Goal: Information Seeking & Learning: Check status

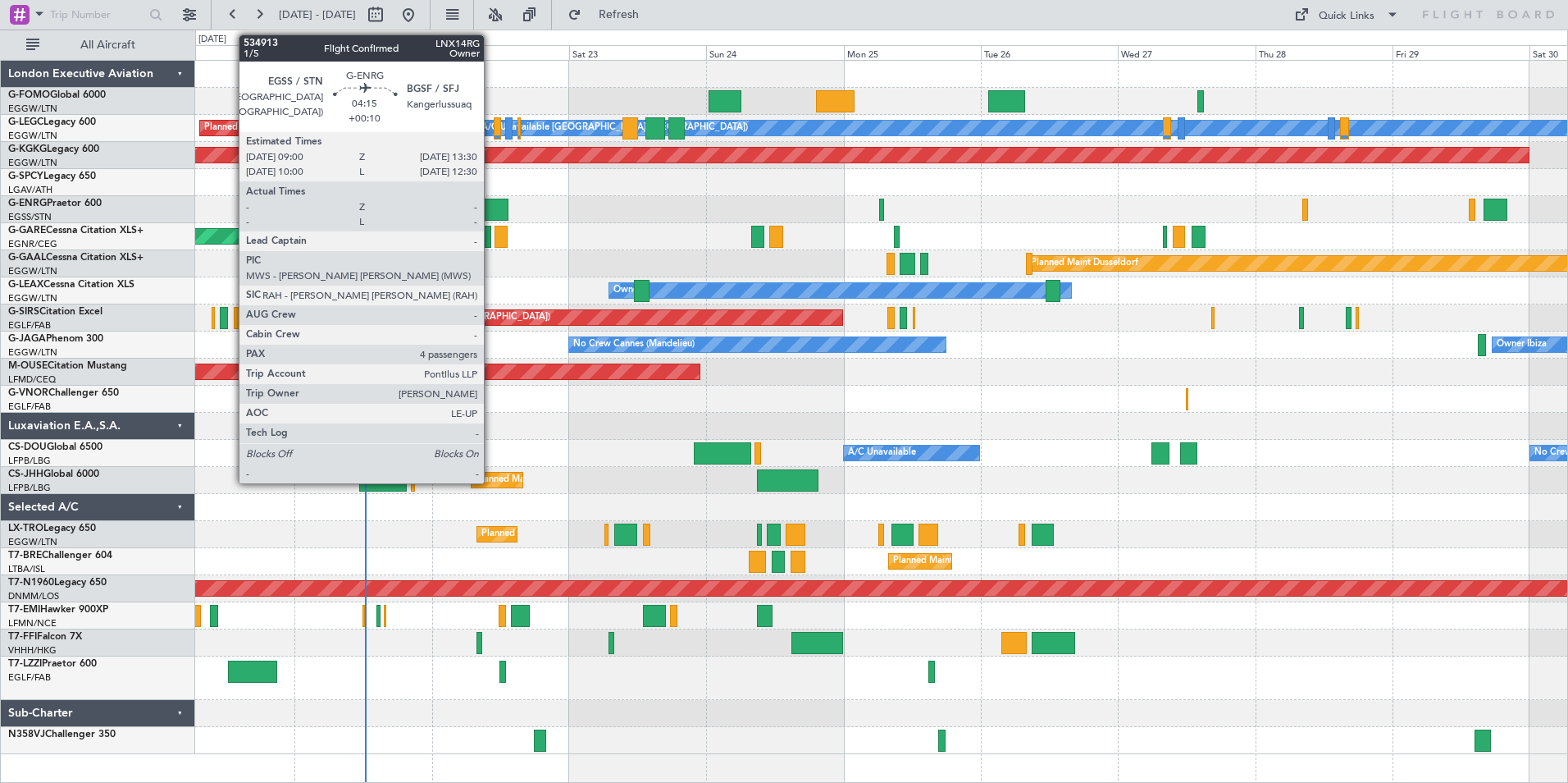
click at [492, 205] on div at bounding box center [495, 209] width 26 height 23
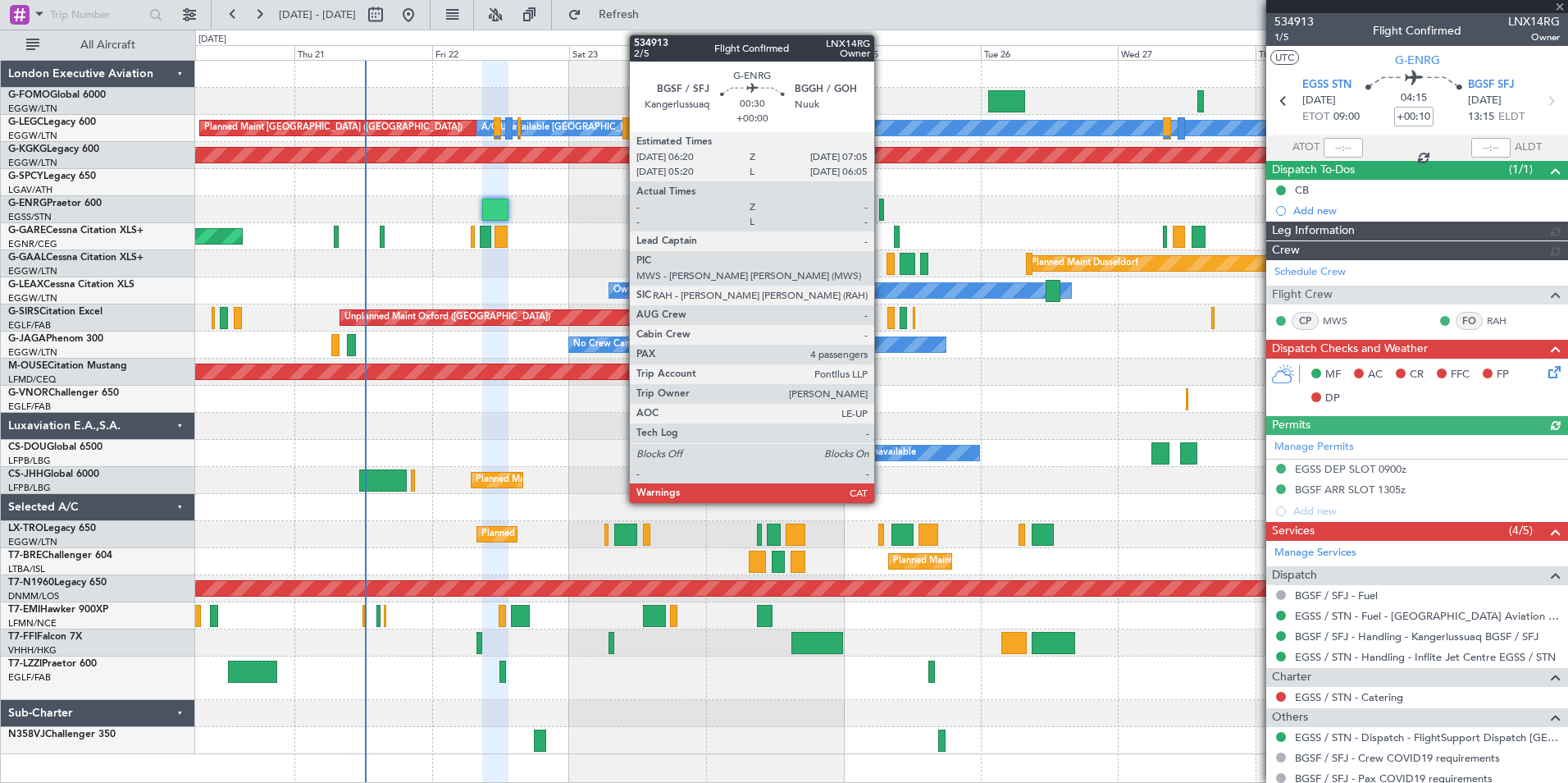
click at [881, 207] on div at bounding box center [881, 209] width 5 height 23
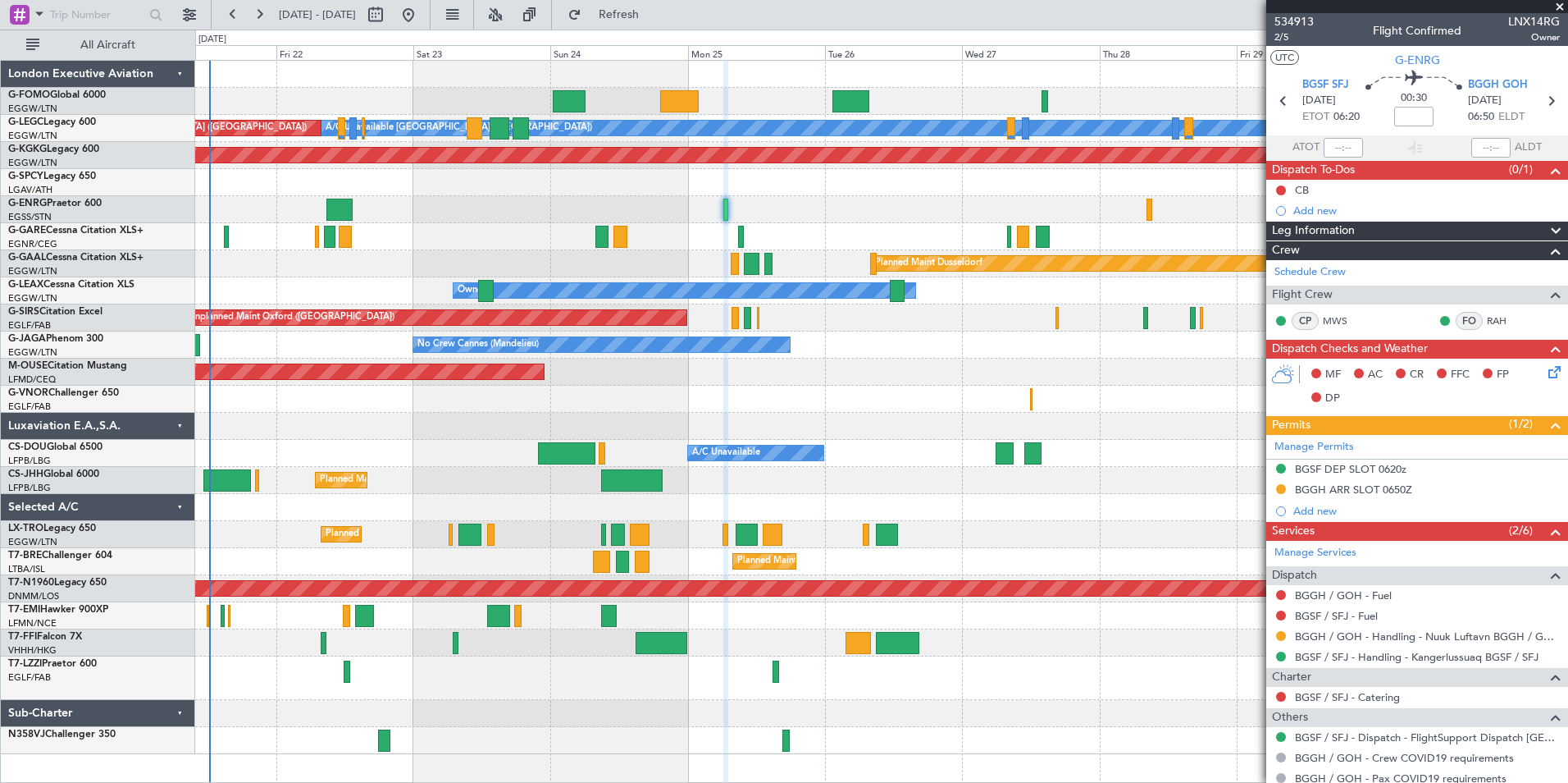
click at [955, 284] on div "A/C Unavailable [GEOGRAPHIC_DATA] ([GEOGRAPHIC_DATA]) Planned Maint [GEOGRAPHIC…" at bounding box center [881, 407] width 1371 height 693
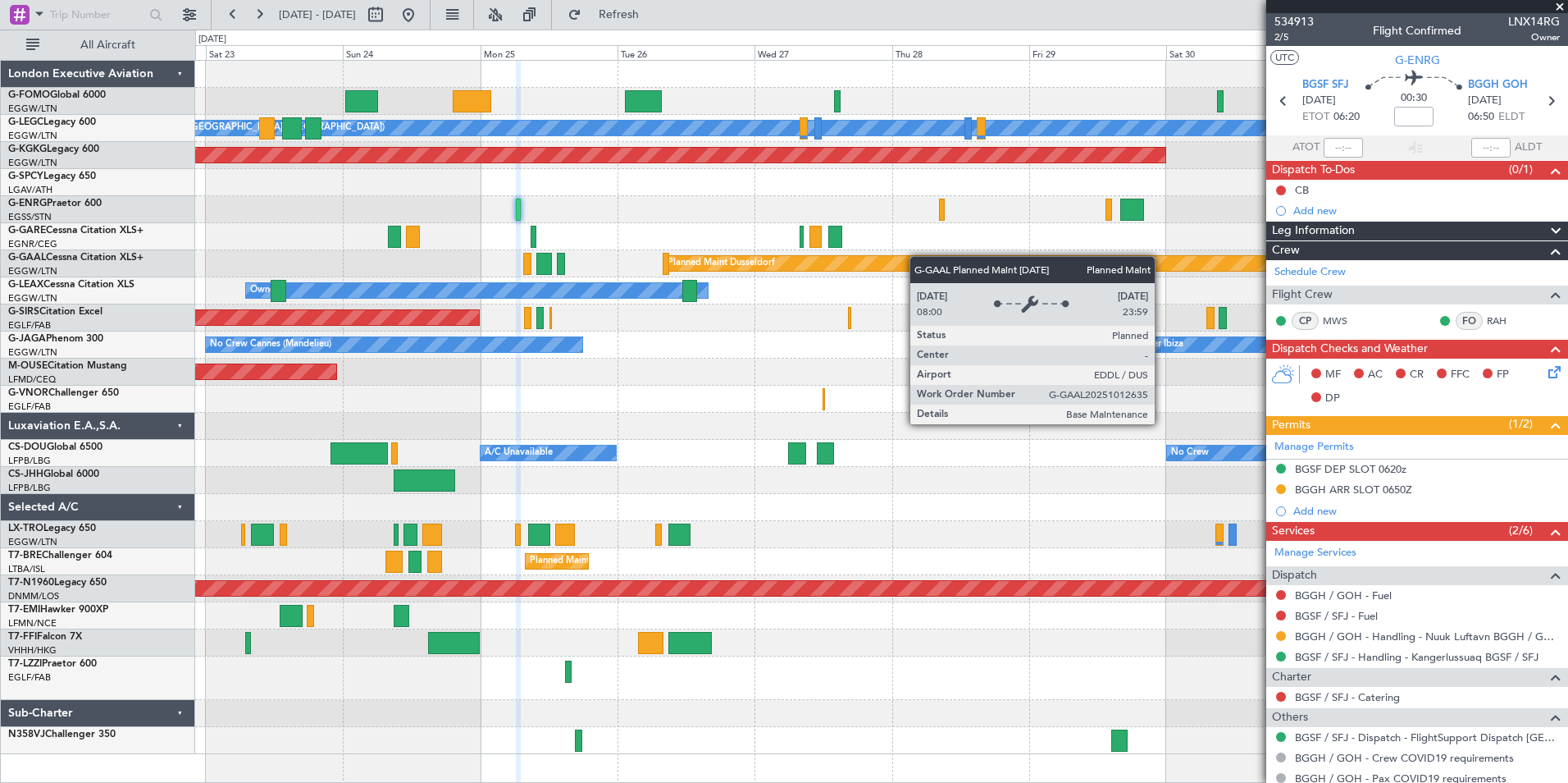
click at [912, 256] on div "A/C Unavailable [GEOGRAPHIC_DATA] ([GEOGRAPHIC_DATA]) Planned Maint [GEOGRAPHIC…" at bounding box center [881, 407] width 1371 height 693
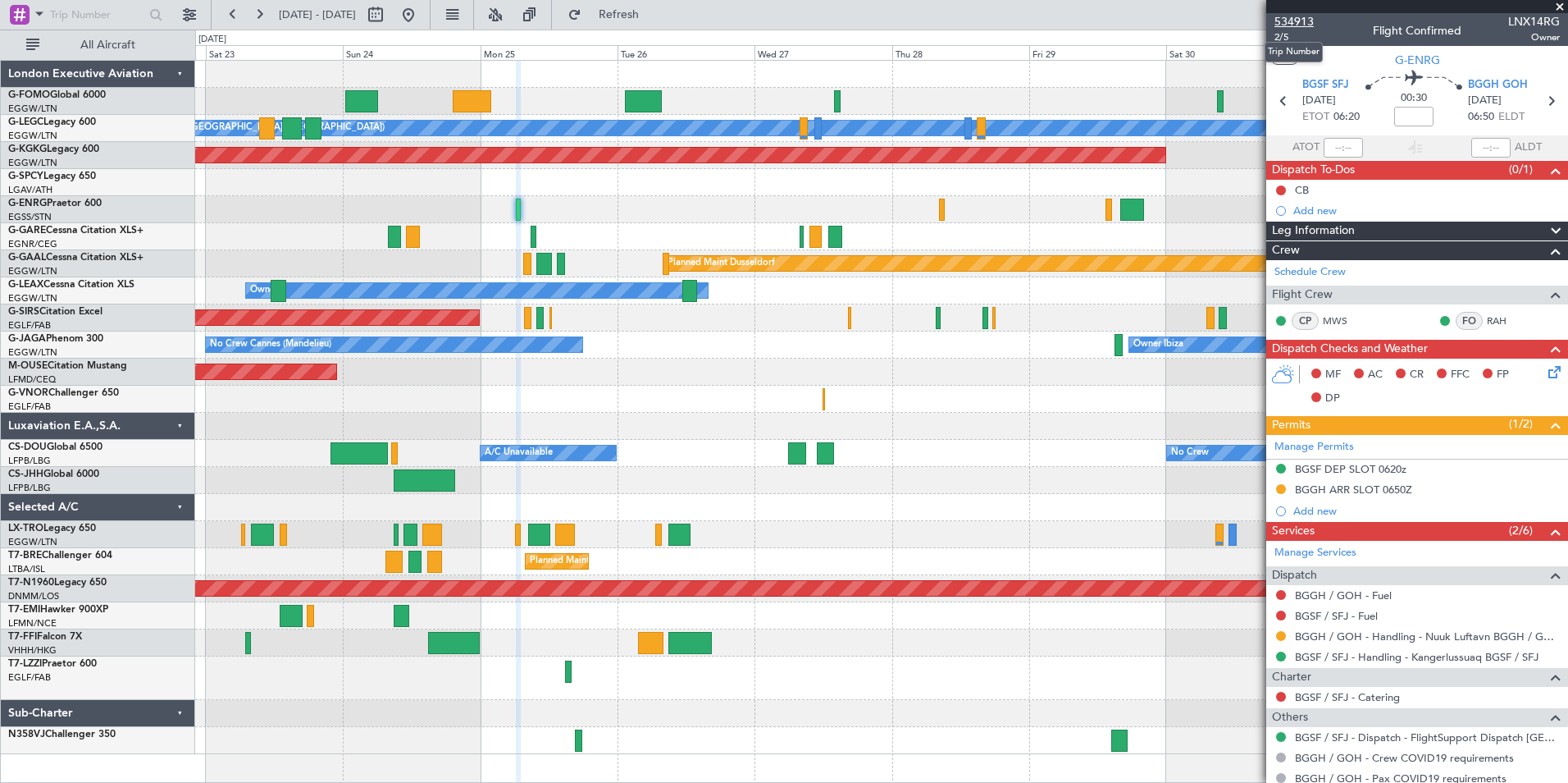
click at [1285, 27] on span "534913" at bounding box center [1294, 22] width 39 height 18
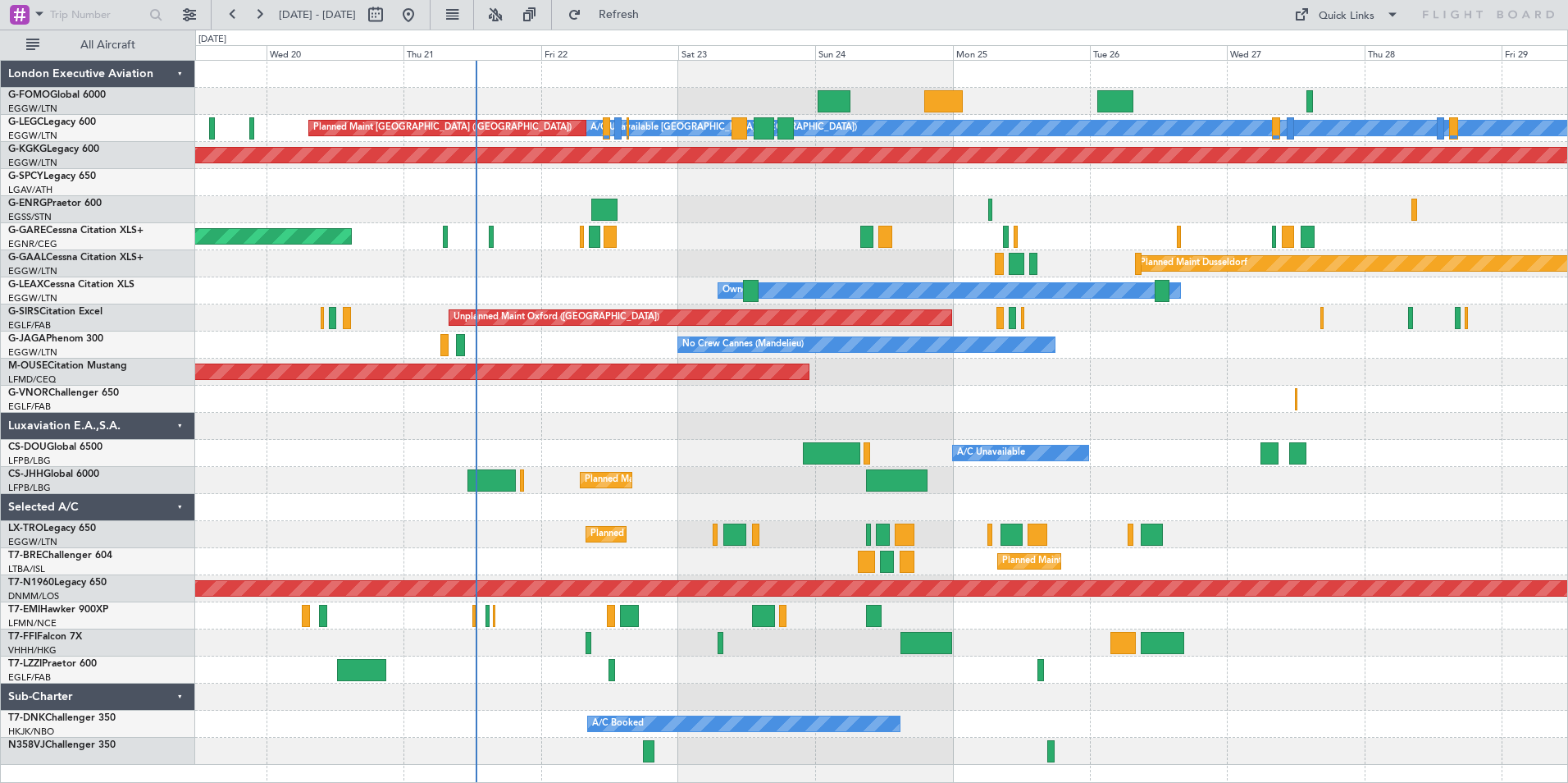
click at [654, 535] on div "A/C Unavailable London (Luton) Planned Maint London (Luton) AOG Maint Istanbul …" at bounding box center [881, 412] width 1371 height 704
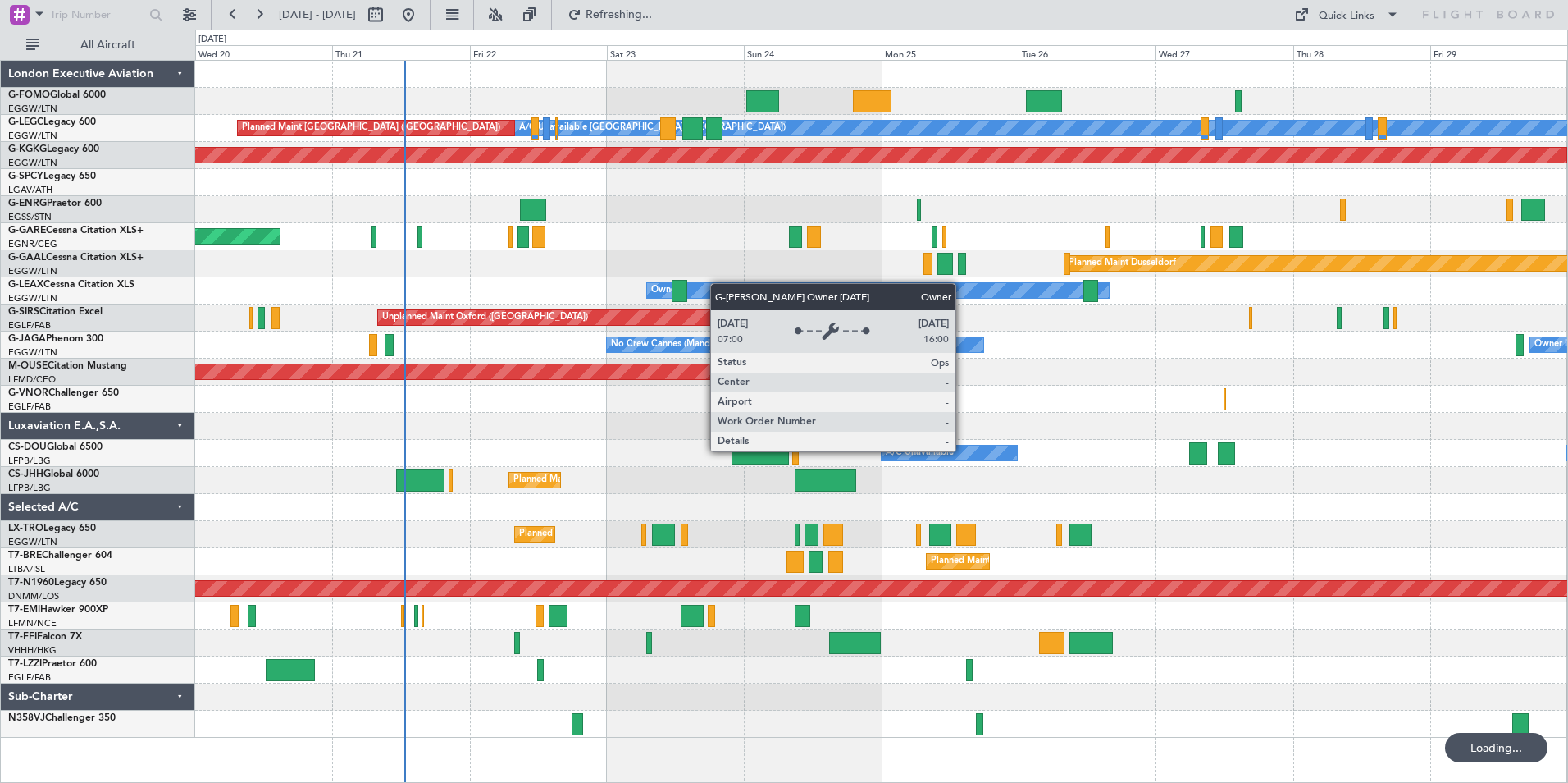
click at [512, 330] on div "A/C Unavailable London (Luton) Planned Maint London (Luton) AOG Maint Istanbul …" at bounding box center [881, 399] width 1371 height 677
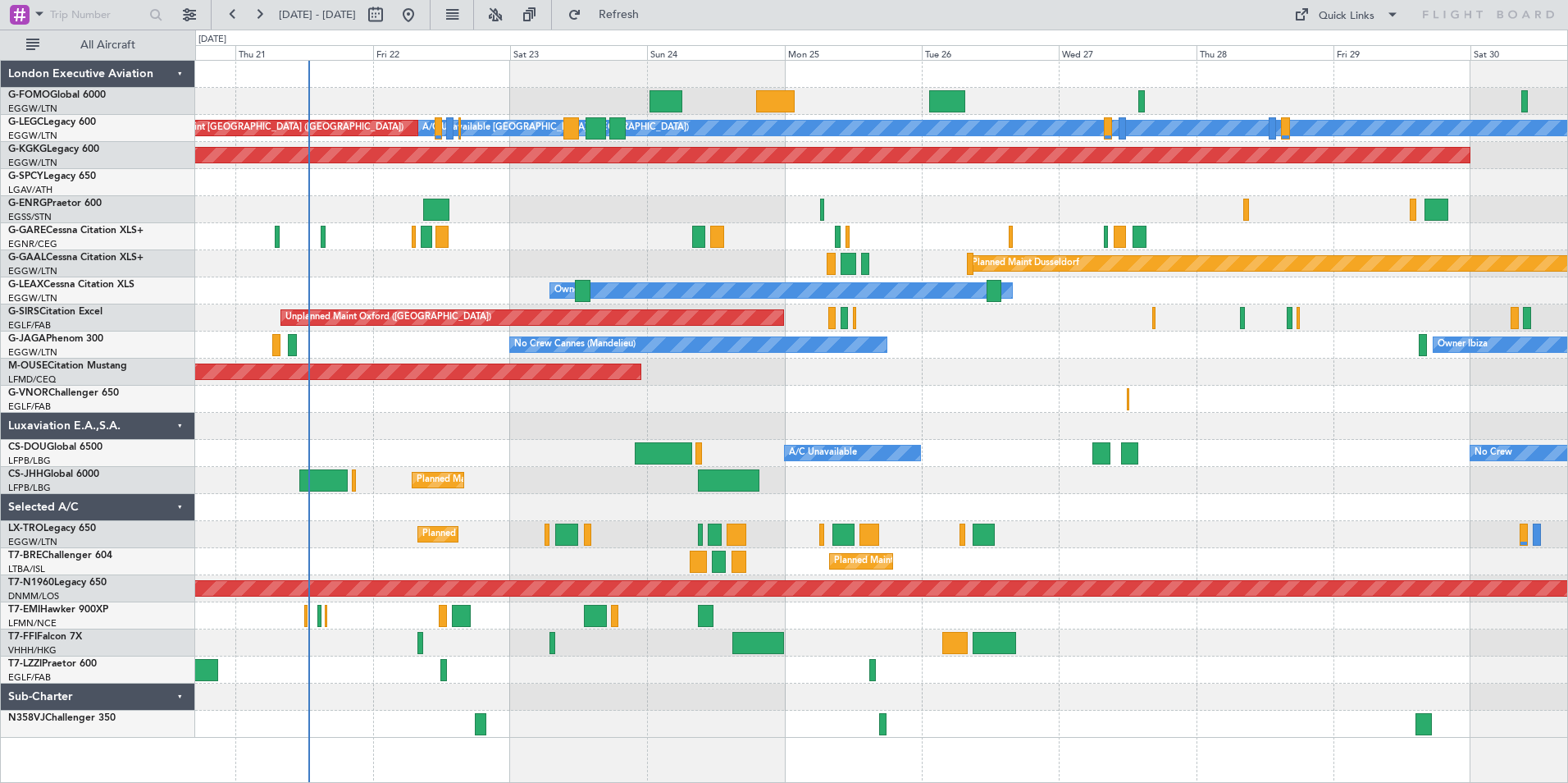
click at [614, 341] on div "A/C Unavailable London (Luton) Planned Maint London (Luton) AOG Maint Istanbul …" at bounding box center [881, 399] width 1371 height 677
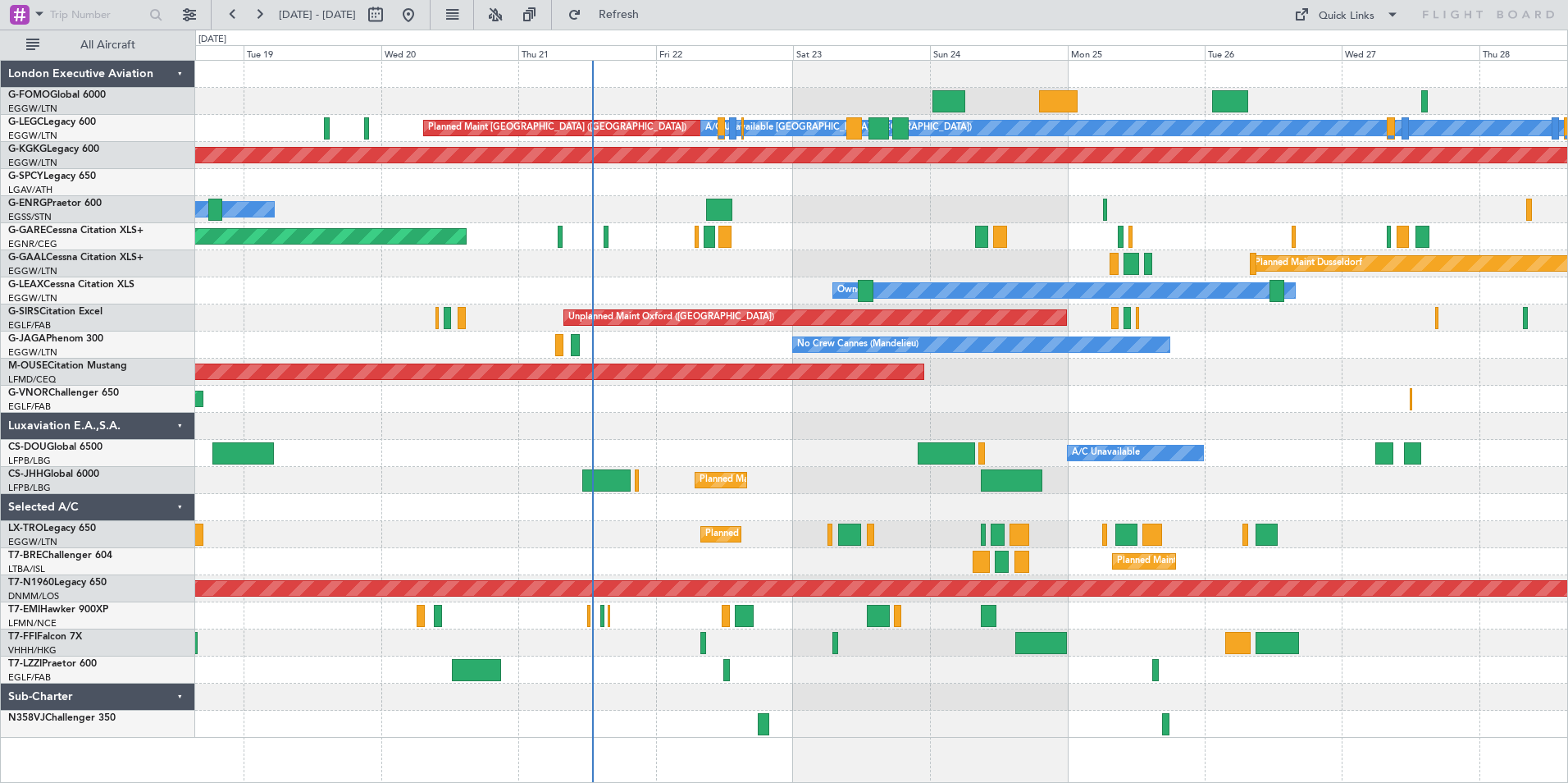
click at [622, 592] on div "Planned Maint Windsor Locks (Bradley Intl) Planned Maint London (Luton) A/C Una…" at bounding box center [881, 399] width 1371 height 677
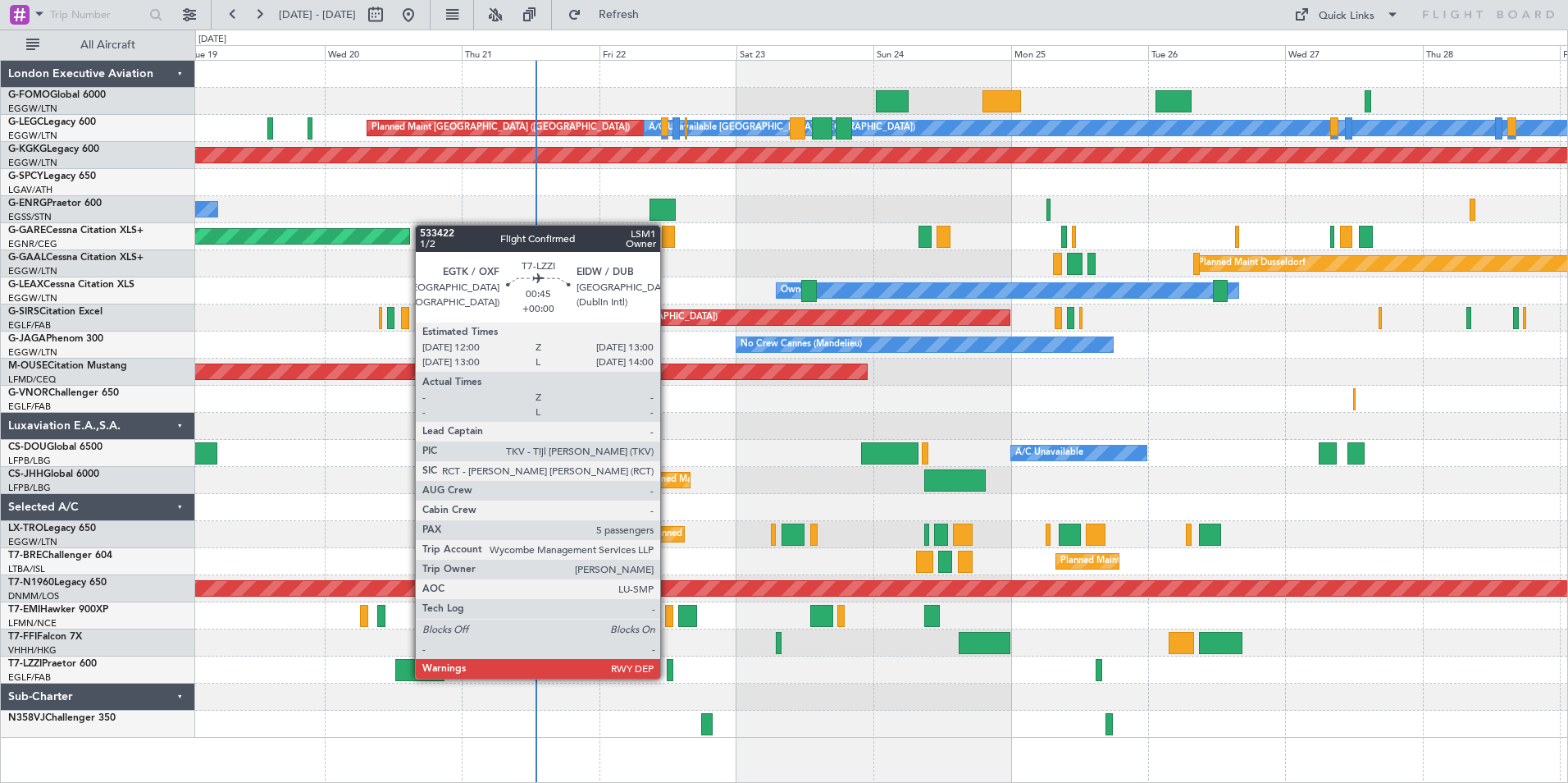
click at [667, 677] on div at bounding box center [670, 669] width 6 height 23
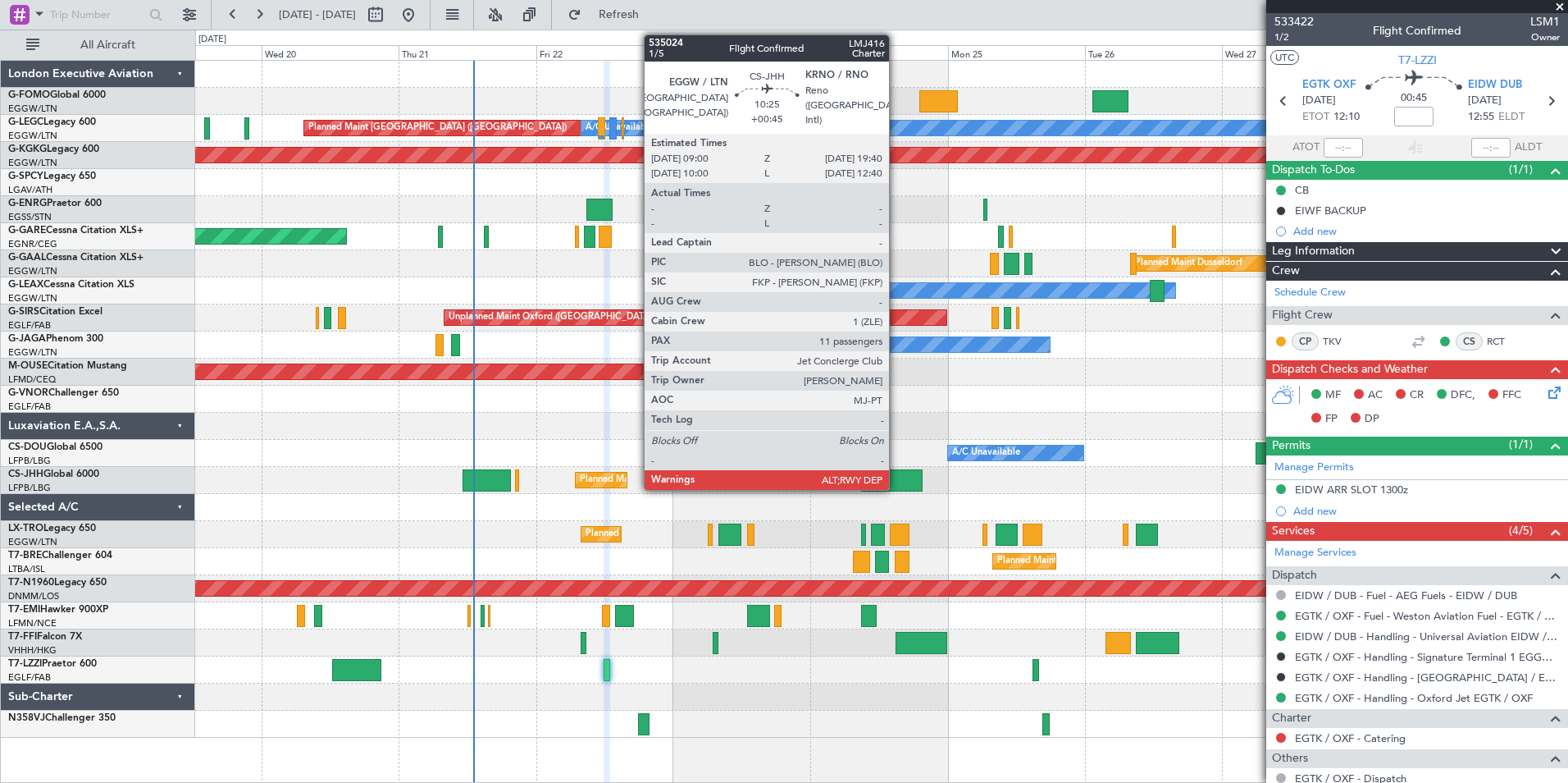
click at [896, 478] on div at bounding box center [891, 480] width 62 height 23
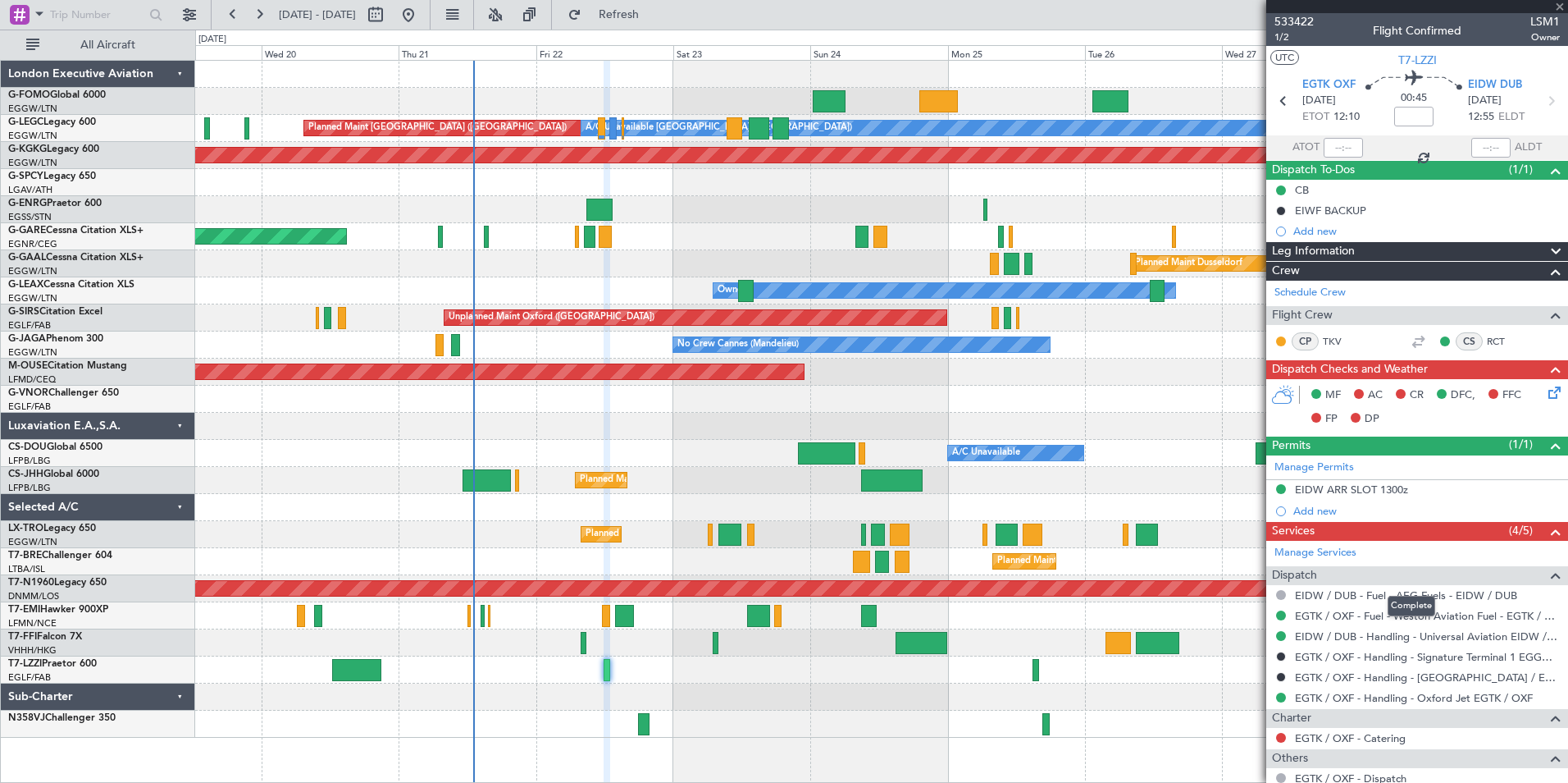
type input "+00:45"
type input "11"
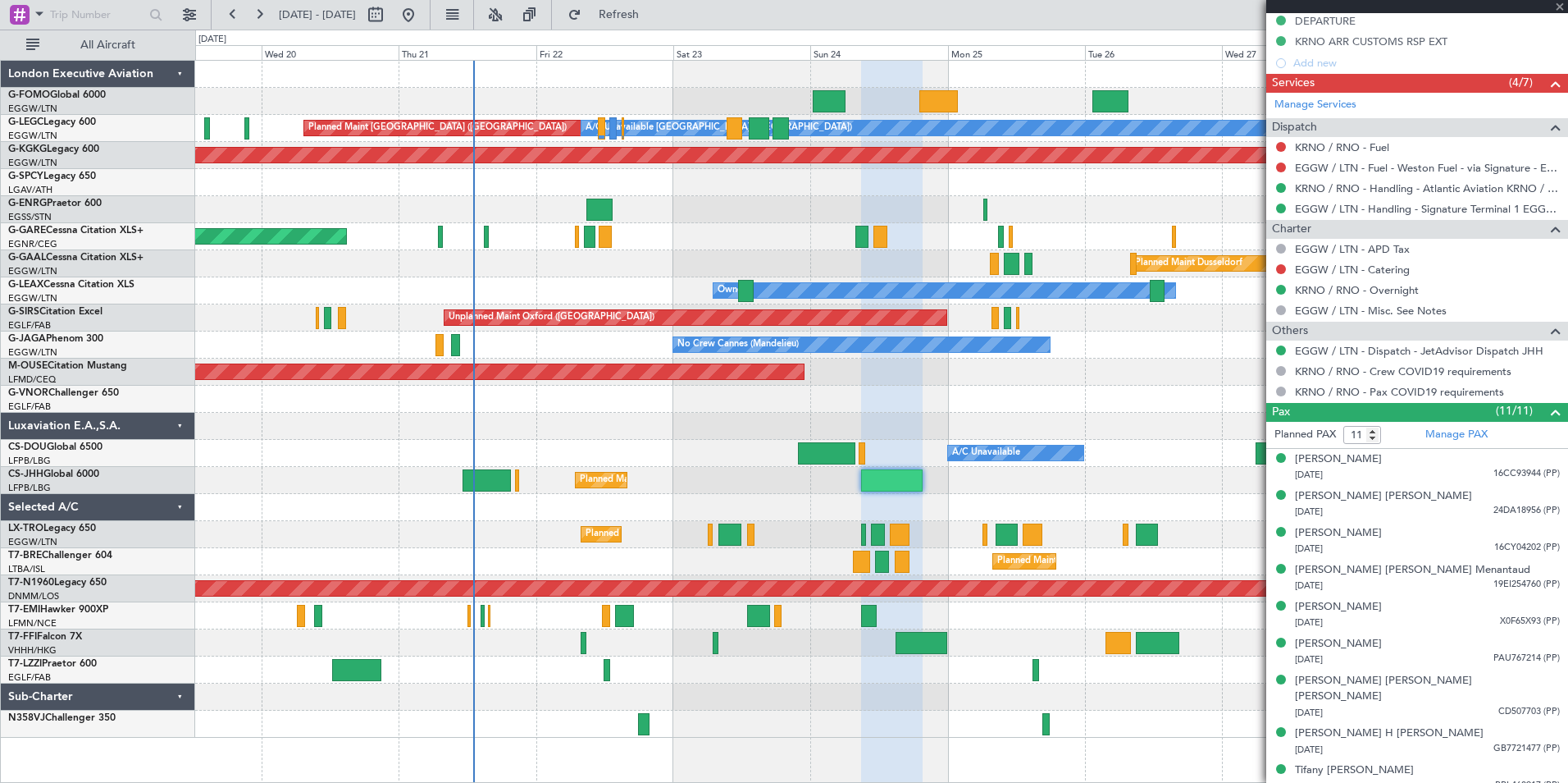
scroll to position [733, 0]
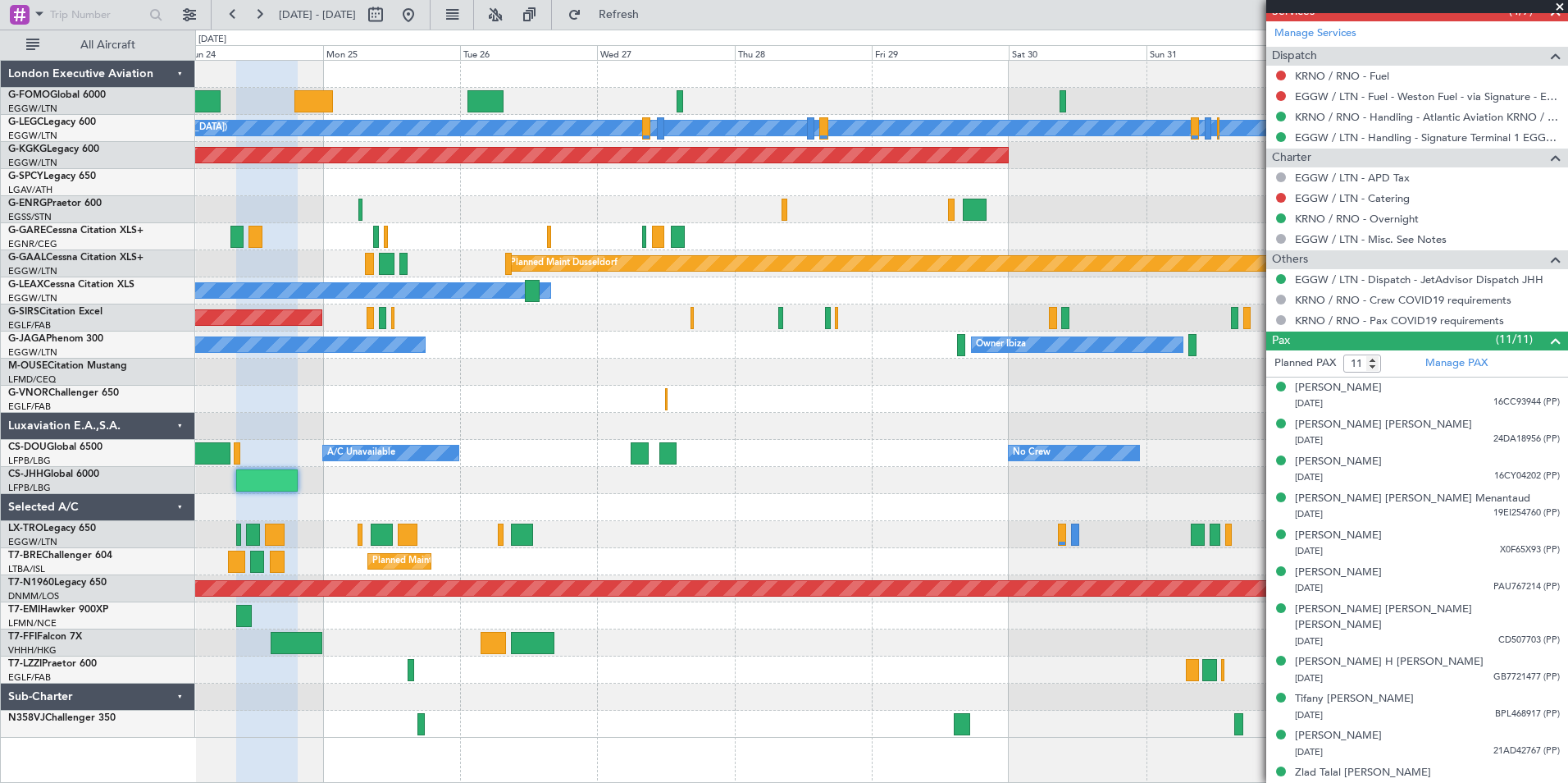
click at [446, 515] on div "A/C Unavailable London (Luton) Planned Maint London (Luton) AOG Maint Istanbul …" at bounding box center [881, 399] width 1371 height 677
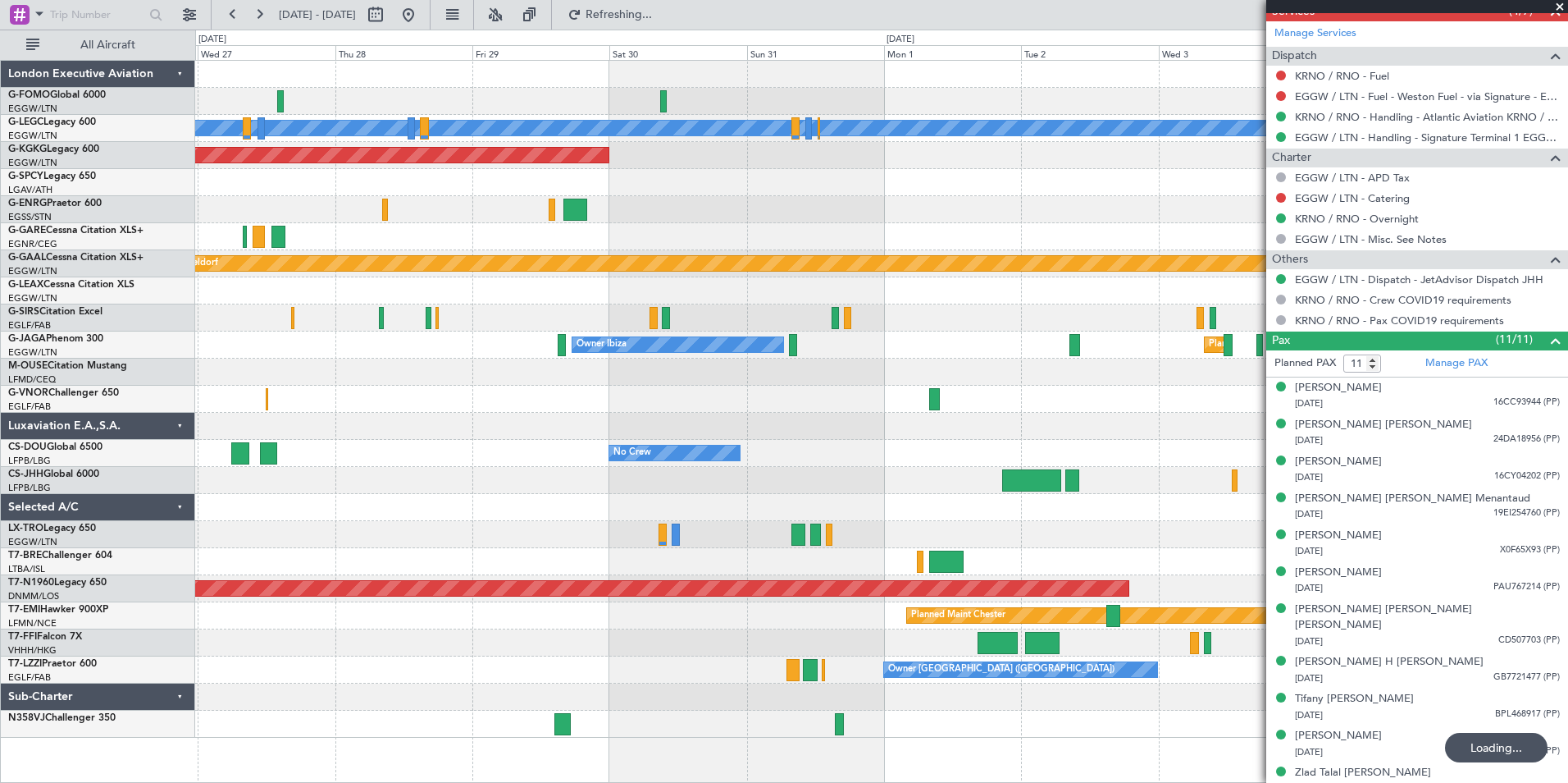
click at [558, 507] on div "A/C Unavailable London (Luton) AOG Maint Istanbul (Ataturk) Planned Maint Dusse…" at bounding box center [881, 399] width 1371 height 677
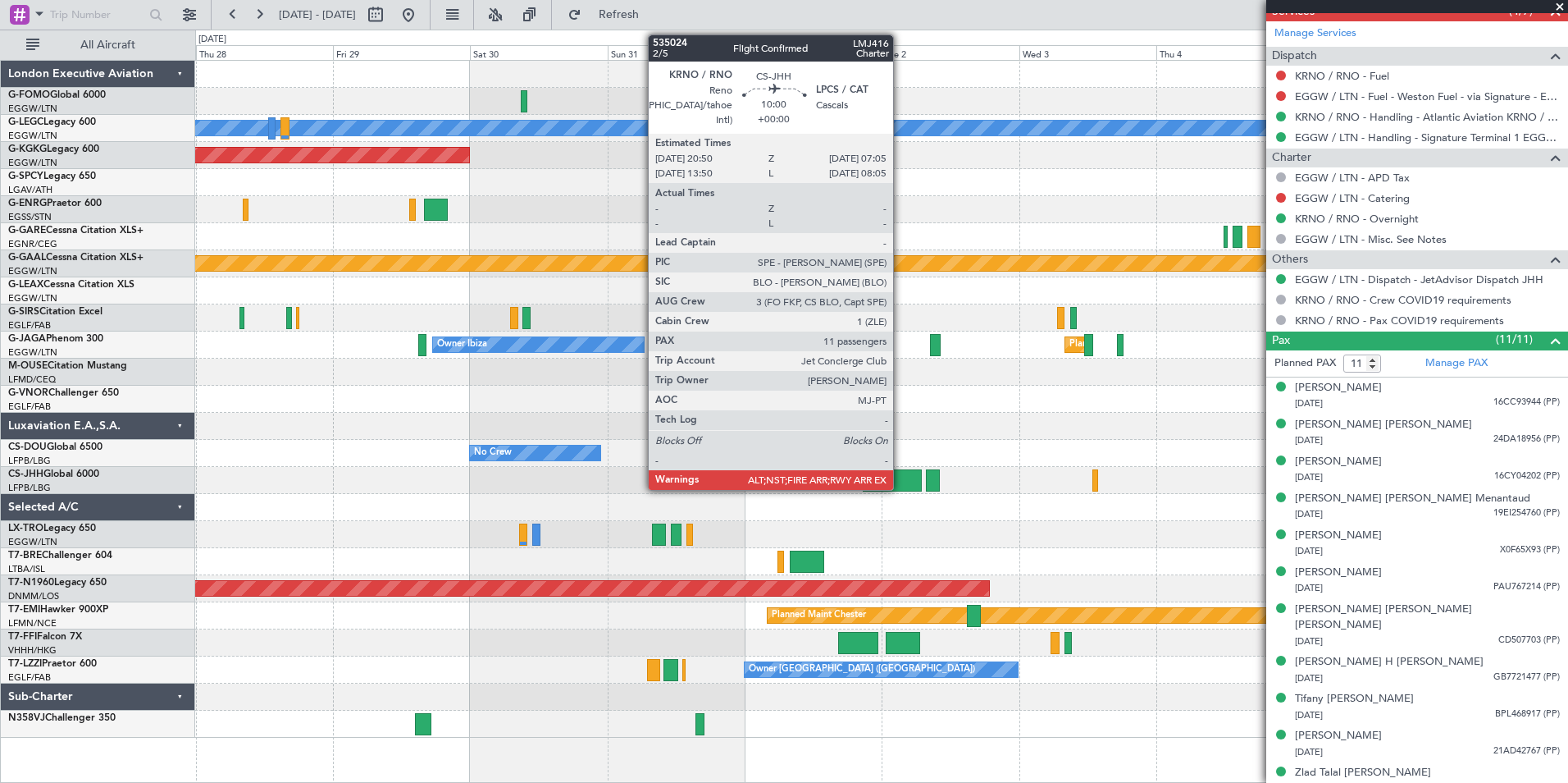
click at [900, 487] on div at bounding box center [892, 480] width 59 height 23
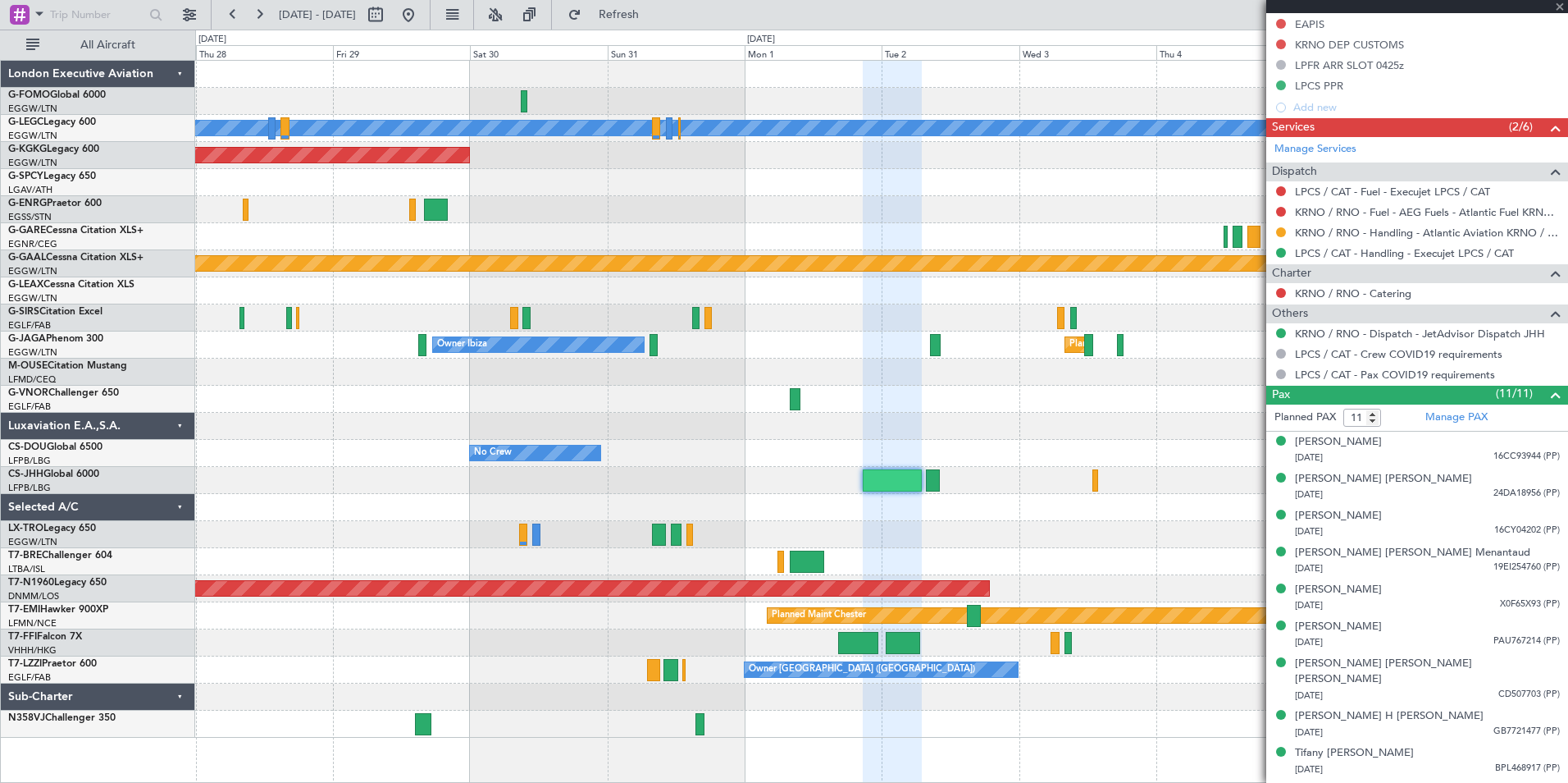
scroll to position [652, 0]
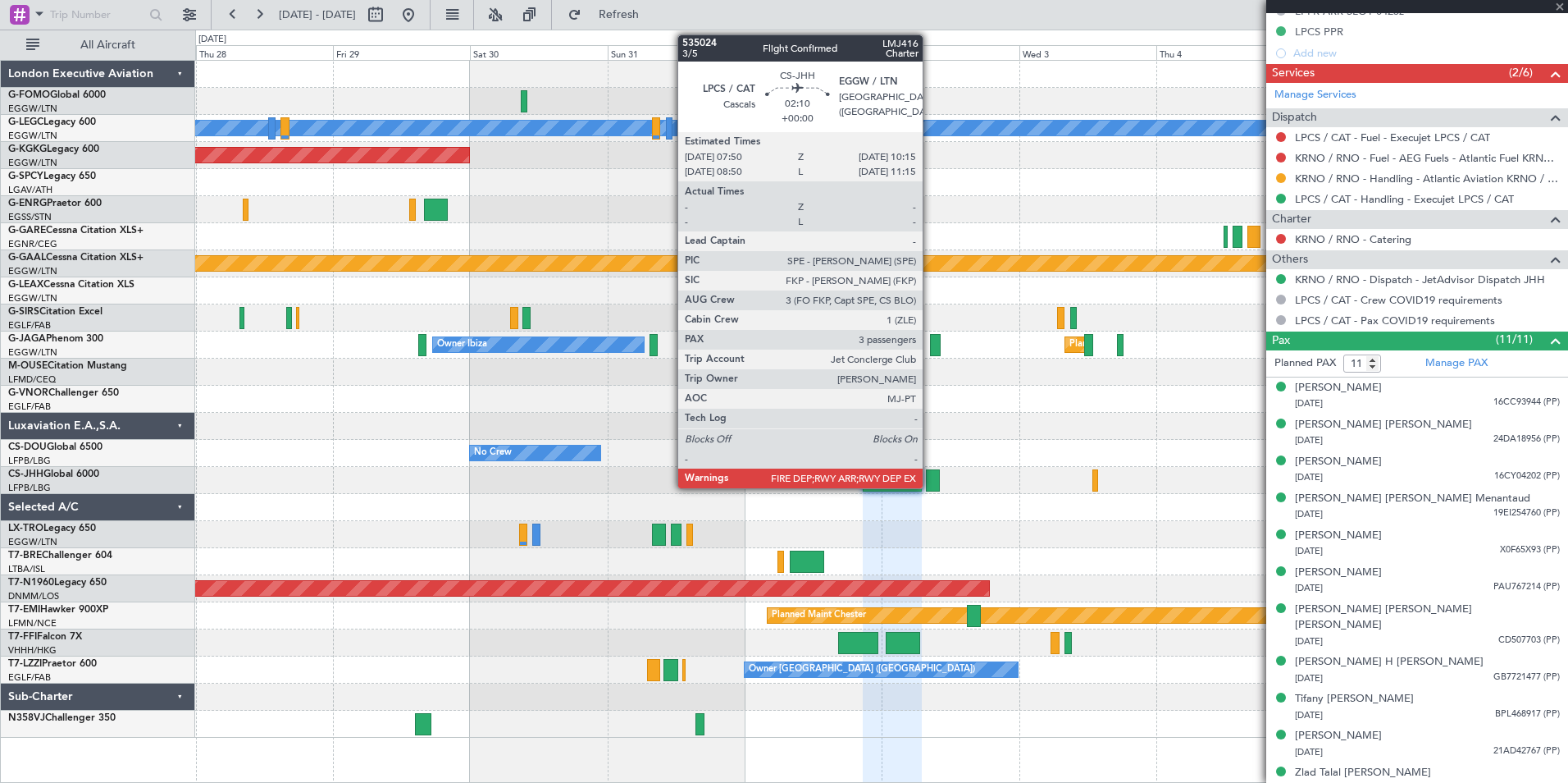
click at [930, 483] on div at bounding box center [932, 480] width 14 height 23
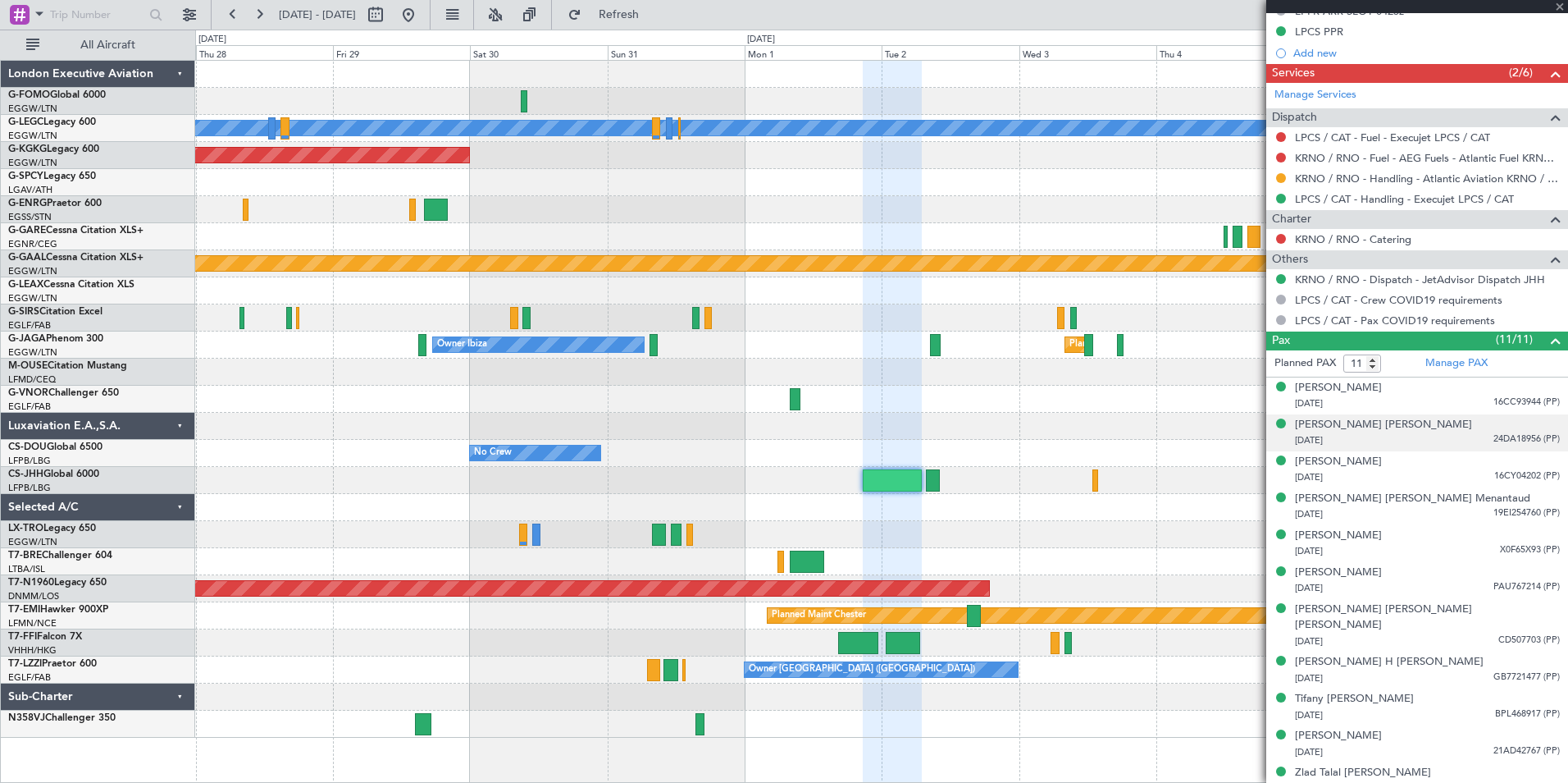
type input "3"
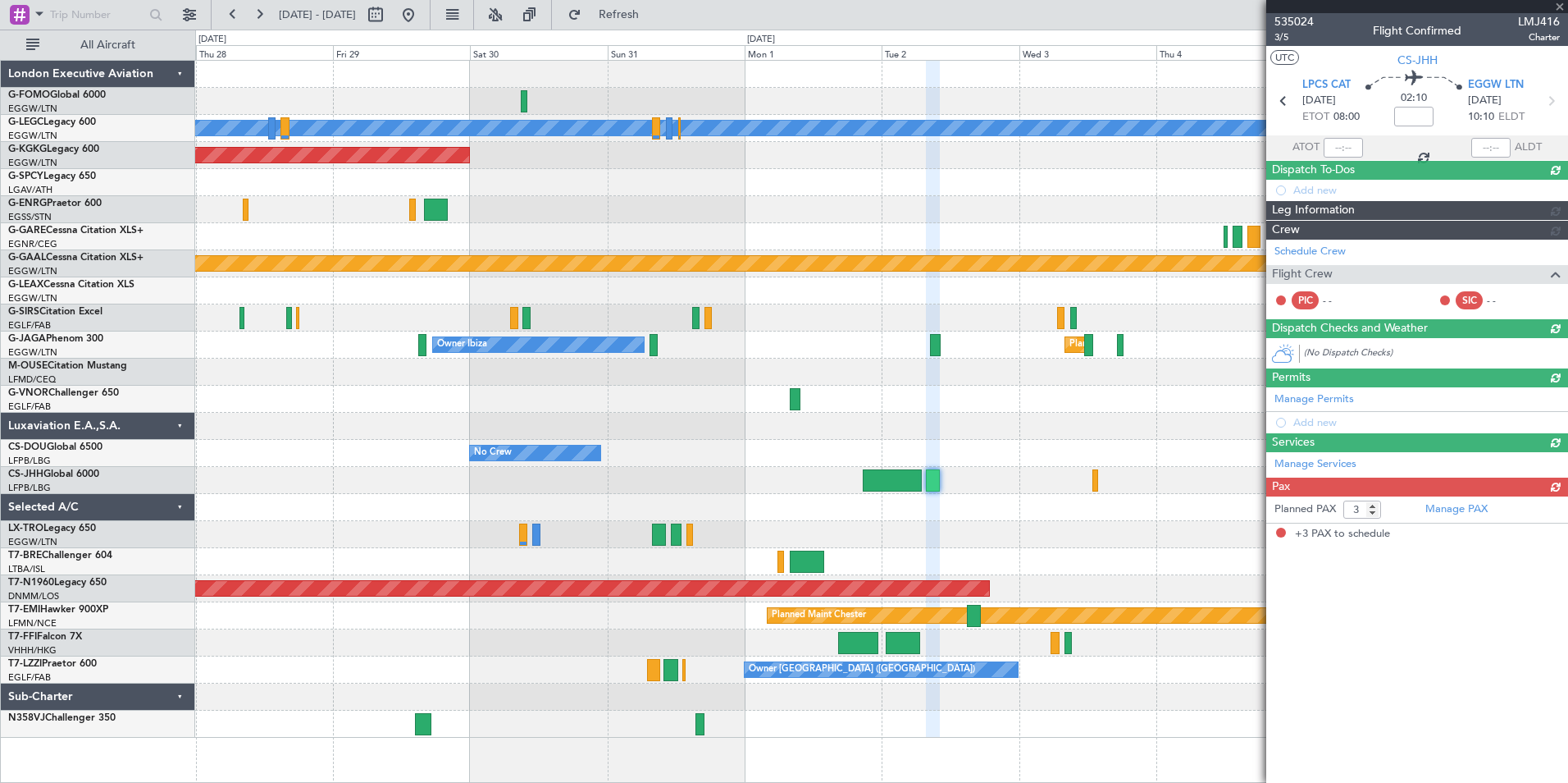
scroll to position [0, 0]
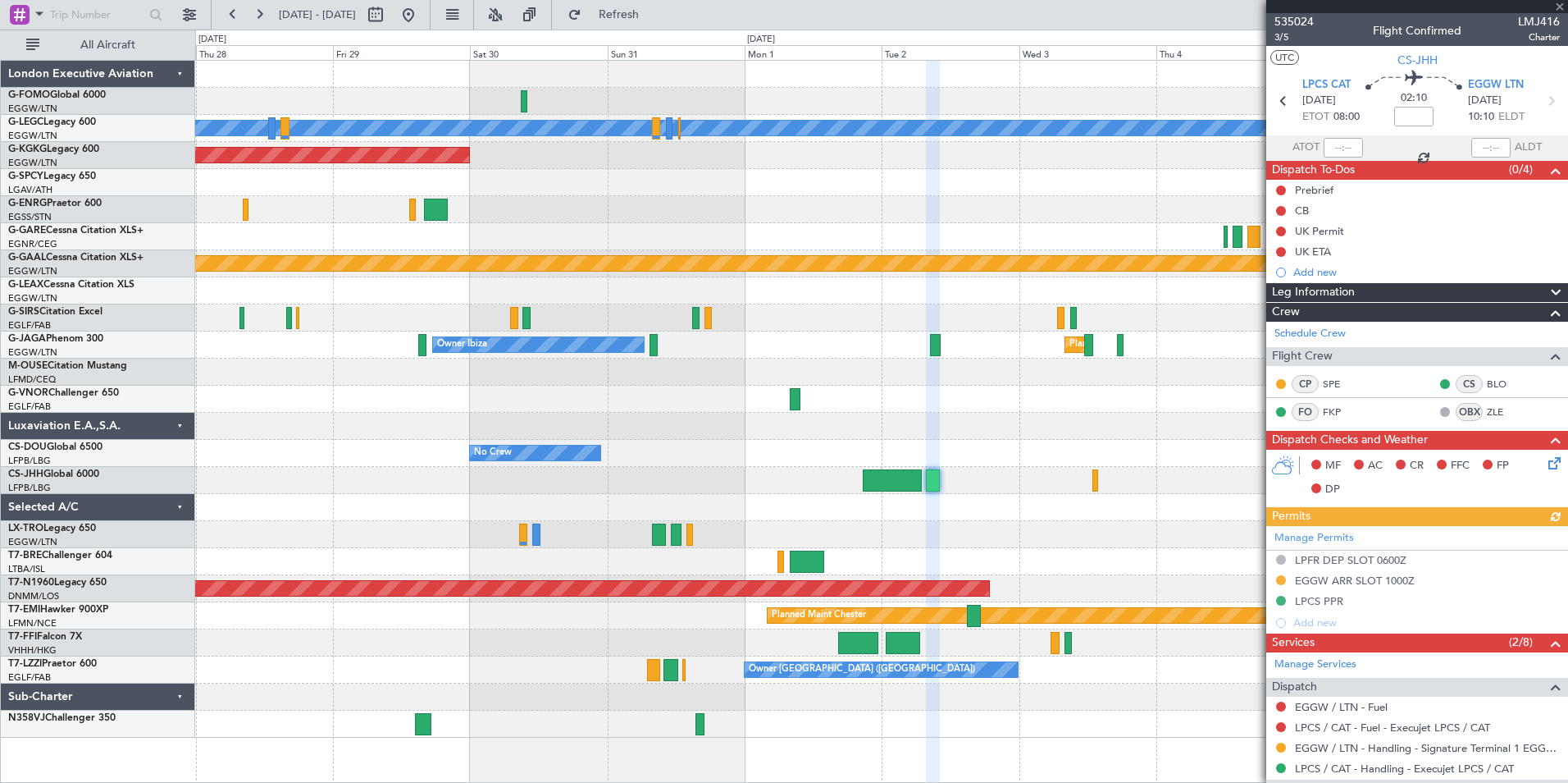
click at [1421, 476] on fb-app "28 Aug 2025 - 07 Sep 2025 Refresh Quick Links All Aircraft A/C Unavailable Lond…" at bounding box center [784, 397] width 1568 height 770
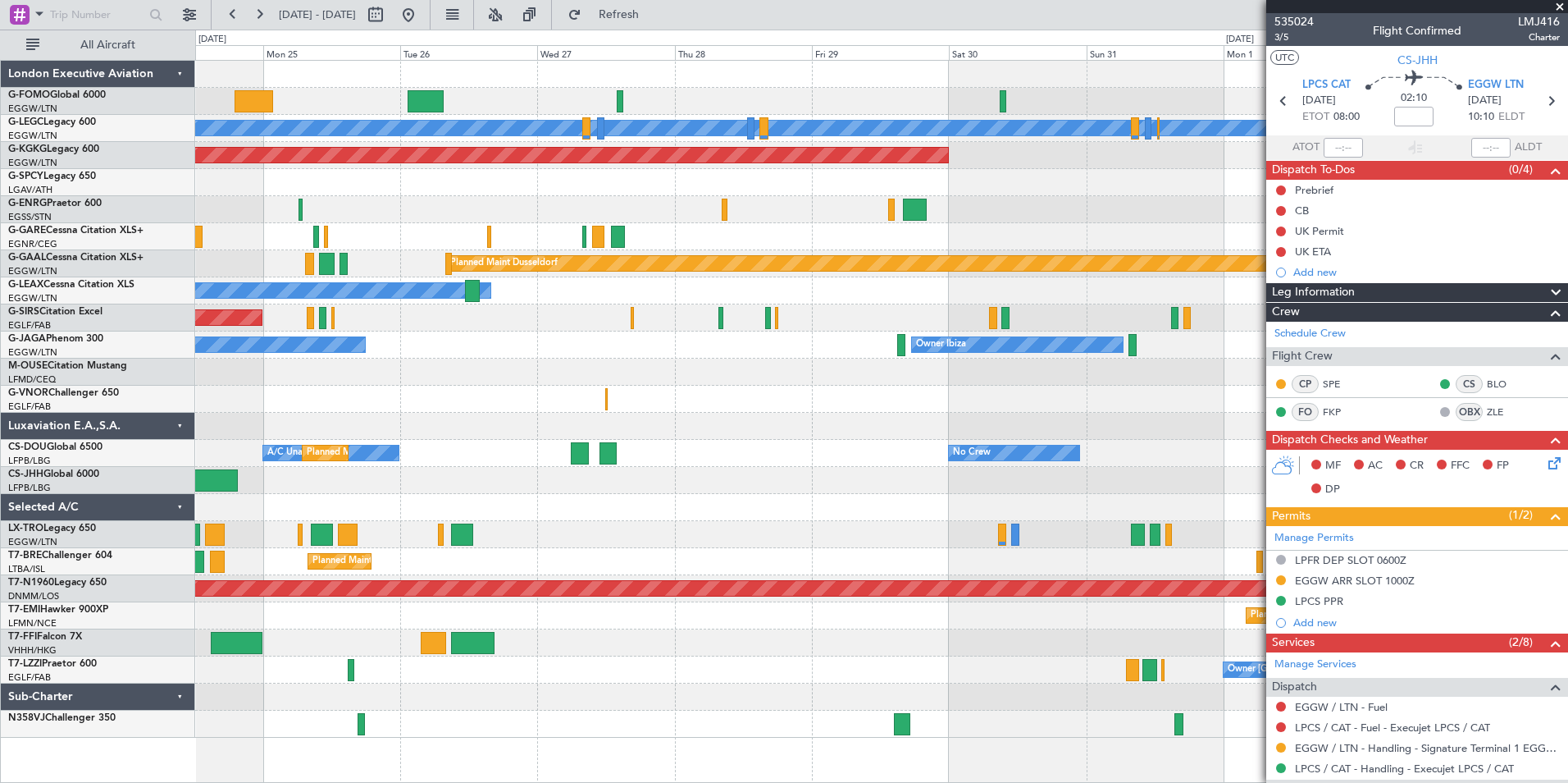
click at [814, 451] on div "A/C Unavailable London (Luton) Planned Maint London (Luton) AOG Maint Istanbul …" at bounding box center [881, 399] width 1371 height 677
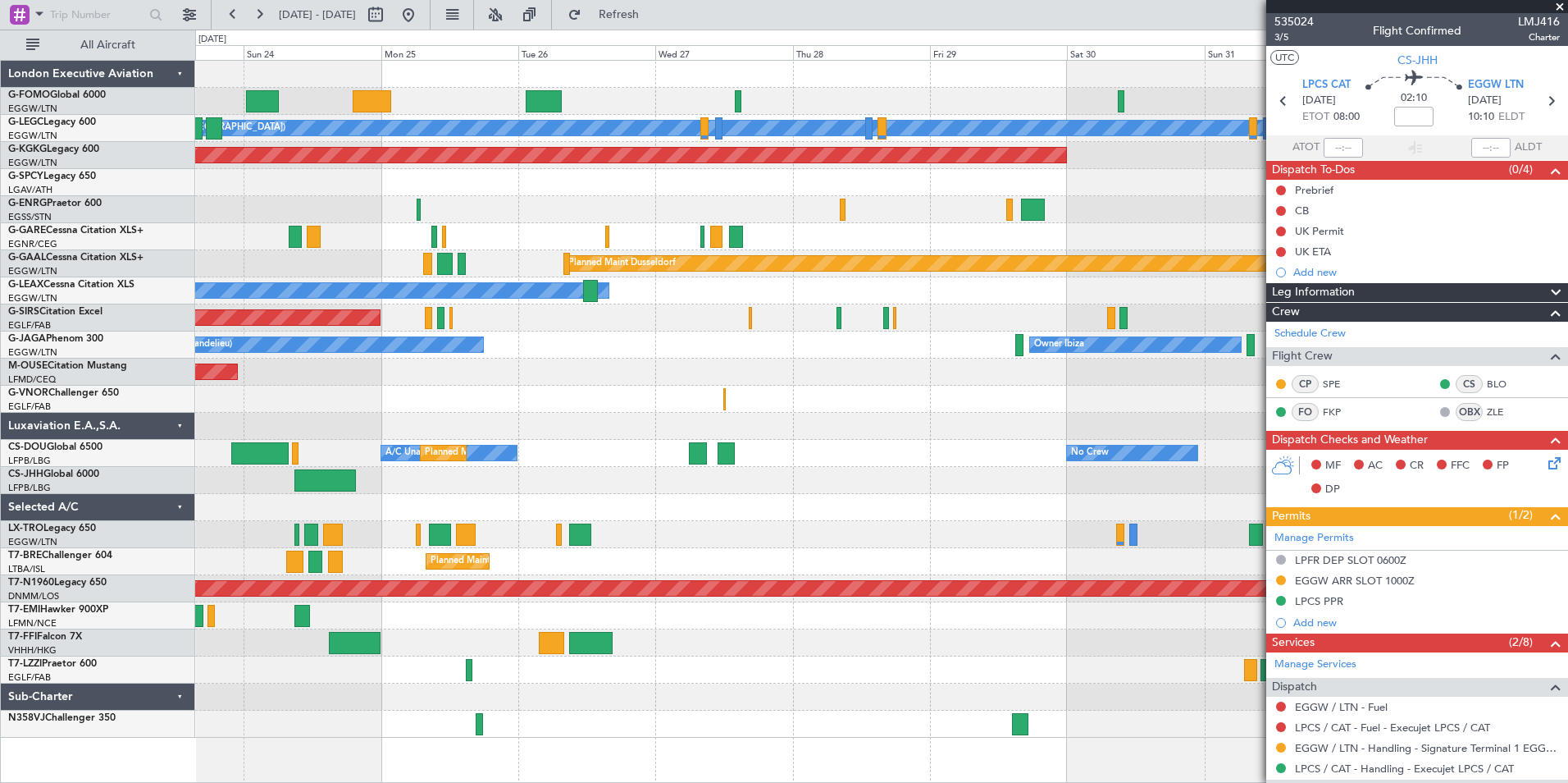
click at [854, 484] on div "A/C Unavailable London (Luton) Planned Maint London (Luton) AOG Maint Istanbul …" at bounding box center [881, 399] width 1371 height 677
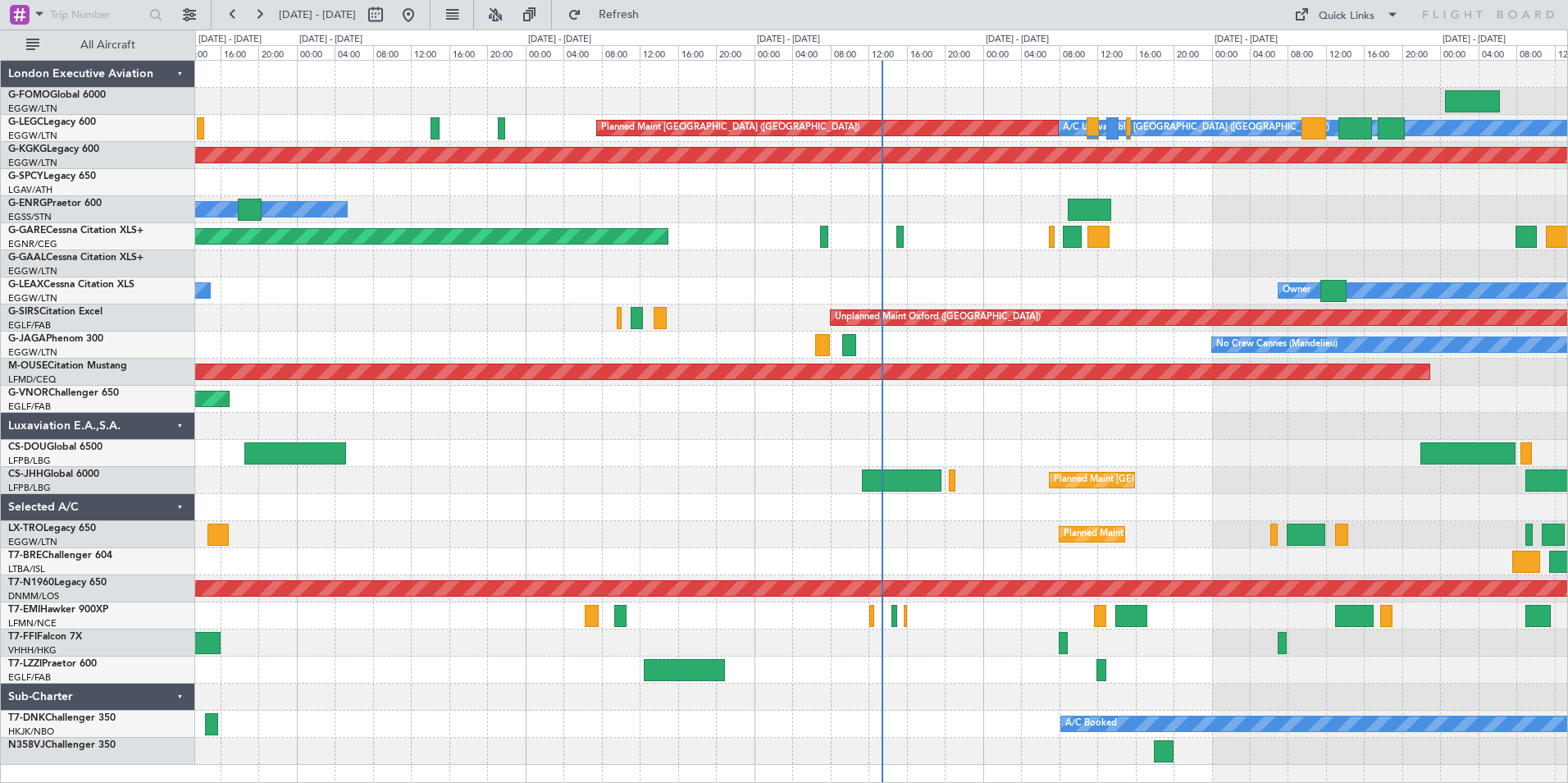
drag, startPoint x: 552, startPoint y: 8, endPoint x: 584, endPoint y: 64, distance: 64.5
click at [509, 8] on button at bounding box center [495, 15] width 26 height 26
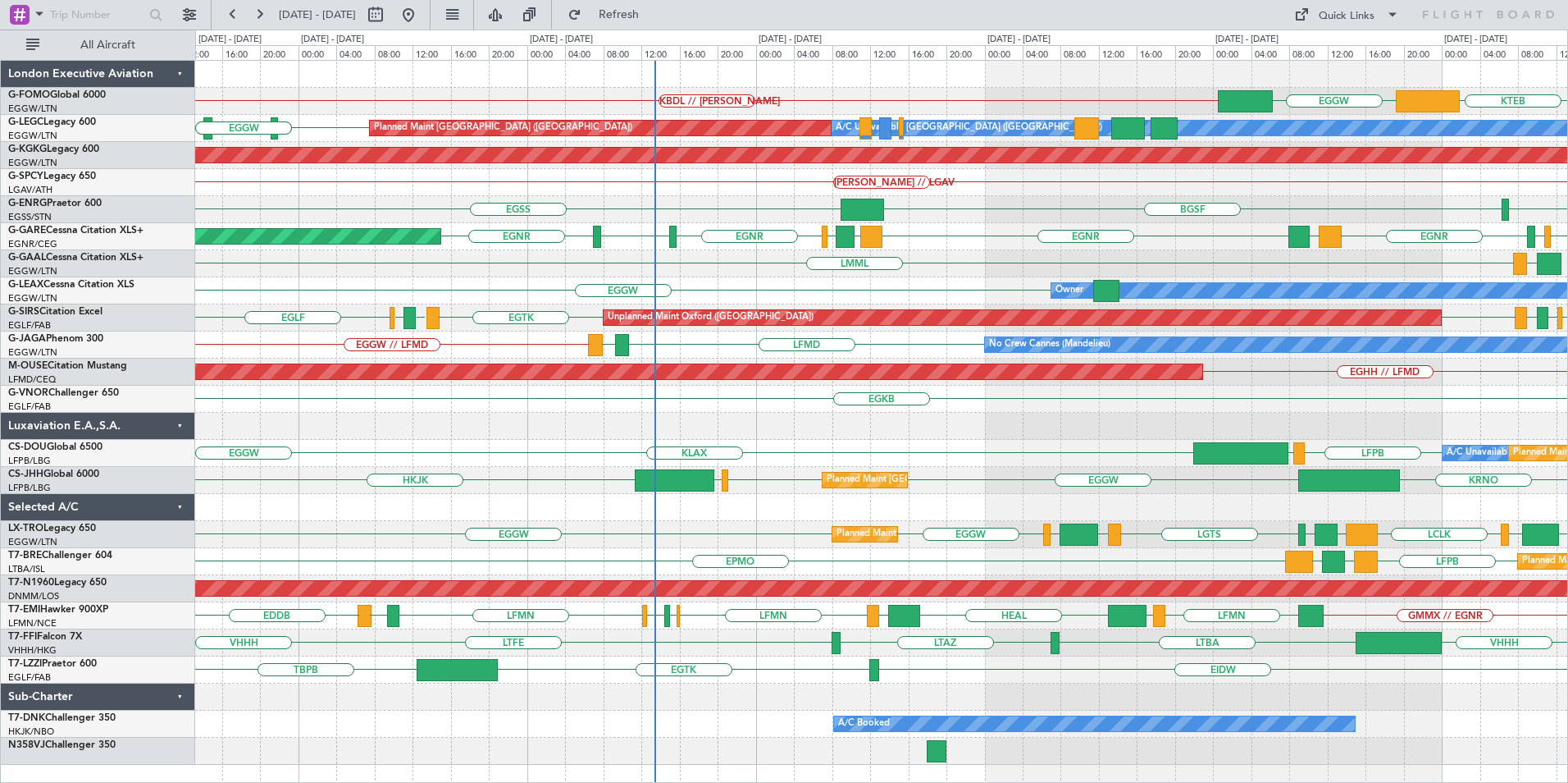
click at [570, 392] on div "KBDL // [PERSON_NAME] EGGW KTEB EGGW A/C Unavailable [GEOGRAPHIC_DATA] ([GEOGRA…" at bounding box center [881, 412] width 1371 height 704
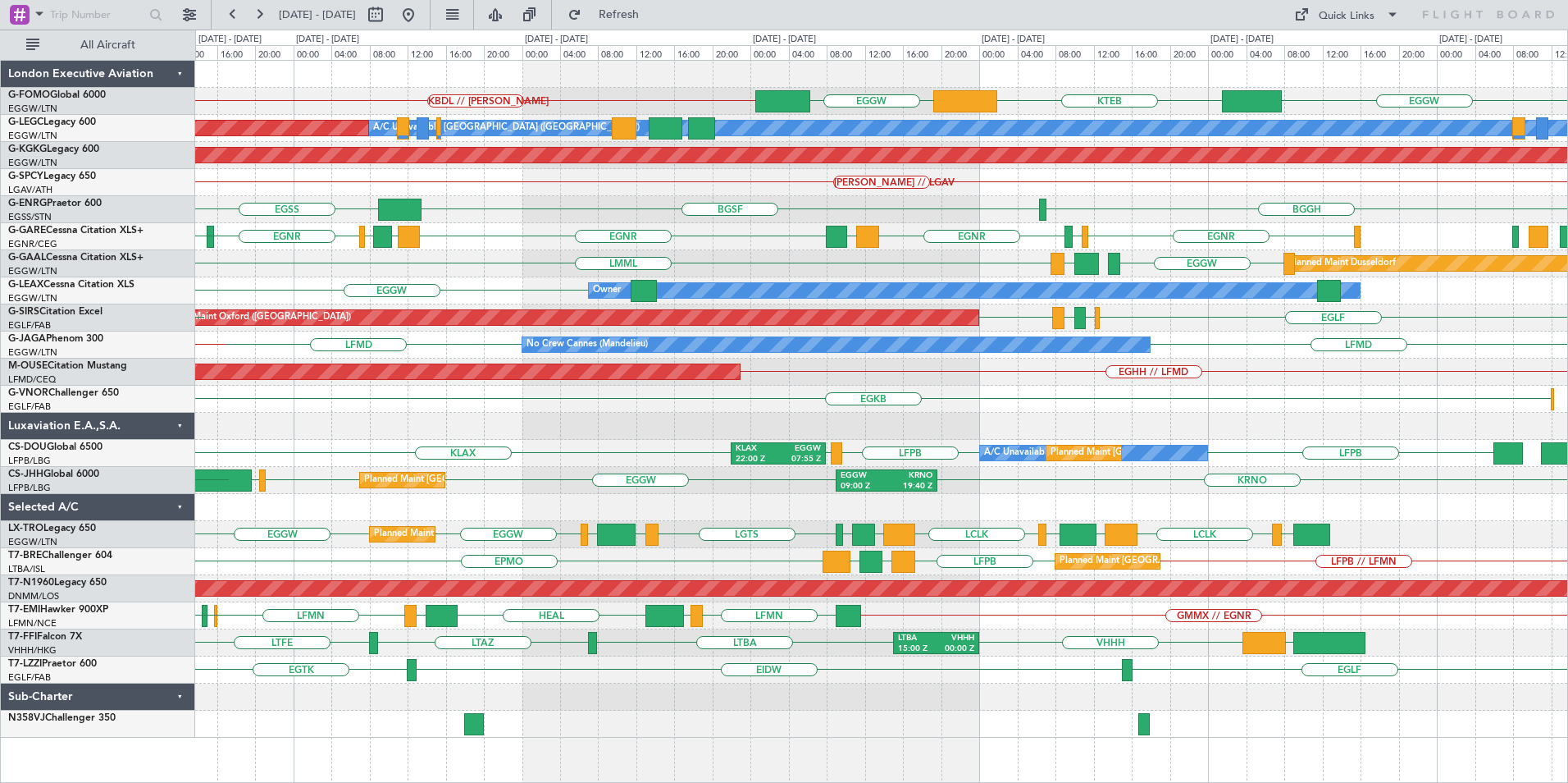
click at [890, 434] on div "KBDL // [PERSON_NAME] EGGW KTEB EGGW A/C Unavailable [GEOGRAPHIC_DATA] ([GEOGRA…" at bounding box center [881, 399] width 1371 height 677
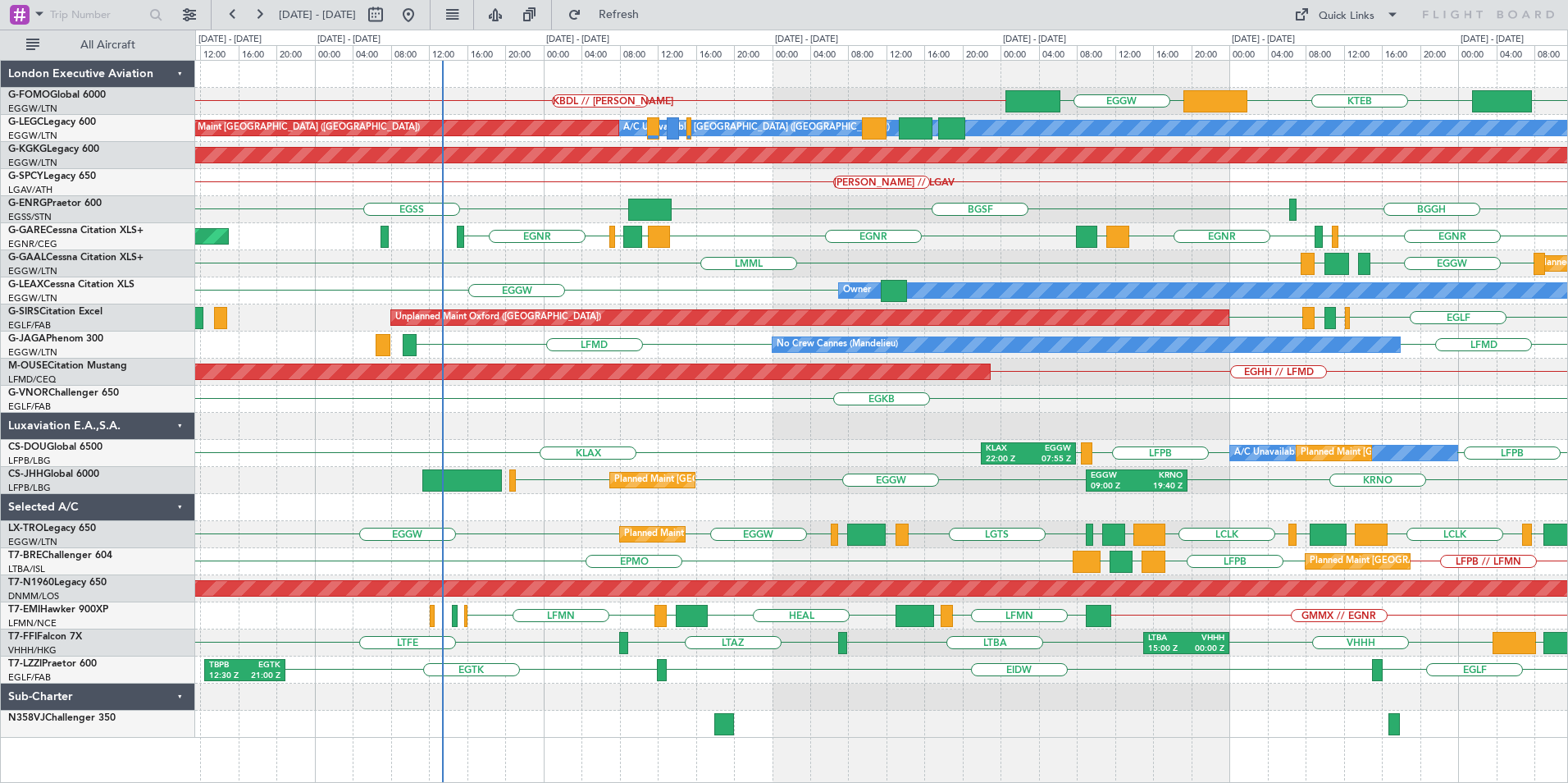
click at [853, 499] on div at bounding box center [881, 508] width 1371 height 27
click at [485, 526] on div "KBDL // [PERSON_NAME] EGGW KTEB EGGW A/C Unavailable [GEOGRAPHIC_DATA] ([GEOGRA…" at bounding box center [881, 399] width 1371 height 677
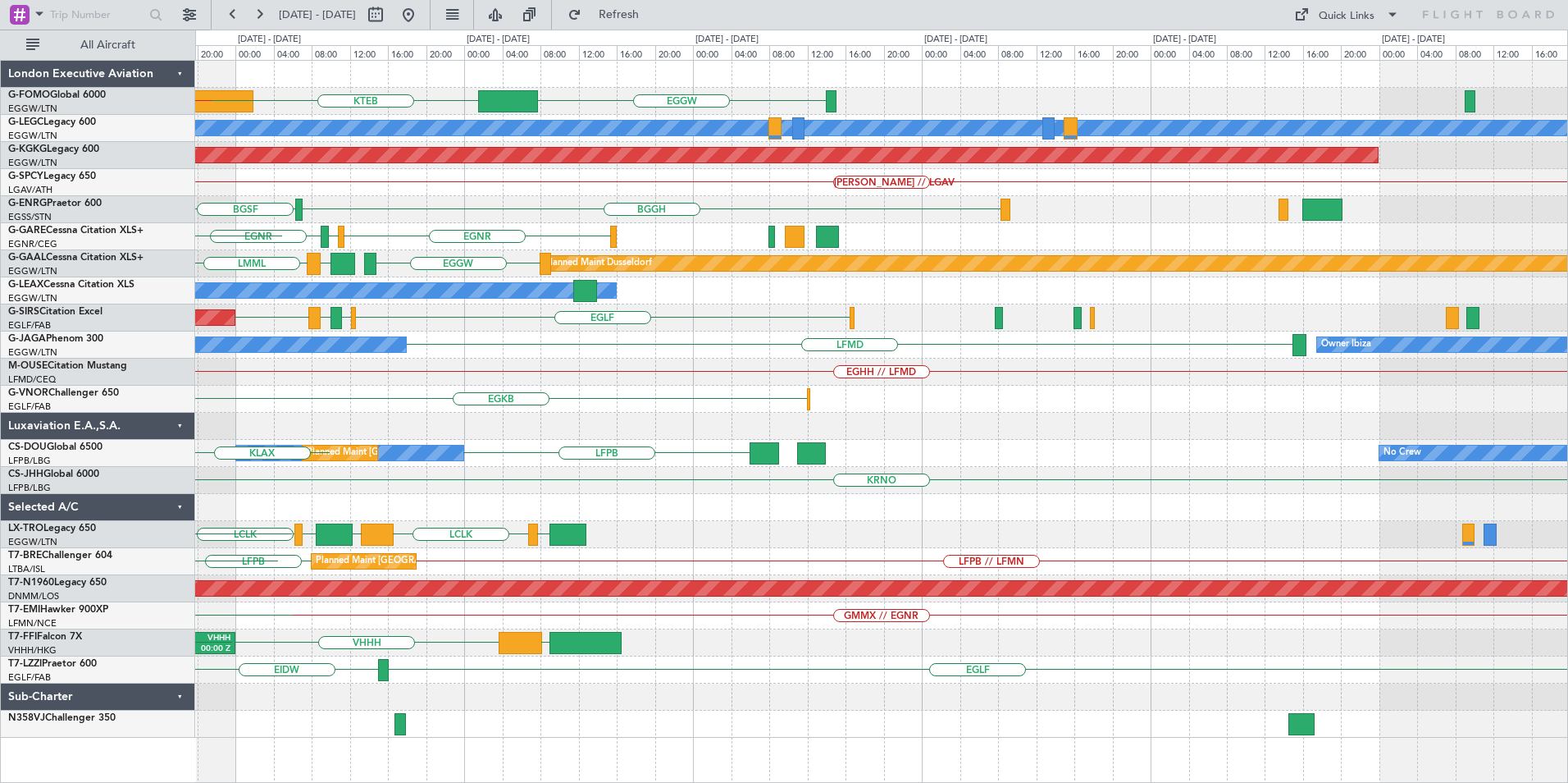
click at [500, 516] on div "EGGW KTEB EGGW KBDL // [PERSON_NAME] A/C Unavailable [GEOGRAPHIC_DATA] ([GEOGRA…" at bounding box center [881, 399] width 1371 height 677
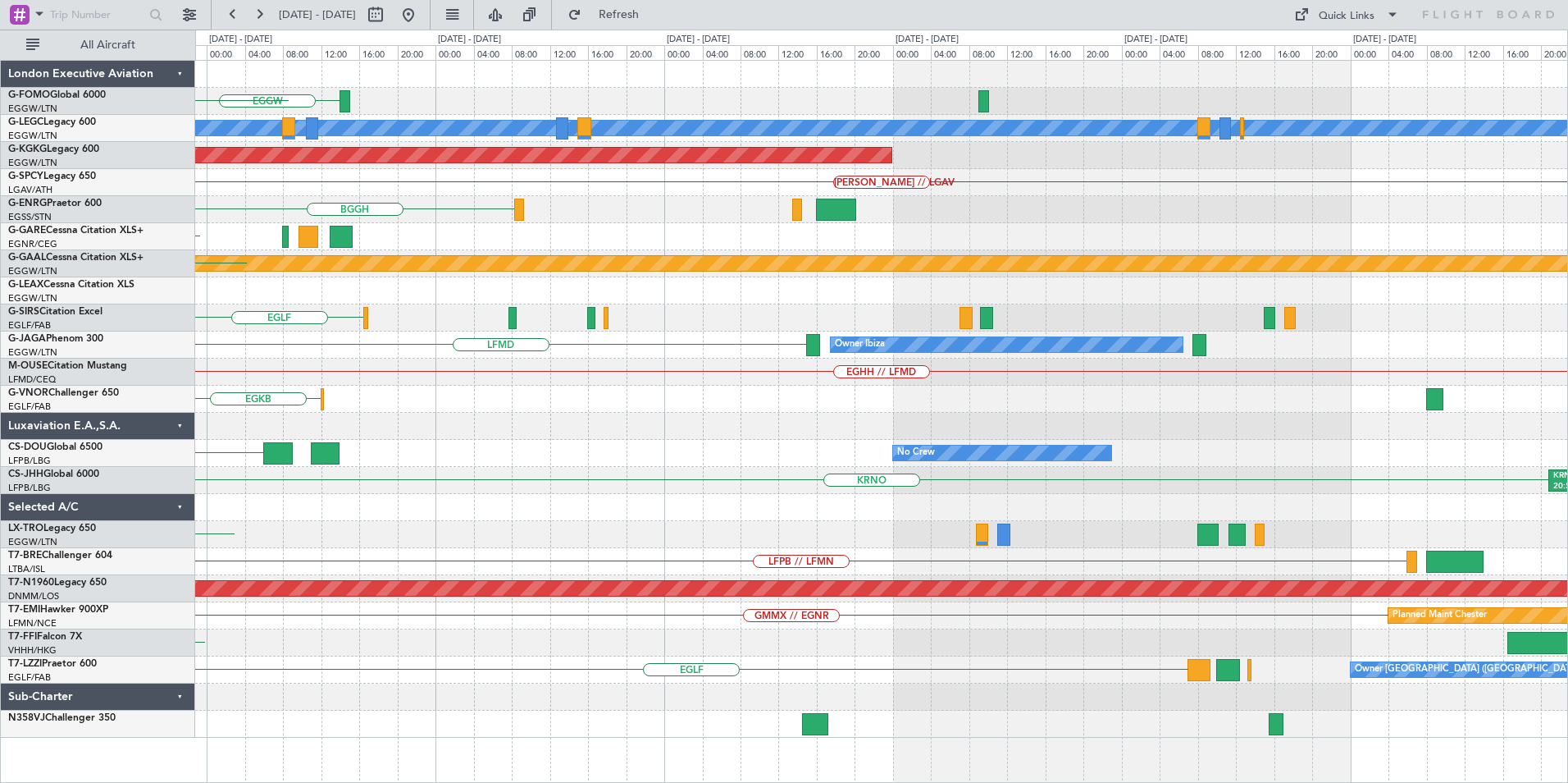
click at [579, 537] on div "EGGW KTEB A/C Unavailable [GEOGRAPHIC_DATA] ([GEOGRAPHIC_DATA]) AOG Maint [GEOG…" at bounding box center [881, 399] width 1371 height 677
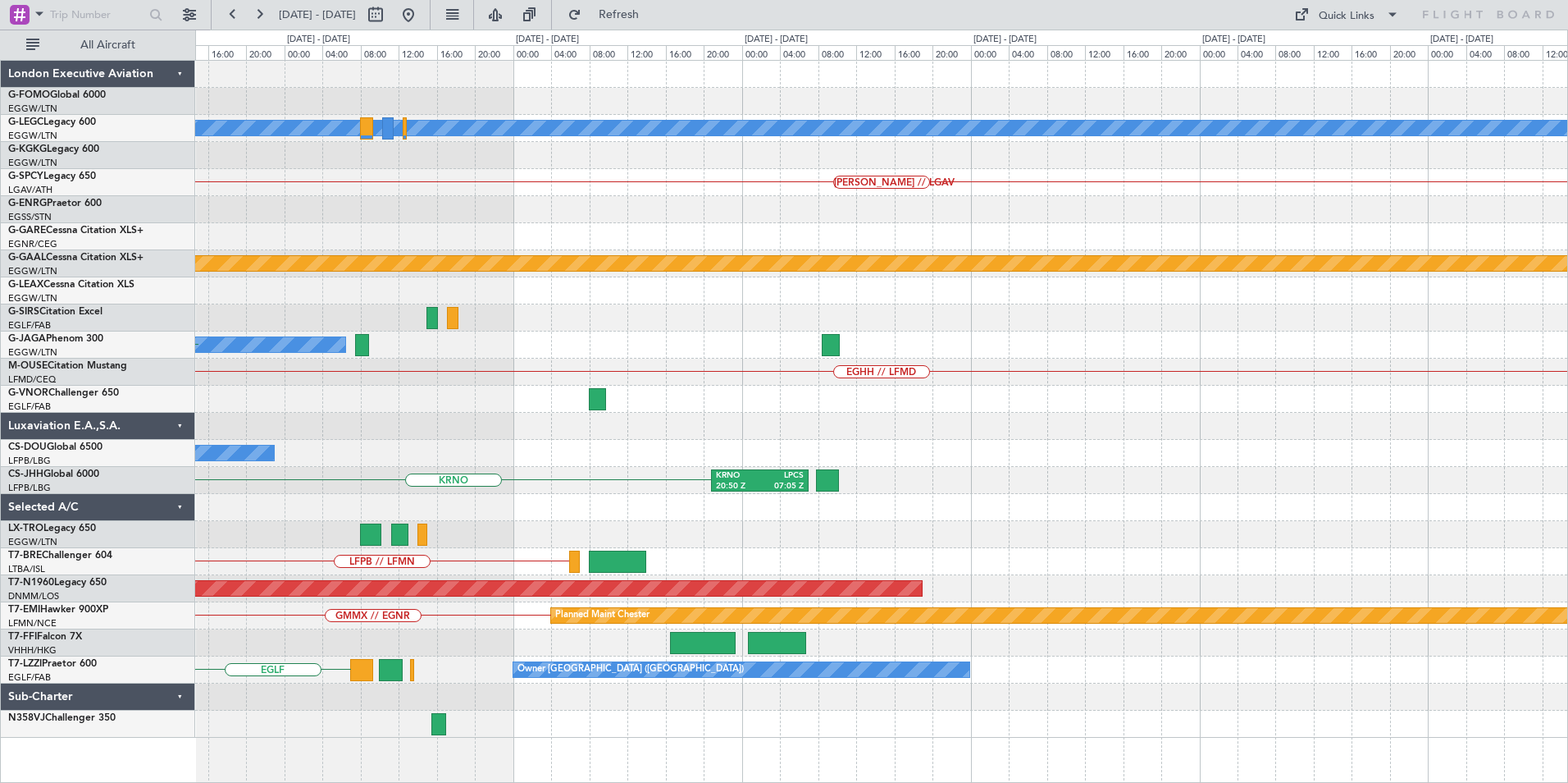
click at [464, 518] on div "A/C Unavailable [GEOGRAPHIC_DATA] ([GEOGRAPHIC_DATA]) AOG Maint [GEOGRAPHIC_DAT…" at bounding box center [881, 399] width 1371 height 677
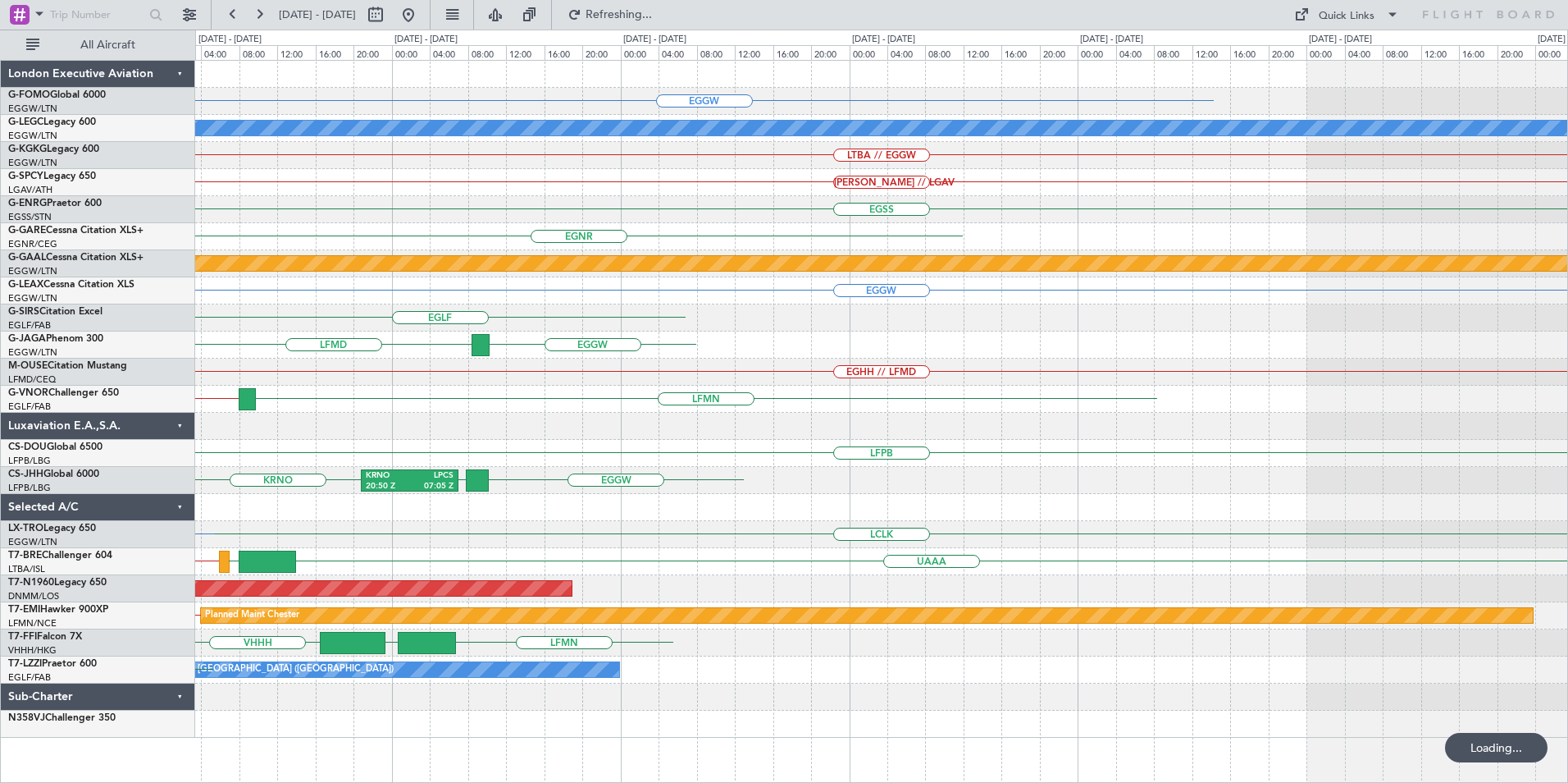
click at [1055, 522] on div "EGGW A/C Unavailable [GEOGRAPHIC_DATA] ([GEOGRAPHIC_DATA]) LTBA // EGGW [PERSON…" at bounding box center [881, 399] width 1371 height 677
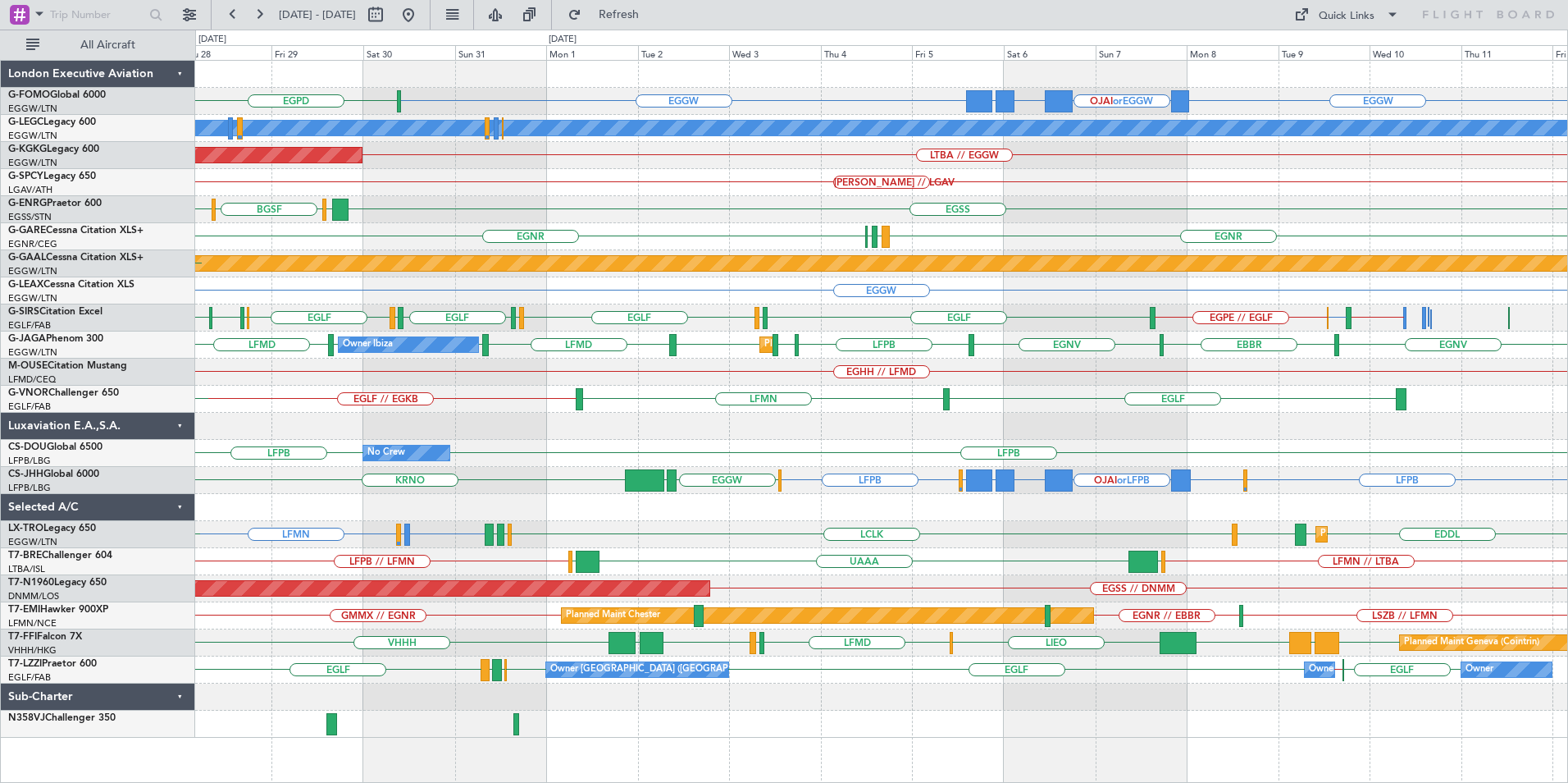
click at [1317, 538] on div "EGGW OJAI or EGGW FJDG or EGGW OMDW or EGGW EGGW EGPD EGGW A/C Unavailable [GEO…" at bounding box center [881, 399] width 1371 height 677
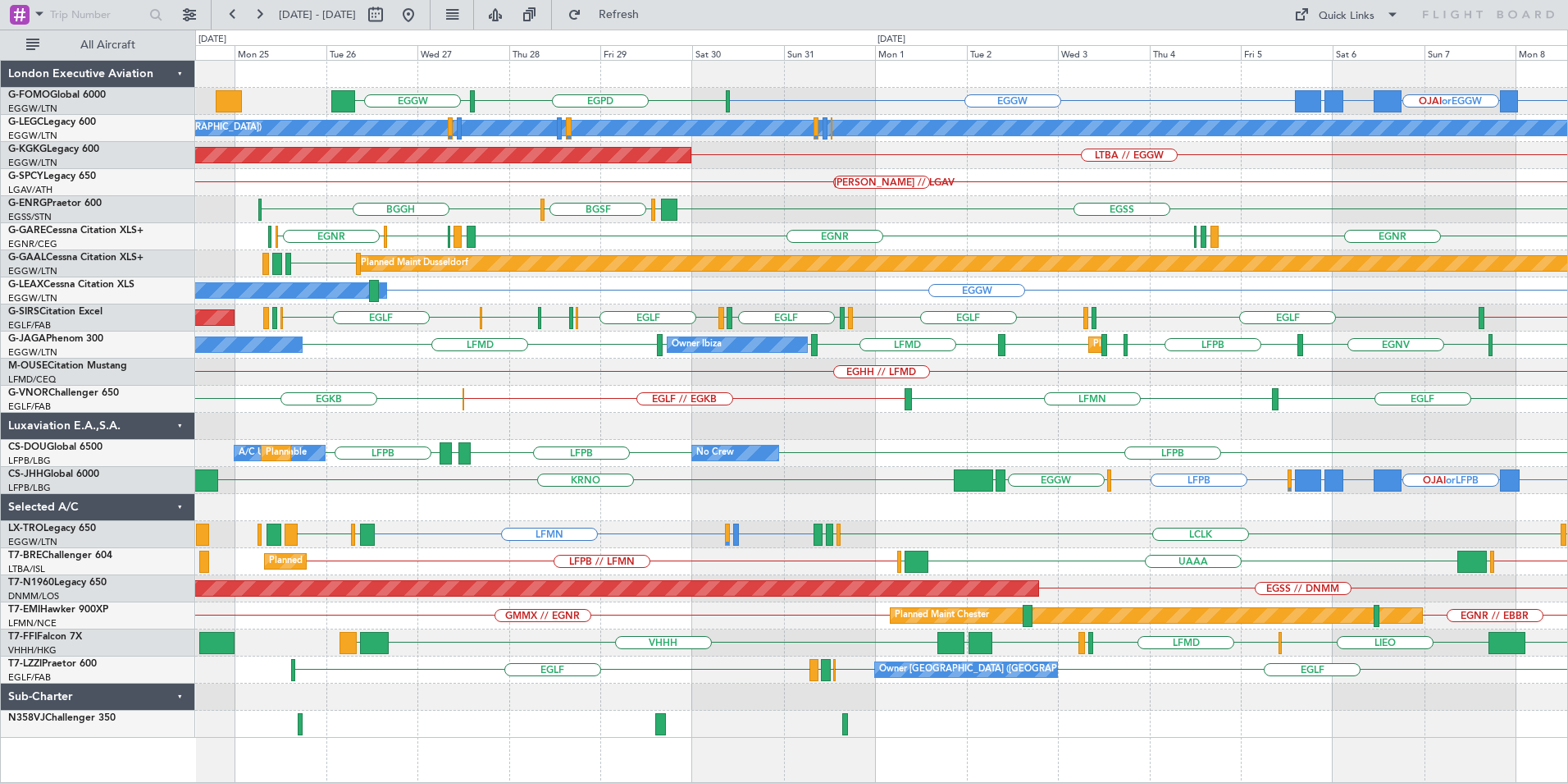
click at [1336, 535] on div "LFMN LDSP or LFMN LFMN LCLK LLBG LGAV LGAV LLBG LCLK Planned Maint [GEOGRAPHIC_…" at bounding box center [881, 534] width 1371 height 27
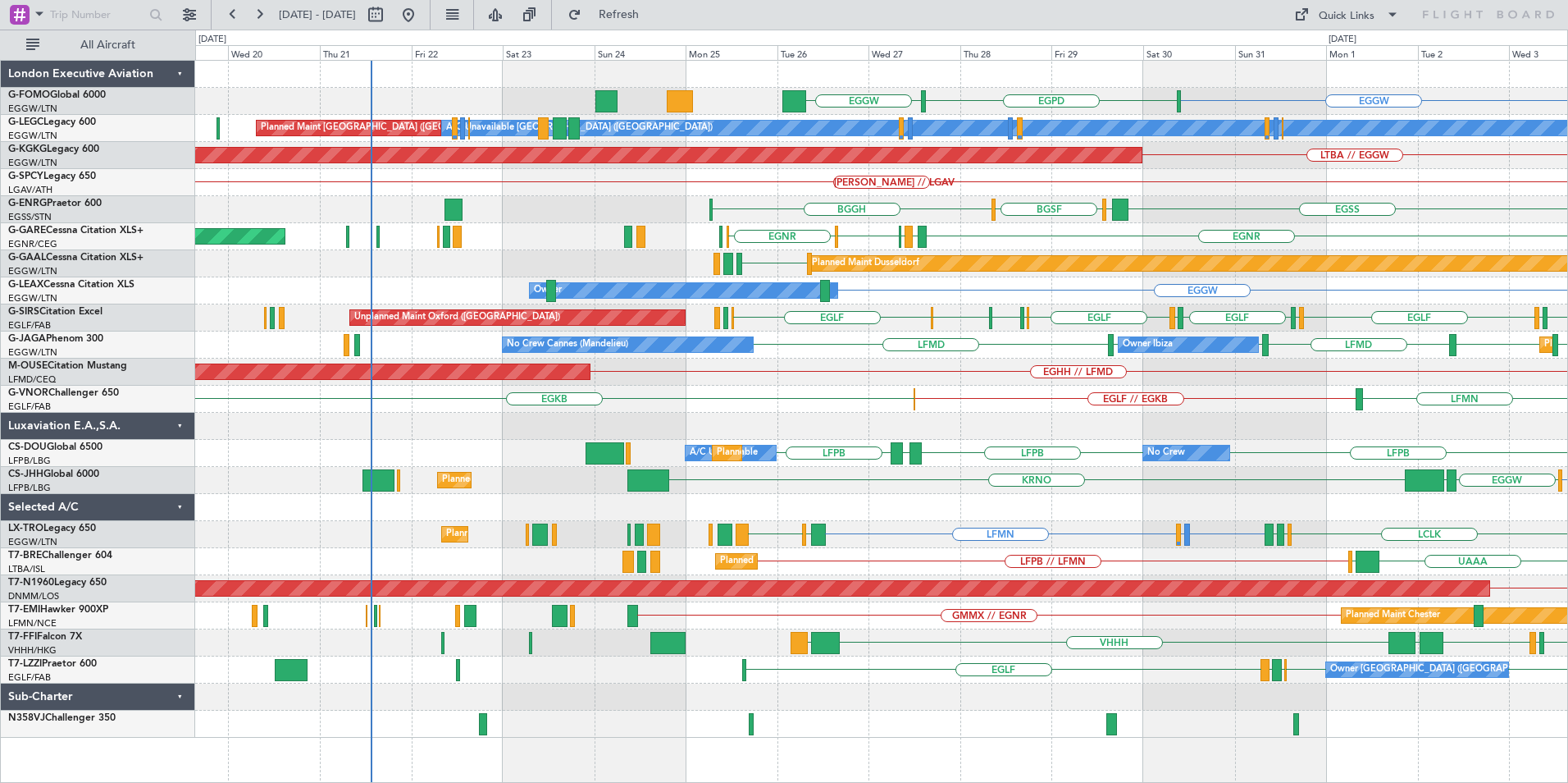
click at [918, 524] on div "EGGW EGPD EGGW OMDW or EGGW FJDG or EGGW OJAI or EGGW Planned Maint Windsor Loc…" at bounding box center [881, 399] width 1371 height 677
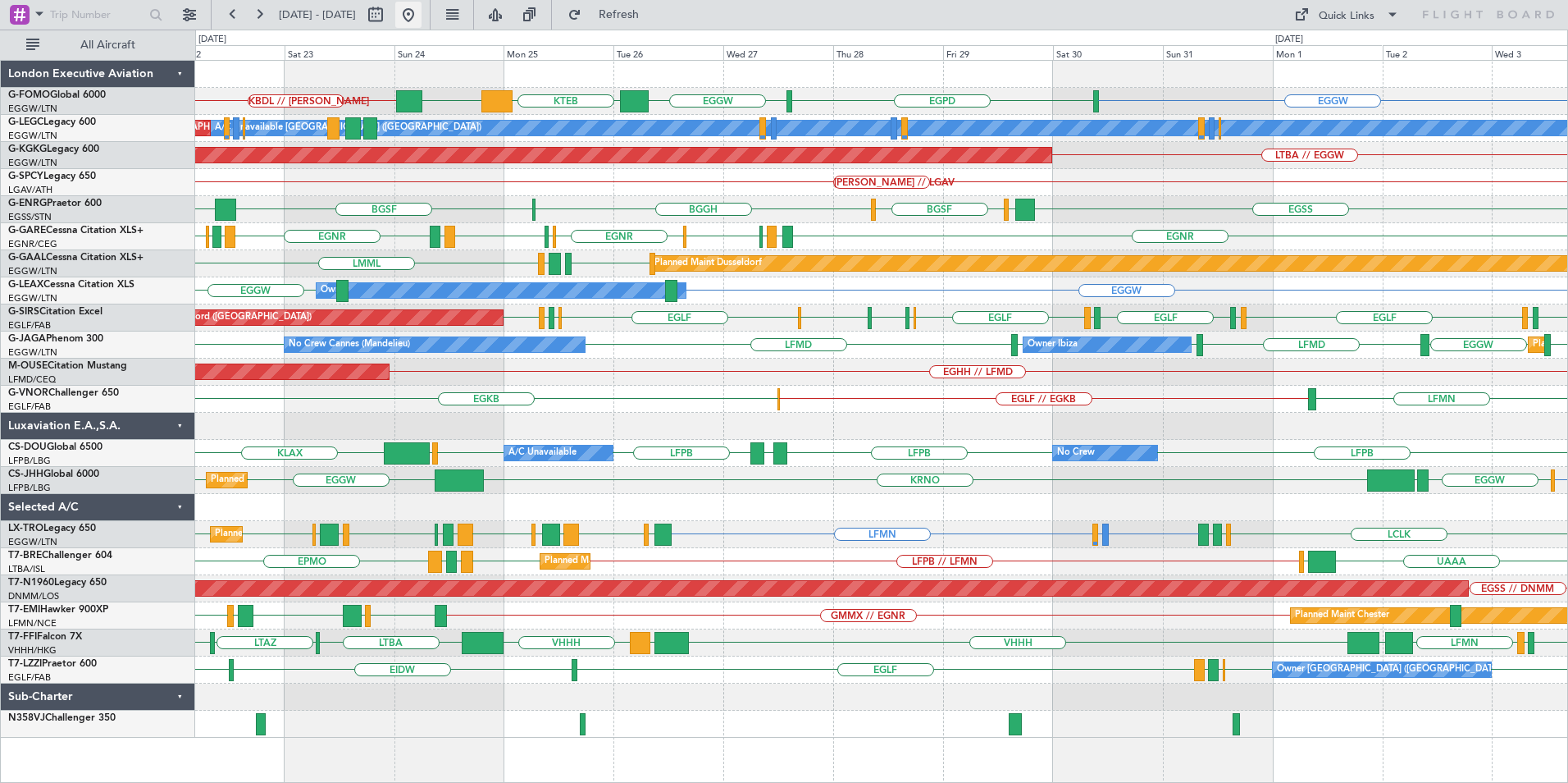
click at [422, 21] on button at bounding box center [408, 15] width 26 height 26
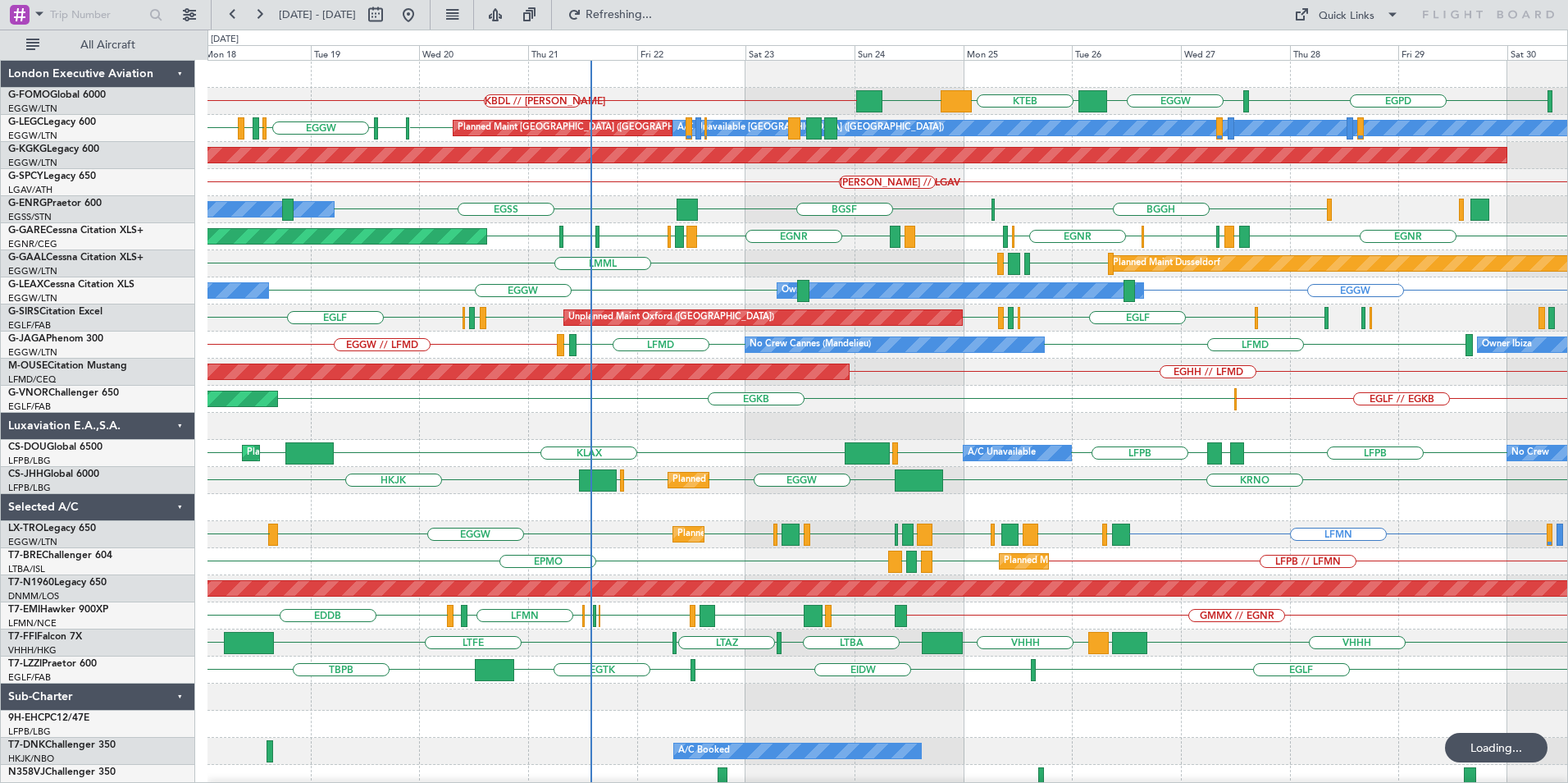
click at [591, 584] on div "EGPD EGGW KTEB EGGW KBDL // [PERSON_NAME] Planned Maint Windsor Locks ([PERSON_…" at bounding box center [887, 426] width 1360 height 731
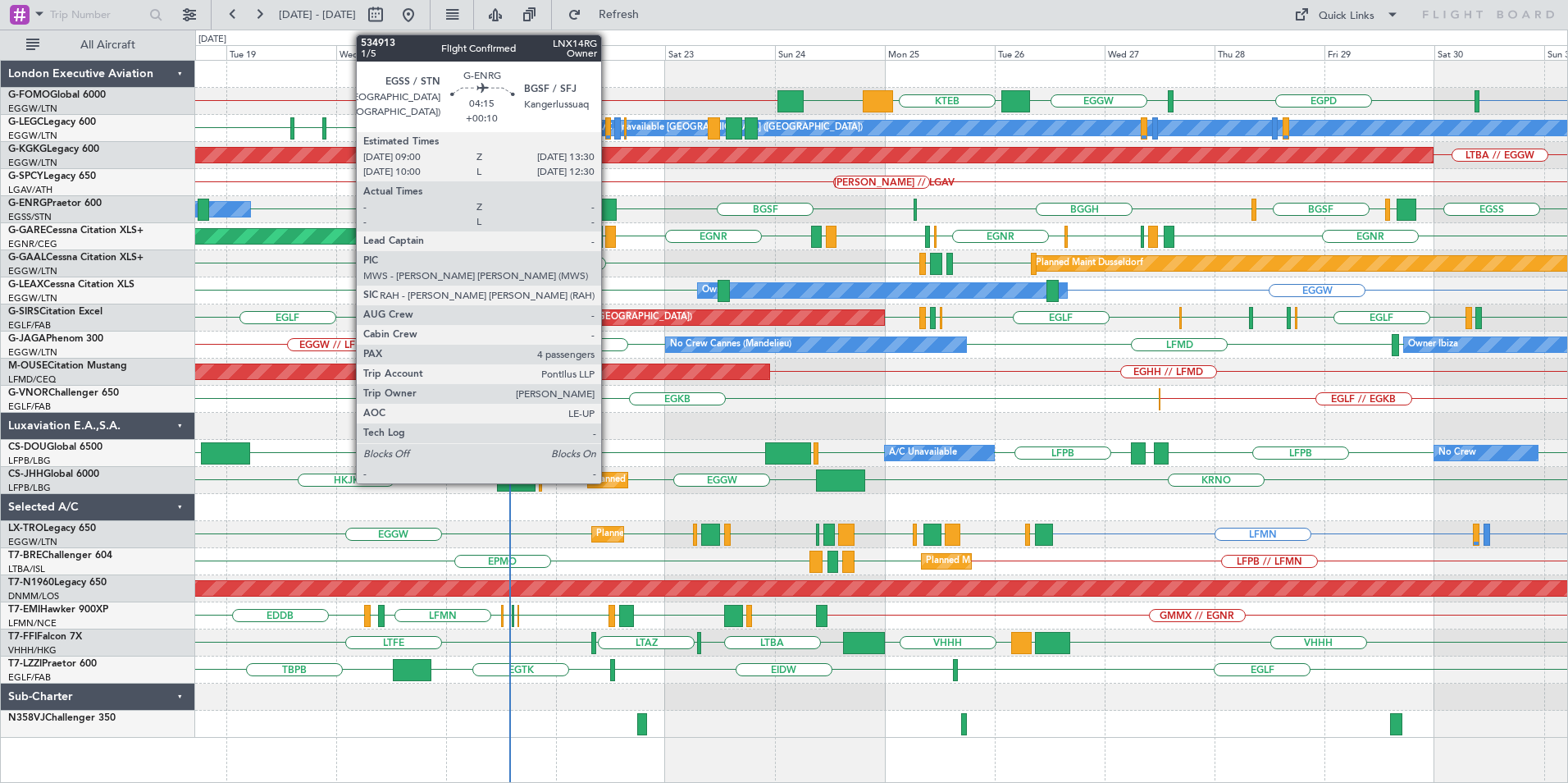
click at [608, 201] on div at bounding box center [606, 209] width 22 height 23
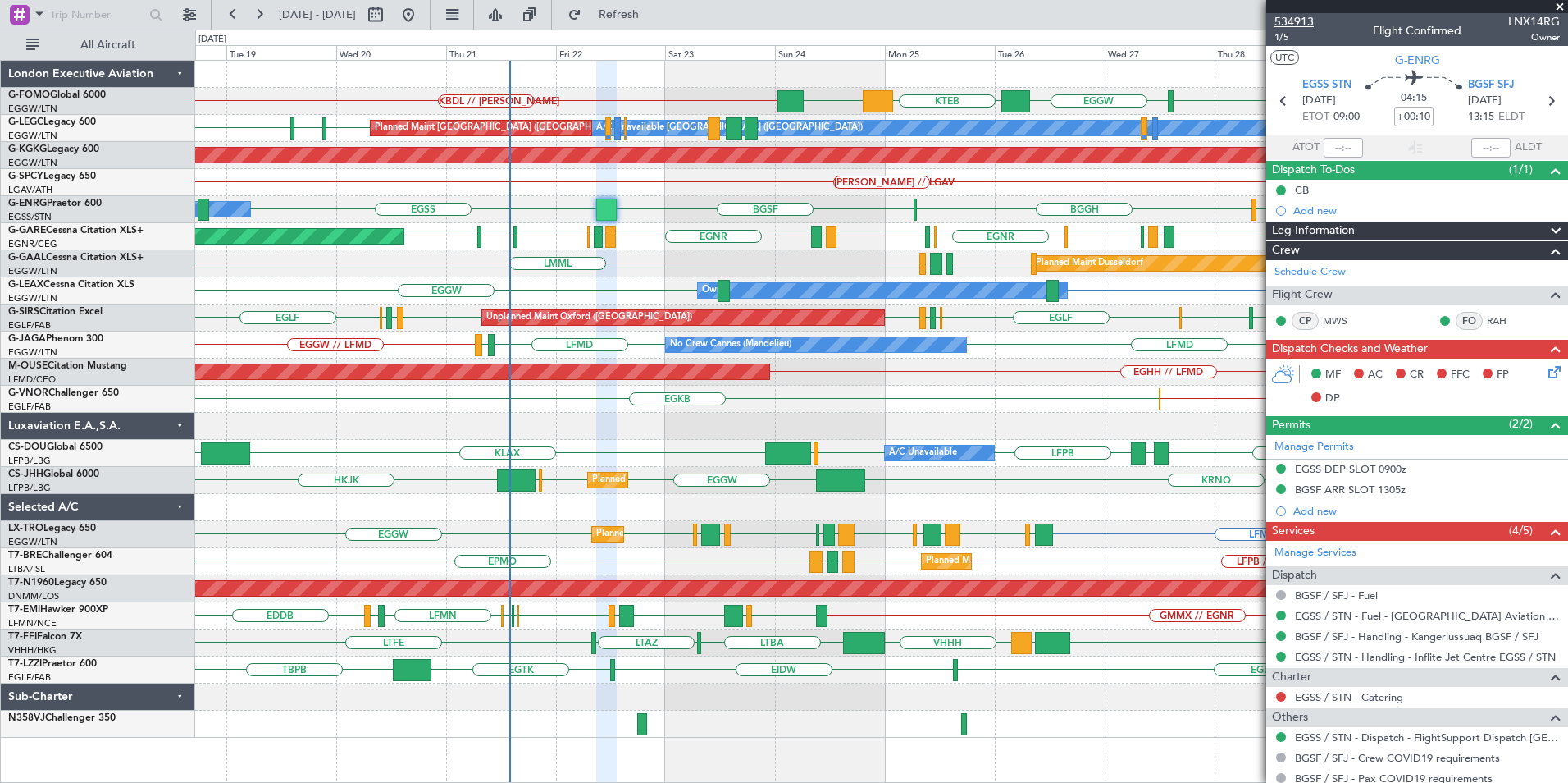
click at [1280, 27] on span "534913" at bounding box center [1294, 22] width 39 height 18
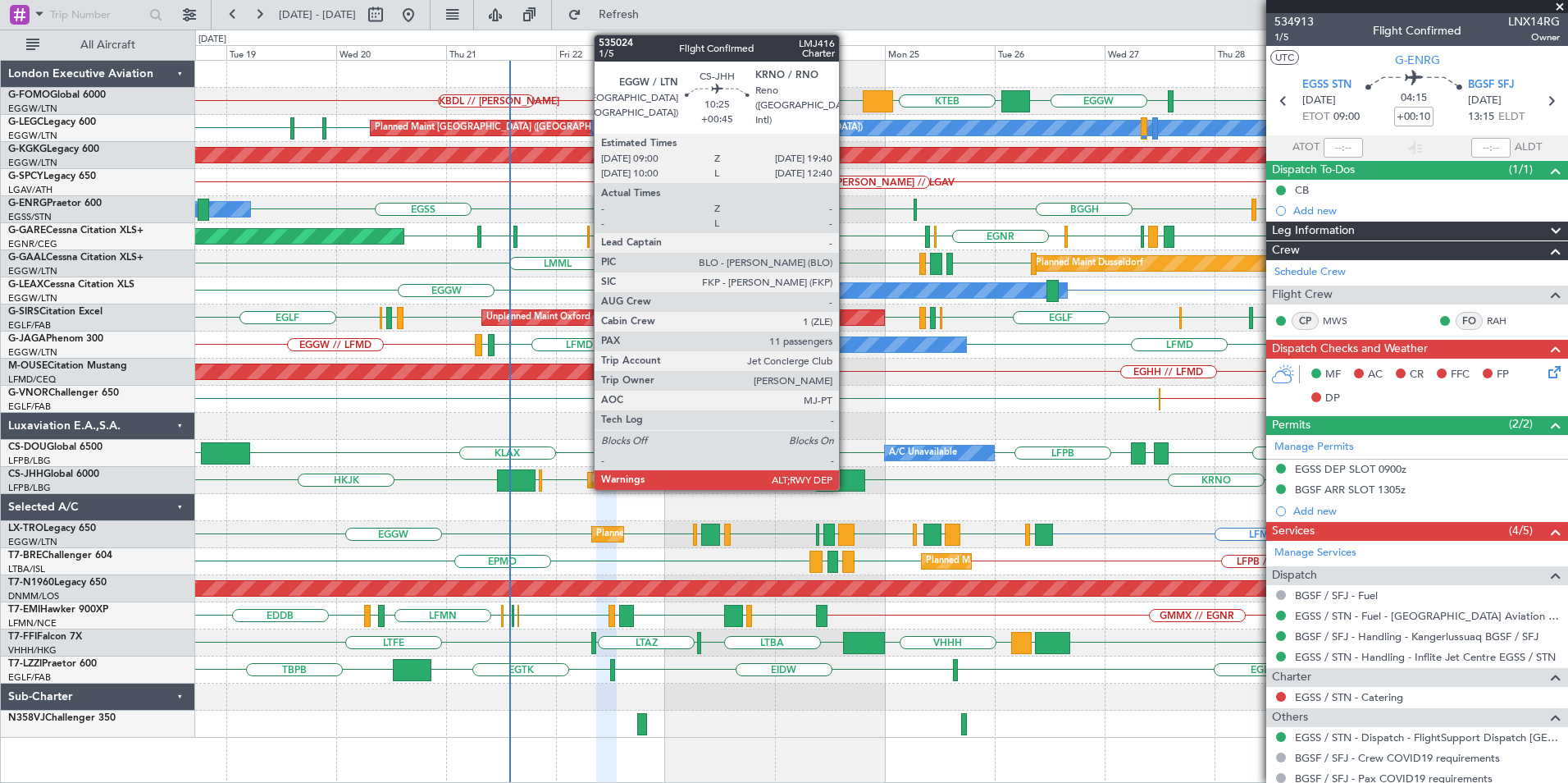
click at [495, 558] on div "EGGW KBDL // [PERSON_NAME] EGPD EGGW KTEB EGGW Planned Maint Windsor Locks ([PE…" at bounding box center [881, 399] width 1371 height 677
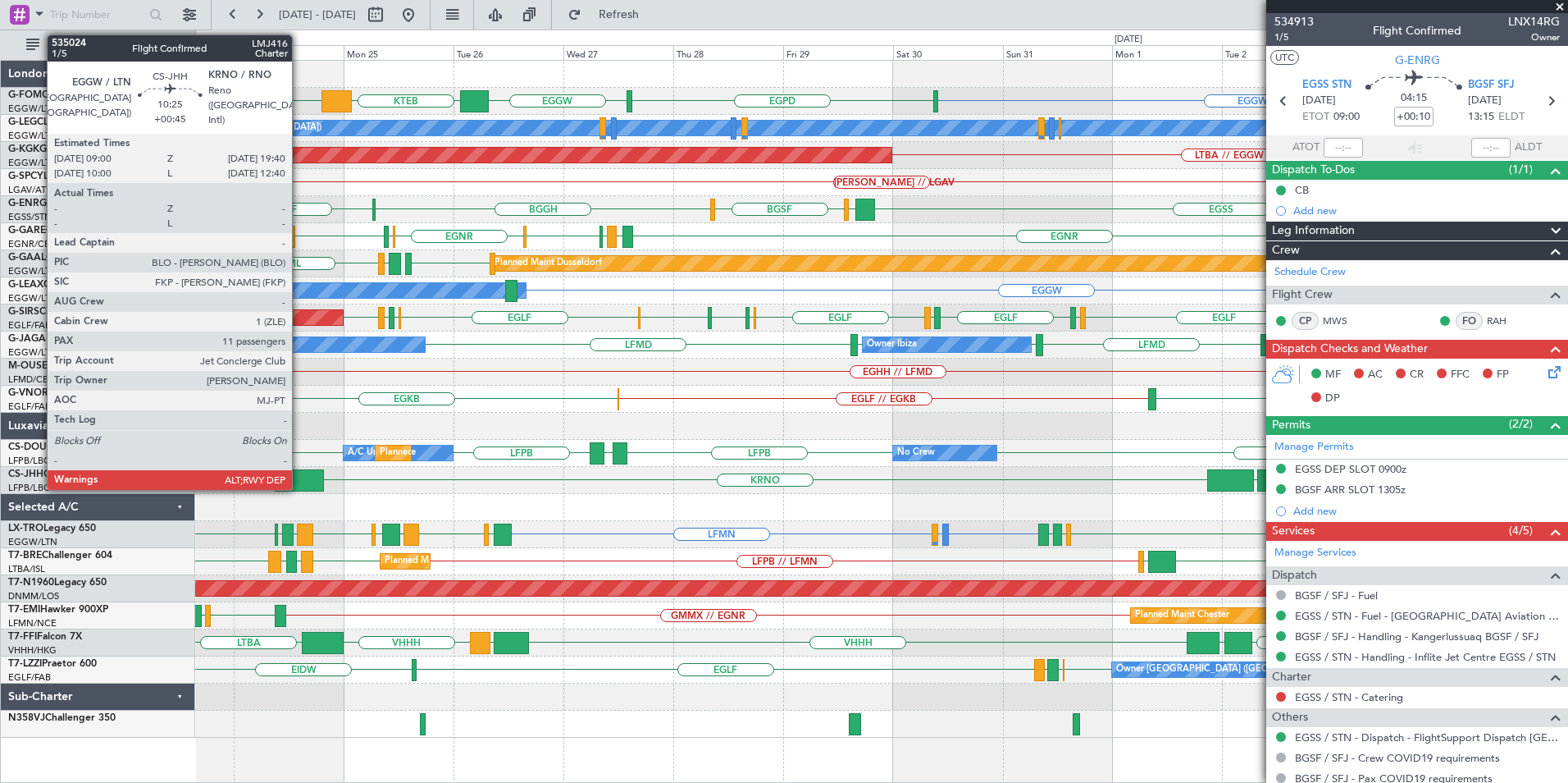
click at [299, 484] on div at bounding box center [299, 480] width 49 height 23
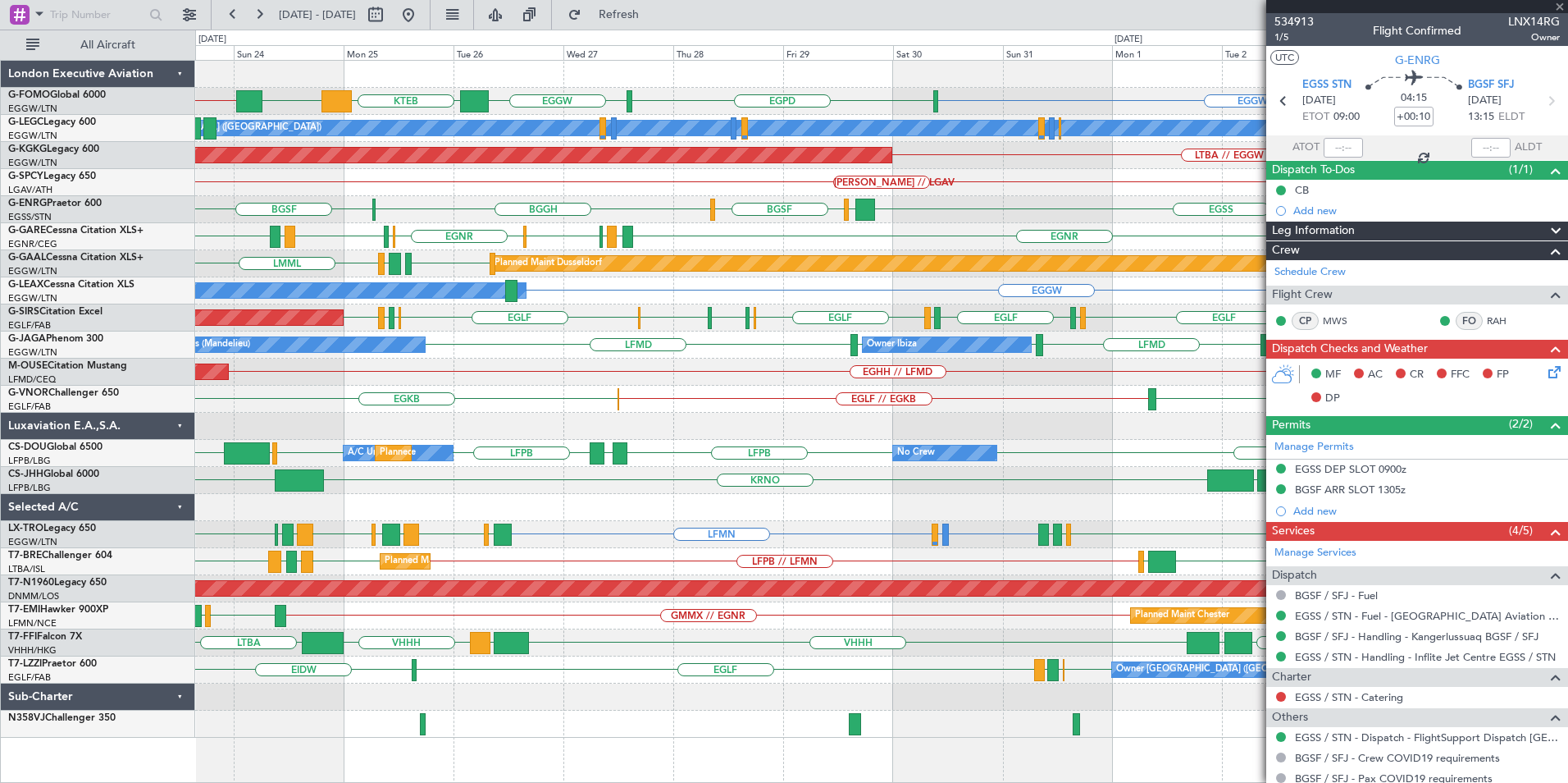
type input "+00:45"
type input "11"
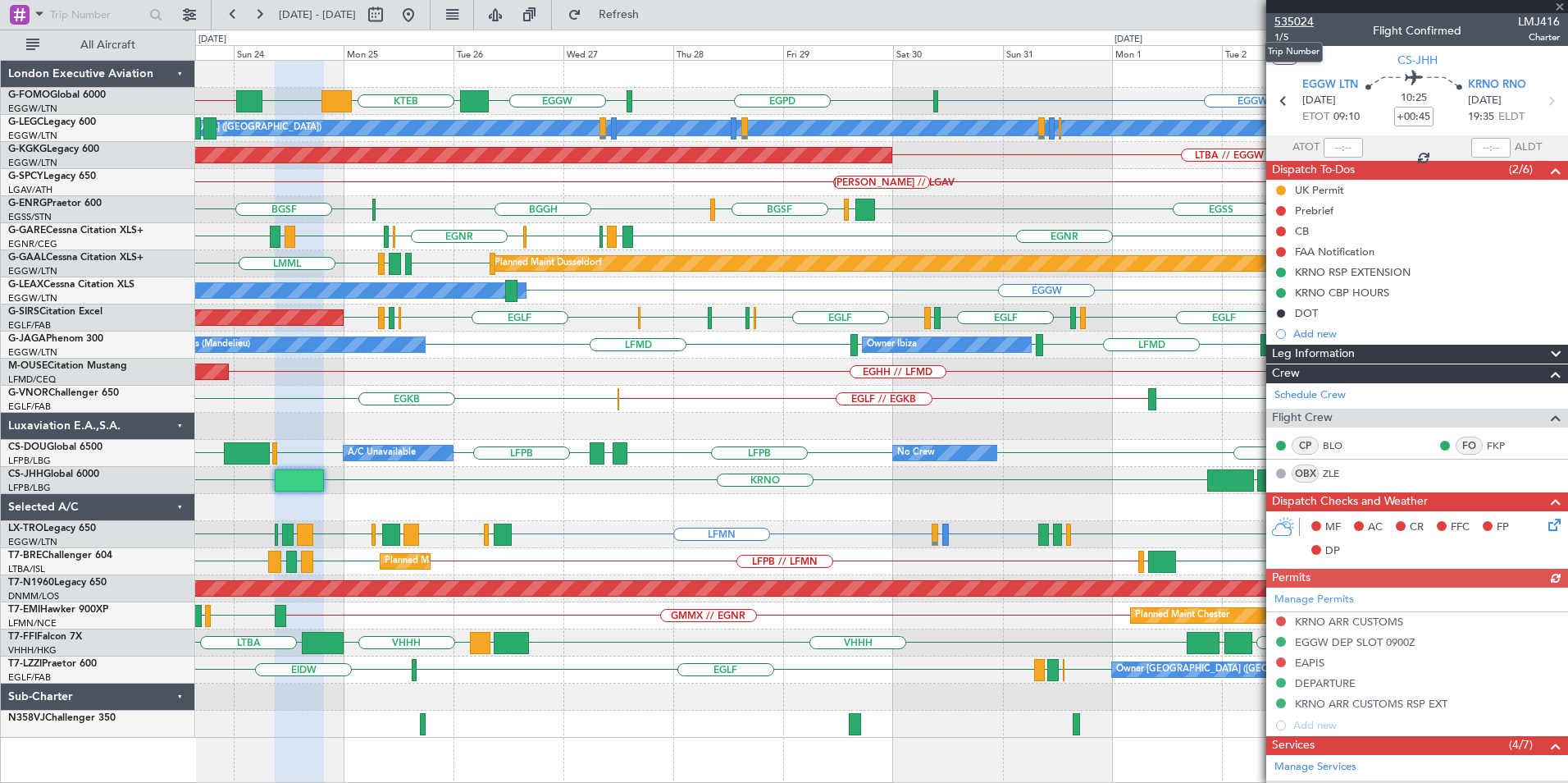
click at [1284, 19] on span "535024" at bounding box center [1294, 22] width 39 height 18
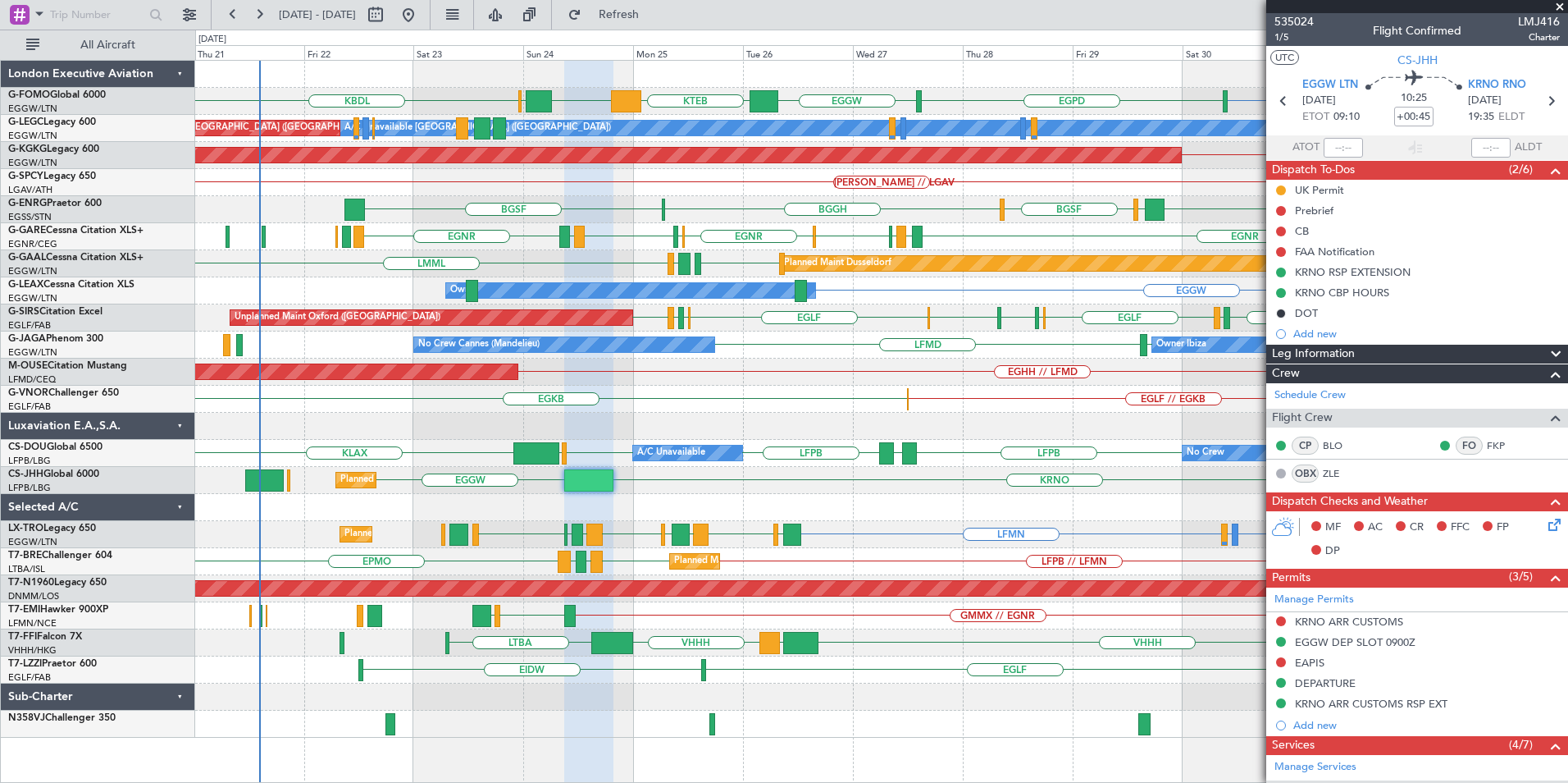
click at [1002, 609] on div "EGGW EGPD KBDL EGGW KTEB EGGW [PERSON_NAME] A/C Unavailable [GEOGRAPHIC_DATA] (…" at bounding box center [881, 399] width 1371 height 677
click at [470, 743] on div "EGGW EGPD KBDL EGGW KTEB EGGW [PERSON_NAME] A/C Unavailable [GEOGRAPHIC_DATA] (…" at bounding box center [881, 421] width 1372 height 723
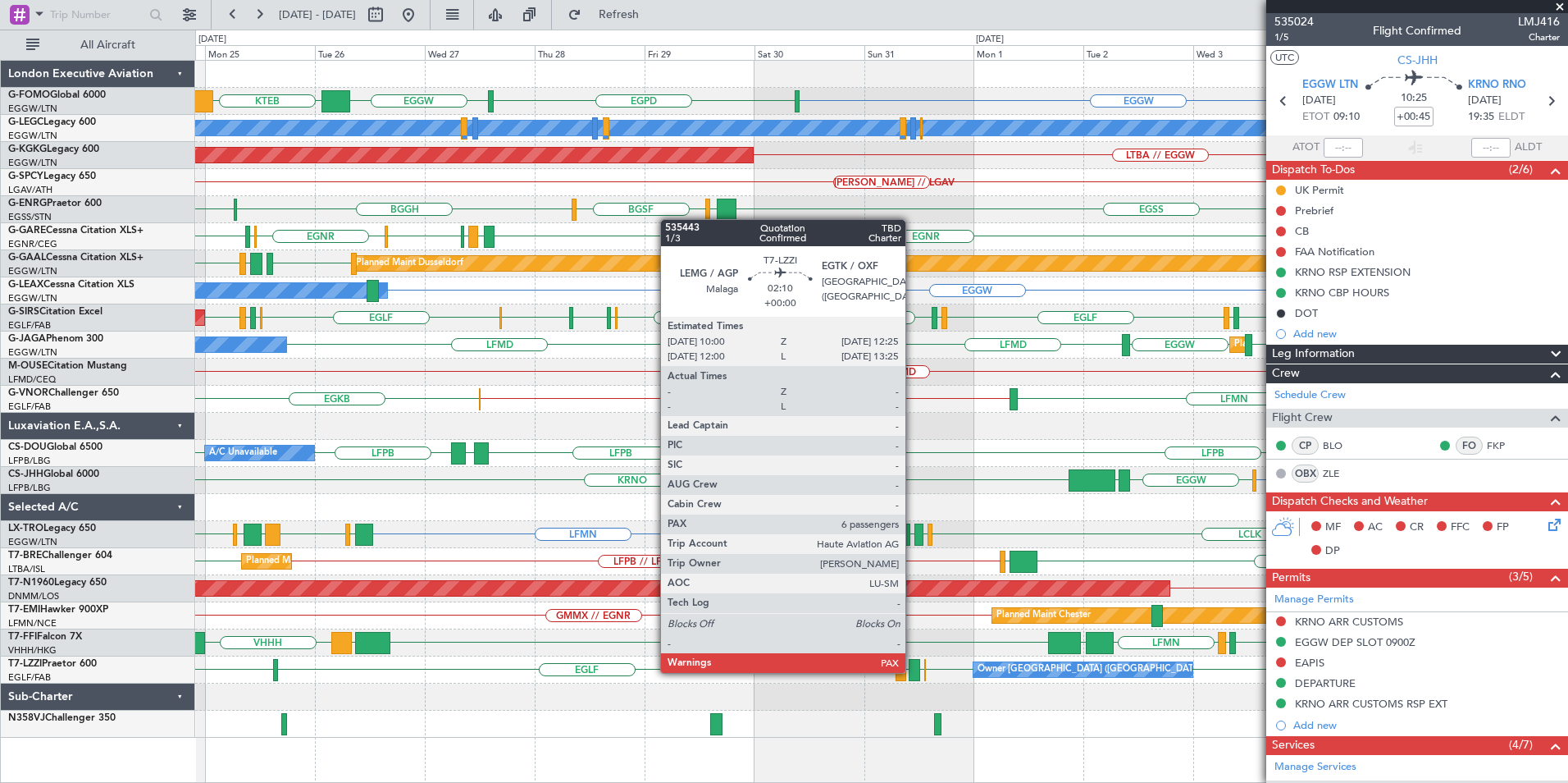
click at [913, 671] on div at bounding box center [915, 669] width 12 height 23
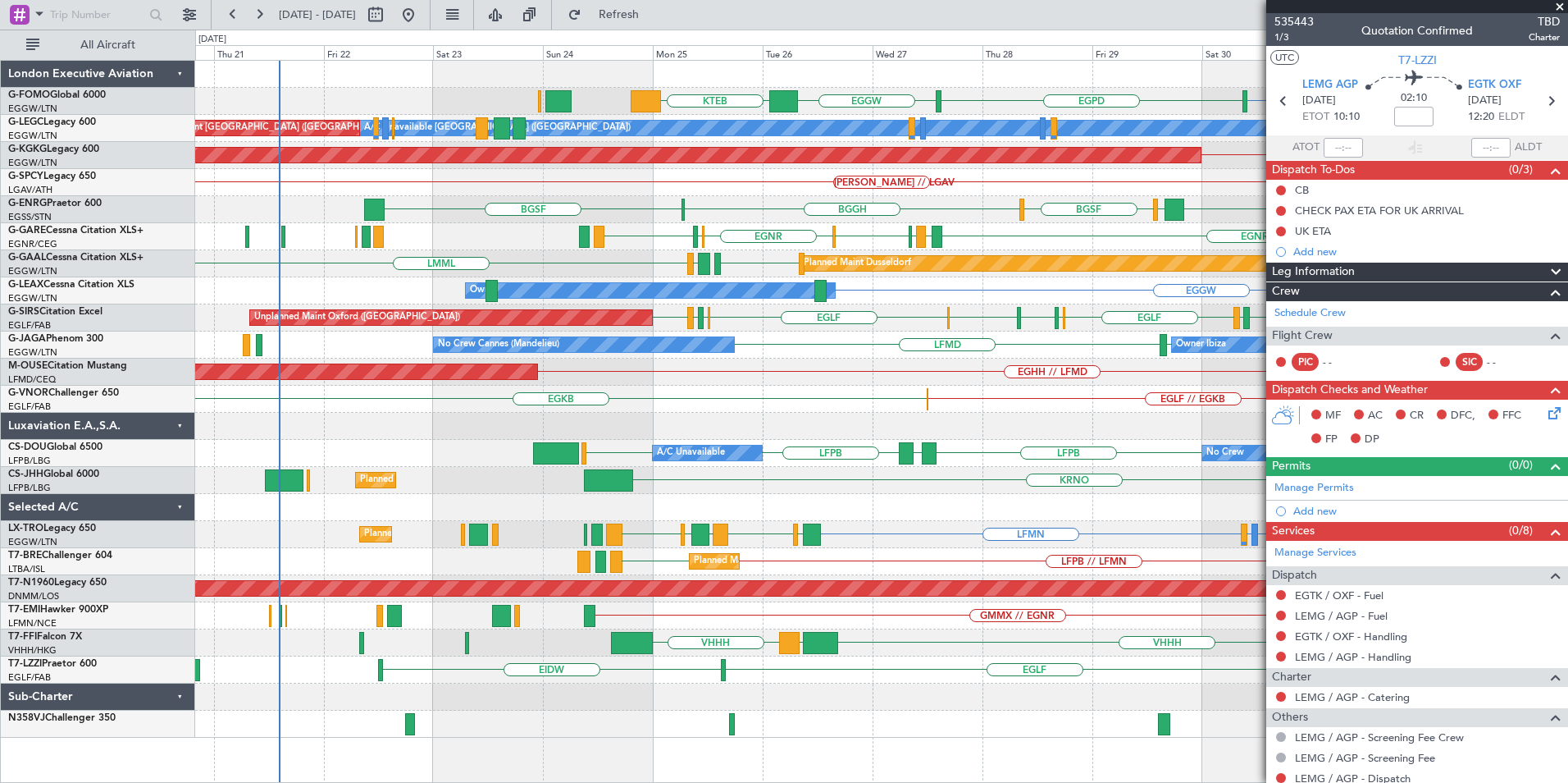
click at [1011, 685] on div "EGGW EGPD EGGW KTEB A/C Unavailable [GEOGRAPHIC_DATA] ([GEOGRAPHIC_DATA]) Plann…" at bounding box center [881, 399] width 1371 height 677
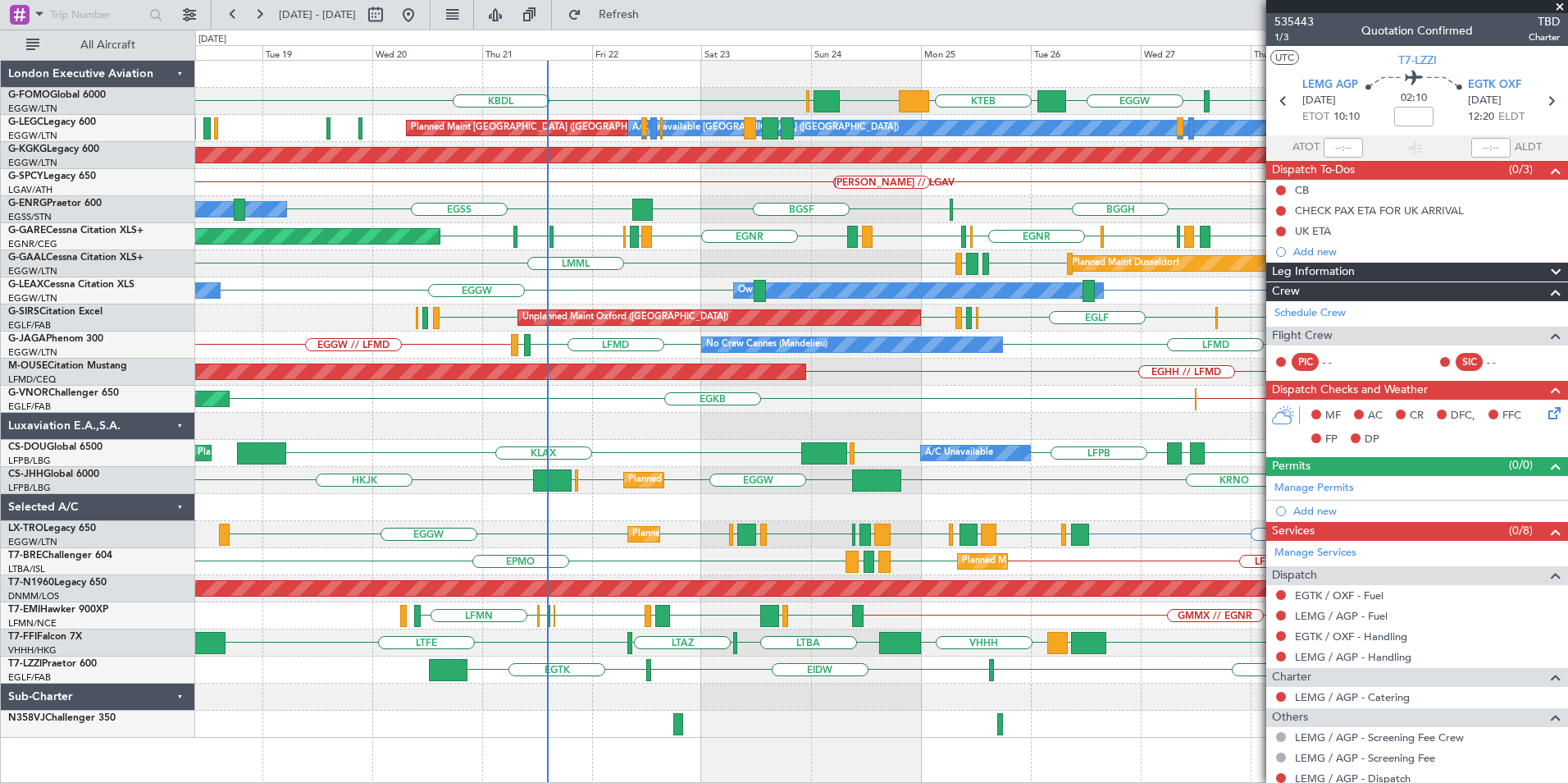
click at [713, 509] on div "EGGW EGPD KBDL EGGW KTEB EGGW [PERSON_NAME] Planned Maint Windsor Locks ([PERSO…" at bounding box center [881, 399] width 1371 height 677
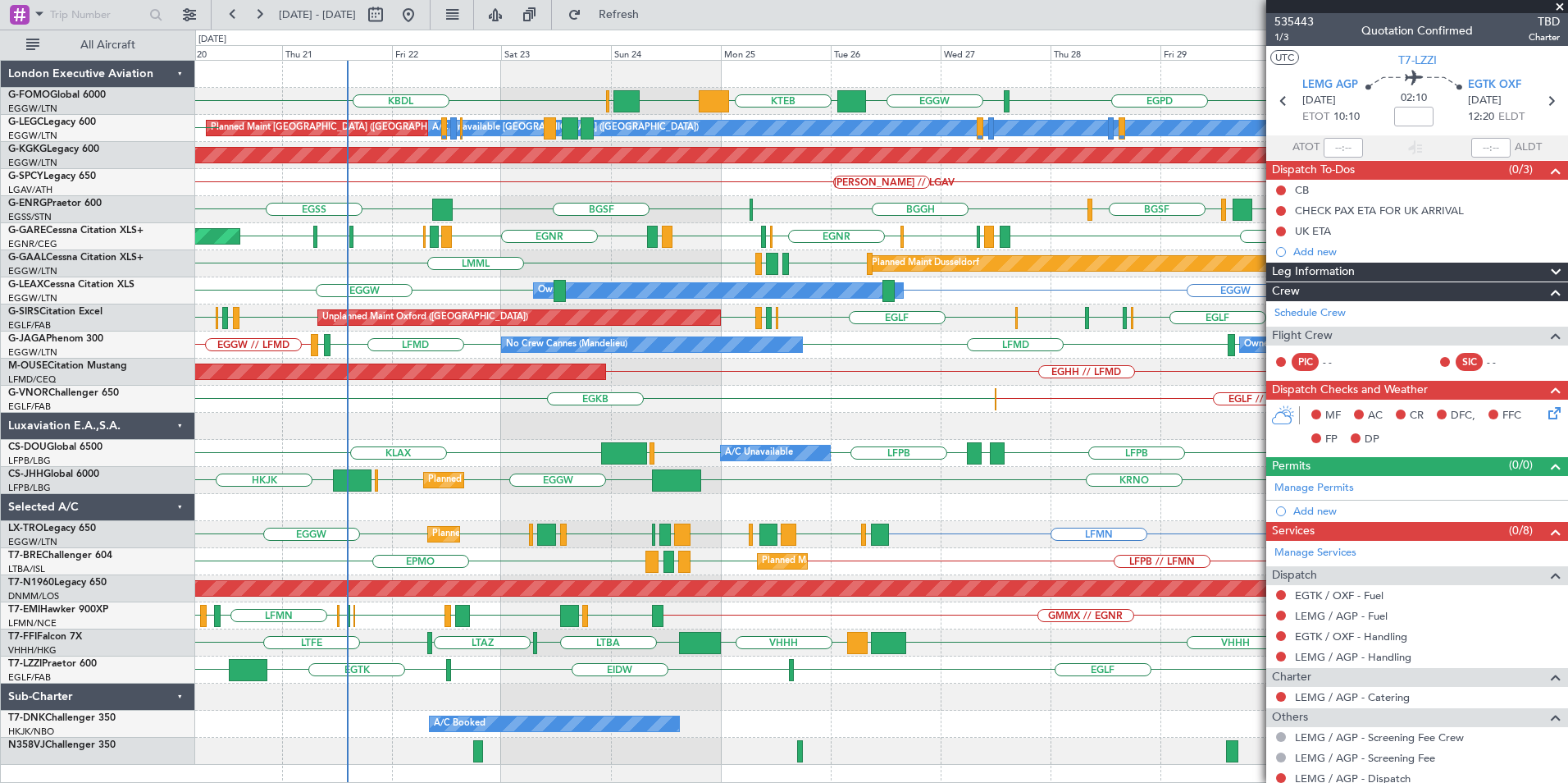
click at [631, 303] on div "EGGW EGPD KBDL EGGW KTEB EGGW [PERSON_NAME] A/C Unavailable [GEOGRAPHIC_DATA] (…" at bounding box center [881, 412] width 1371 height 704
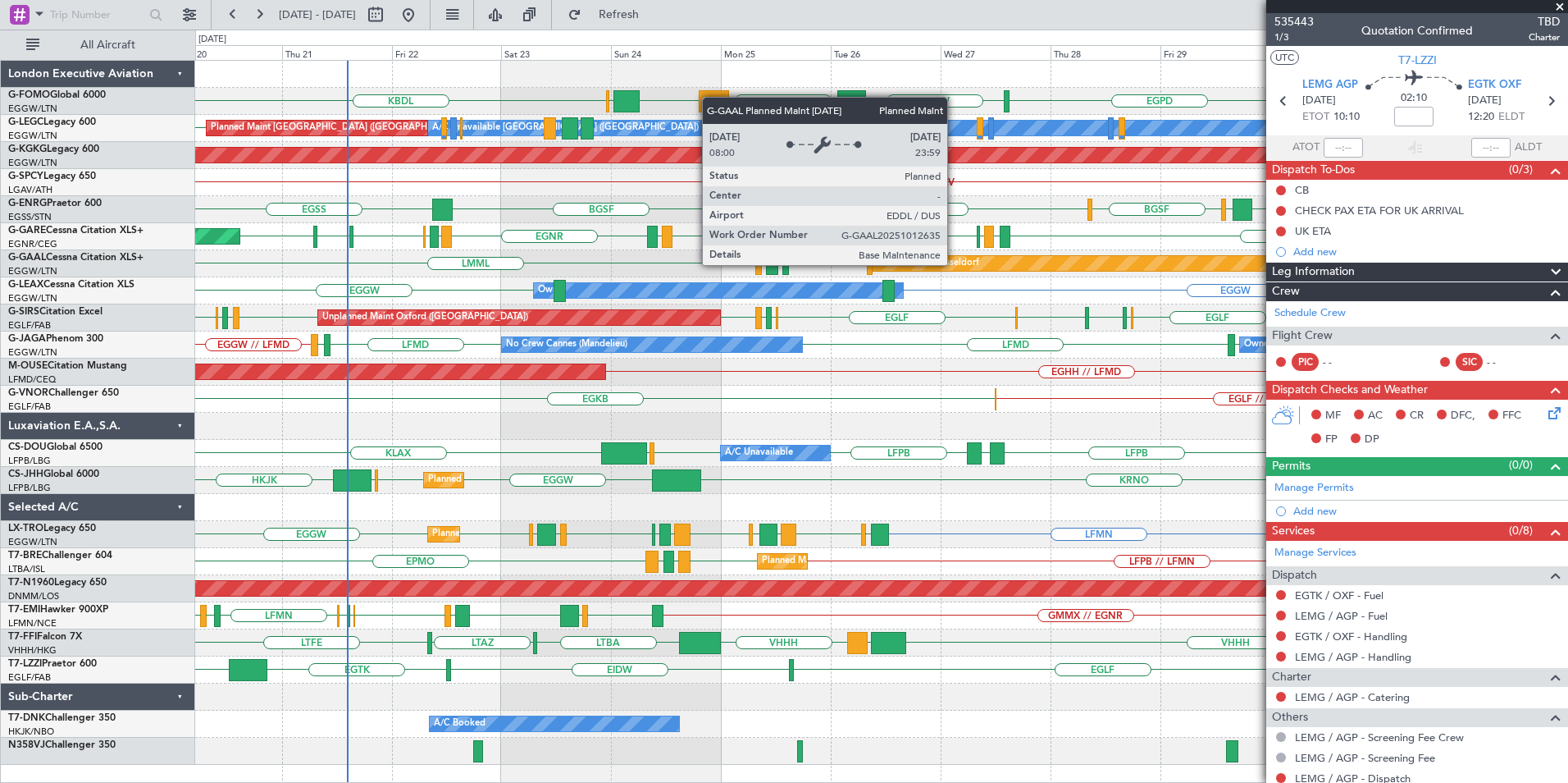
click at [603, 317] on div "EGGW EGPD KBDL EGGW KTEB EGGW [PERSON_NAME] A/C Unavailable [GEOGRAPHIC_DATA] (…" at bounding box center [881, 412] width 1371 height 704
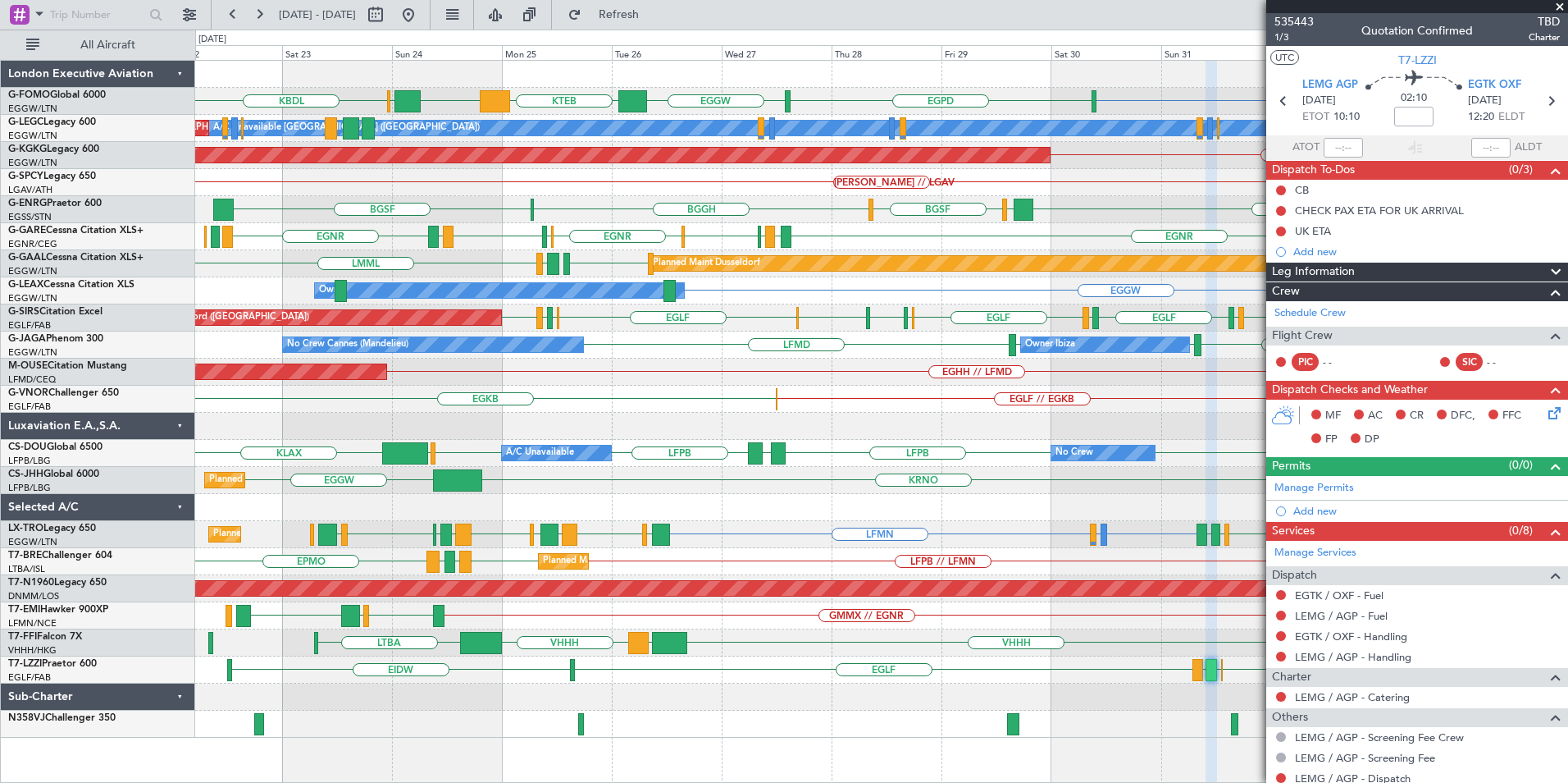
click at [834, 408] on div "EGGW EGPD KBDL EGGW KTEB EGGW [PERSON_NAME] A/C Unavailable [GEOGRAPHIC_DATA] (…" at bounding box center [881, 399] width 1371 height 677
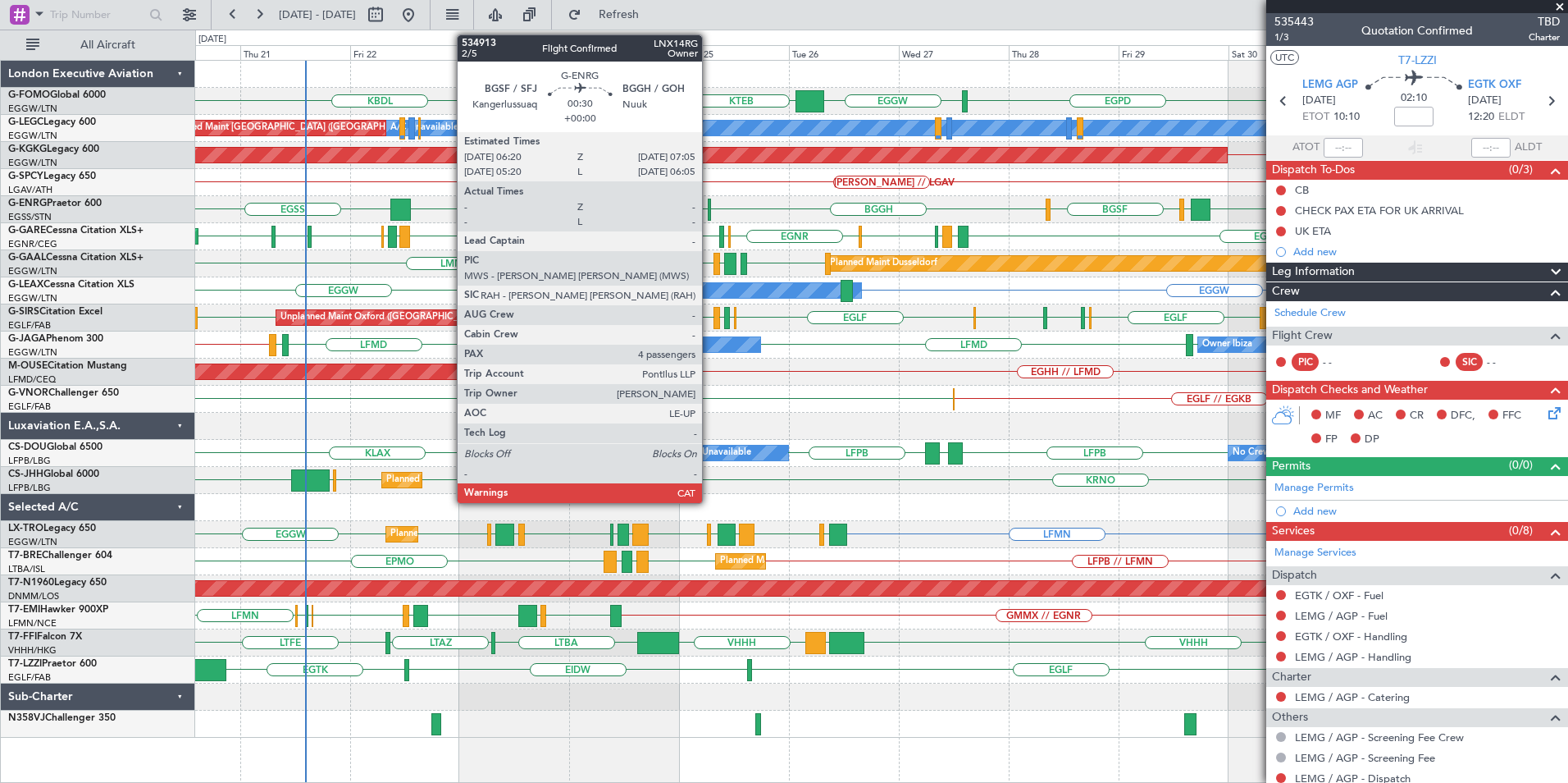
click at [709, 210] on div at bounding box center [709, 209] width 4 height 23
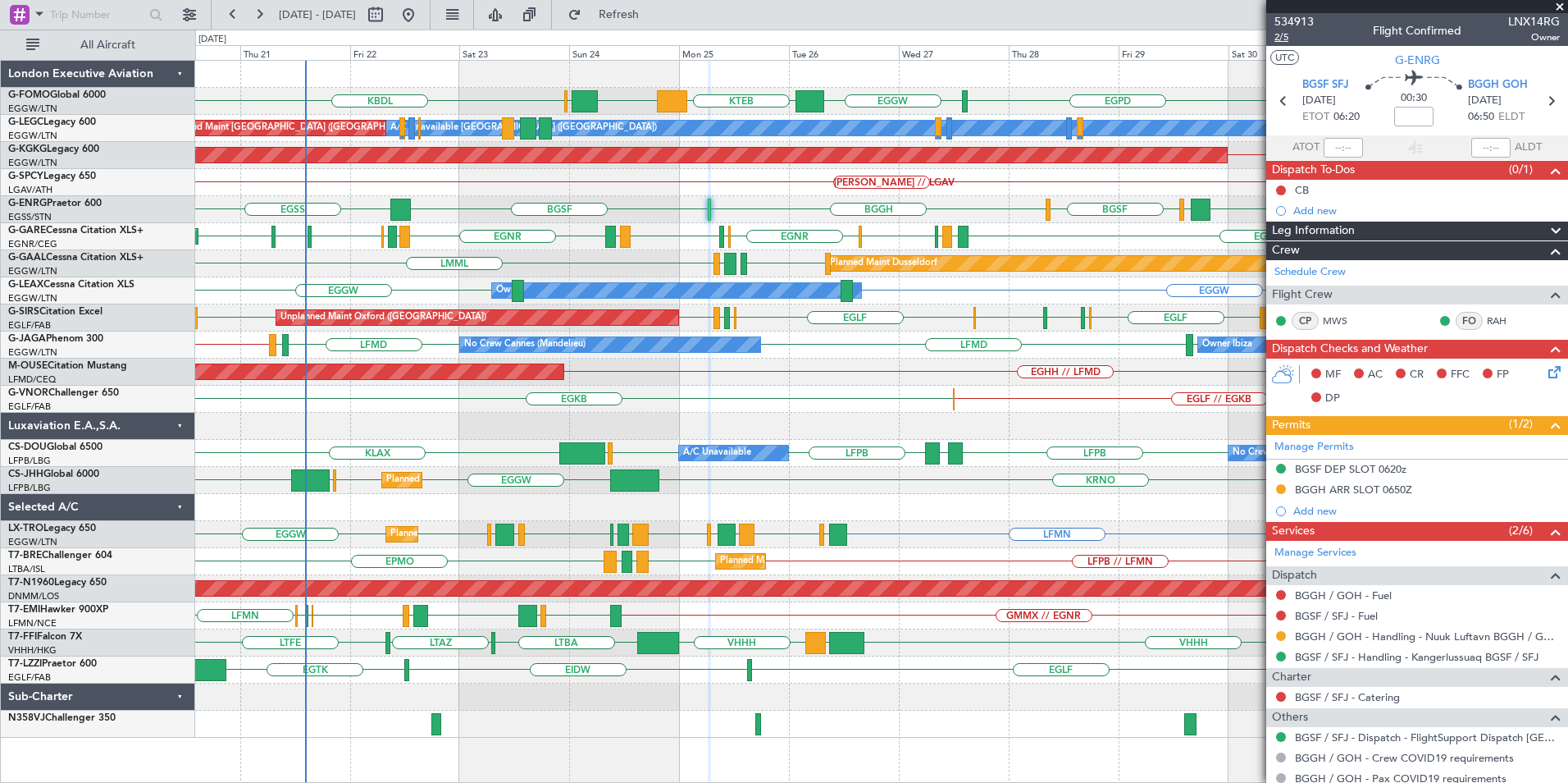
click at [1284, 38] on span "2/5" at bounding box center [1294, 37] width 39 height 14
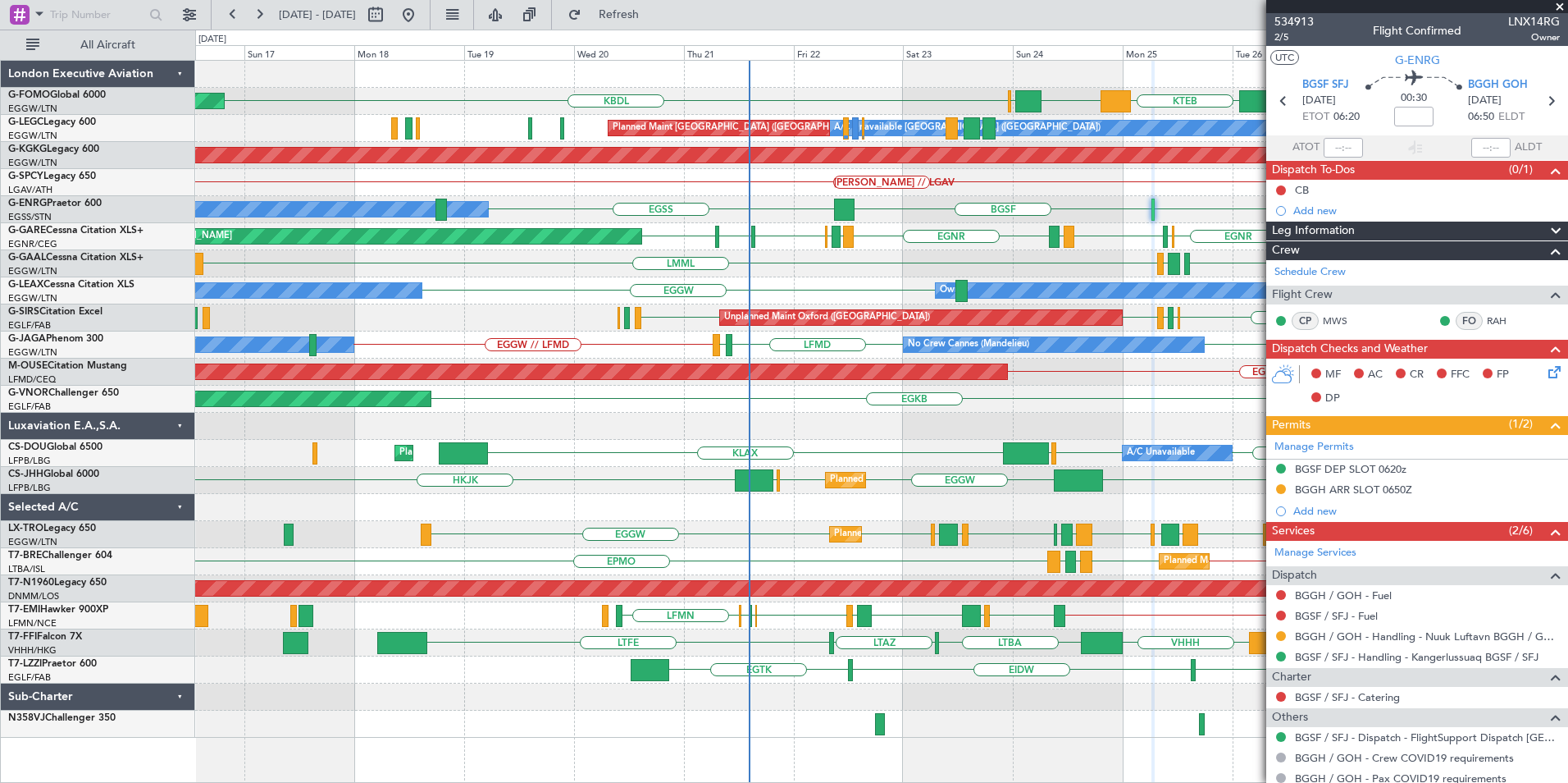
click at [773, 779] on div "EGPD KBDL EGGW KTEB EGGW [PERSON_NAME] Planned Maint Windsor Locks ([PERSON_NAM…" at bounding box center [881, 421] width 1372 height 723
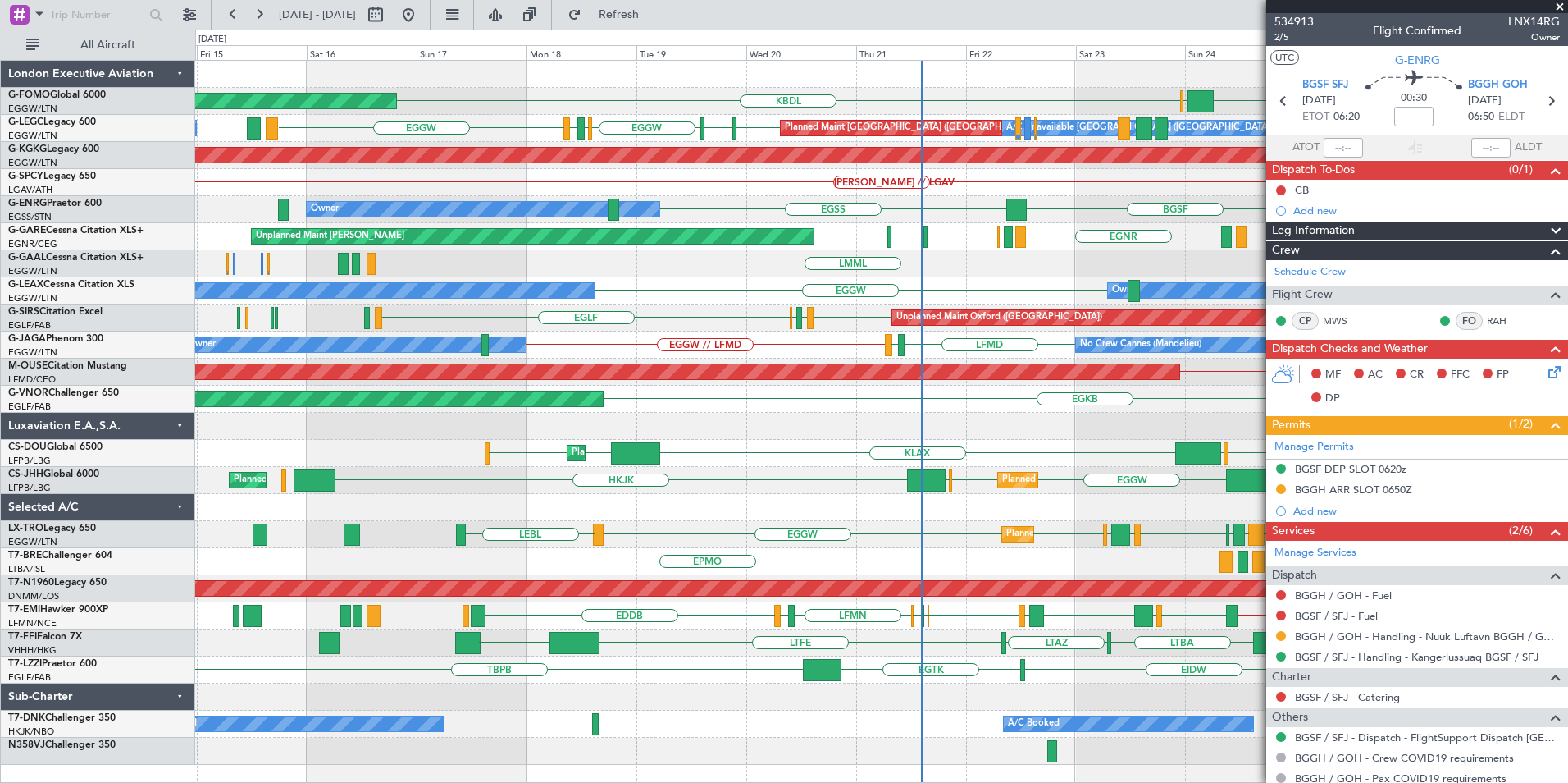
click at [683, 697] on div "Planned Maint Windsor Locks ([PERSON_NAME] Intl) KBDL EGGW KTEB EGGW [PERSON_NA…" at bounding box center [881, 412] width 1371 height 704
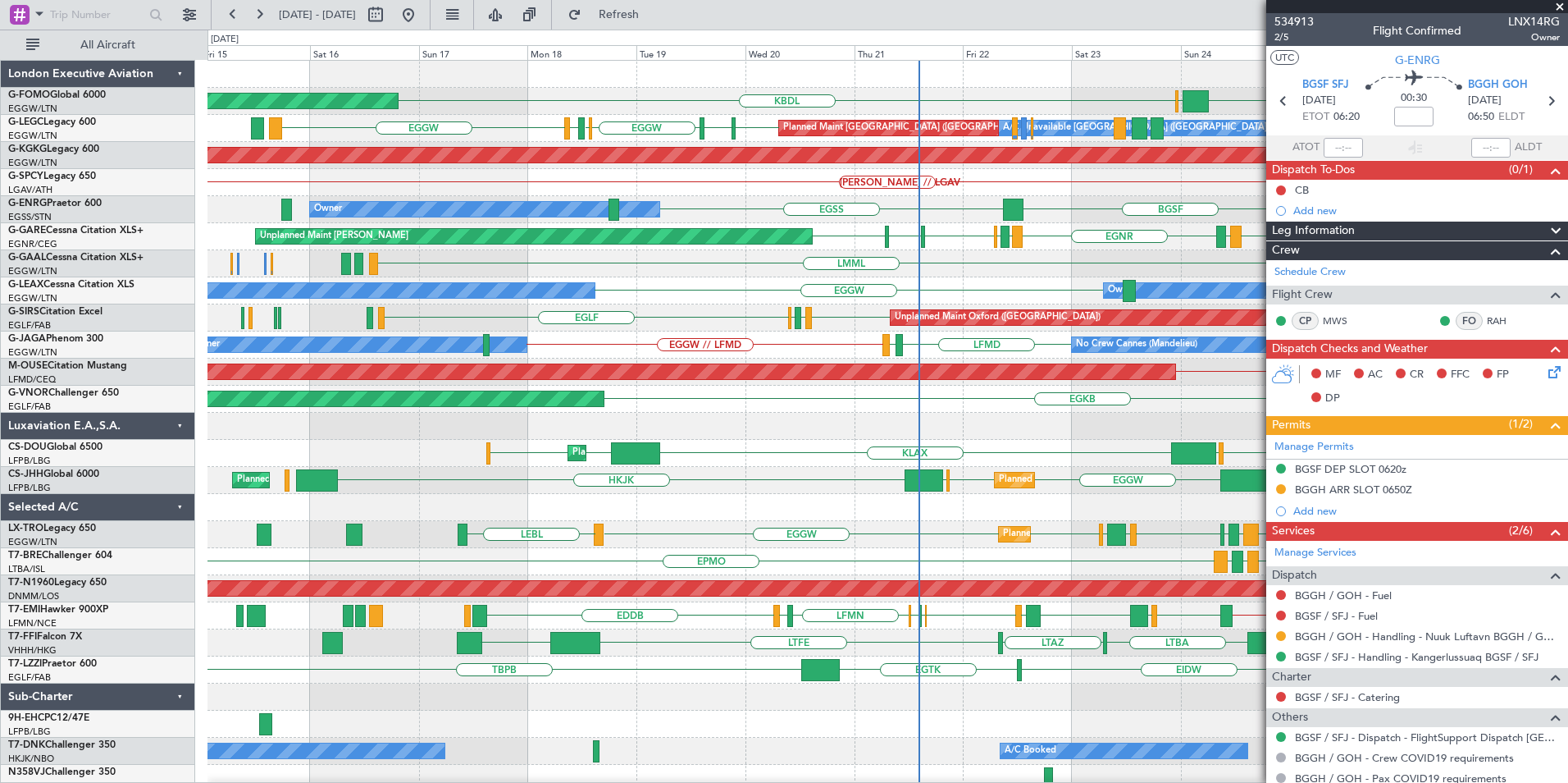
click at [632, 378] on div "Planned Maint Windsor Locks ([PERSON_NAME] Intl) KBDL KTEB EGGW [PERSON_NAME] A…" at bounding box center [887, 426] width 1360 height 731
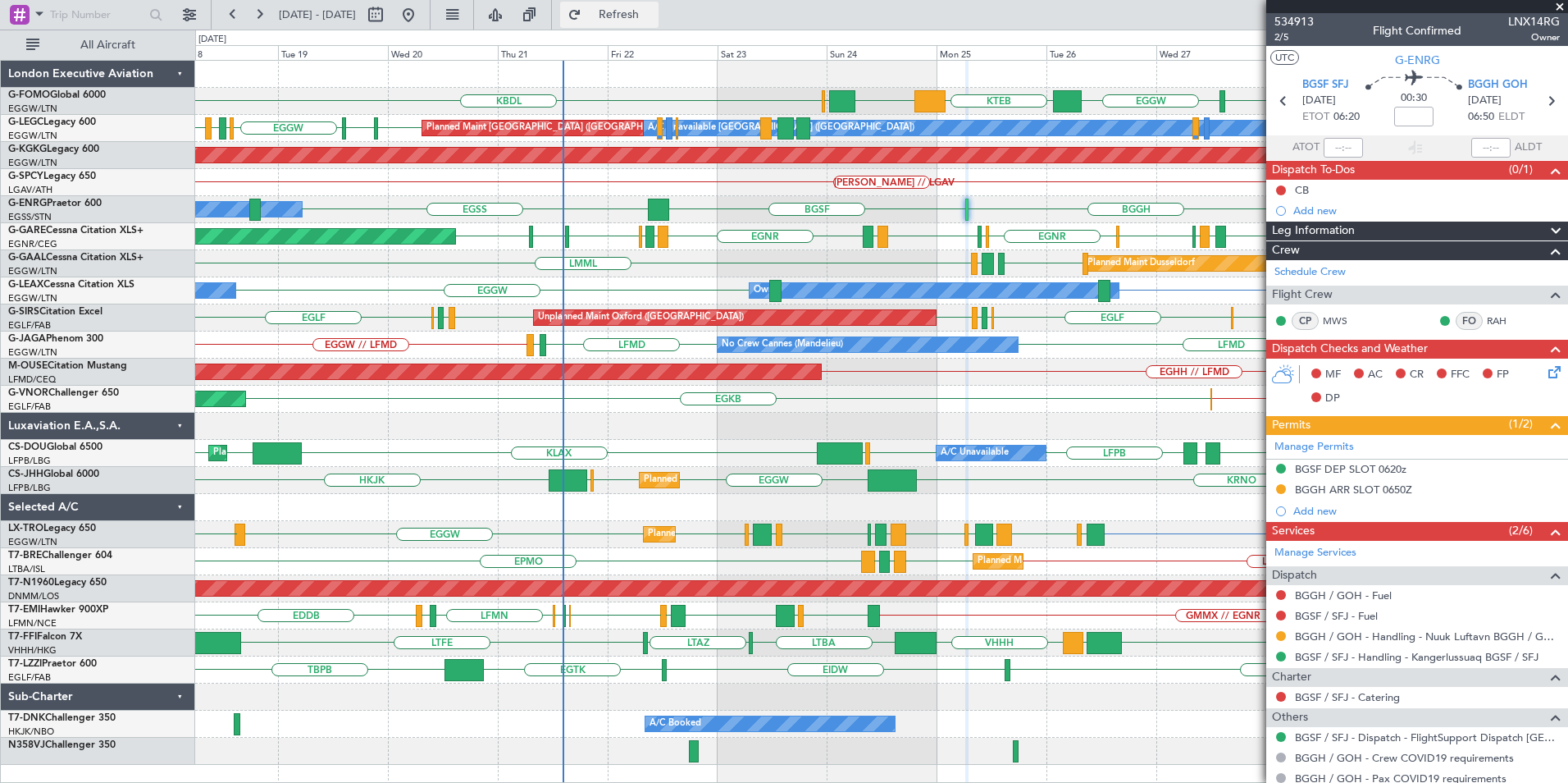
click at [639, 7] on button "Refresh" at bounding box center [609, 15] width 99 height 26
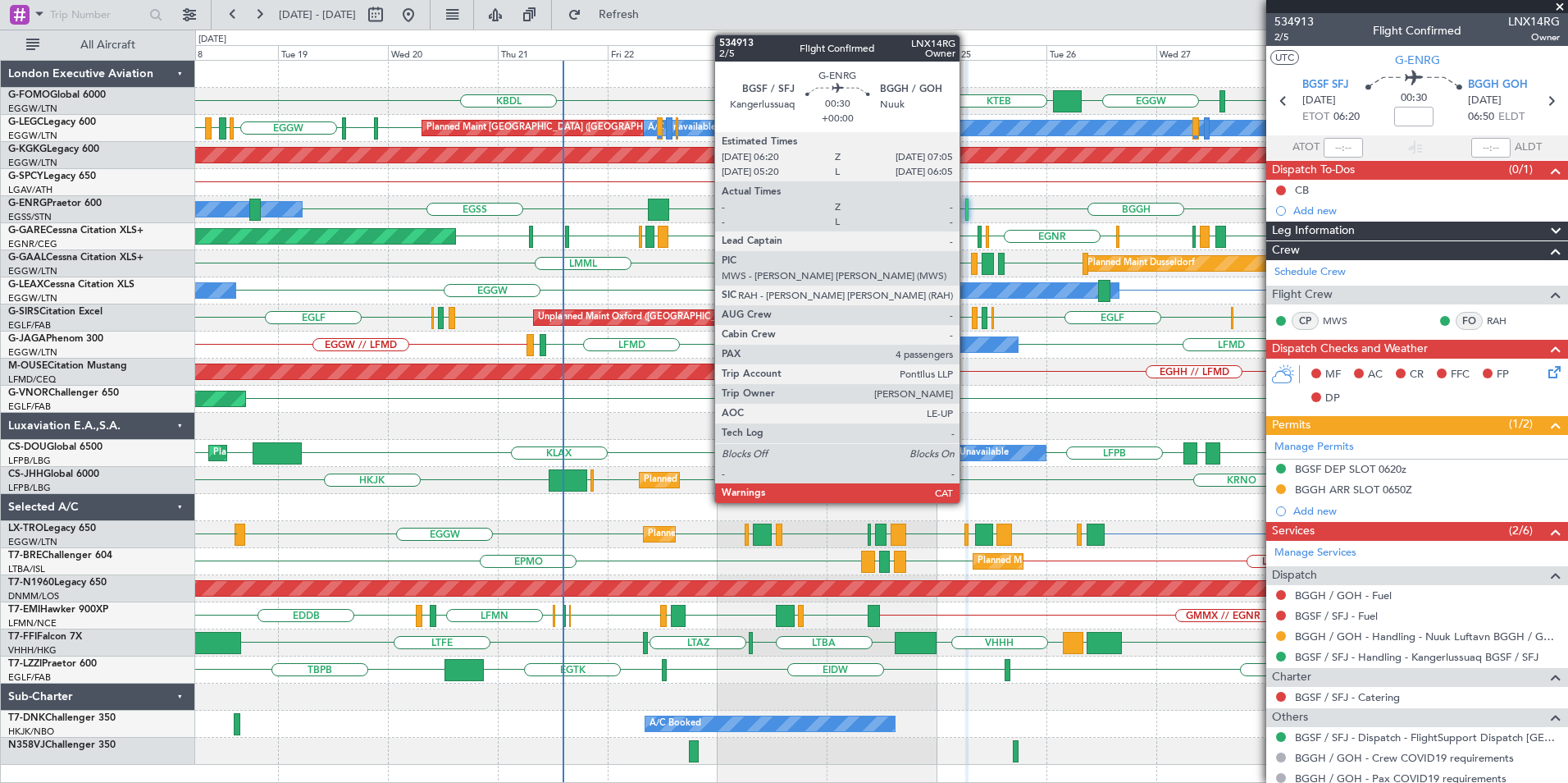
click at [966, 210] on div at bounding box center [967, 209] width 4 height 23
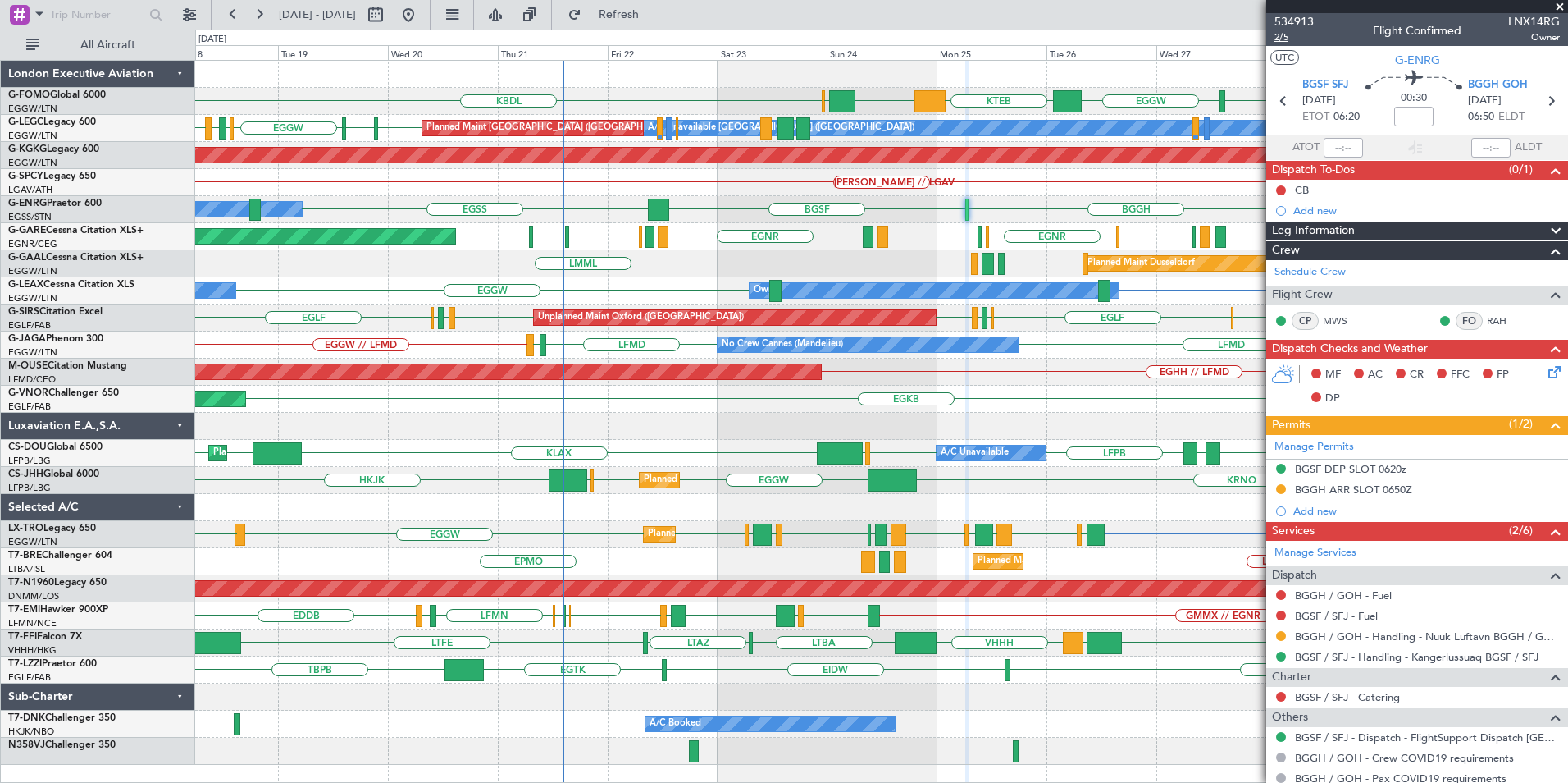
click at [1278, 32] on span "2/5" at bounding box center [1294, 37] width 39 height 14
click at [1288, 38] on span "2/5" at bounding box center [1294, 37] width 39 height 14
click at [653, 15] on span "Refresh" at bounding box center [619, 15] width 68 height 12
click at [364, 441] on div "EGGW KBDL EGPD EGGW KTEB EGGW [PERSON_NAME] Planned Maint Windsor Locks ([PERSO…" at bounding box center [881, 412] width 1371 height 704
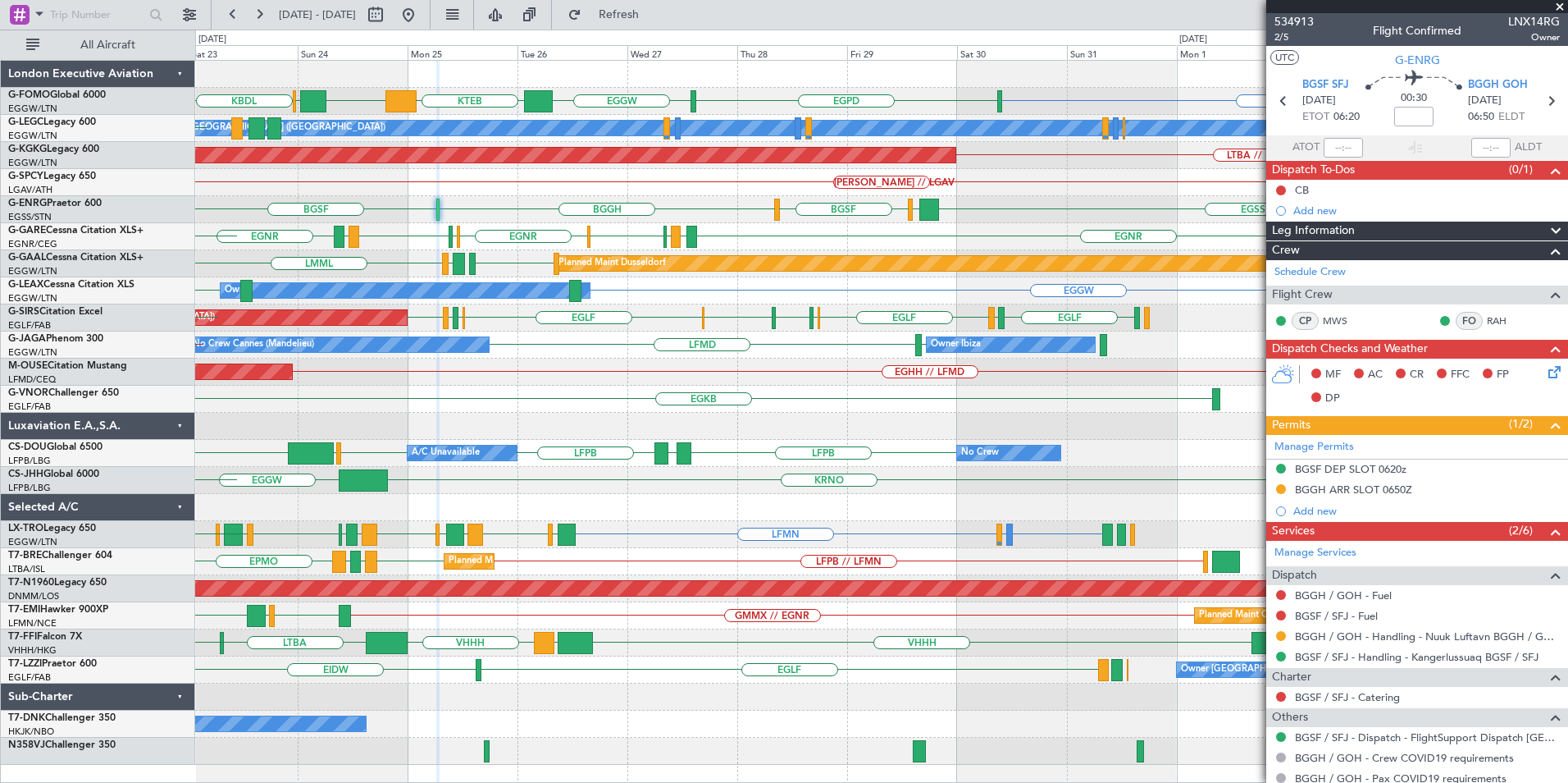
click at [984, 407] on div "EGGW KBDL EGPD EGGW KTEB EGGW [PERSON_NAME] A/C Unavailable [GEOGRAPHIC_DATA] (…" at bounding box center [881, 412] width 1371 height 704
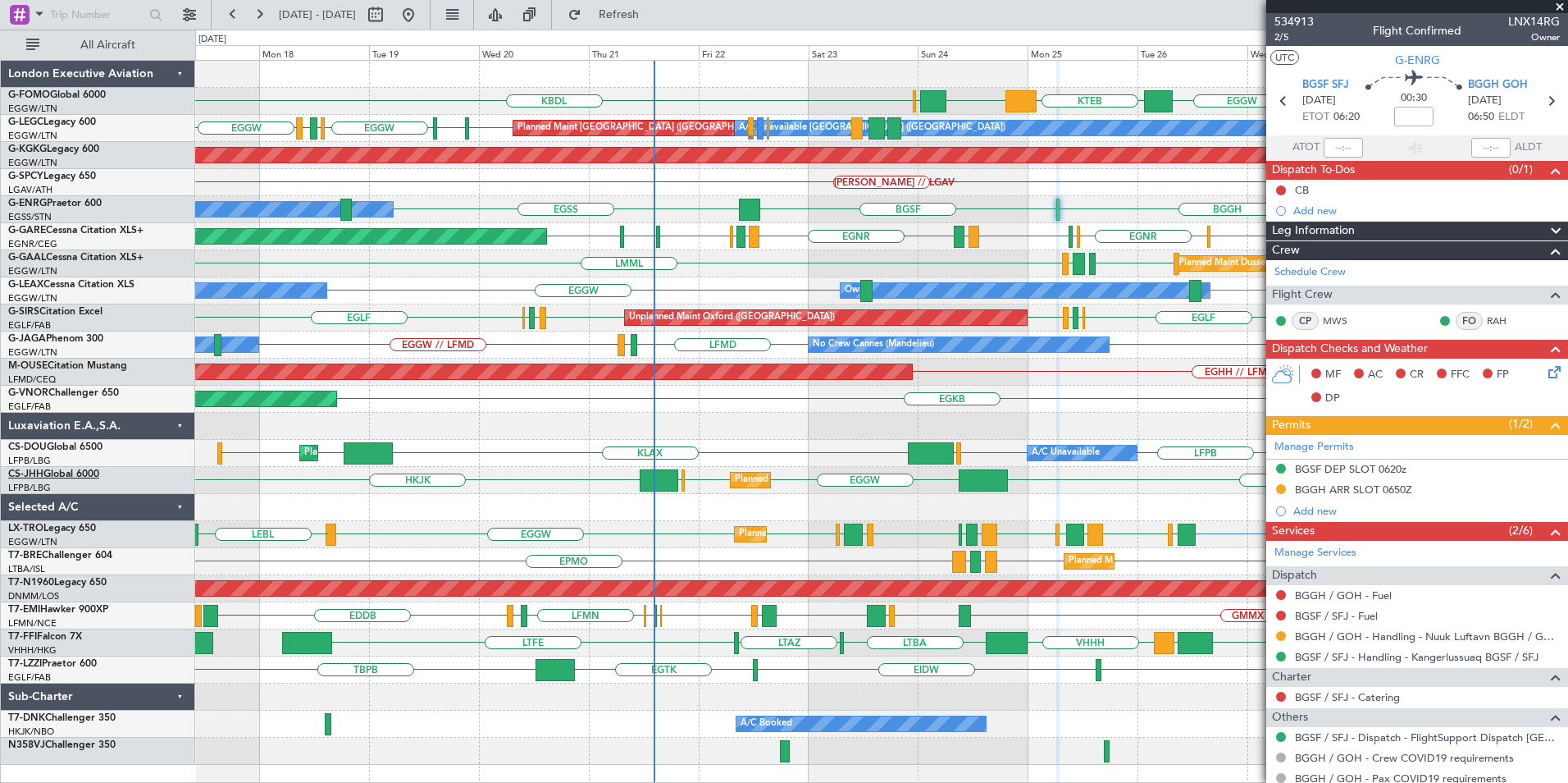
click at [13, 477] on div "KBDL EGPD EGGW KTEB EGGW [PERSON_NAME] EGGW Planned Maint Windsor Locks ([PERSO…" at bounding box center [784, 406] width 1568 height 754
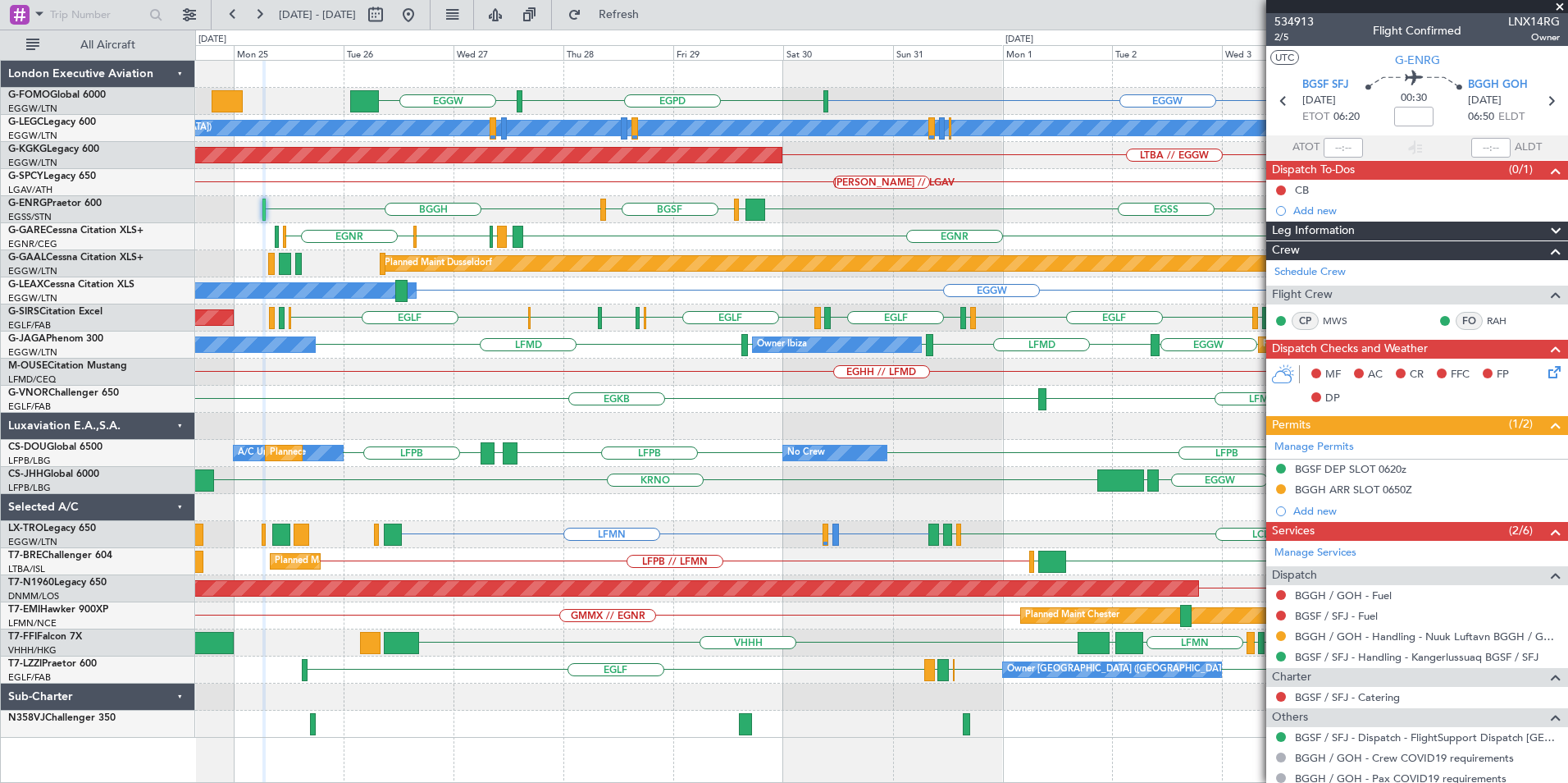
click at [874, 398] on div "EGKB [GEOGRAPHIC_DATA] LFMN" at bounding box center [881, 399] width 1371 height 27
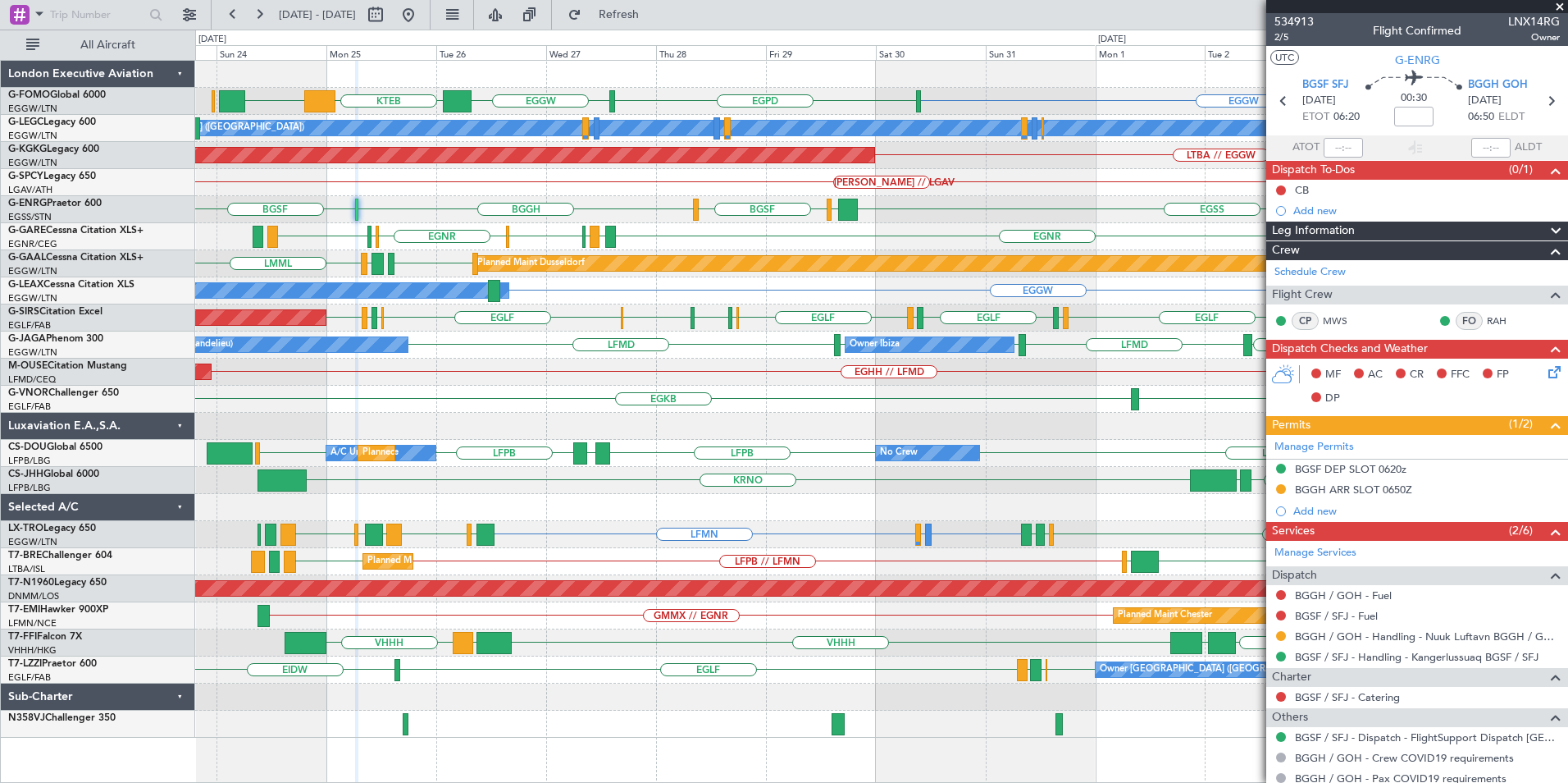
click at [966, 402] on div "EGKB LFMN [GEOGRAPHIC_DATA]" at bounding box center [881, 399] width 1371 height 27
click at [623, 13] on button "Refresh" at bounding box center [609, 15] width 99 height 26
click at [1559, 8] on div at bounding box center [1416, 6] width 301 height 13
click at [1559, 8] on span at bounding box center [1559, 7] width 17 height 15
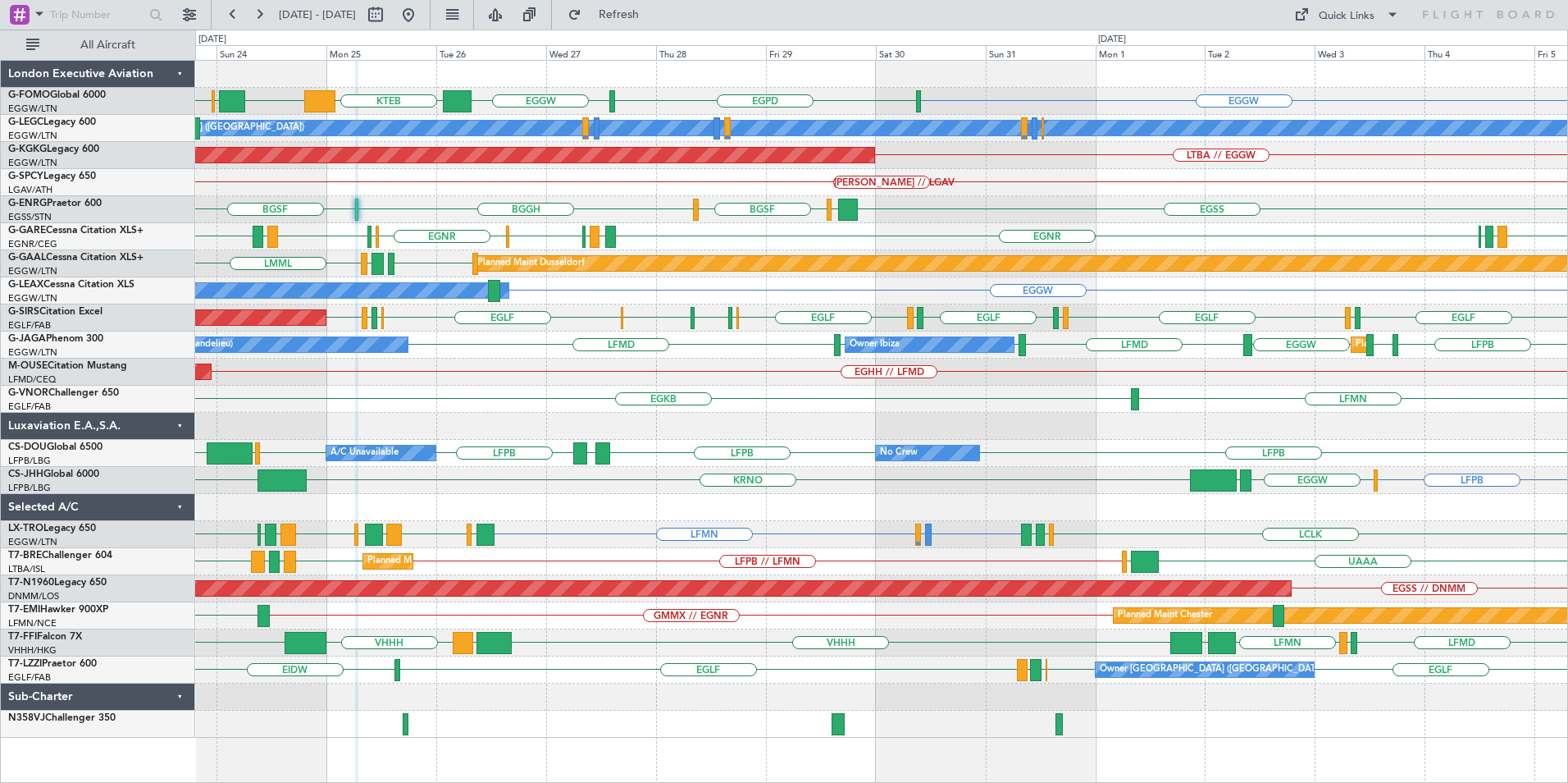
type input "0"
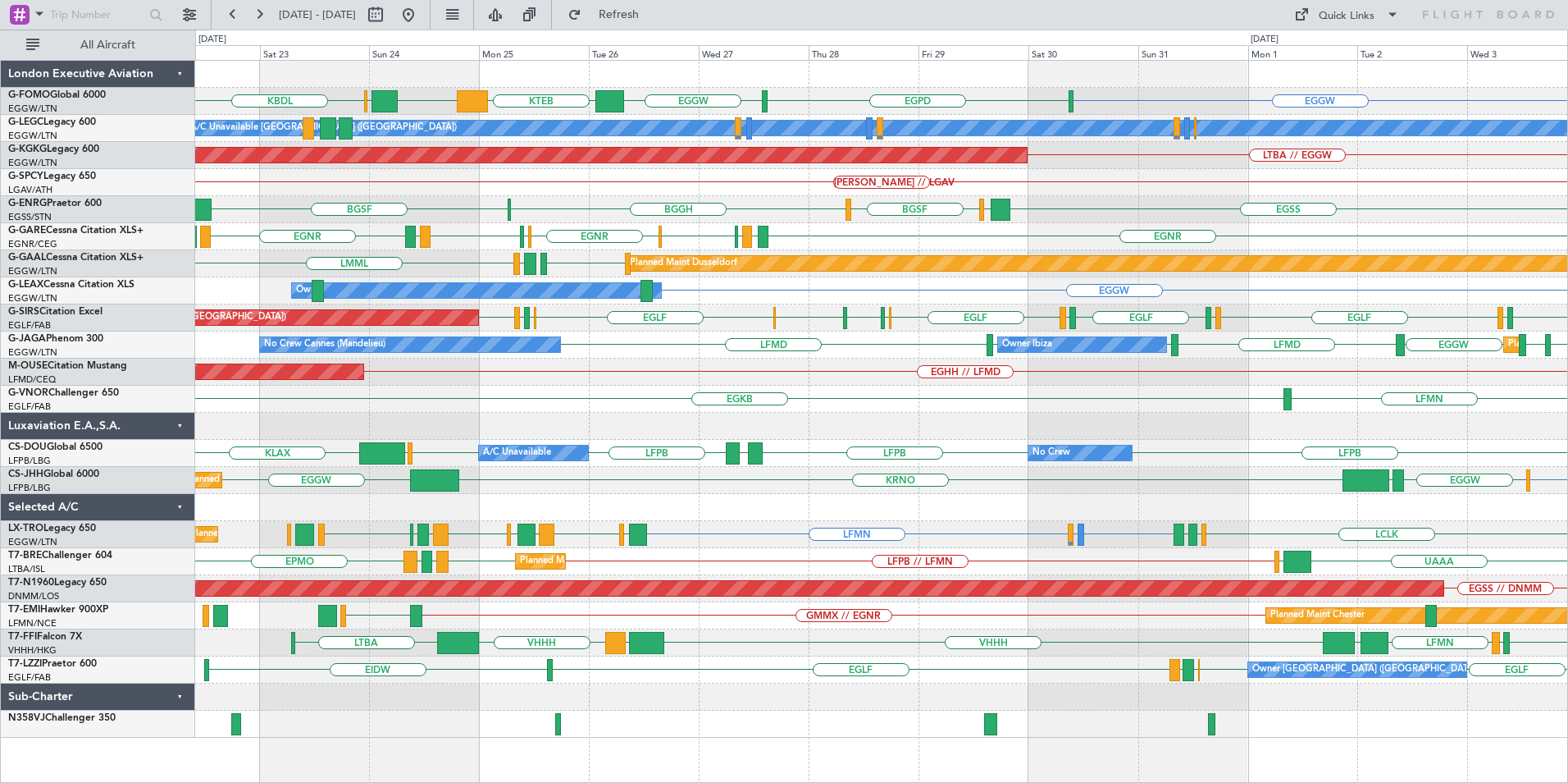
click at [641, 408] on div "EGGW KBDL EGPD EGGW KTEB EGGW [PERSON_NAME] A/C Unavailable [GEOGRAPHIC_DATA] (…" at bounding box center [881, 399] width 1371 height 677
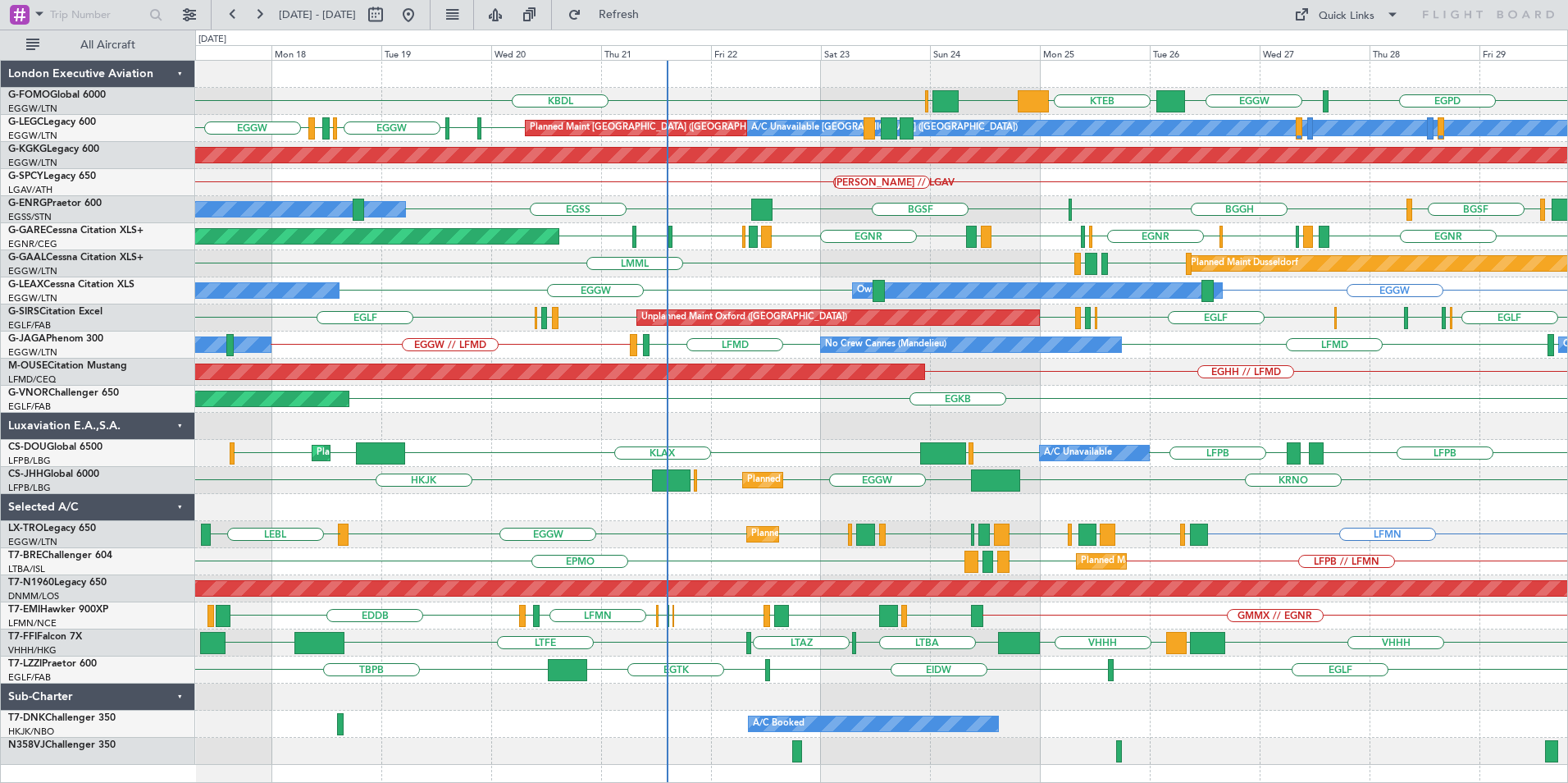
click at [871, 505] on div "KBDL EGPD EGGW KTEB EGGW [PERSON_NAME] Planned Maint Windsor Locks ([PERSON_NAM…" at bounding box center [881, 412] width 1371 height 704
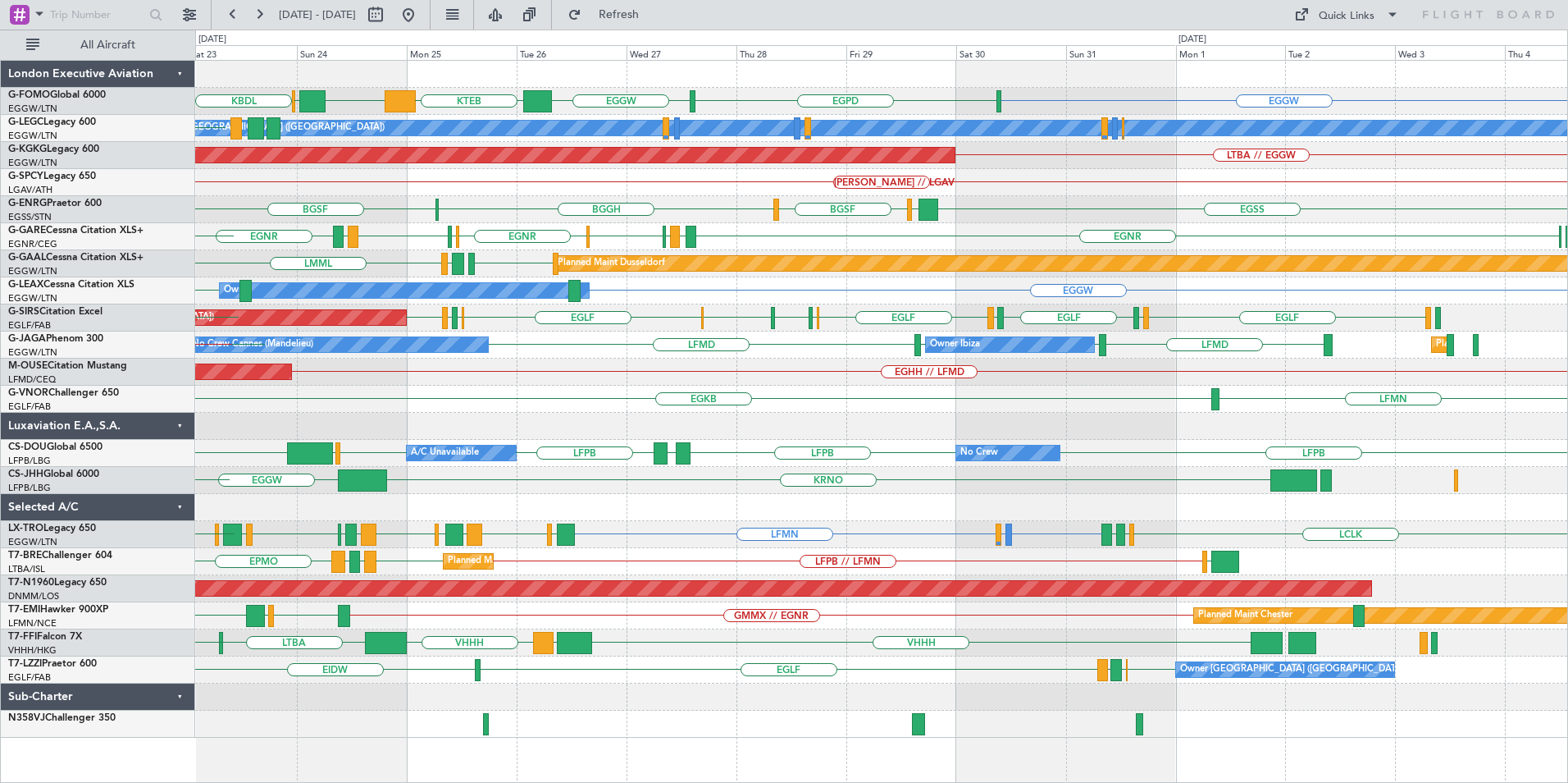
click at [784, 369] on div "EGGW KBDL EGPD EGGW KTEB EGGW [PERSON_NAME] A/C Unavailable [GEOGRAPHIC_DATA] (…" at bounding box center [881, 399] width 1371 height 677
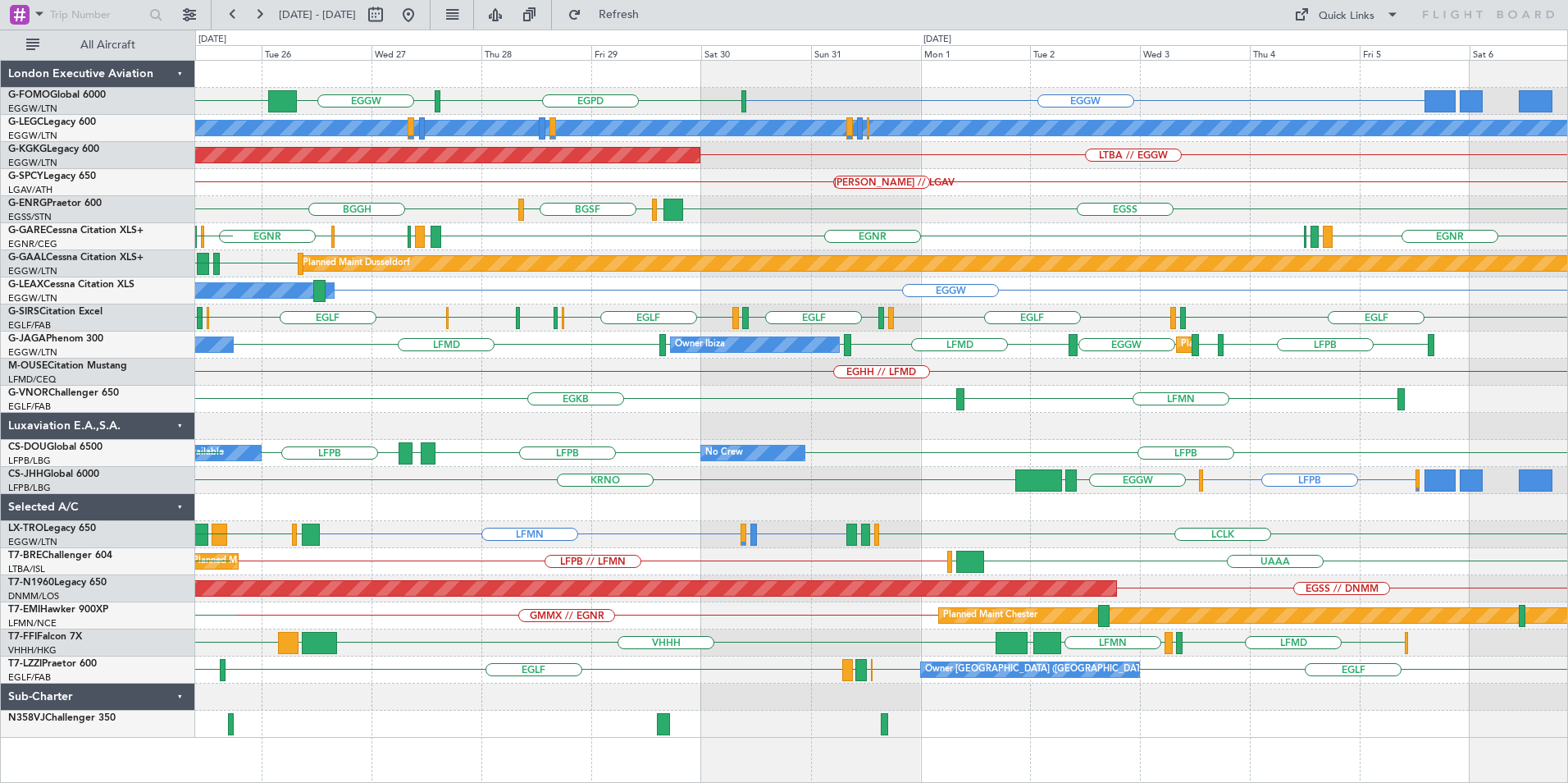
click at [960, 368] on div "EGGW EGPD EGGW KTEB EGGW [PERSON_NAME] KBDL A/C Unavailable [GEOGRAPHIC_DATA] (…" at bounding box center [881, 399] width 1371 height 677
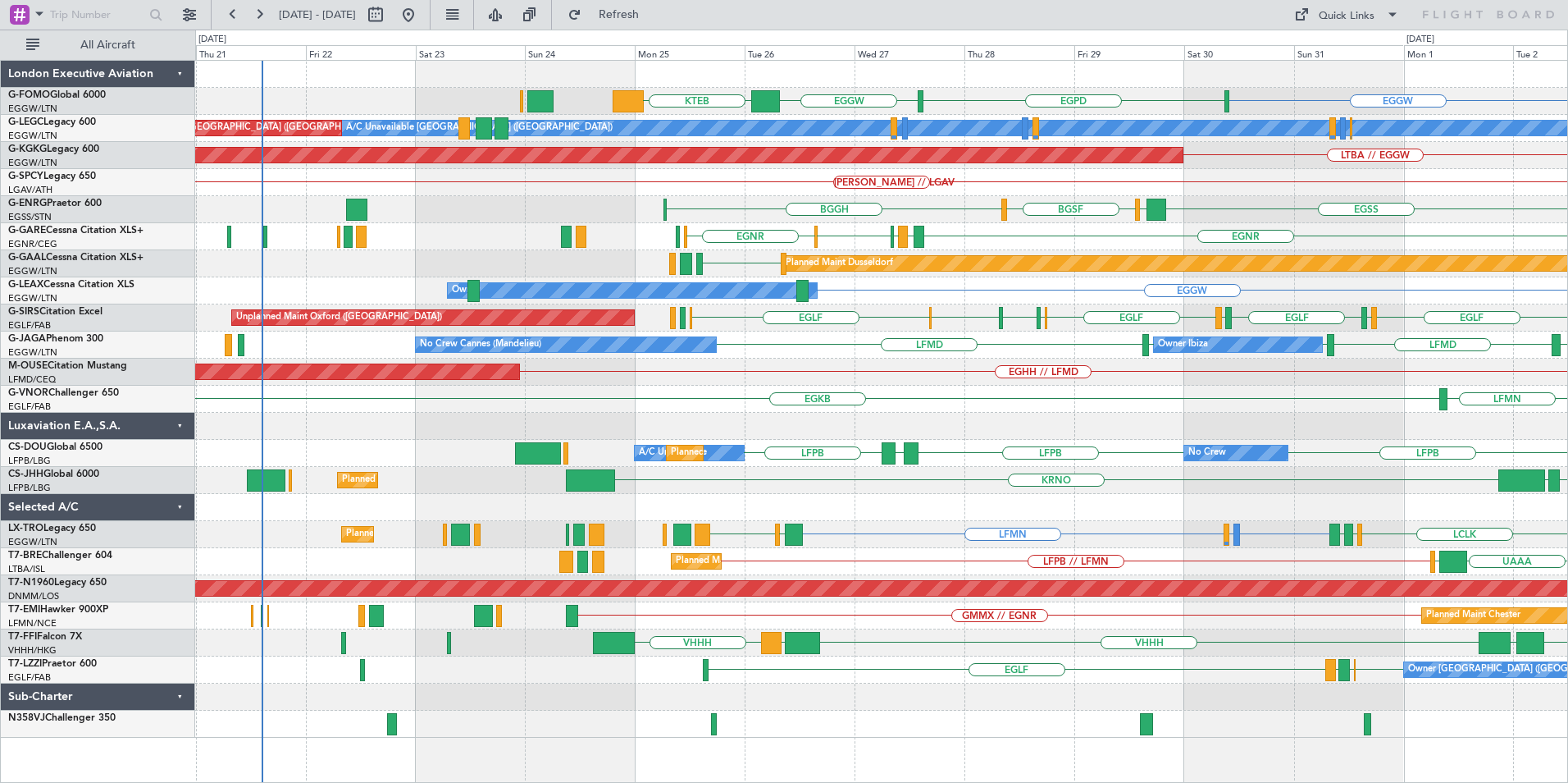
click at [1232, 548] on div "EGGW EGPD EGGW KTEB A/C Unavailable [GEOGRAPHIC_DATA] ([GEOGRAPHIC_DATA]) Plann…" at bounding box center [881, 399] width 1371 height 677
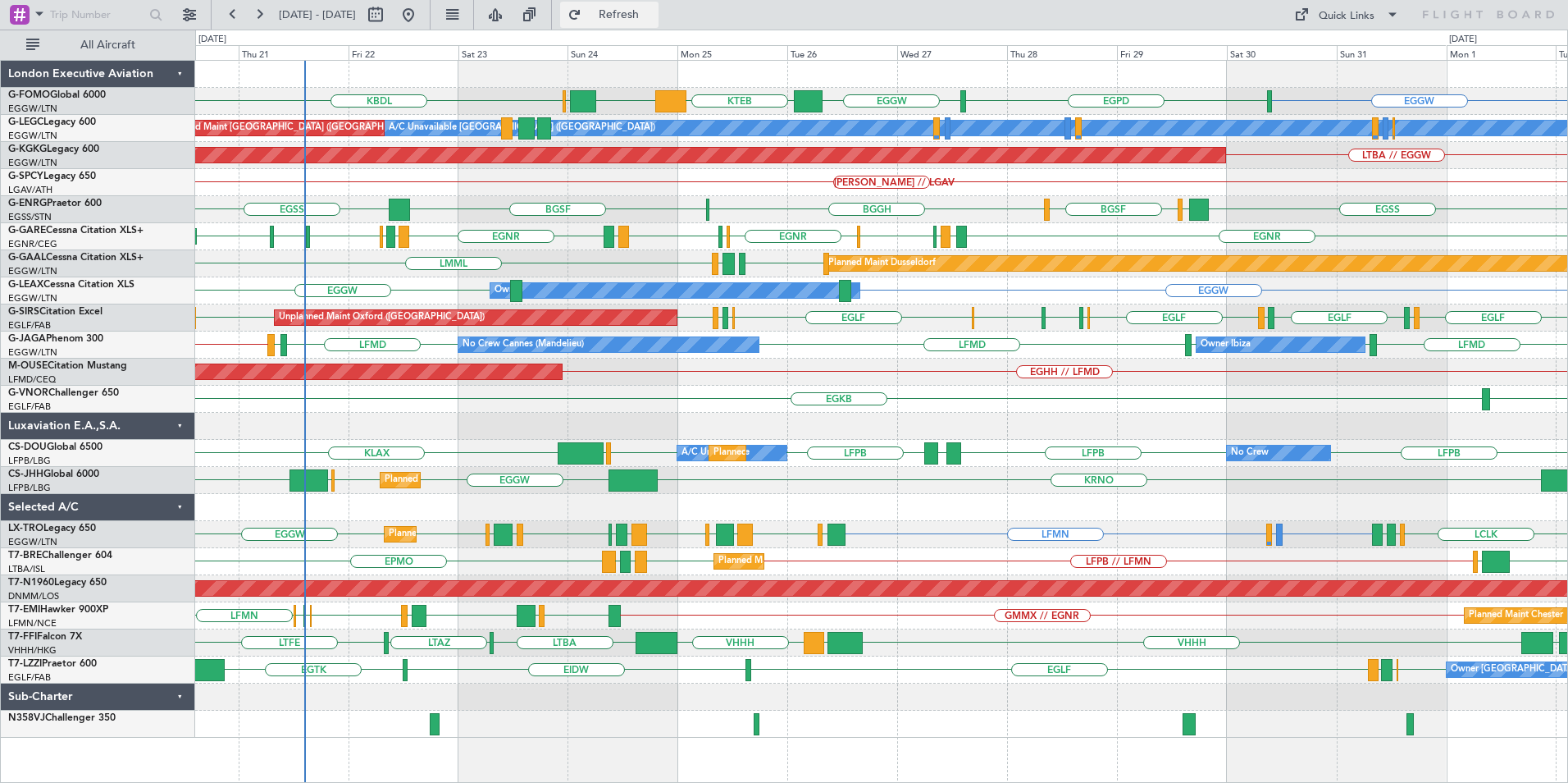
click at [650, 16] on span "Refresh" at bounding box center [619, 15] width 68 height 12
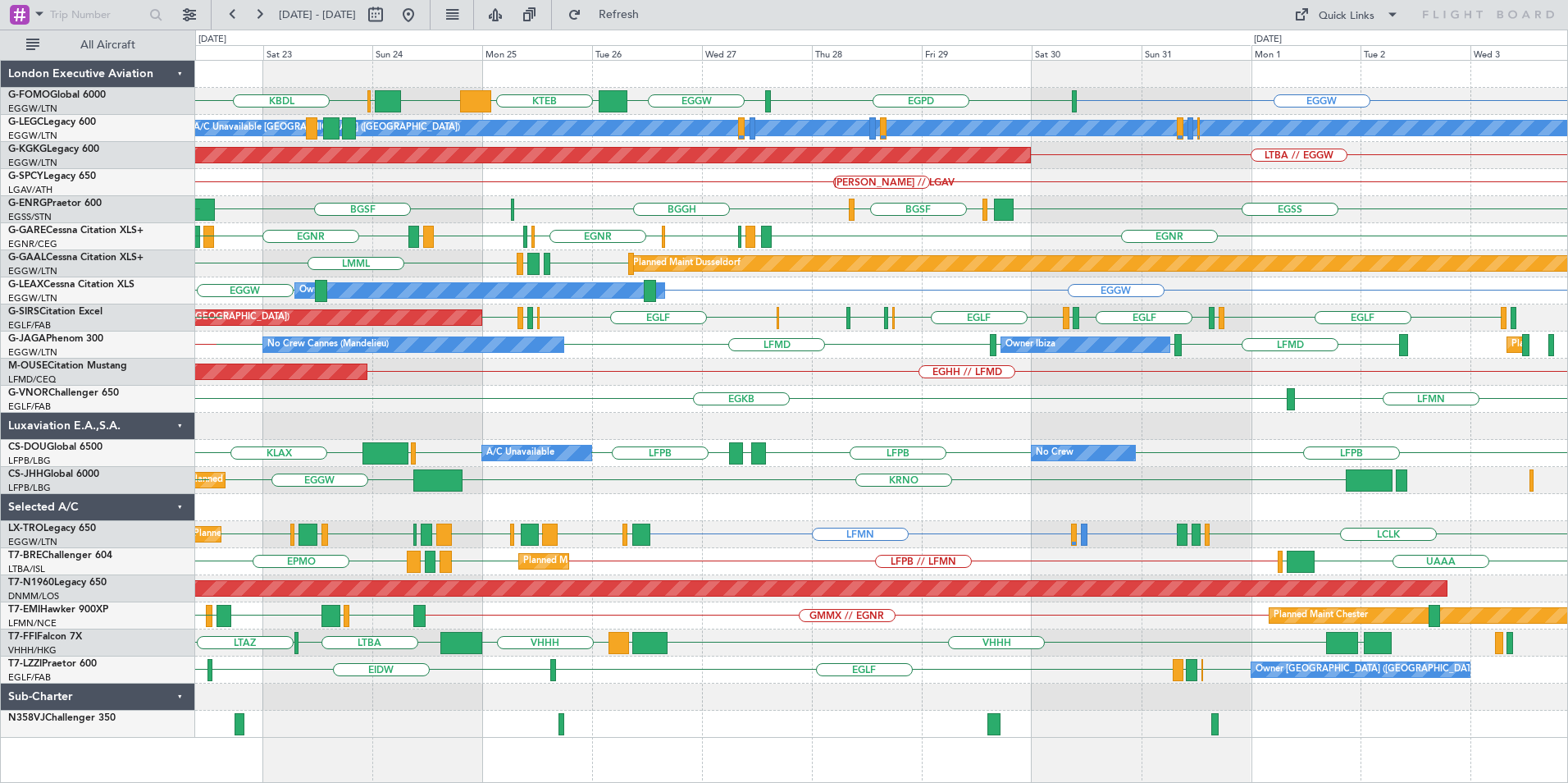
click at [797, 228] on div "EGGW KBDL EGPD EGGW KTEB EGGW [PERSON_NAME] A/C Unavailable [GEOGRAPHIC_DATA] (…" at bounding box center [881, 399] width 1371 height 677
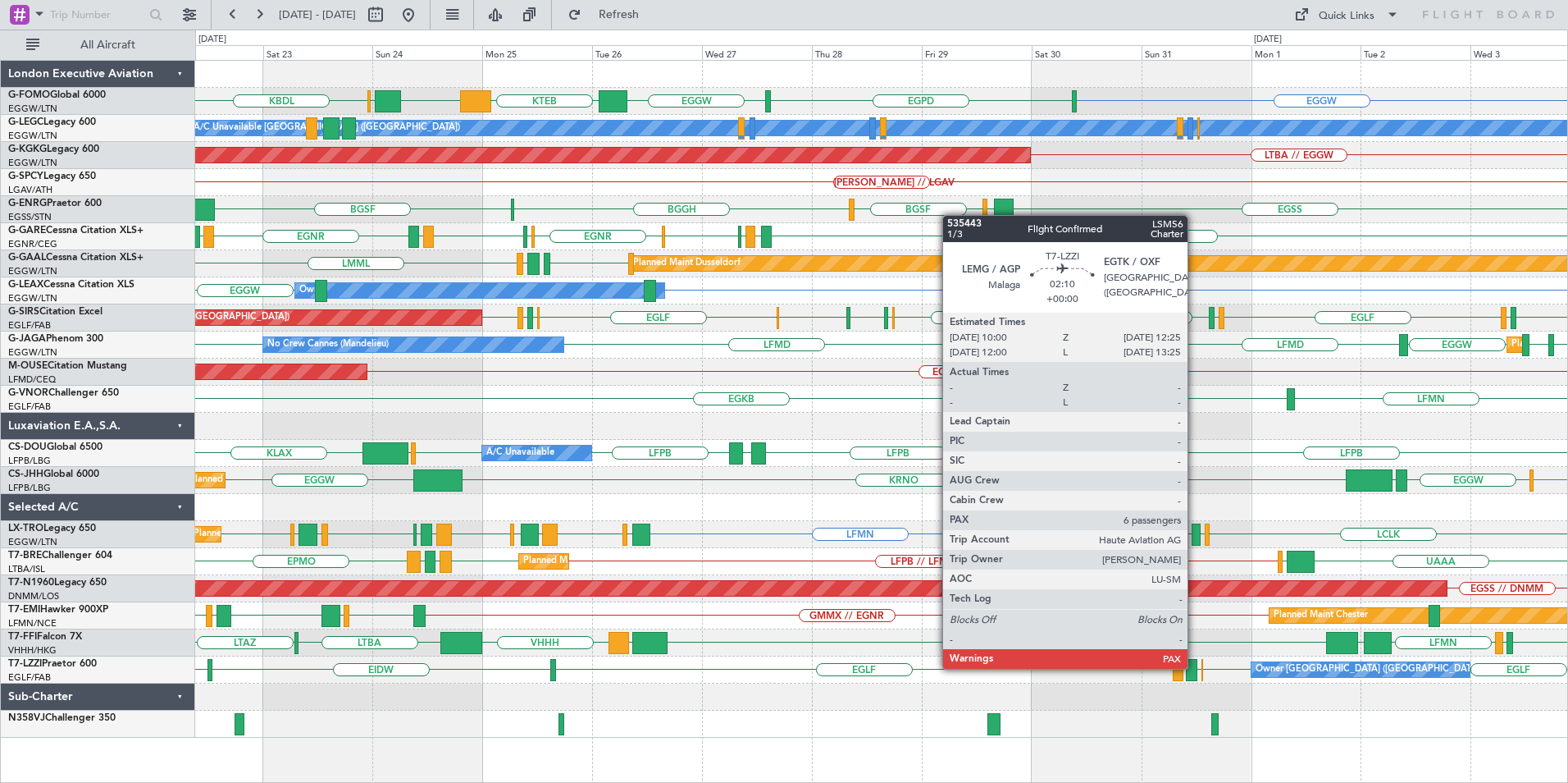
click at [1194, 668] on div at bounding box center [1191, 669] width 12 height 23
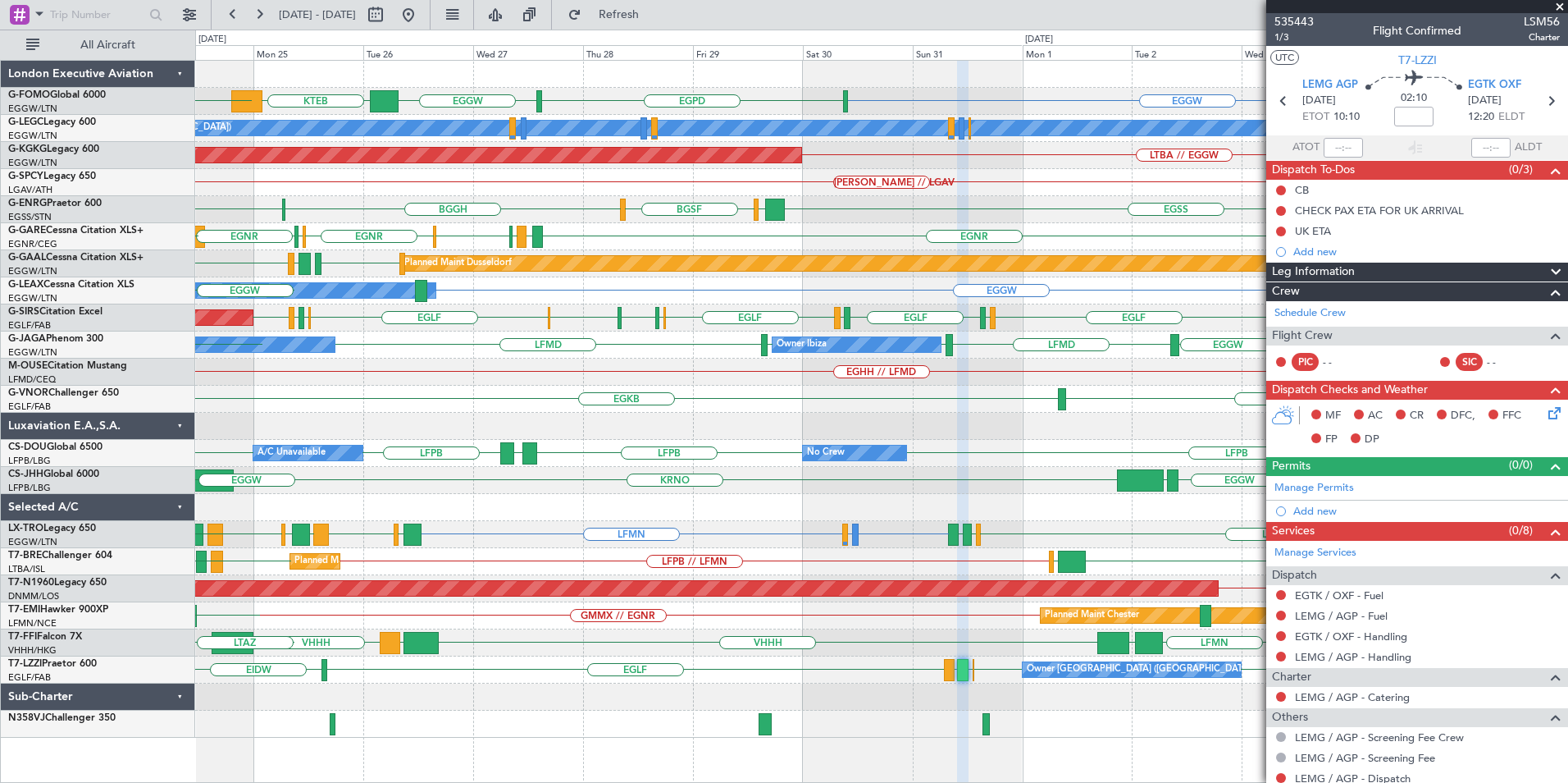
click at [885, 622] on div "EGGW EGPD EGGW KTEB EGGW [PERSON_NAME] KBDL A/C Unavailable [GEOGRAPHIC_DATA] (…" at bounding box center [881, 399] width 1371 height 677
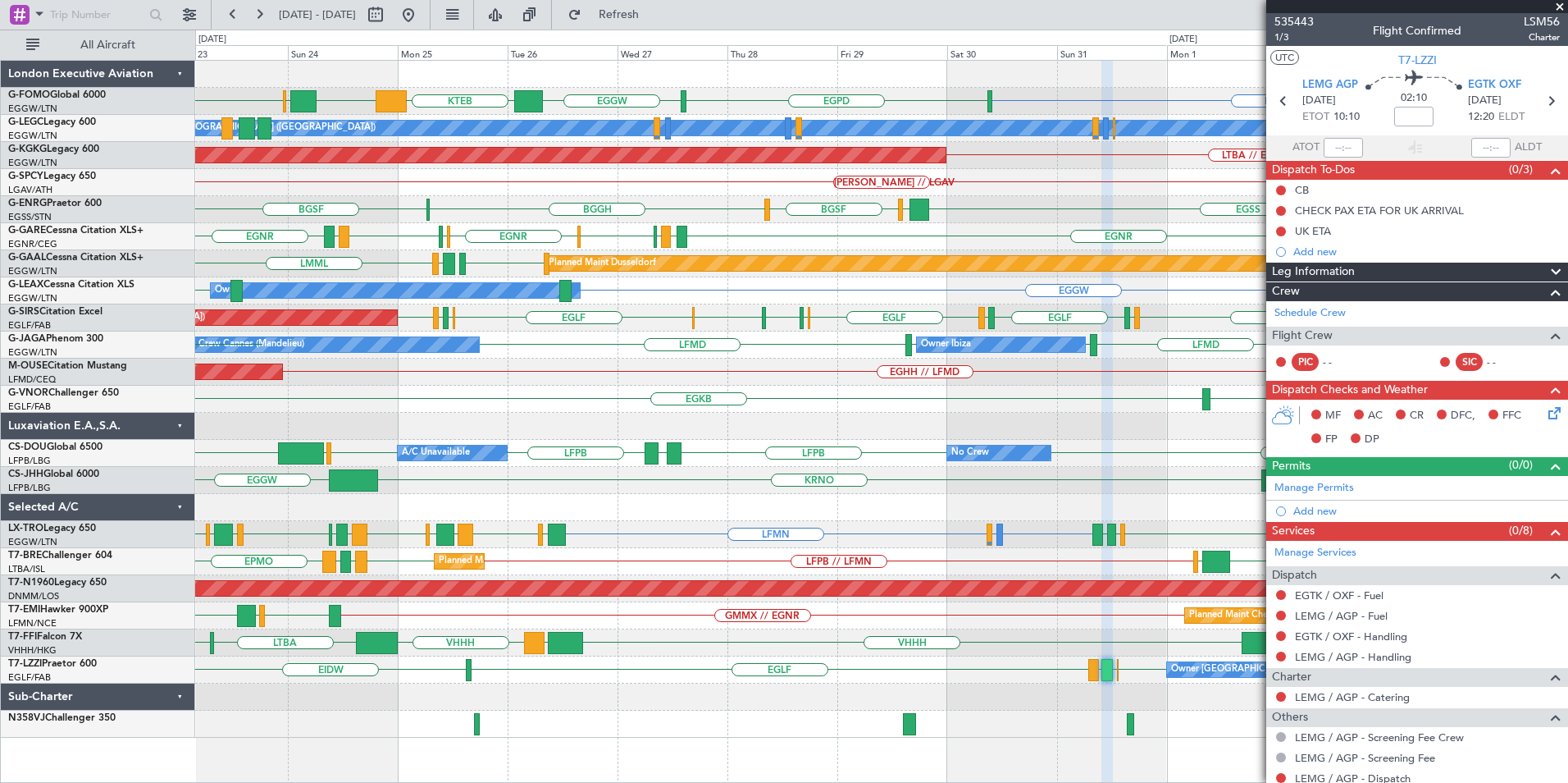
click at [1030, 623] on div "GMMX // EGNR Planned Maint [PERSON_NAME] LFMN HEAL [PERSON_NAME] LFMN [PERSON_N…" at bounding box center [881, 616] width 1371 height 27
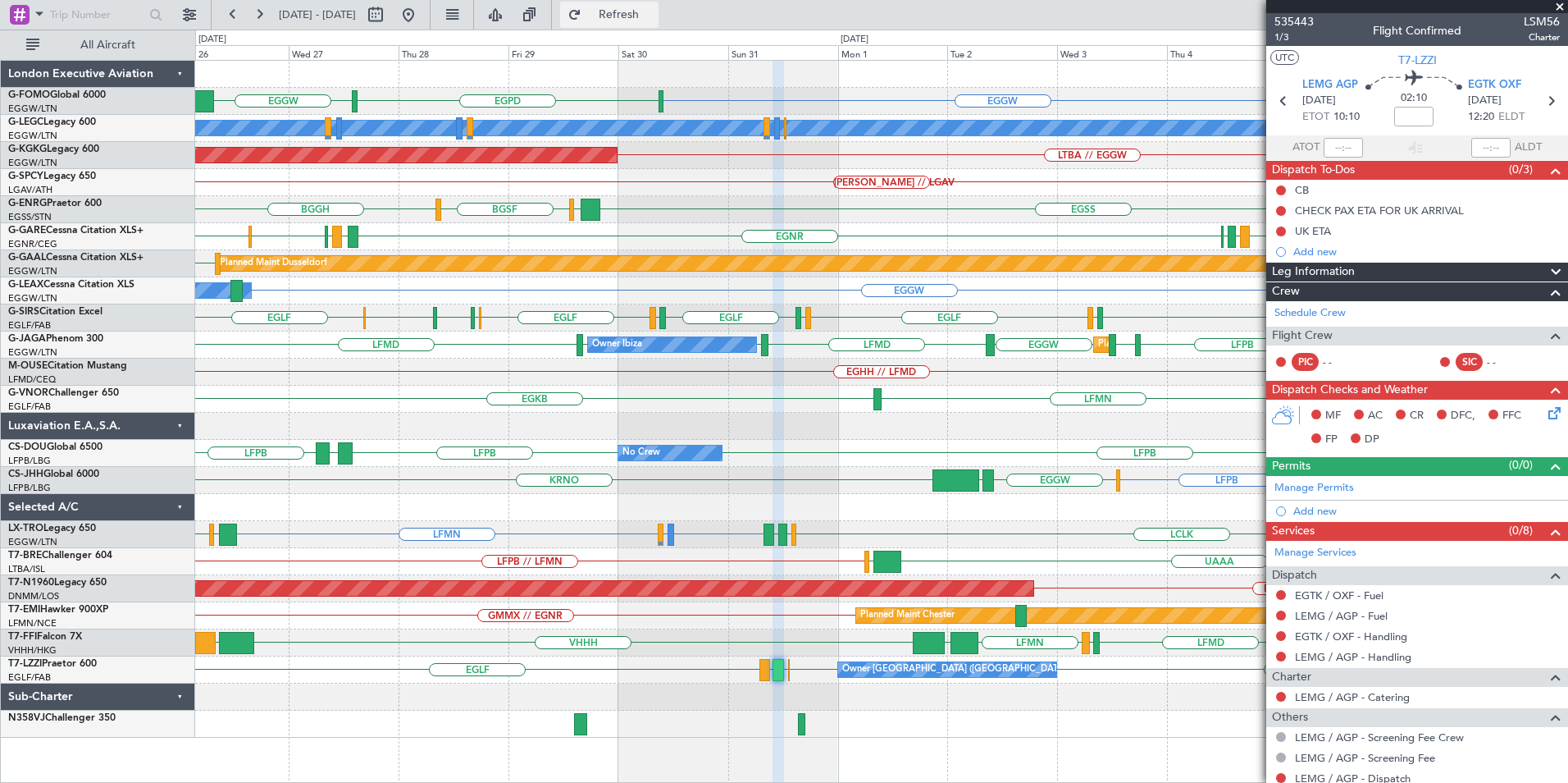
click at [652, 18] on span "Refresh" at bounding box center [619, 15] width 68 height 12
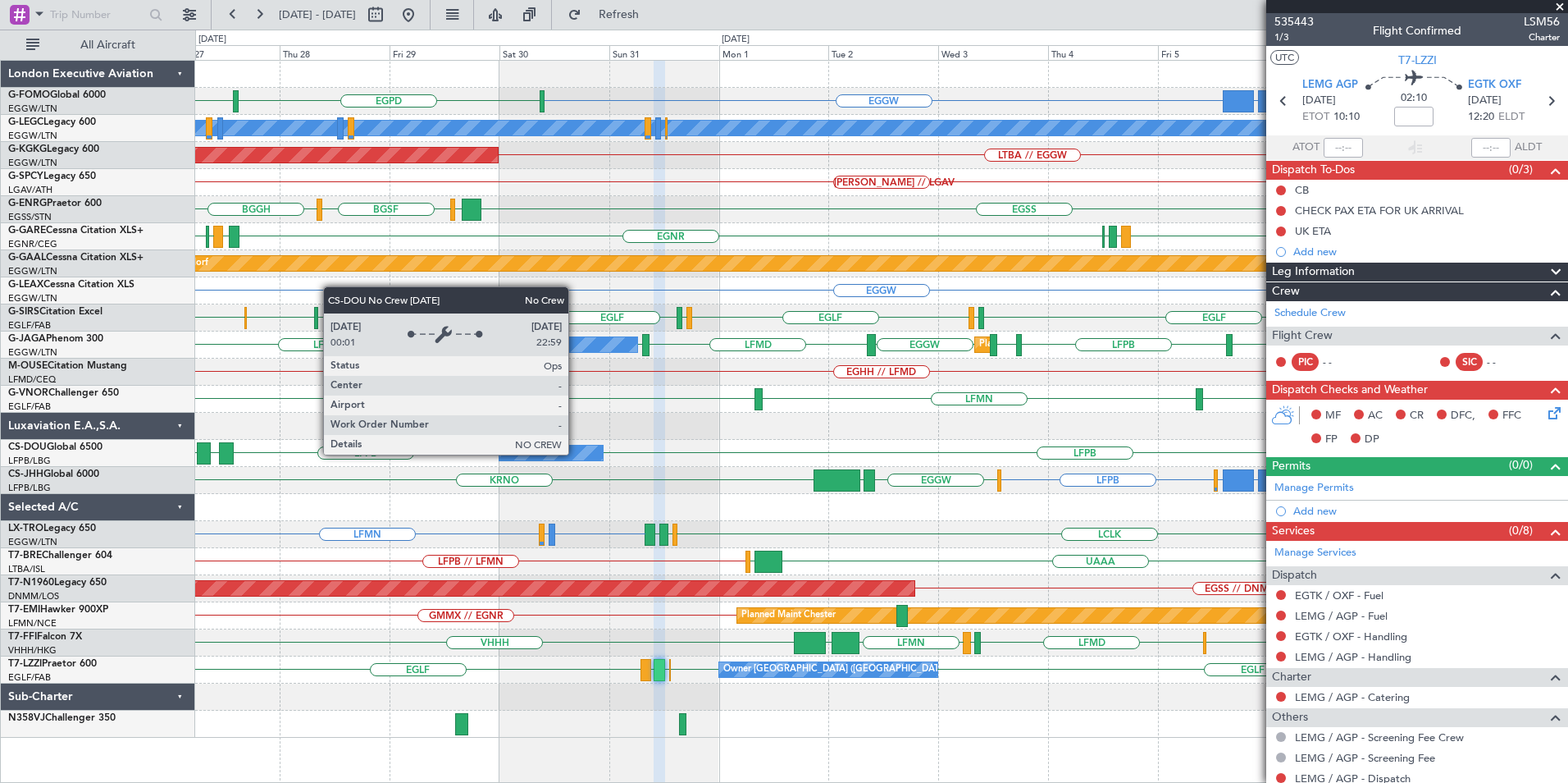
click at [1227, 485] on div "EGGW OJAI or EGGW EGGW FJDG or EGGW OMDW or EGGW EGPD EGGW A/C Unavailable Lond…" at bounding box center [881, 399] width 1371 height 677
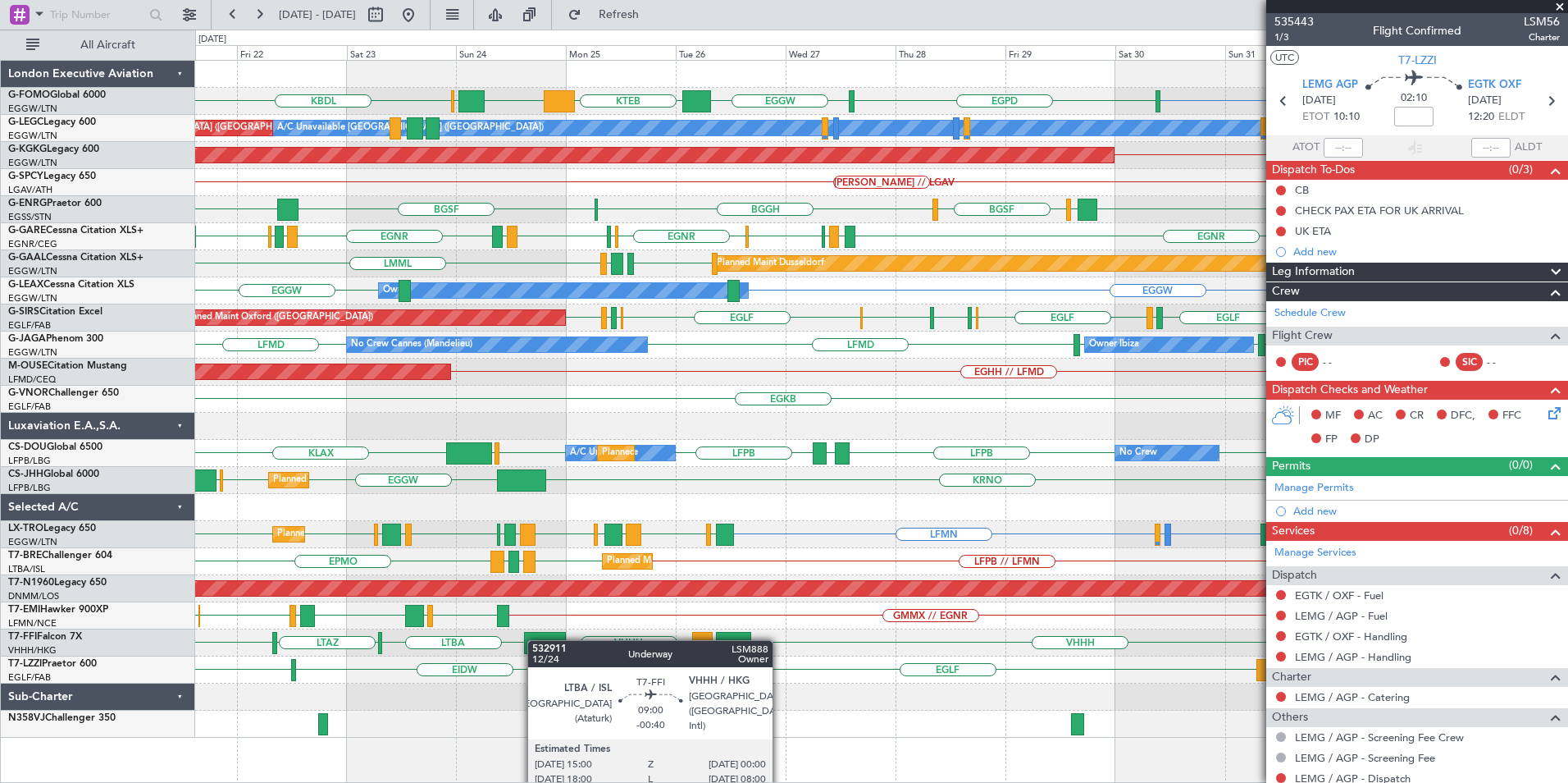
click at [535, 640] on div at bounding box center [545, 642] width 42 height 23
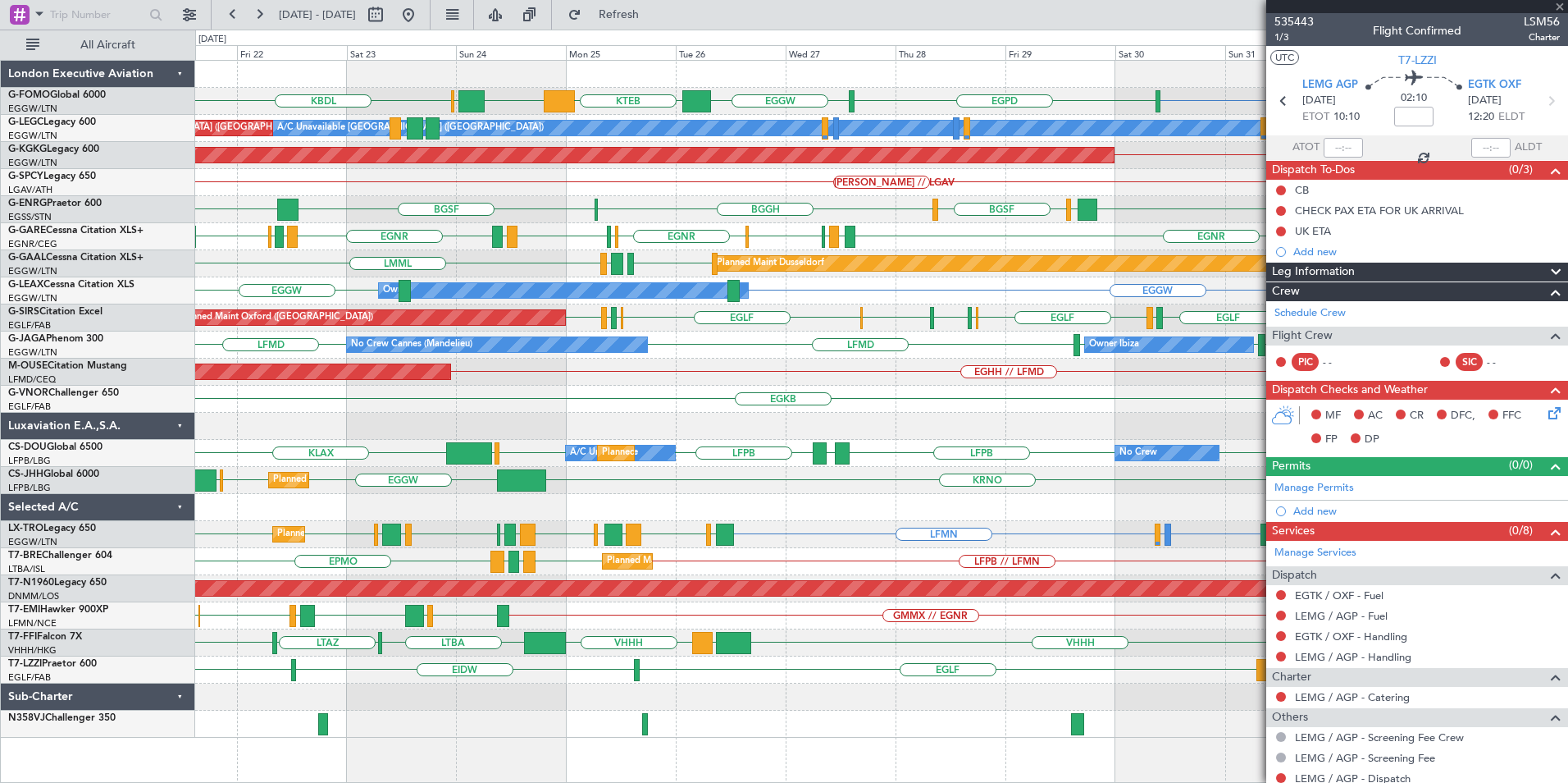
type input "-00:40"
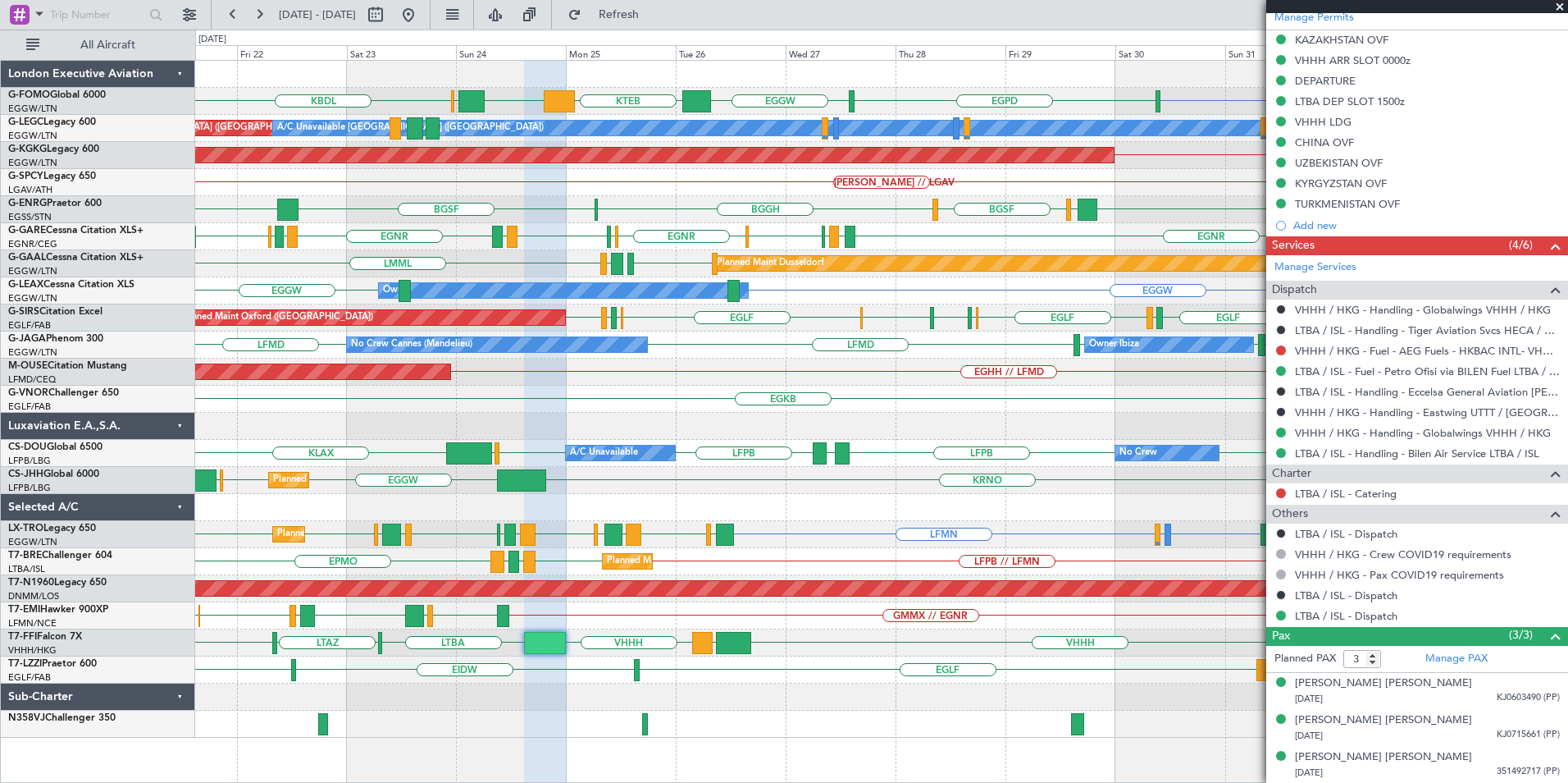
scroll to position [381, 0]
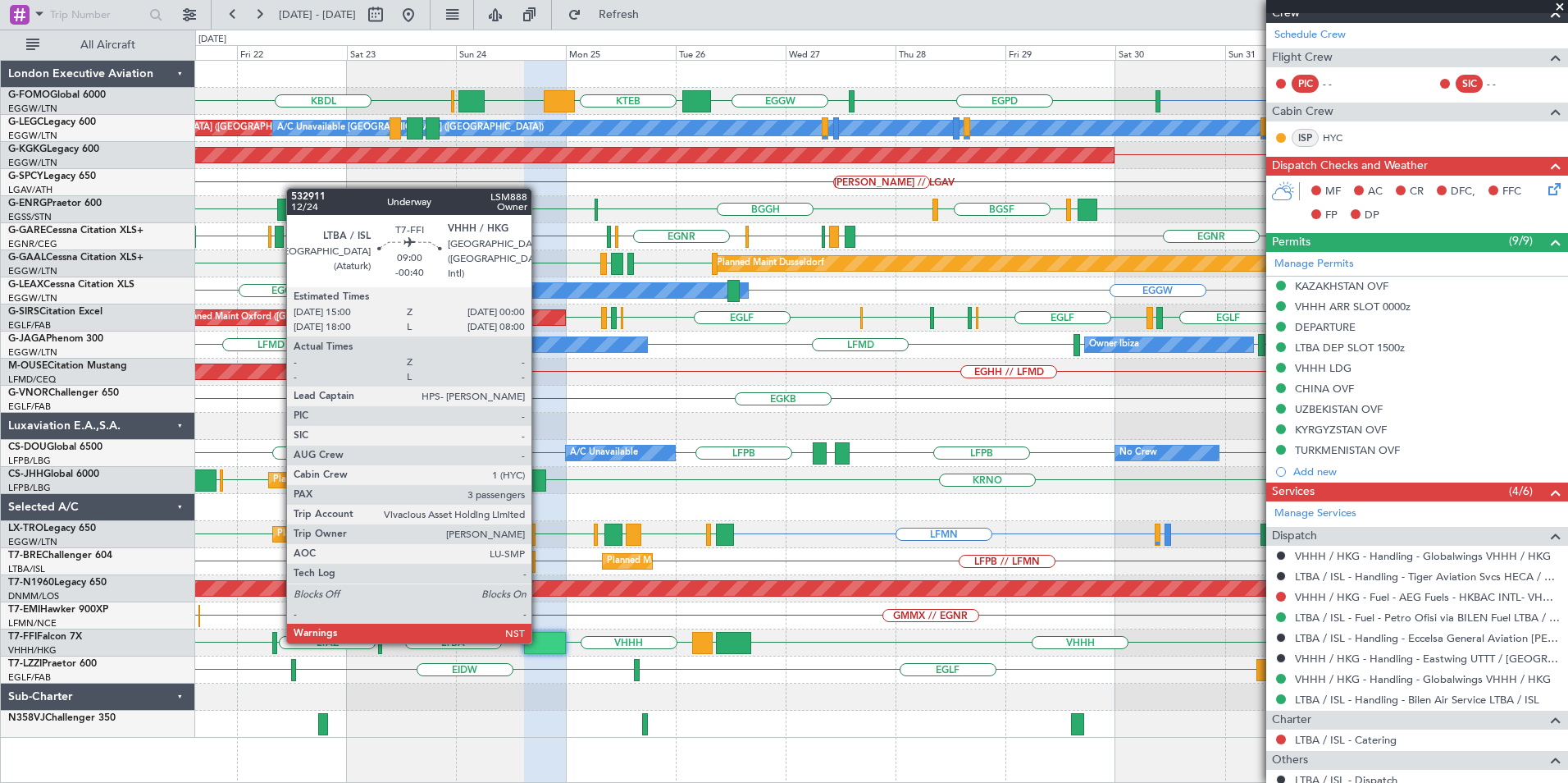
click at [539, 642] on div at bounding box center [545, 642] width 42 height 23
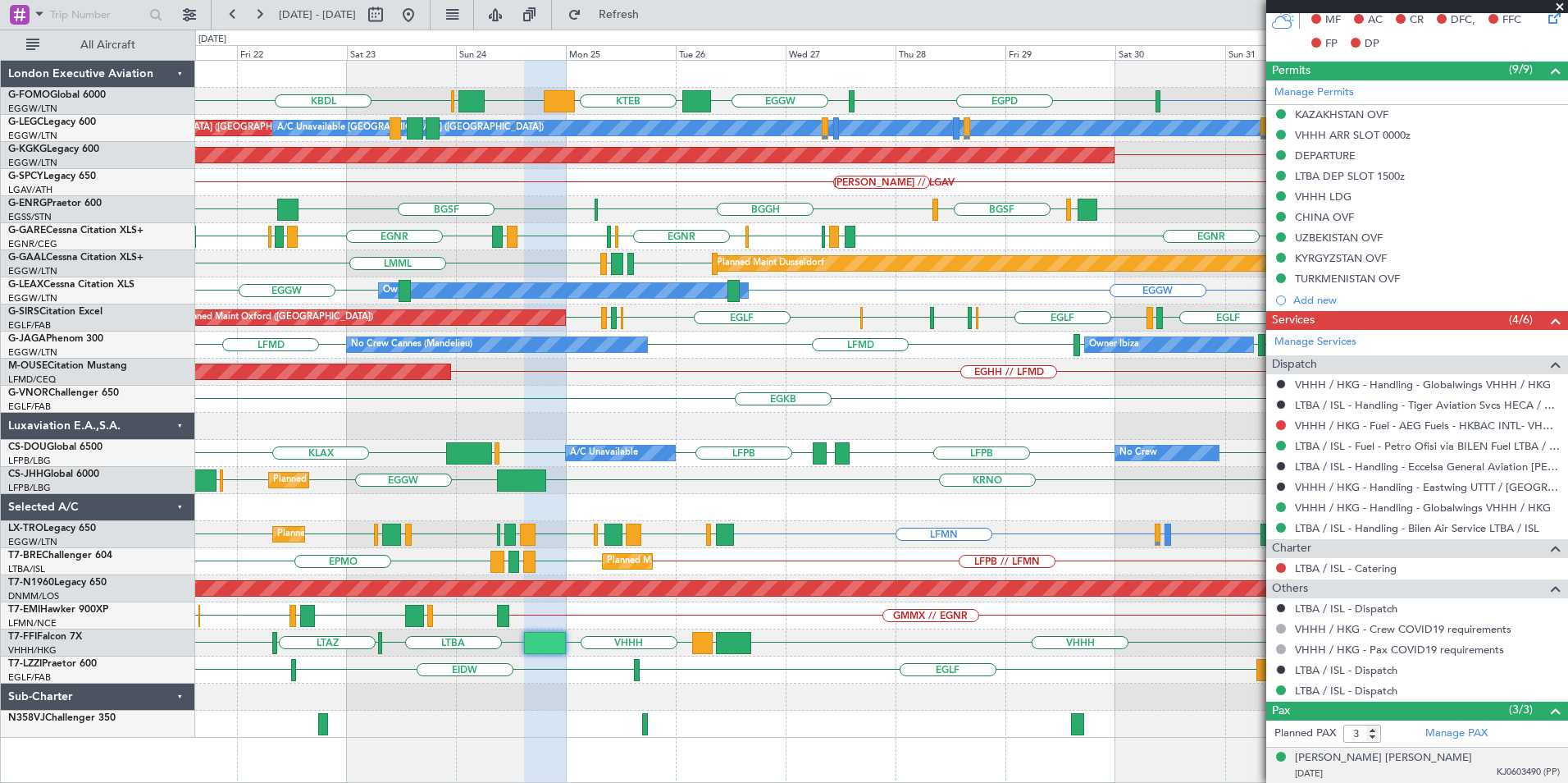
scroll to position [626, 0]
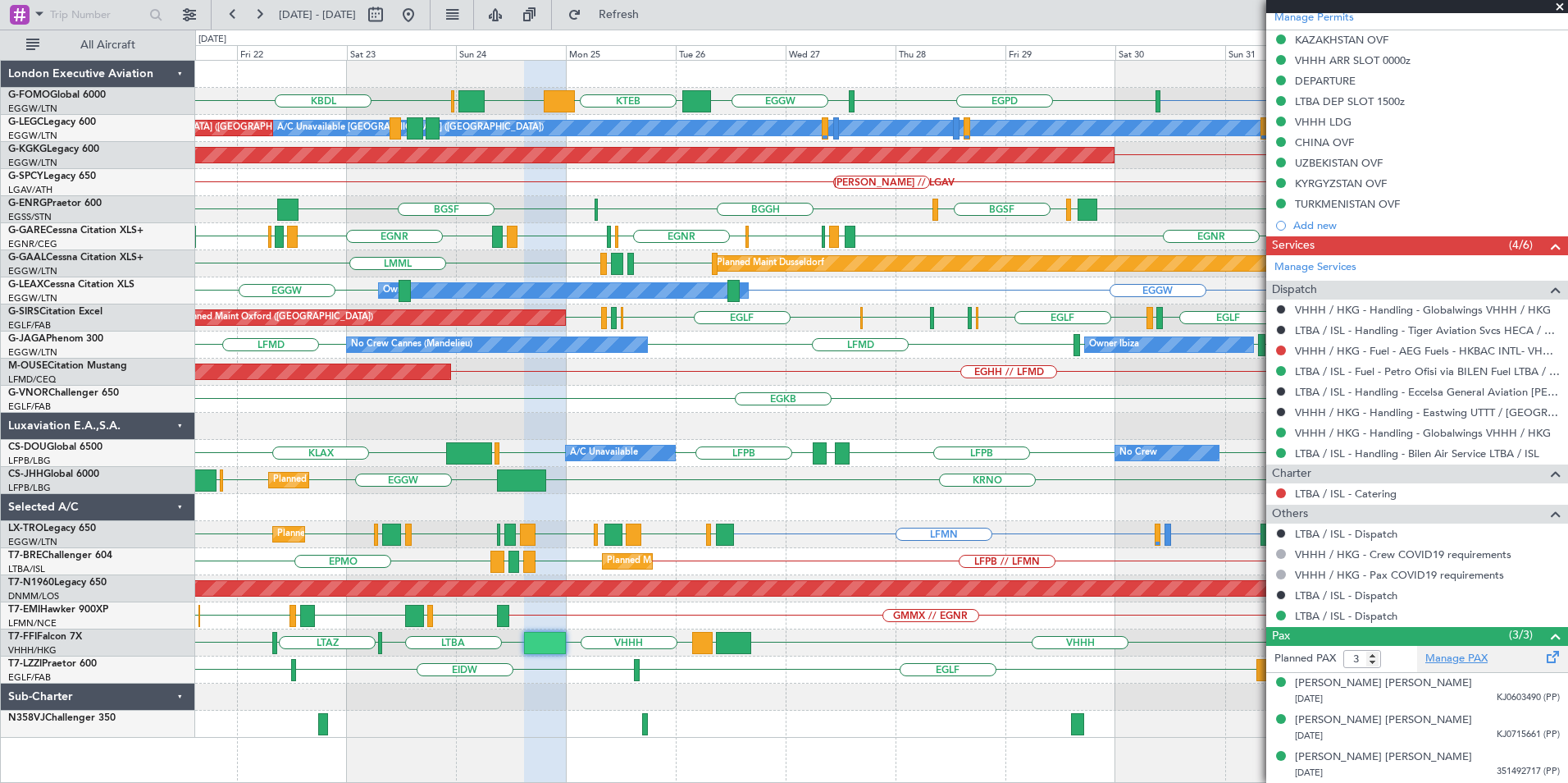
click at [1430, 658] on link "Manage PAX" at bounding box center [1456, 659] width 63 height 17
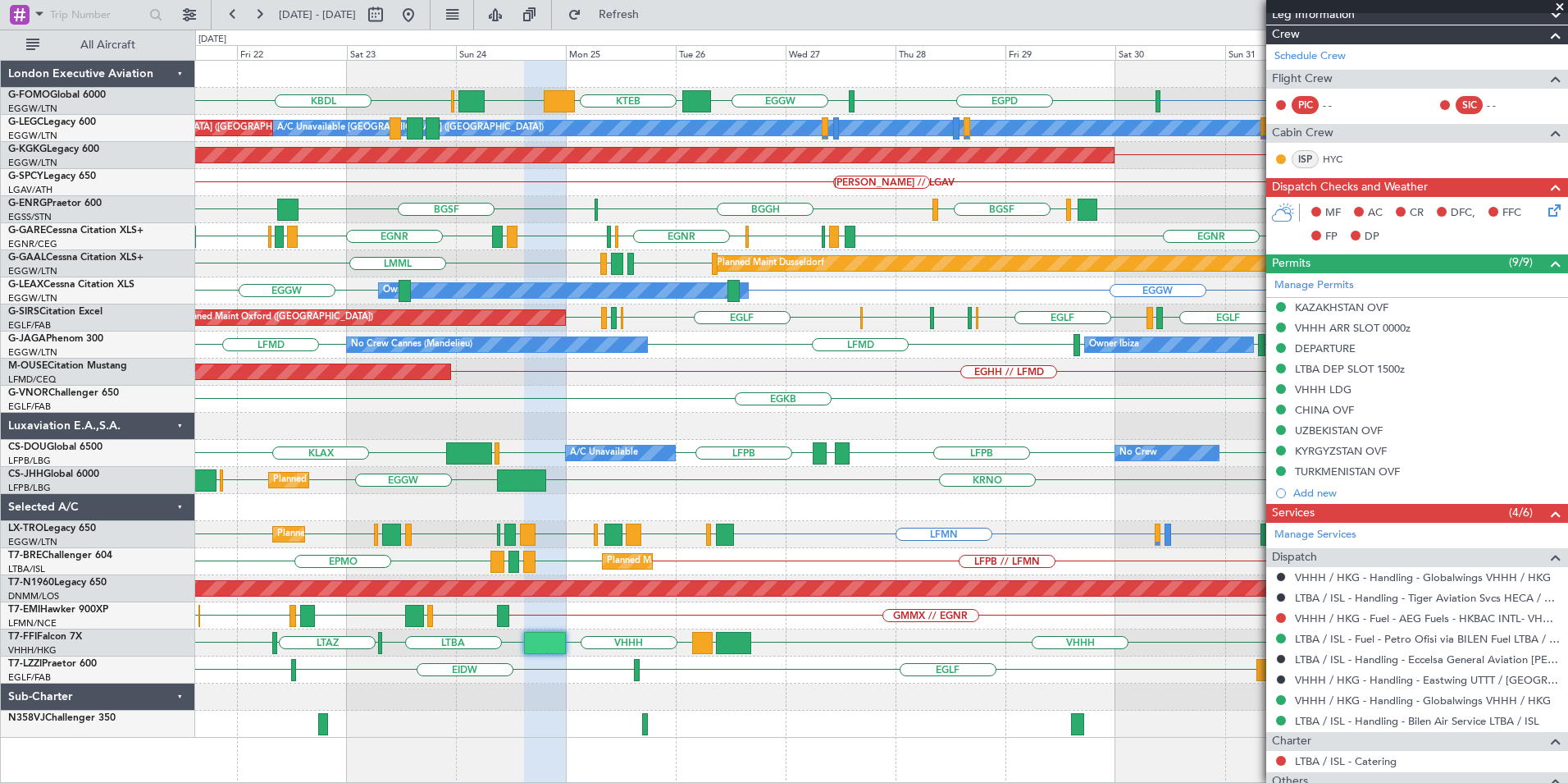
scroll to position [299, 0]
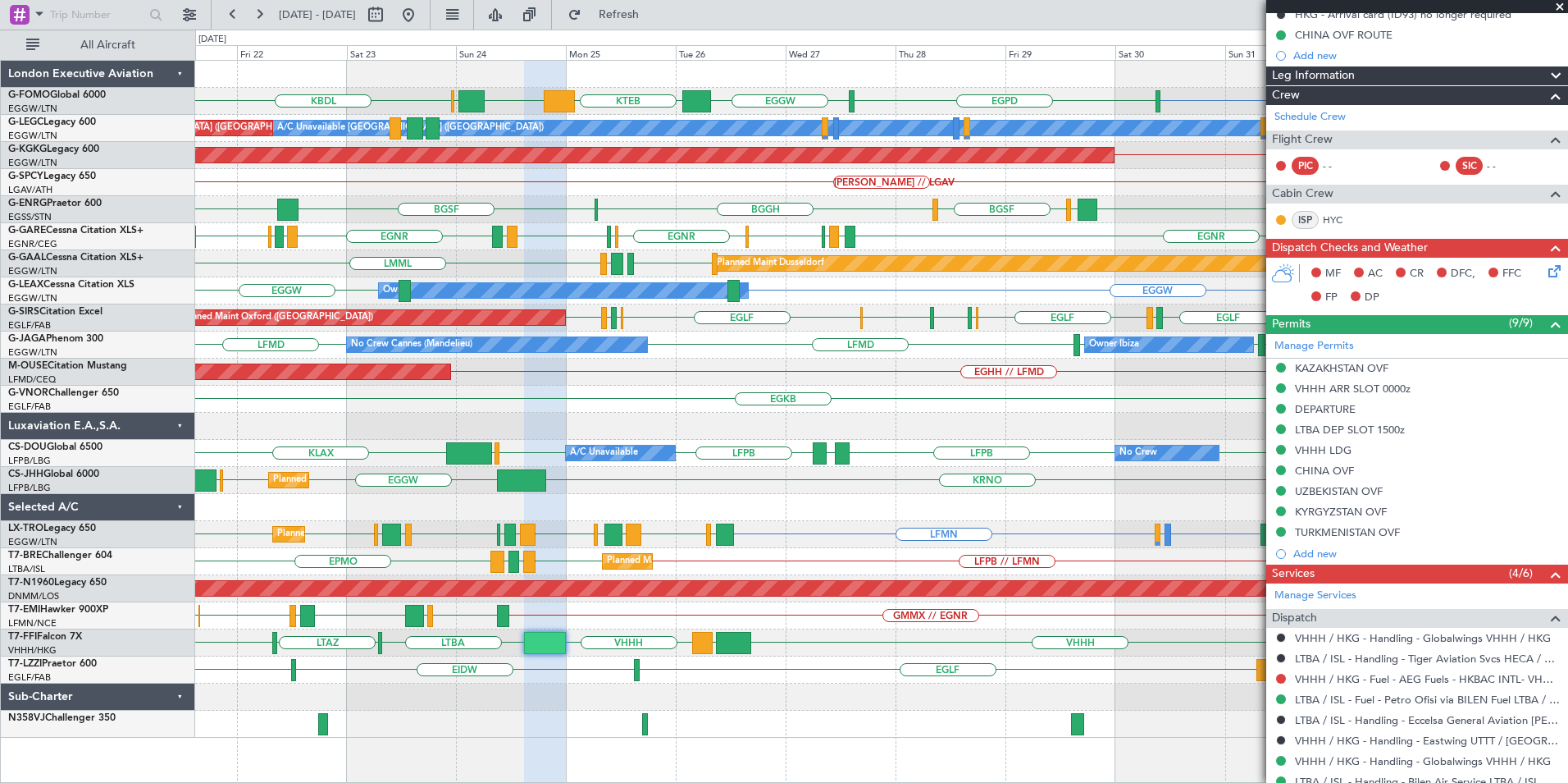
drag, startPoint x: 1560, startPoint y: 4, endPoint x: 1542, endPoint y: 13, distance: 20.1
click at [1560, 4] on span at bounding box center [1559, 7] width 17 height 15
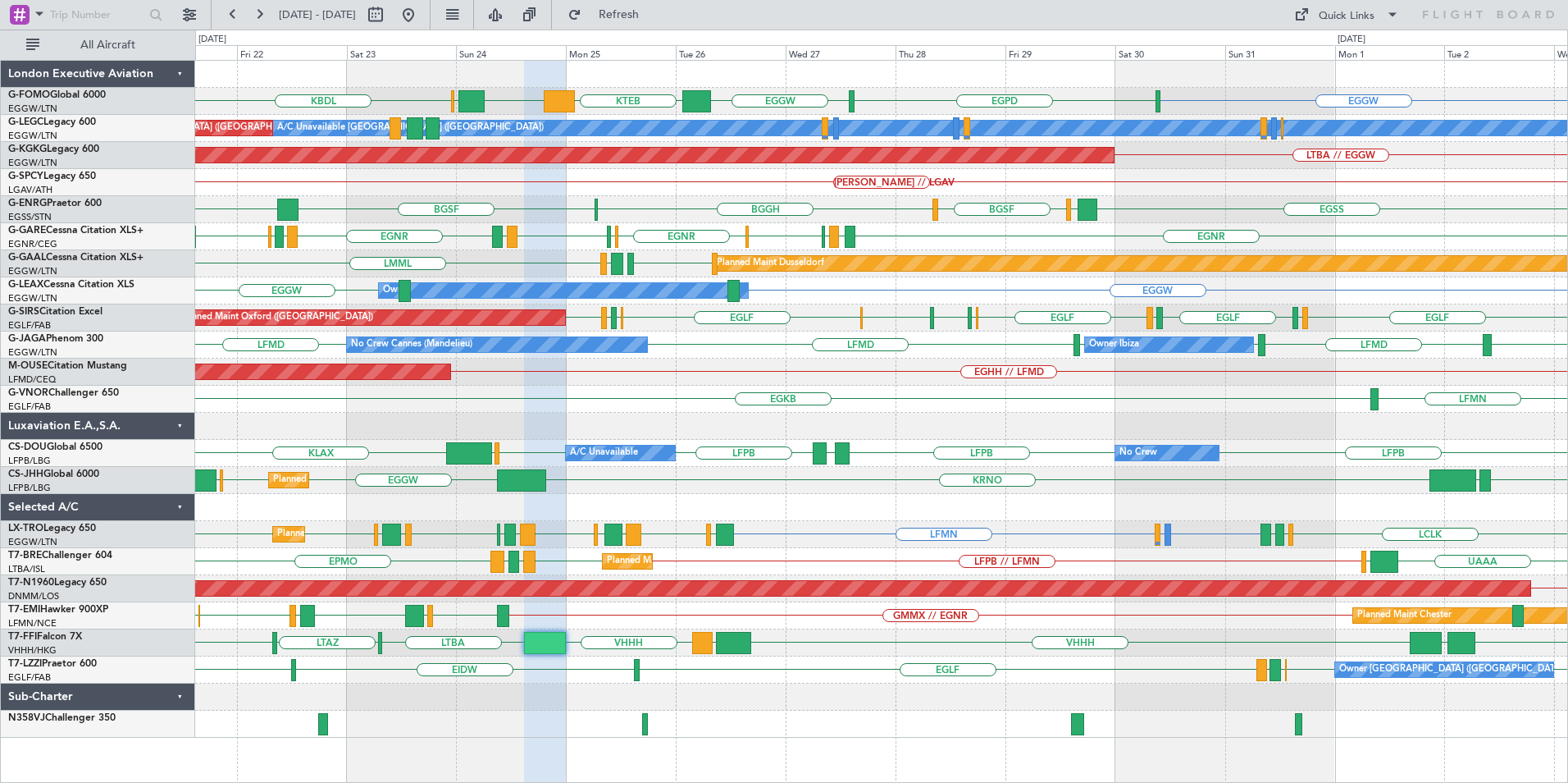
type input "0"
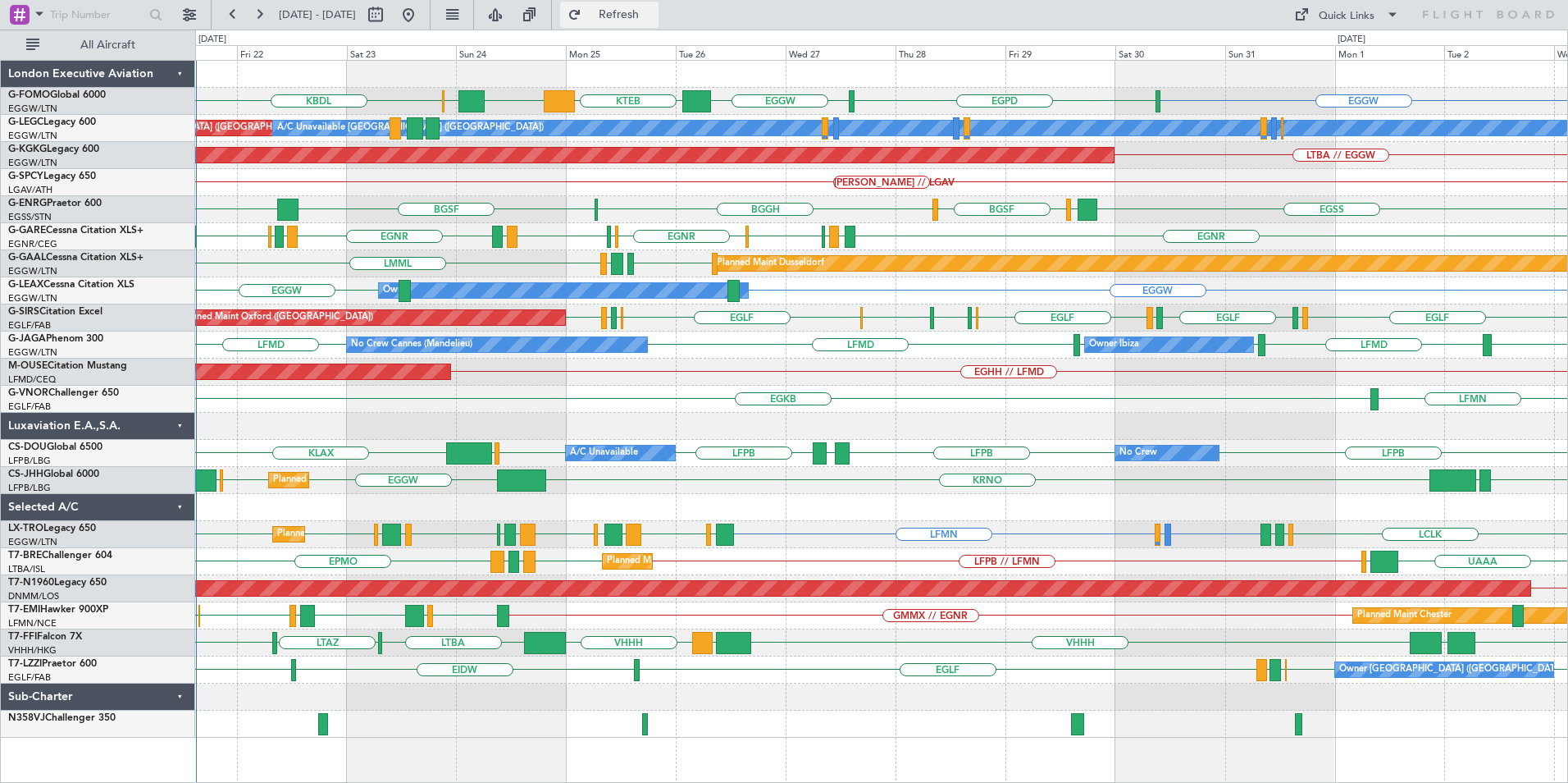
click at [653, 19] on span "Refresh" at bounding box center [619, 15] width 68 height 12
click at [422, 17] on button at bounding box center [408, 15] width 26 height 26
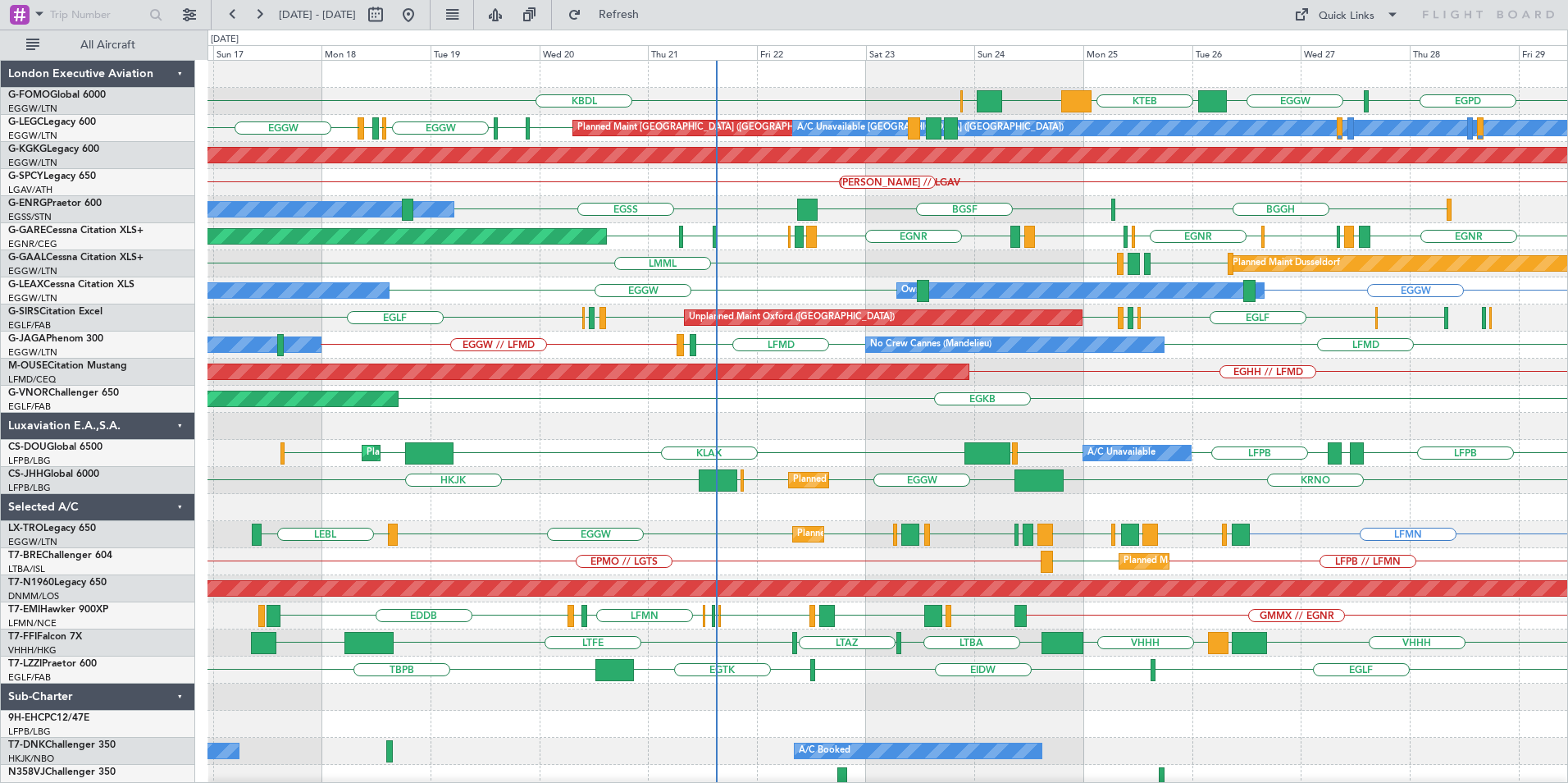
click at [875, 515] on div "KBDL EGPD EGGW KTEB EGGW KACK Planned Maint Windsor Locks (Bradley Intl) EGGW E…" at bounding box center [887, 426] width 1360 height 731
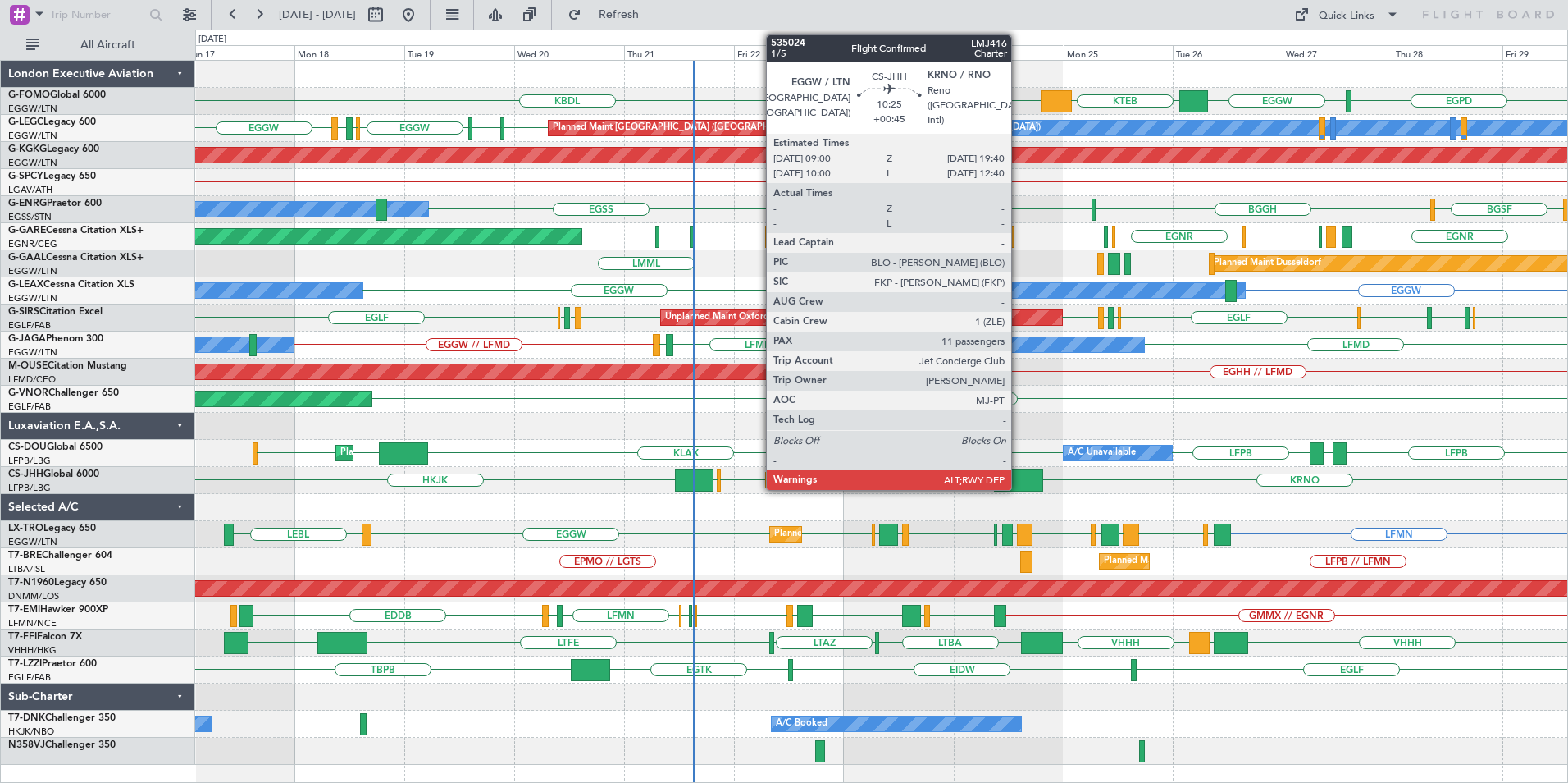
click at [1018, 486] on div at bounding box center [1018, 480] width 49 height 23
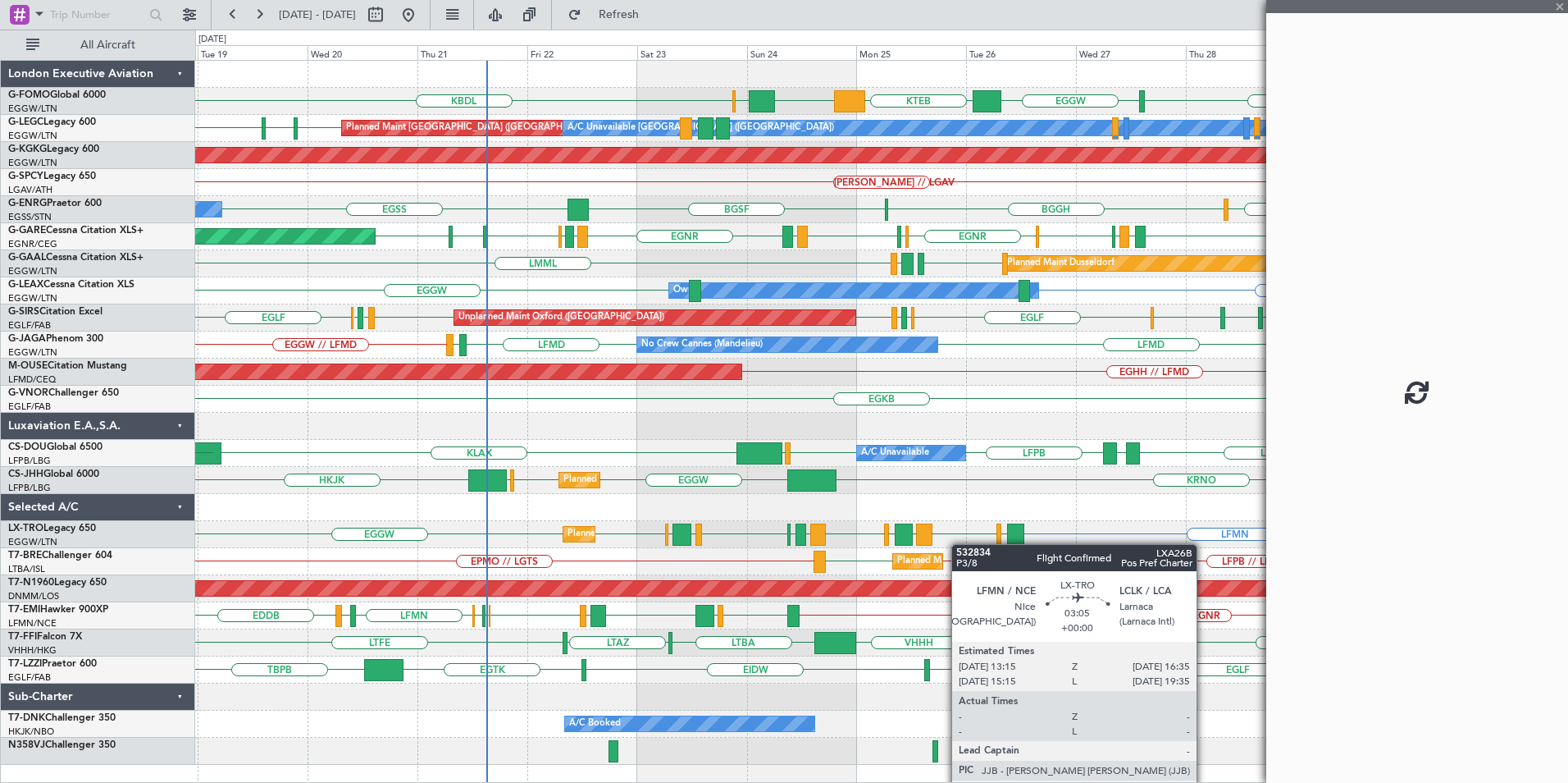
click at [824, 545] on div "KBDL EGPD EGGW KTEB EGGW KACK Planned Maint Windsor Locks (Bradley Intl) Planne…" at bounding box center [881, 412] width 1371 height 704
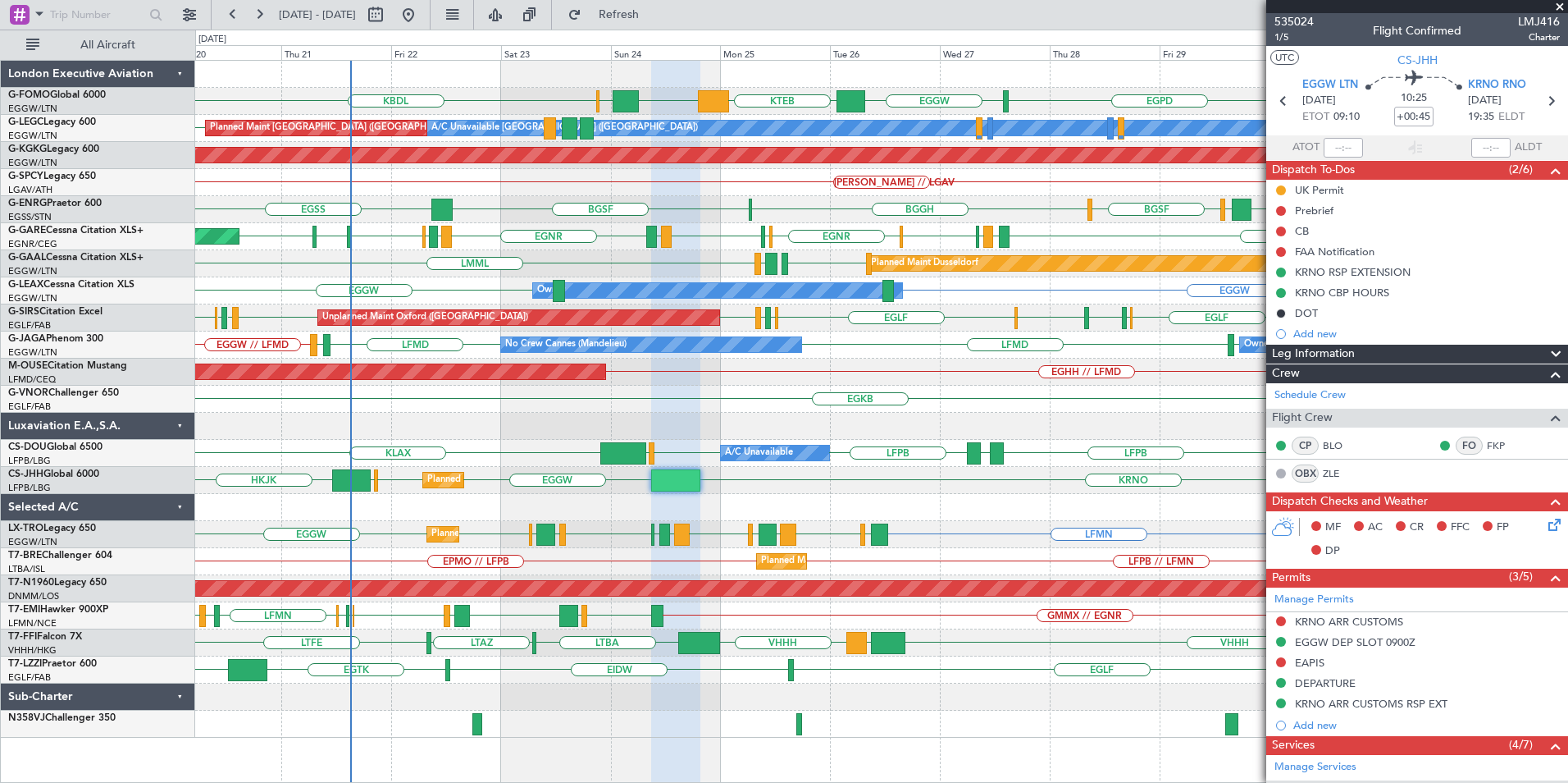
click at [851, 355] on div "LFMD LFMD EDDF EGGW // LFMD LFMD LEIB LEIB No Crew Cannes (Mandelieu) Owner Ibi…" at bounding box center [881, 345] width 1371 height 27
click at [1558, 5] on span at bounding box center [1559, 7] width 17 height 15
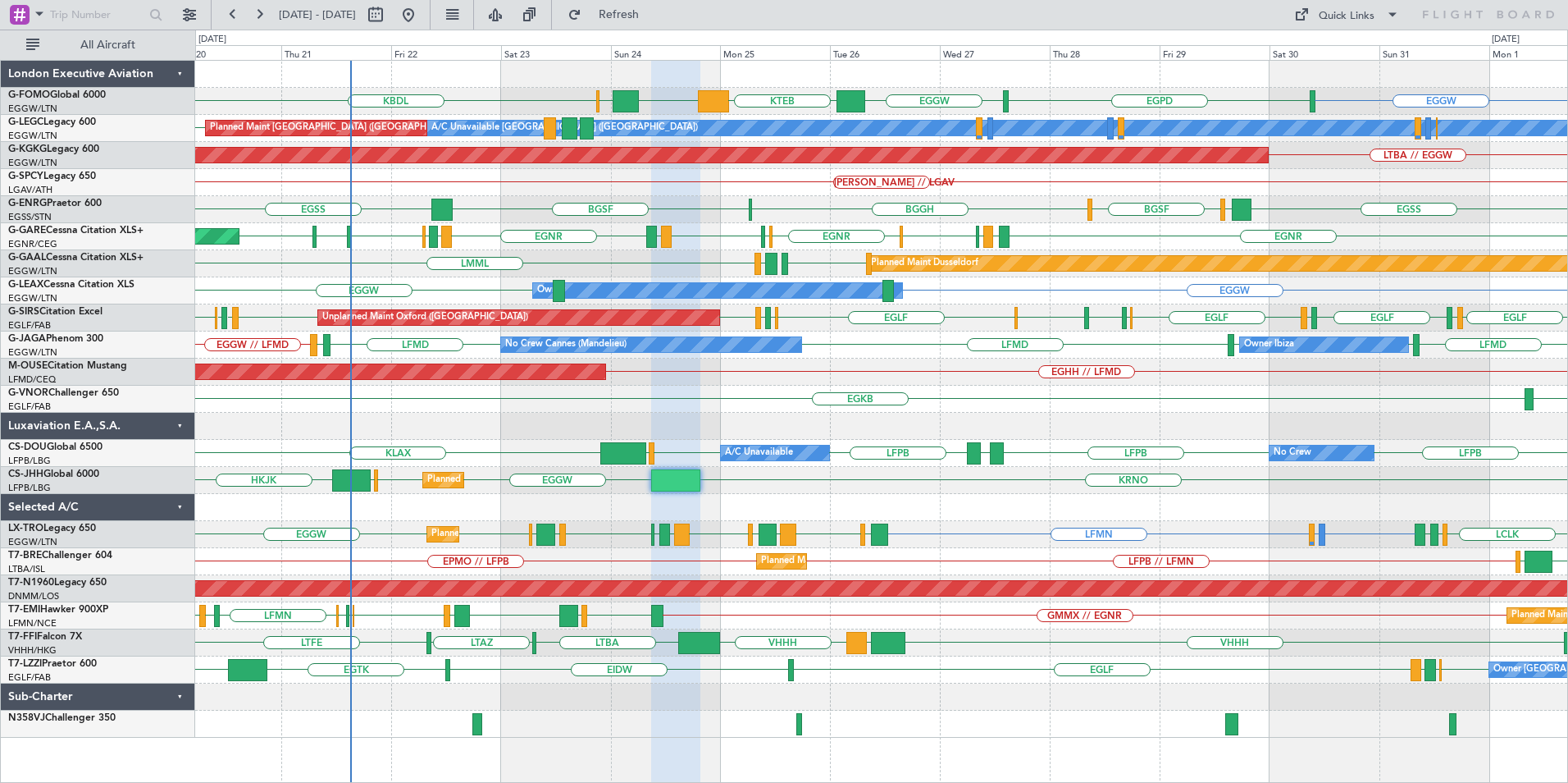
type input "0"
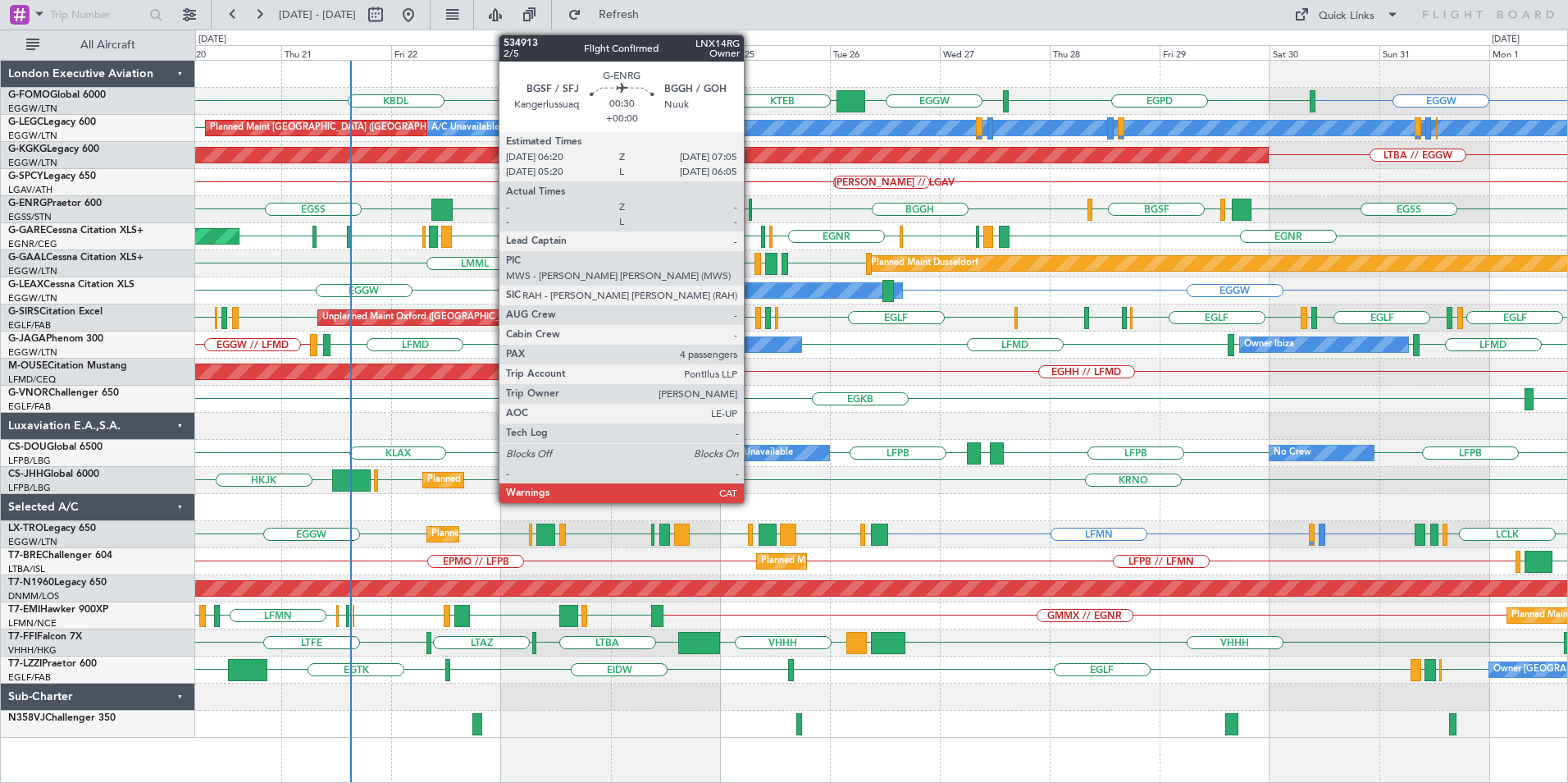
click at [751, 210] on div at bounding box center [750, 209] width 4 height 23
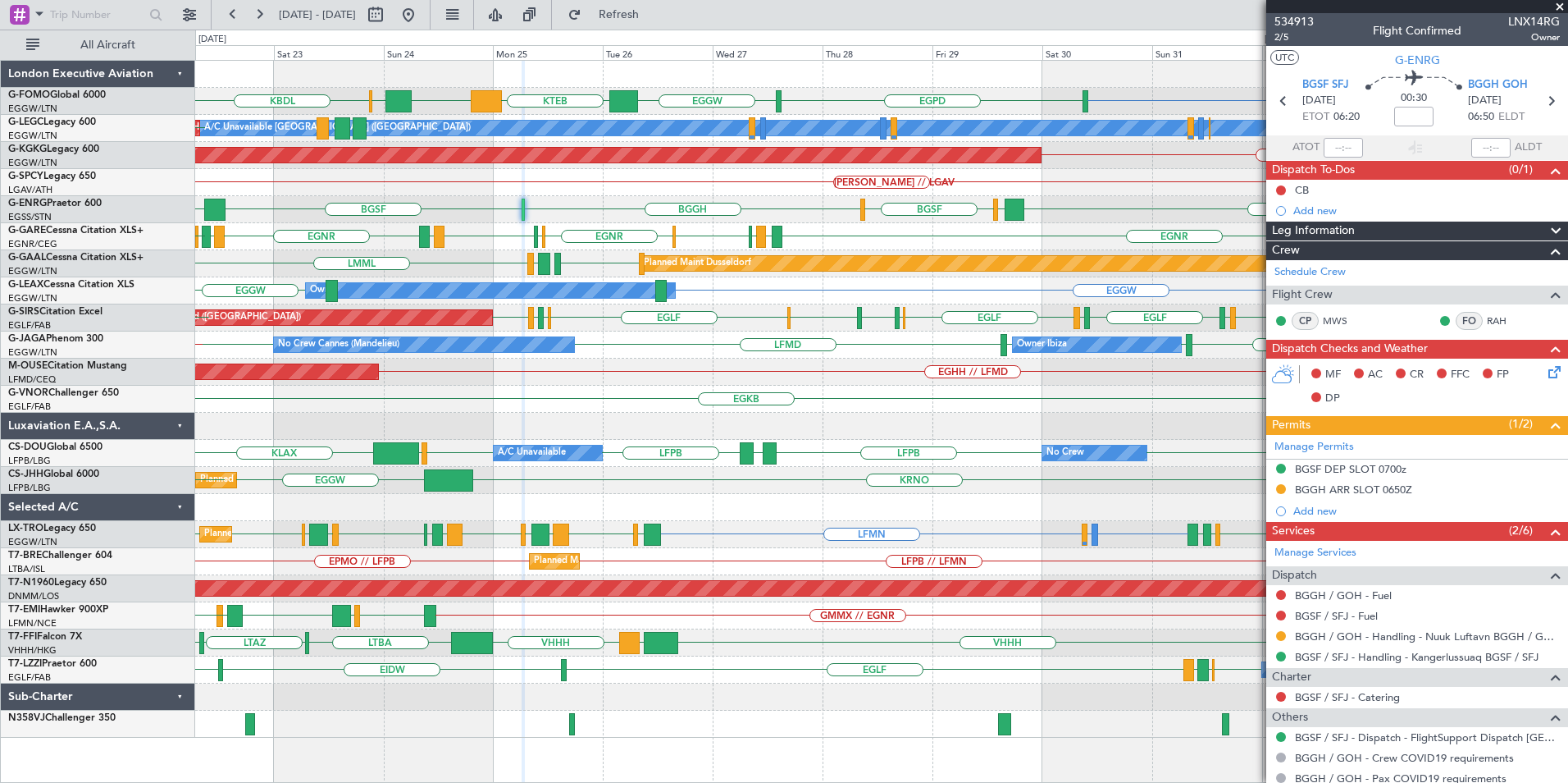
click at [735, 447] on div "EGGW EGPD EGGW KTEB EGGW KACK KBDL A/C Unavailable London (Luton) Planned Maint…" at bounding box center [881, 399] width 1371 height 677
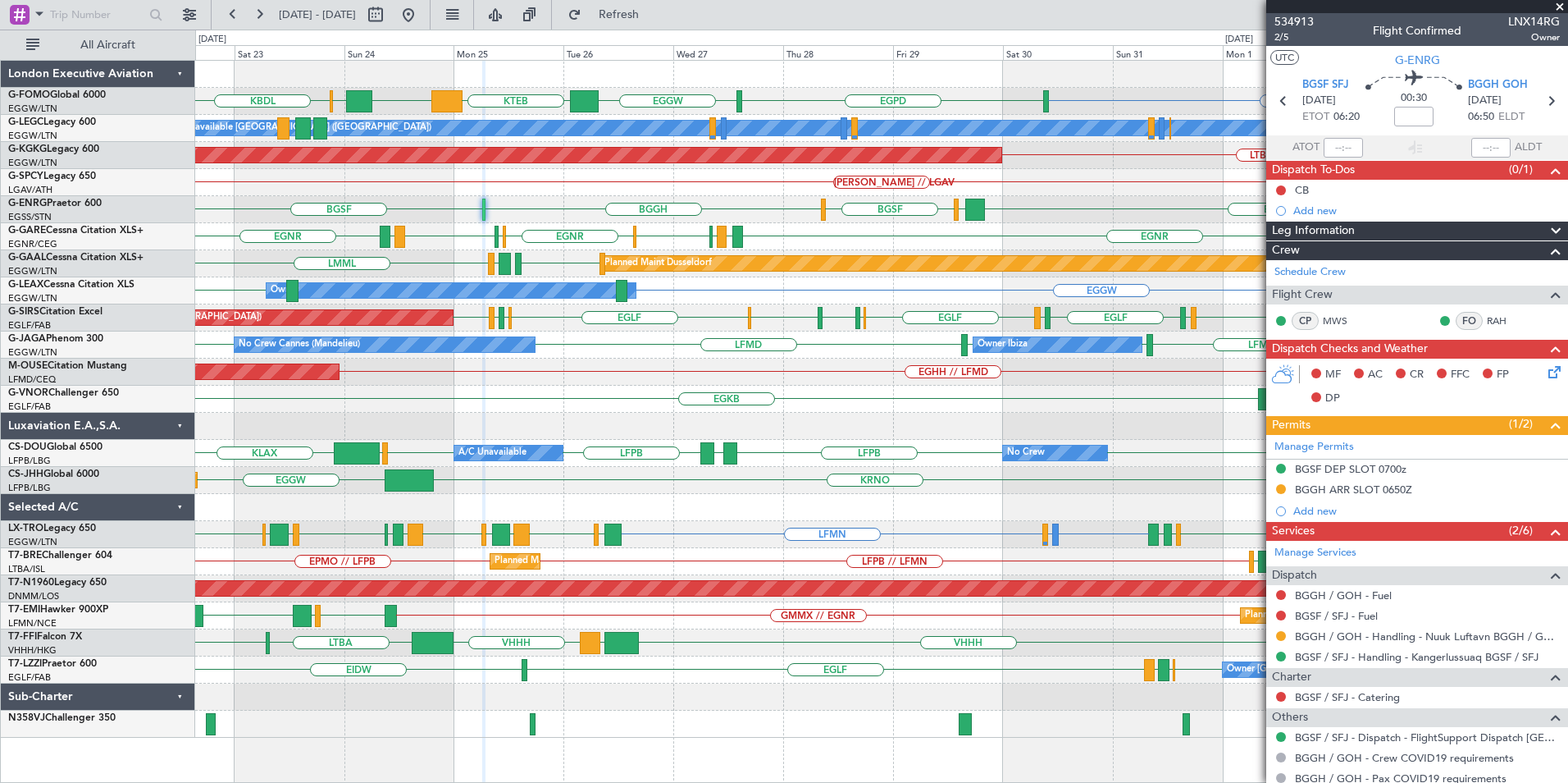
click at [683, 388] on div "EGKB LFMN" at bounding box center [881, 399] width 1371 height 27
click at [658, 23] on button "Refresh" at bounding box center [609, 15] width 99 height 26
click at [642, 22] on button "Refresh" at bounding box center [609, 15] width 99 height 26
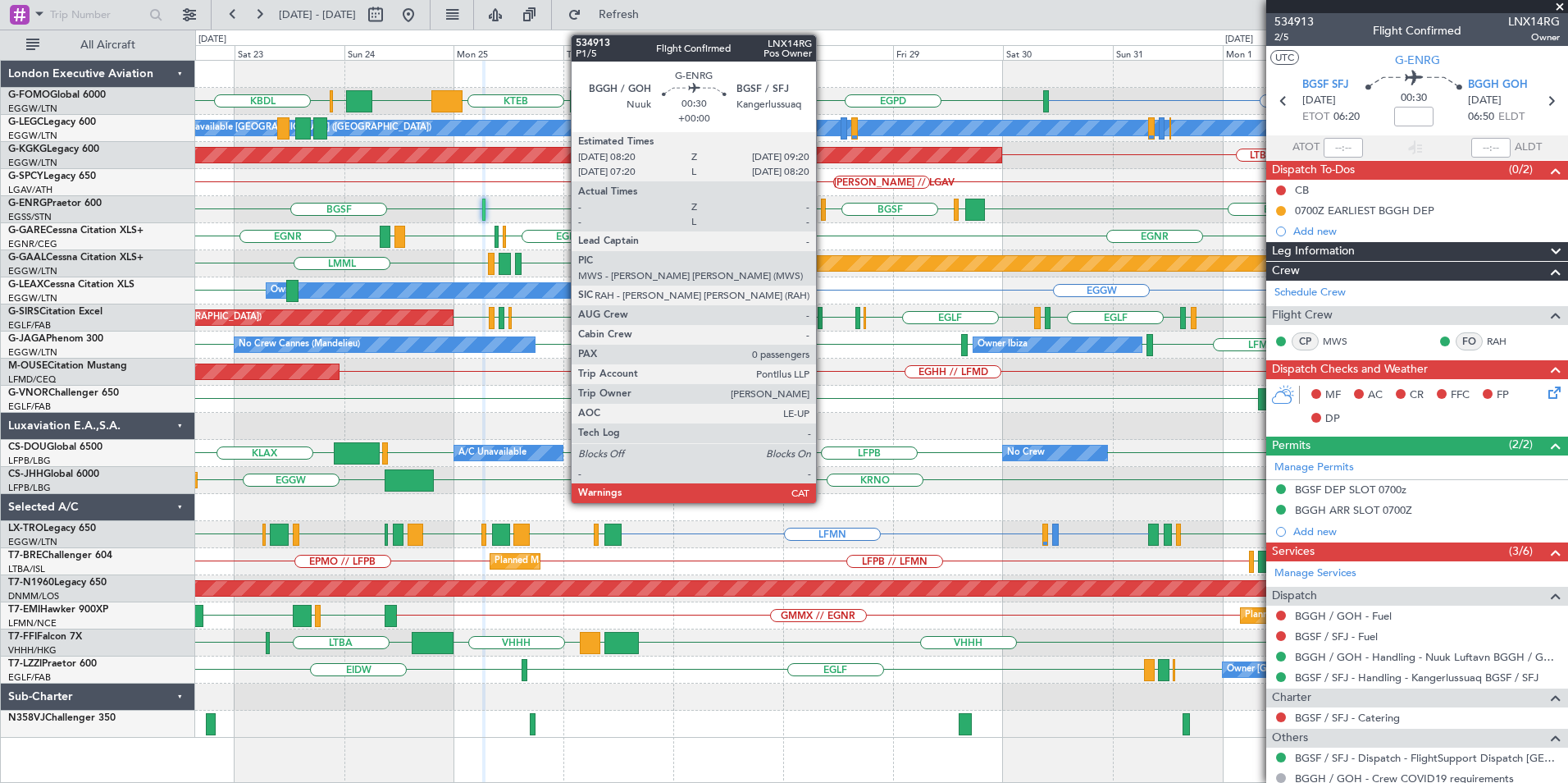
click at [824, 212] on div at bounding box center [823, 209] width 5 height 23
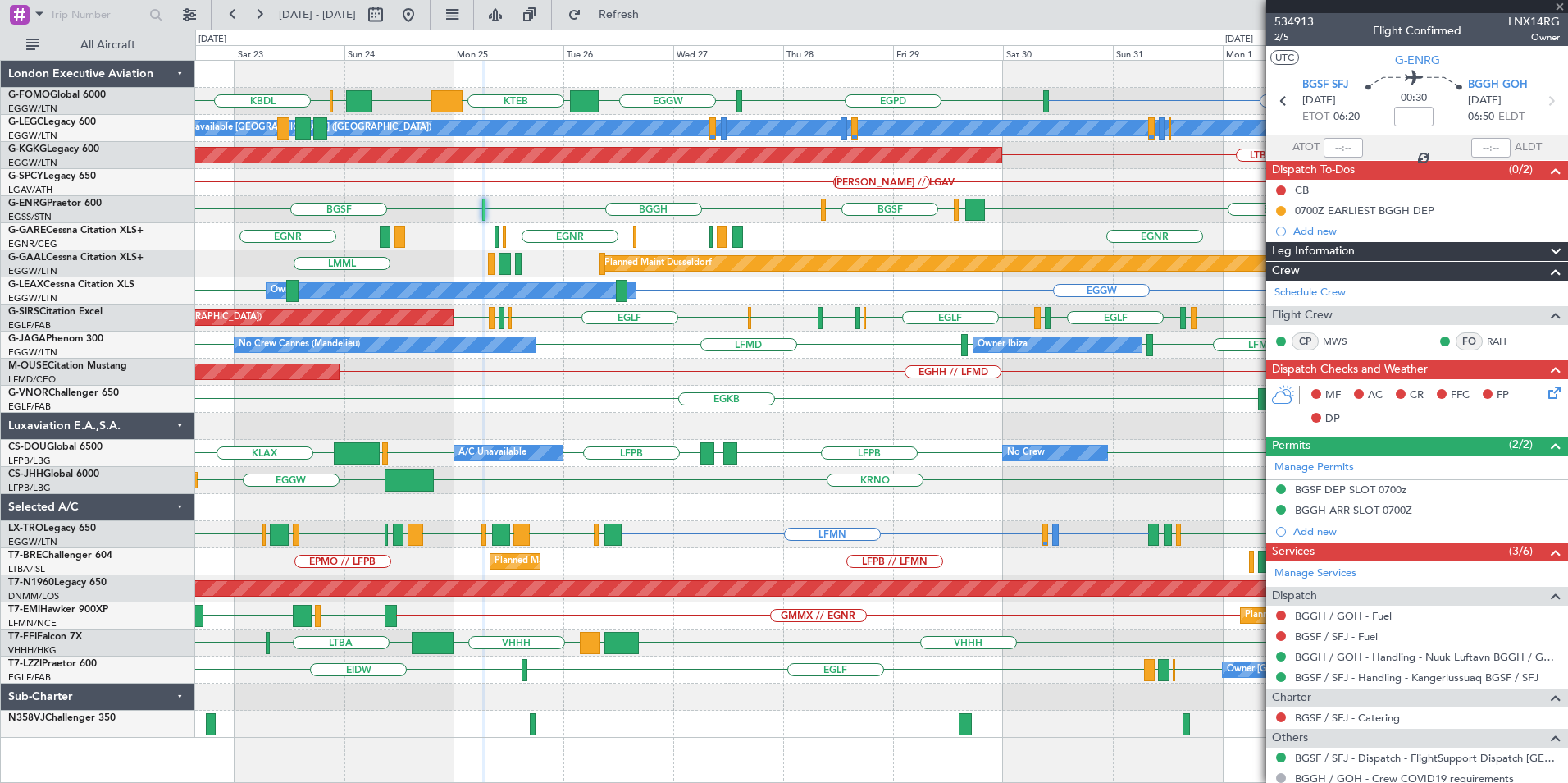
type input "0"
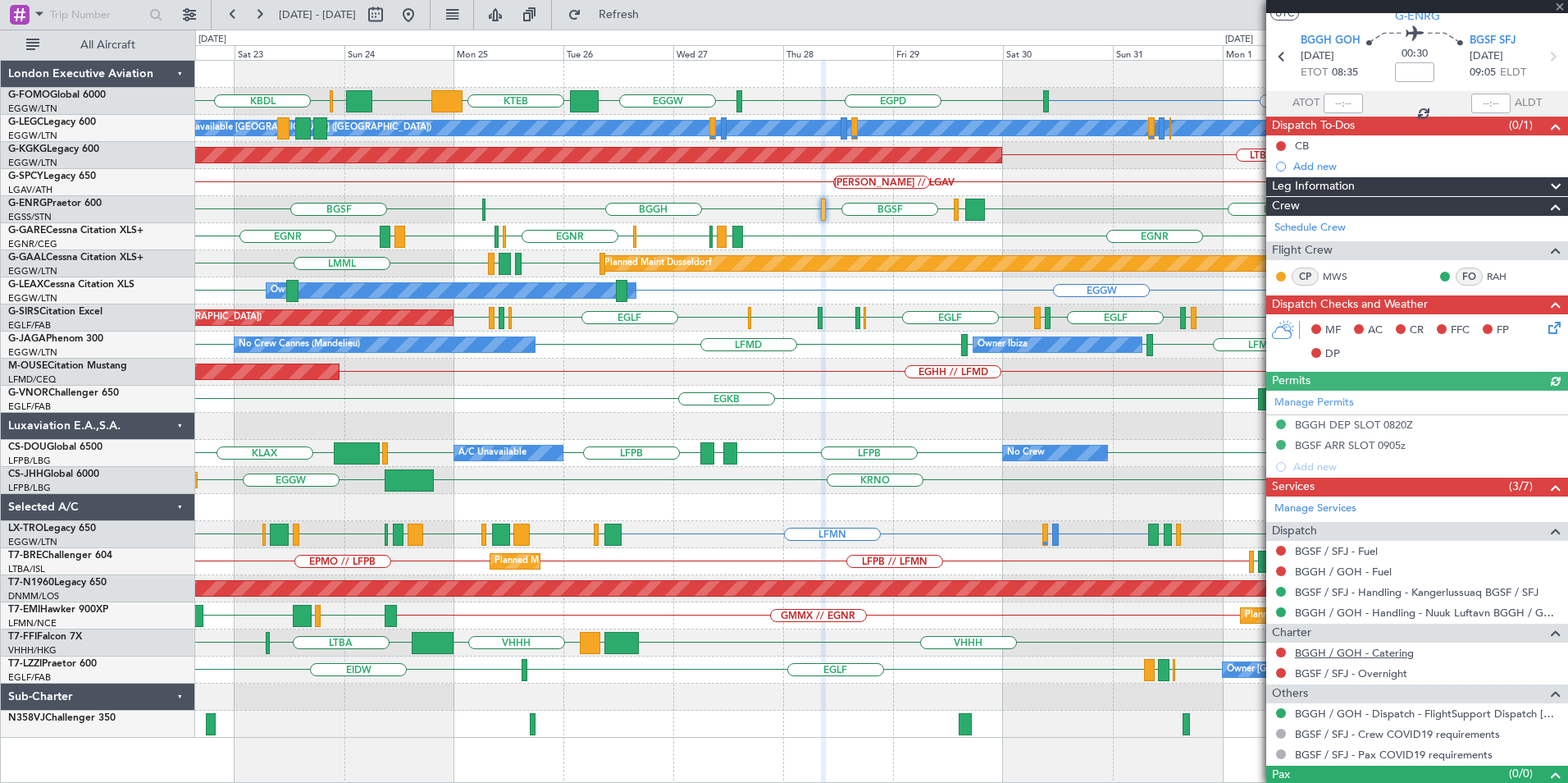
scroll to position [72, 0]
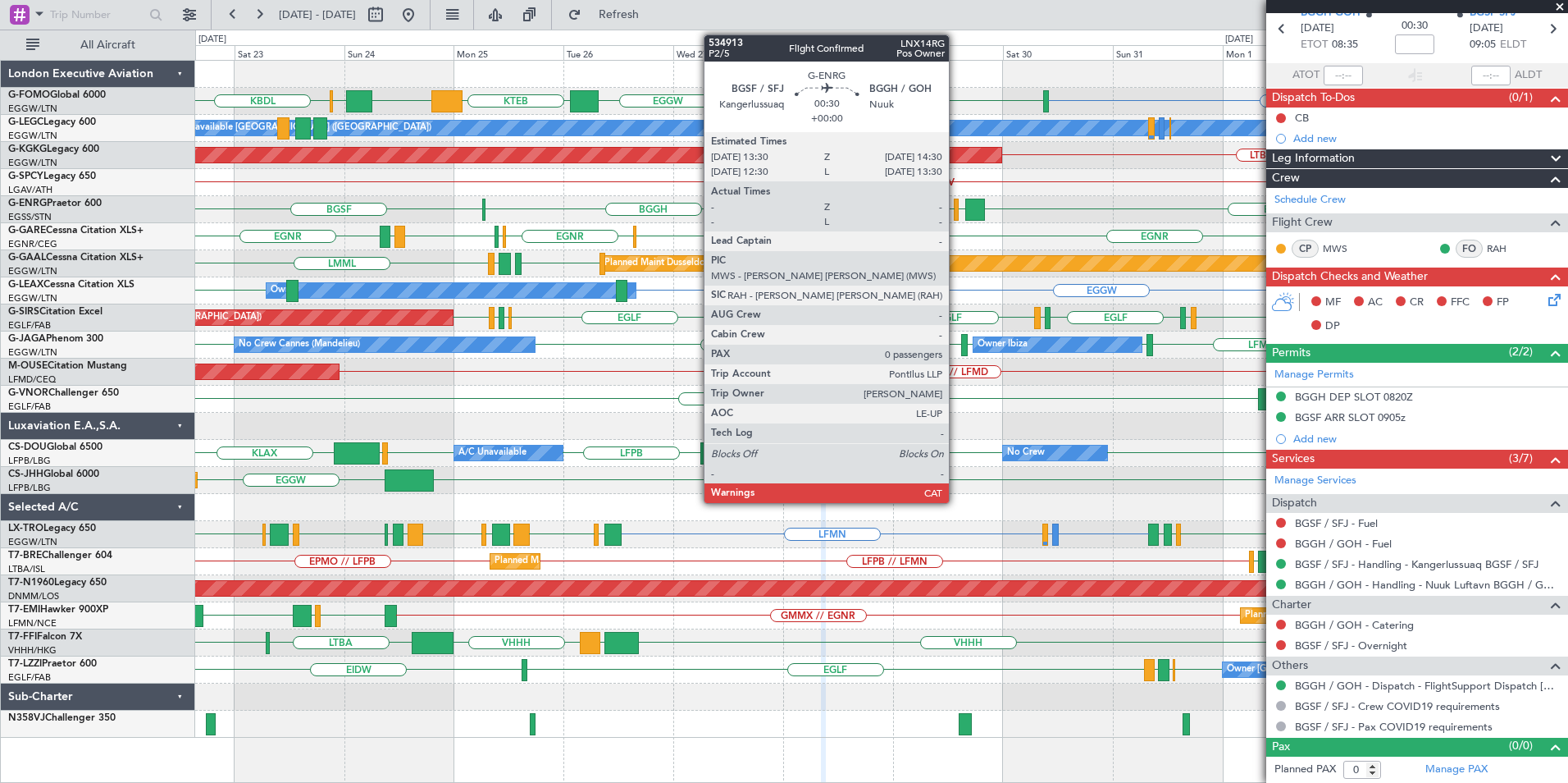
click at [956, 212] on div at bounding box center [956, 209] width 5 height 23
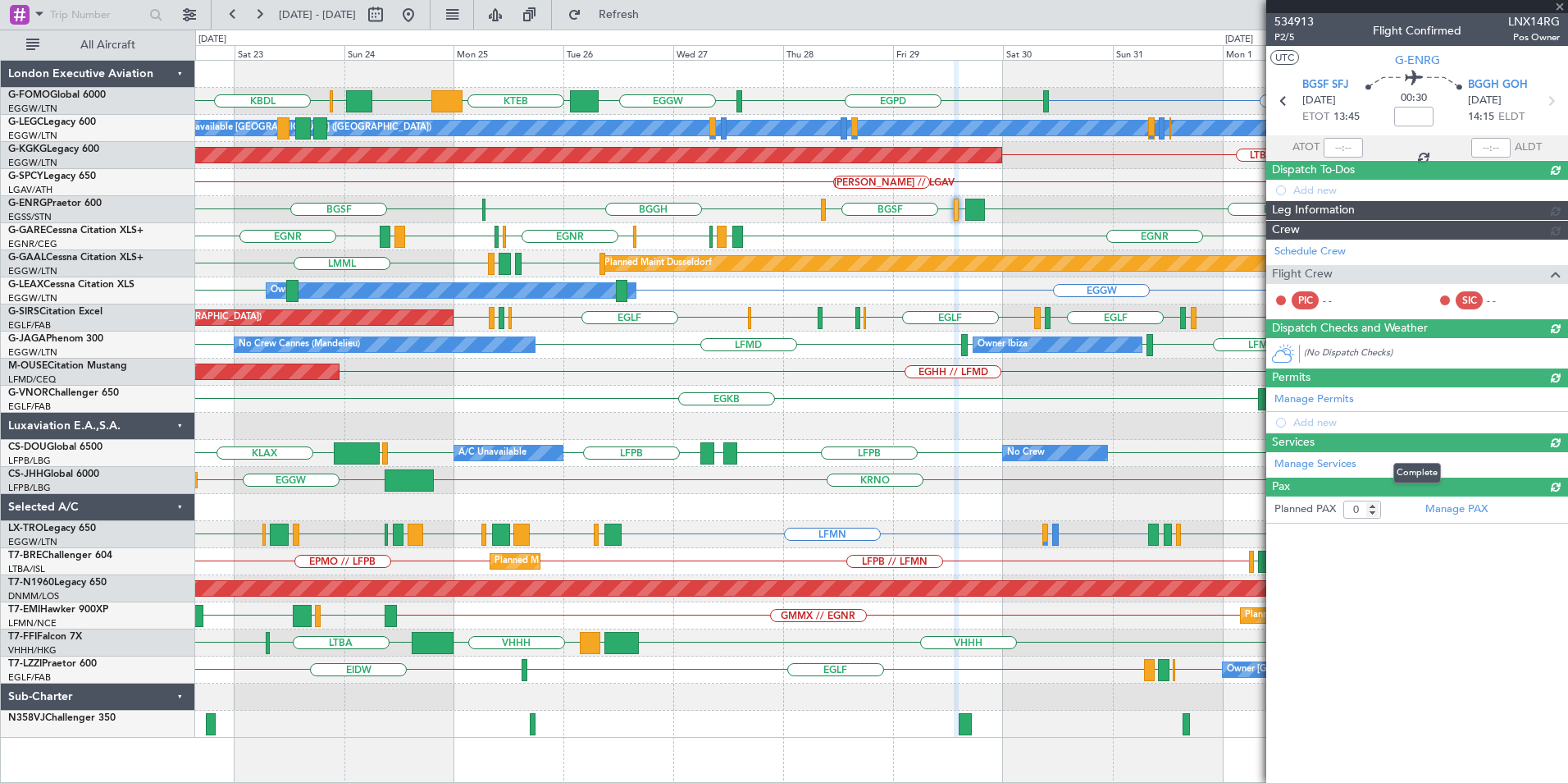
scroll to position [0, 0]
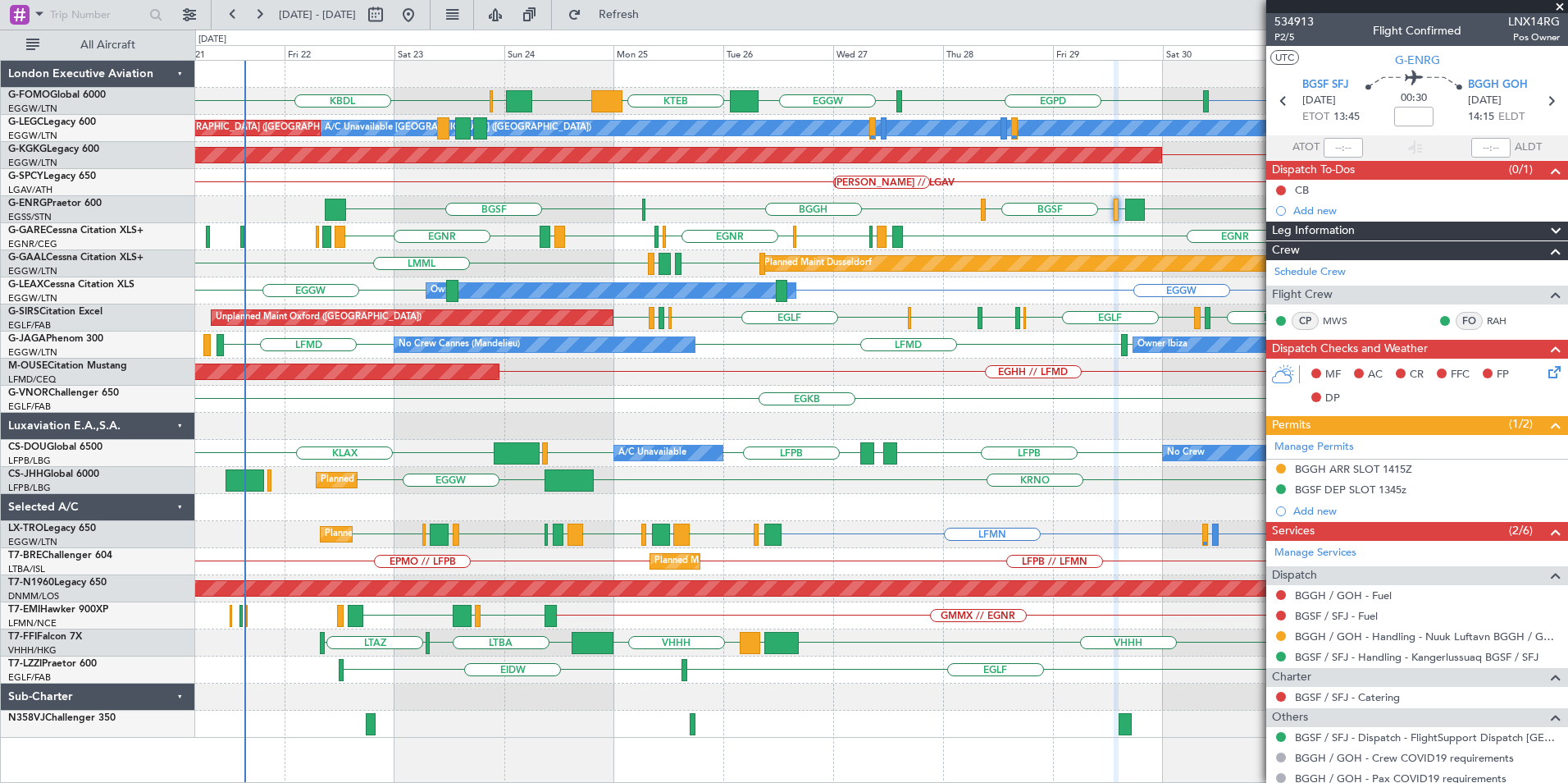
click at [837, 220] on div "EGGW KBDL EGPD EGGW KTEB EGGW KACK A/C Unavailable London (Luton) Planned Maint…" at bounding box center [881, 399] width 1371 height 677
click at [653, 12] on span "Refresh" at bounding box center [619, 15] width 68 height 12
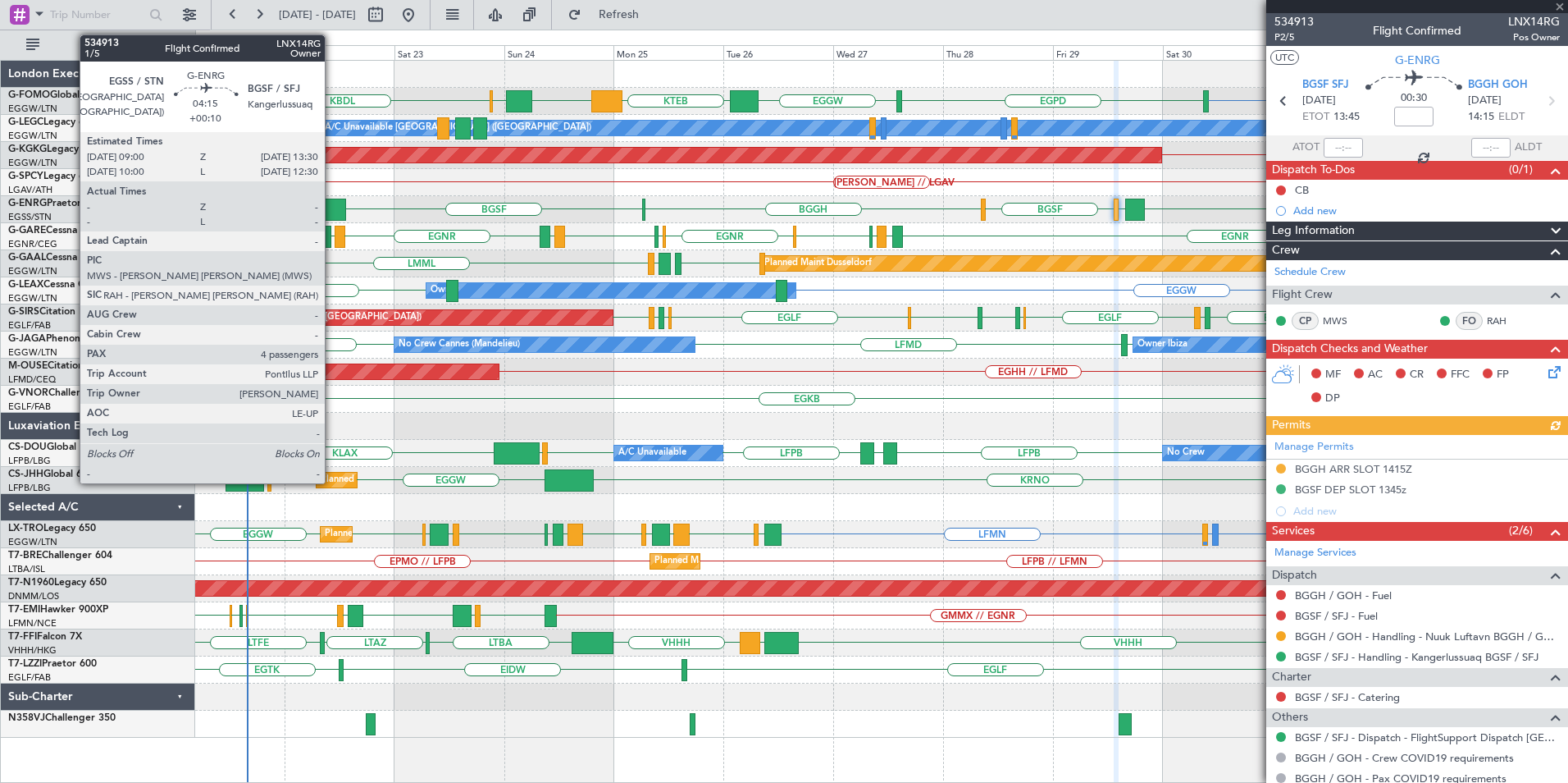
click at [332, 210] on div at bounding box center [336, 209] width 22 height 23
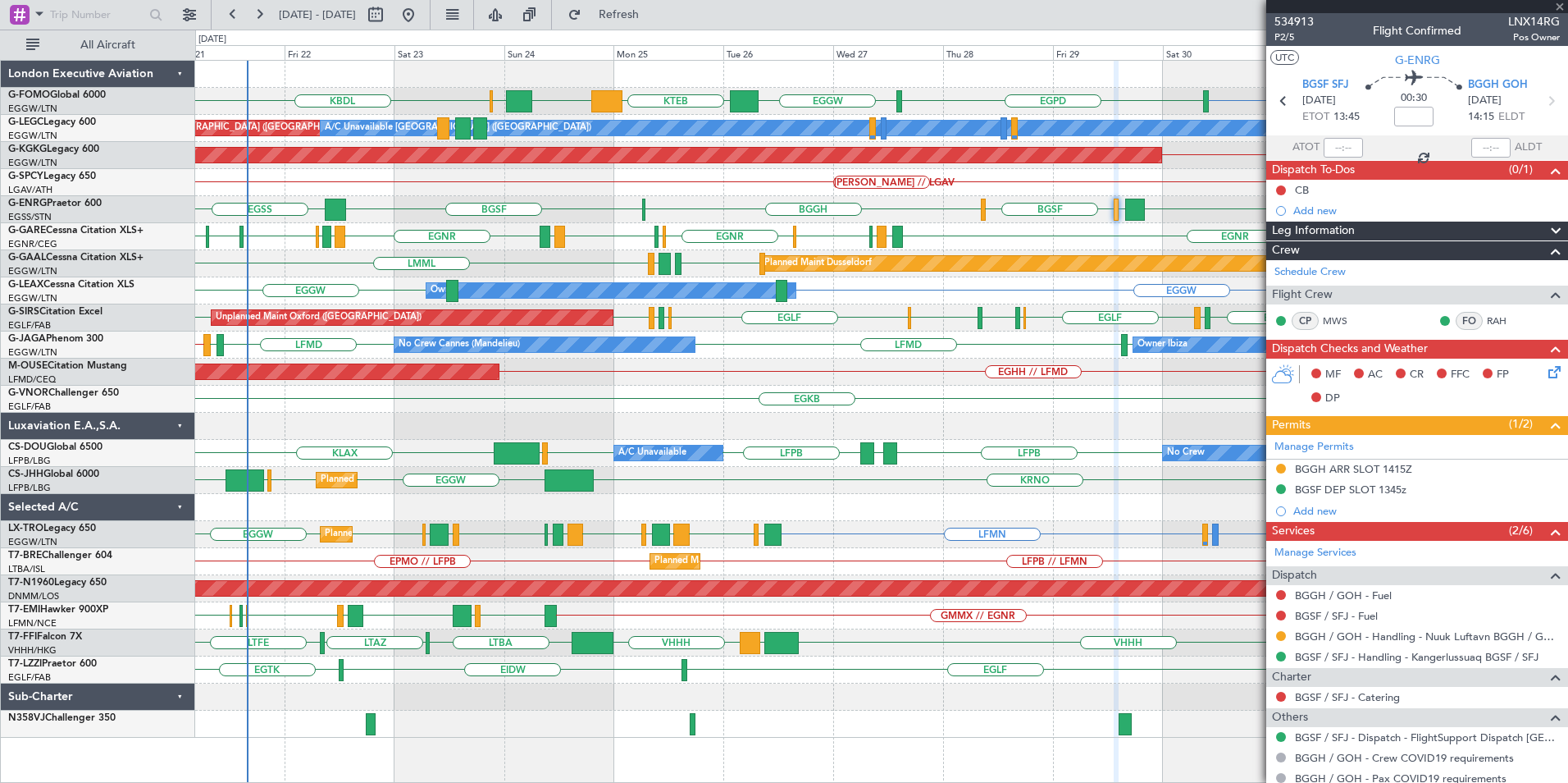
type input "+00:10"
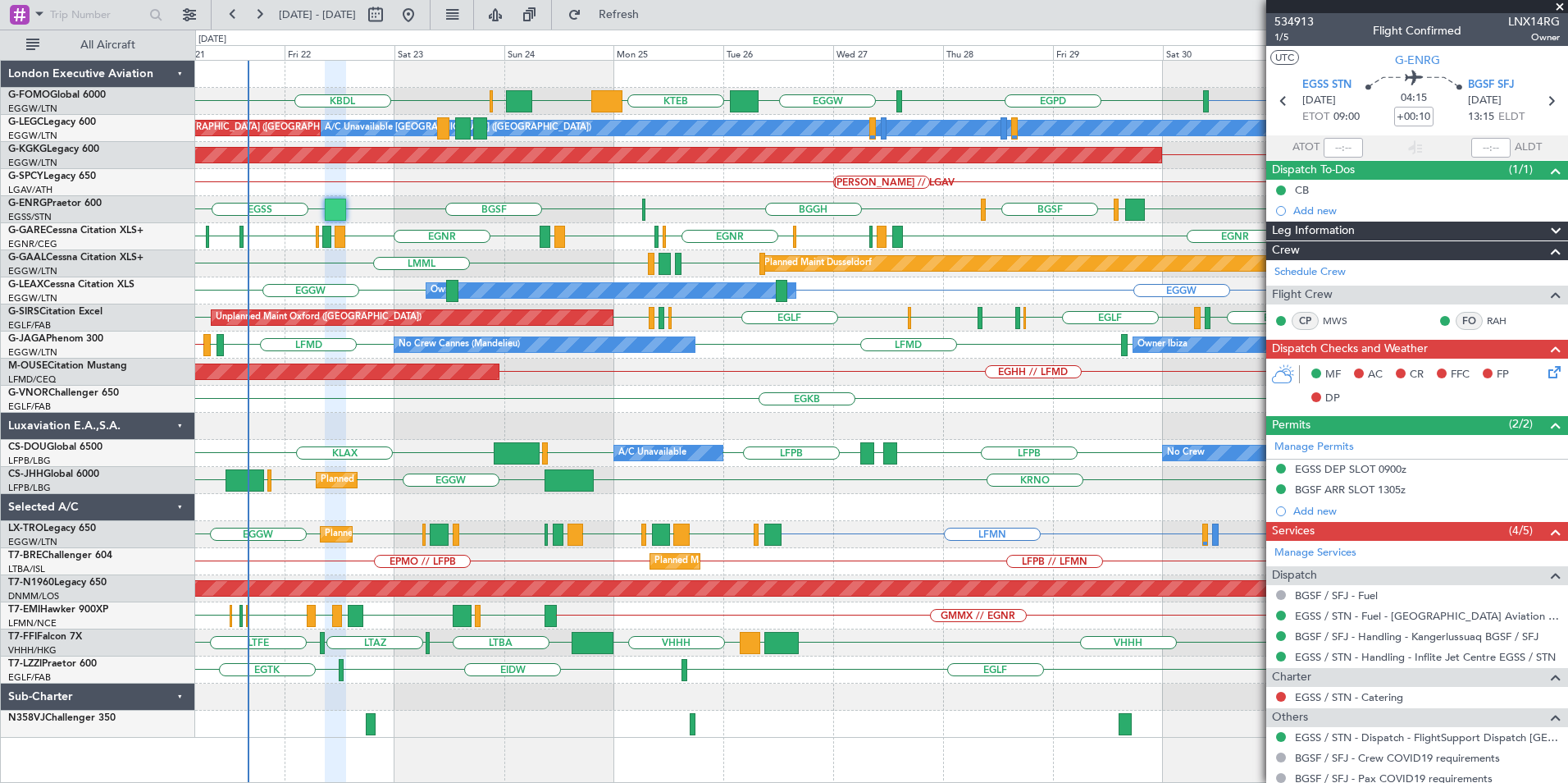
click at [816, 399] on div "EGGW KBDL EGPD EGGW KTEB EGGW KACK A/C Unavailable London (Luton) Planned Maint…" at bounding box center [881, 399] width 1371 height 677
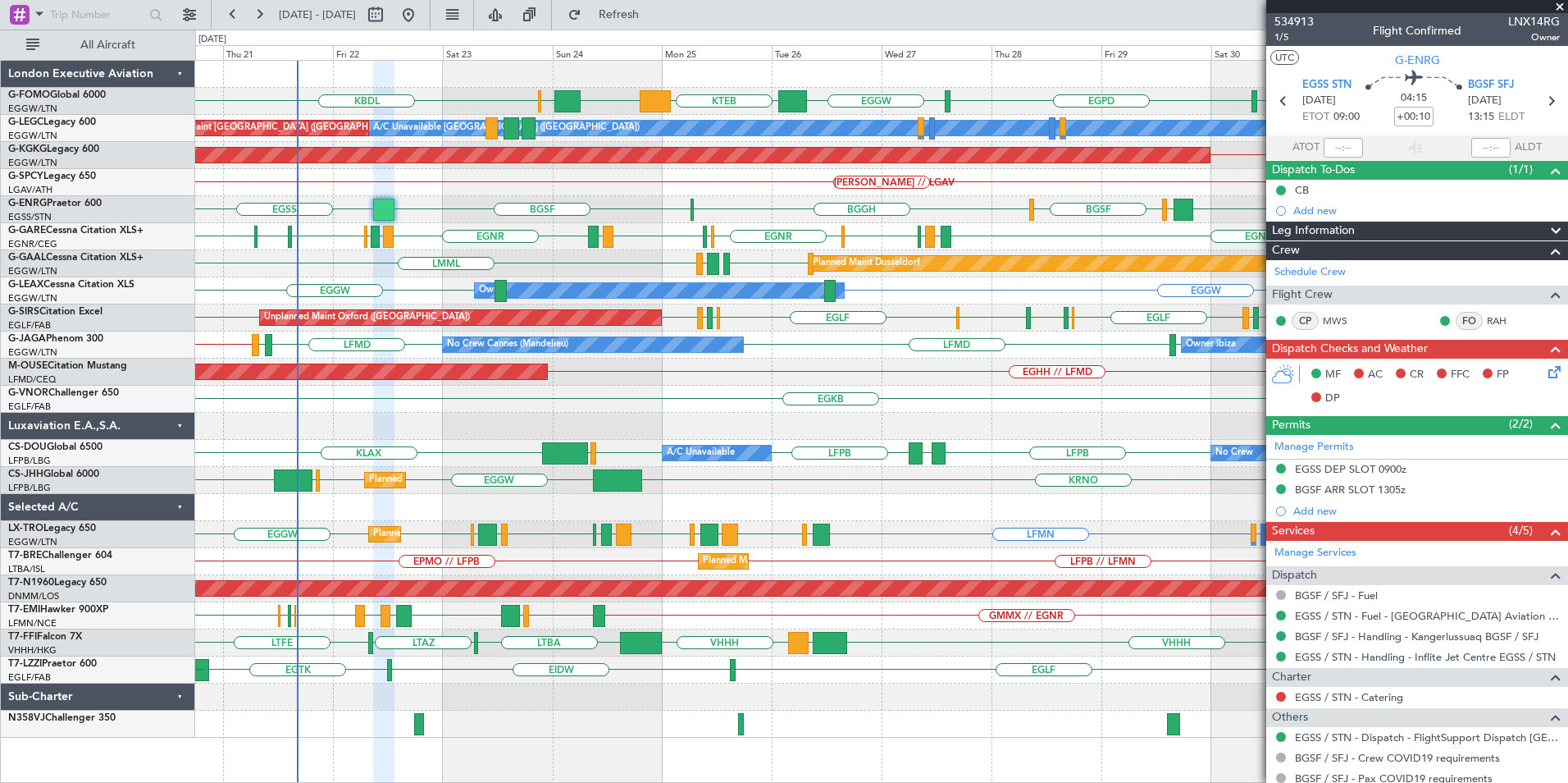
click at [589, 525] on div "EGPD EGGW KTEB EGGW KACK KBDL EGGW A/C Unavailable London (Luton) Planned Maint…" at bounding box center [881, 399] width 1371 height 677
click at [1560, 4] on span at bounding box center [1559, 7] width 17 height 15
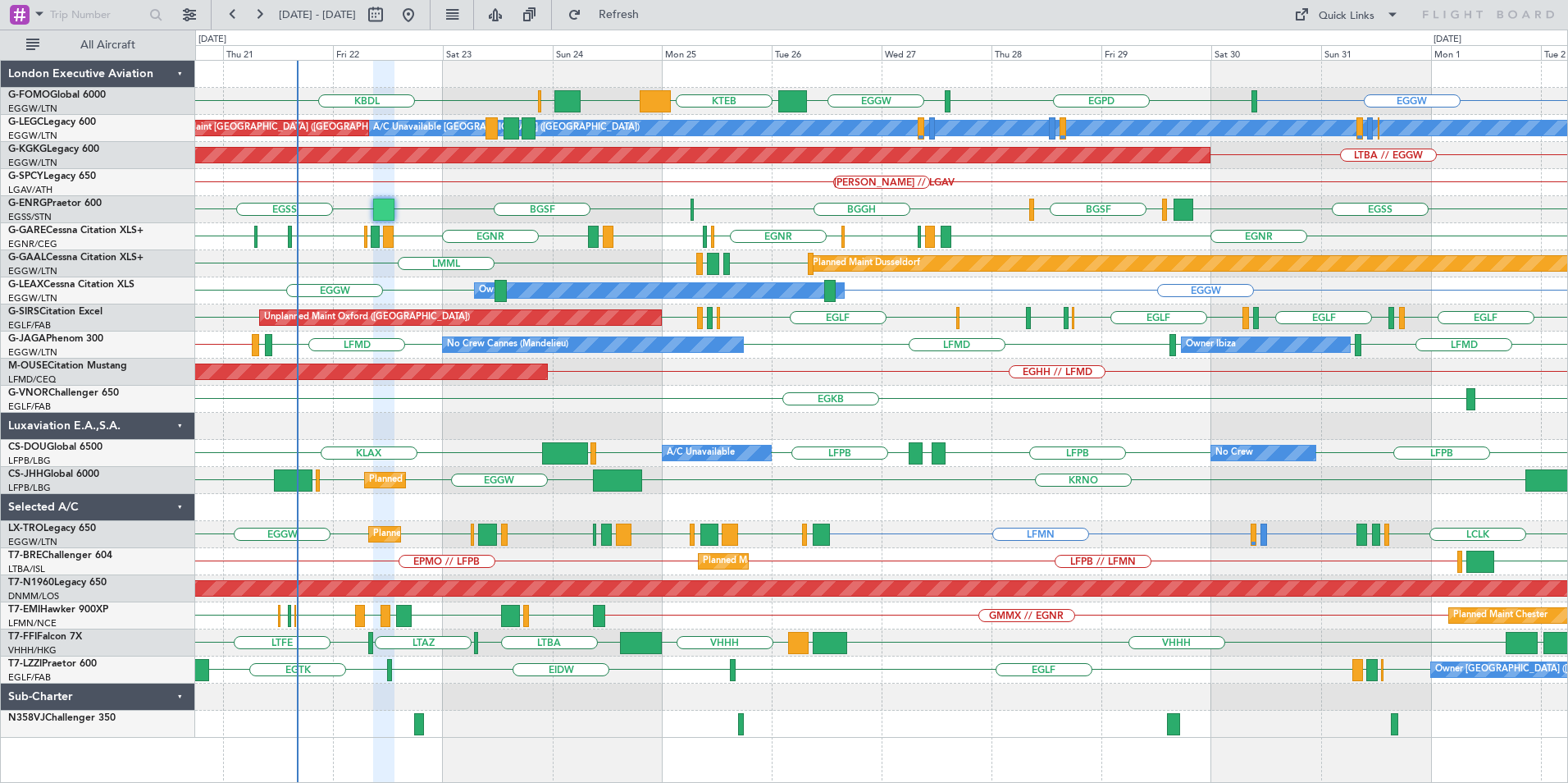
type input "0"
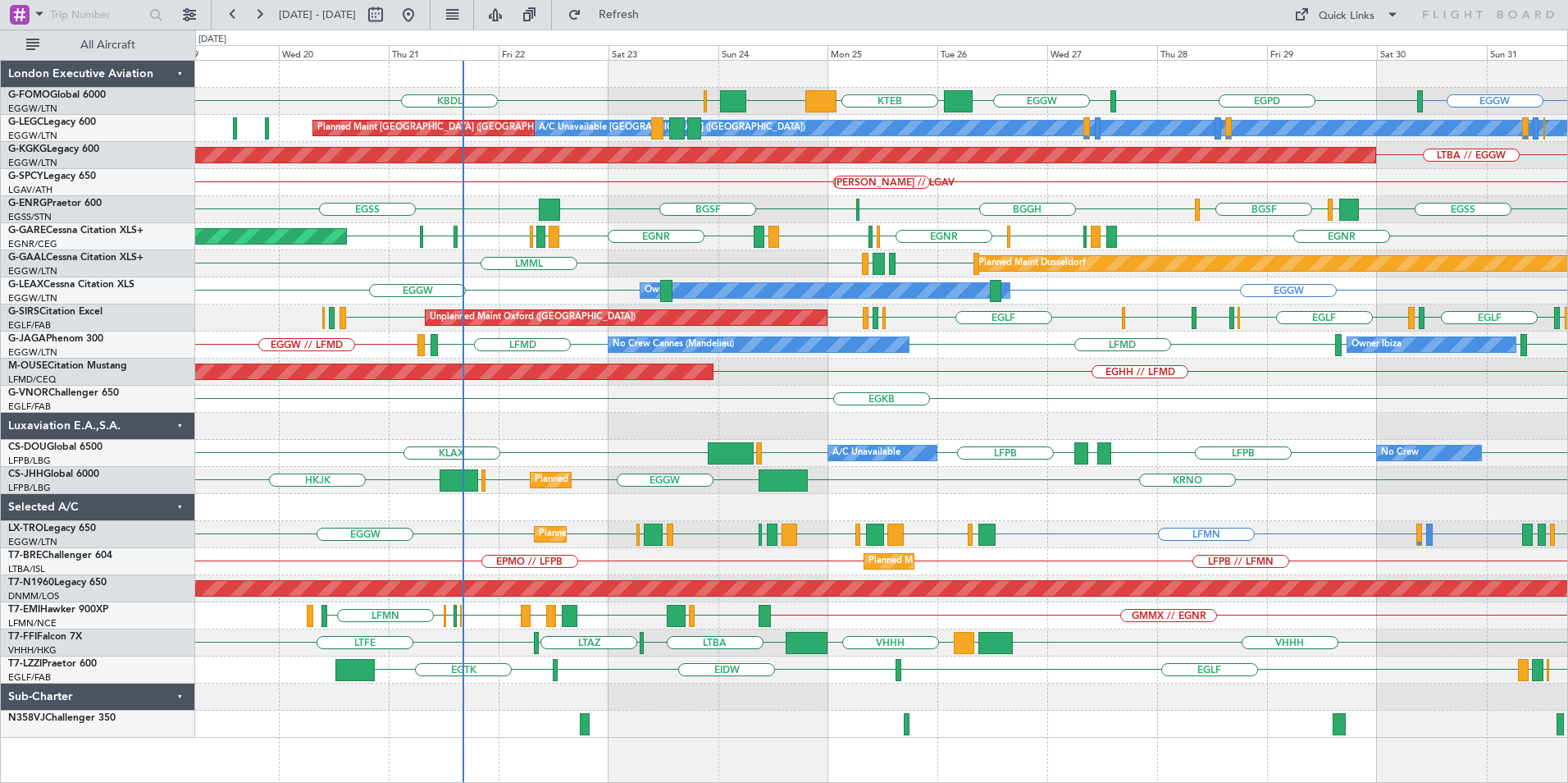
click at [775, 436] on div at bounding box center [881, 427] width 1371 height 27
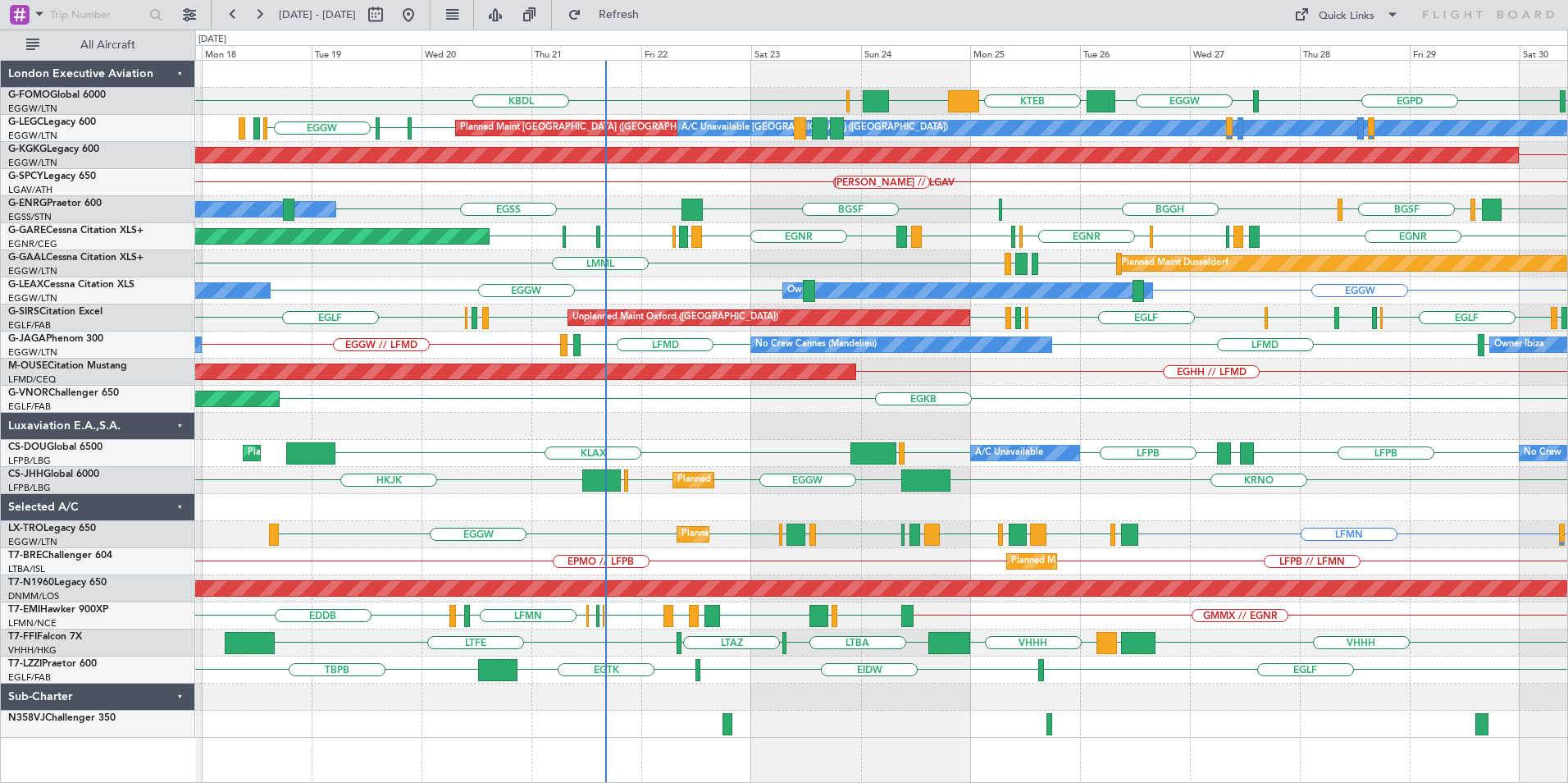
click at [591, 498] on div "EGGW EGPD EGGW KTEB EGGW KACK KBDL Planned Maint Windsor Locks (Bradley Intl) A…" at bounding box center [881, 399] width 1371 height 677
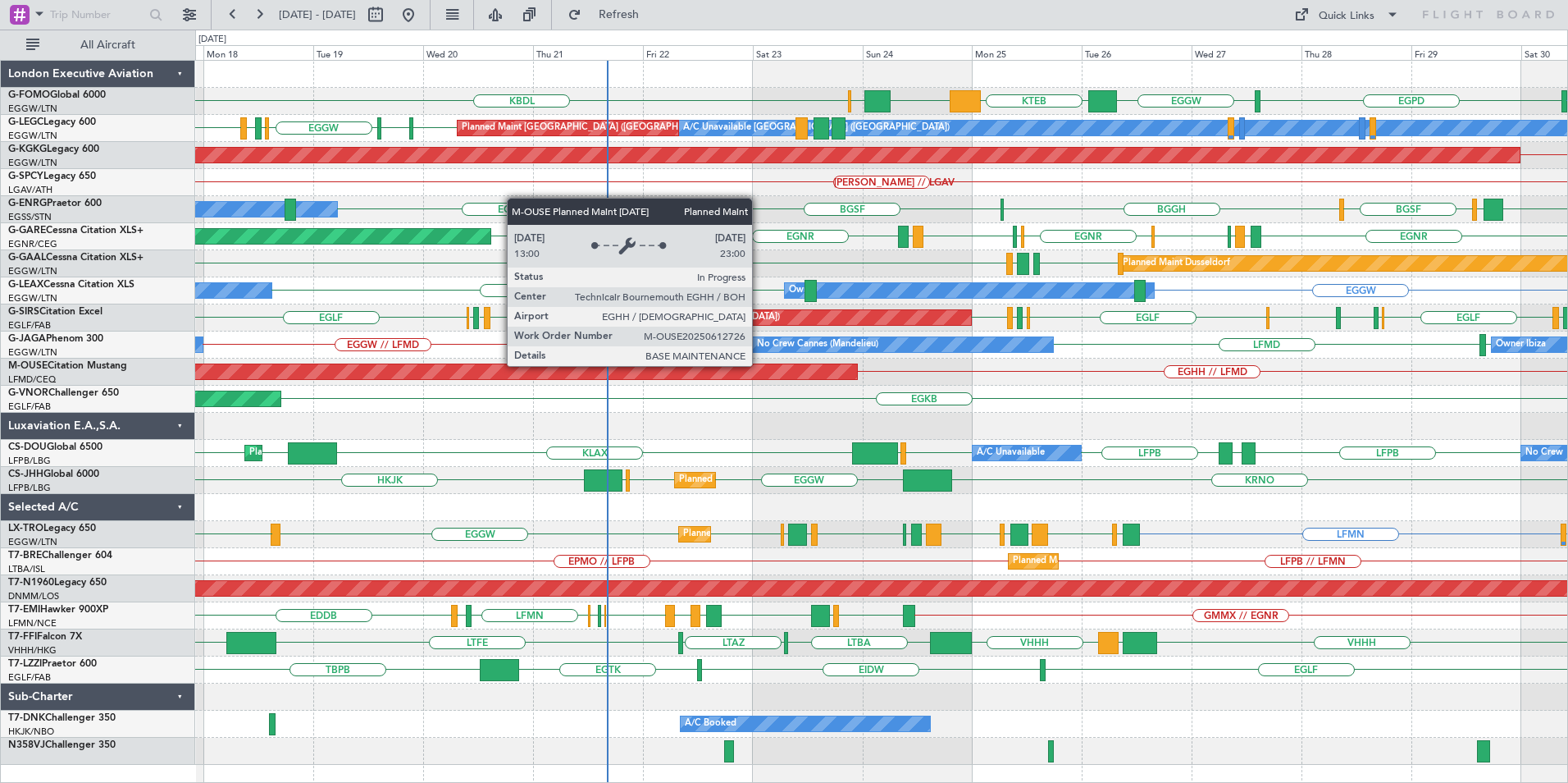
click at [662, 450] on div "EGGW EGPD EGGW KTEB EGGW KACK KBDL Planned Maint Windsor Locks (Bradley Intl) A…" at bounding box center [881, 412] width 1371 height 704
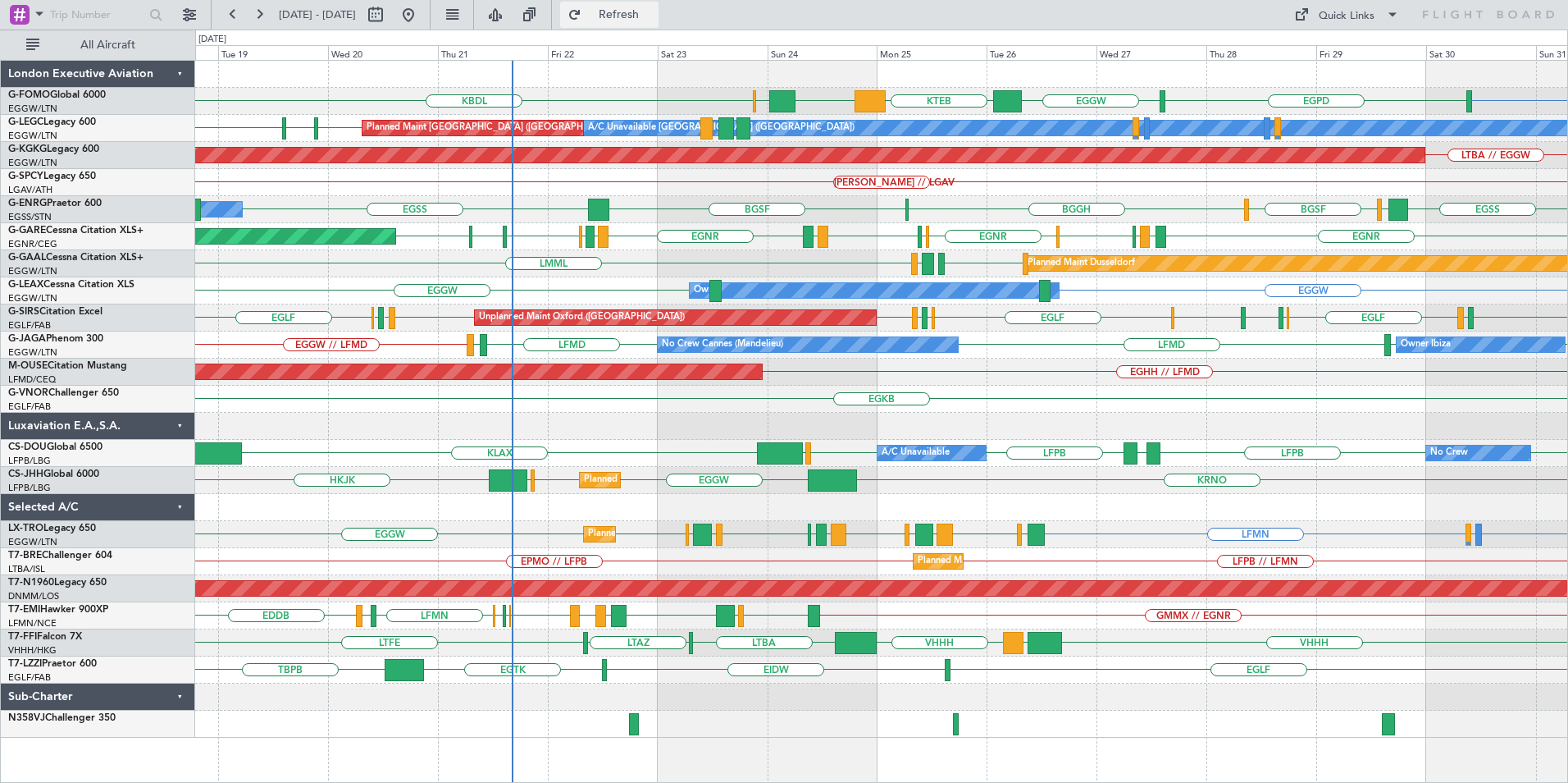
click at [647, 22] on button "Refresh" at bounding box center [609, 15] width 99 height 26
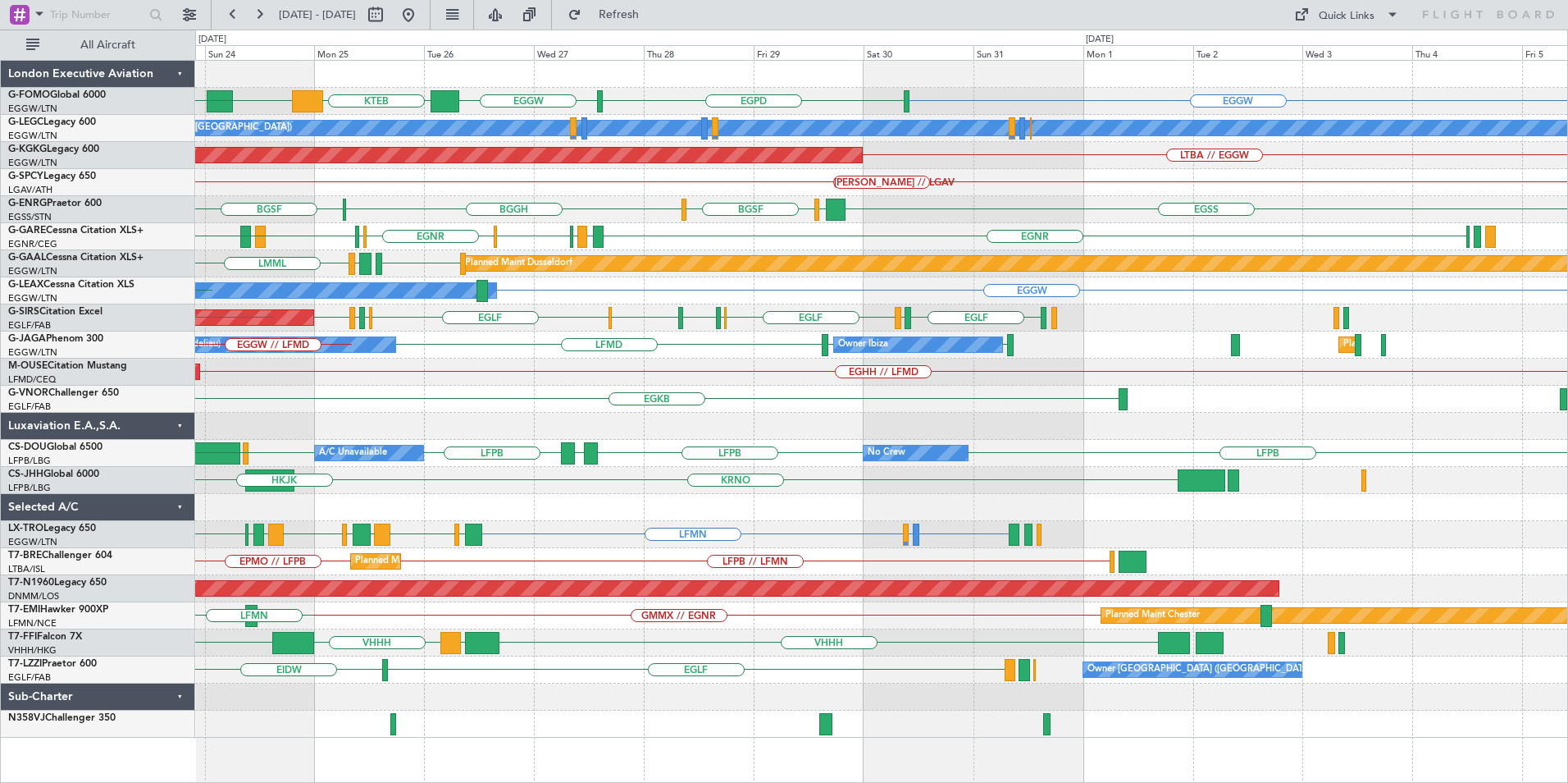
click at [430, 566] on div "EGGW EGPD EGGW KTEB EGGW KACK KBDL A/C Unavailable London (Luton) Planned Maint…" at bounding box center [881, 399] width 1371 height 677
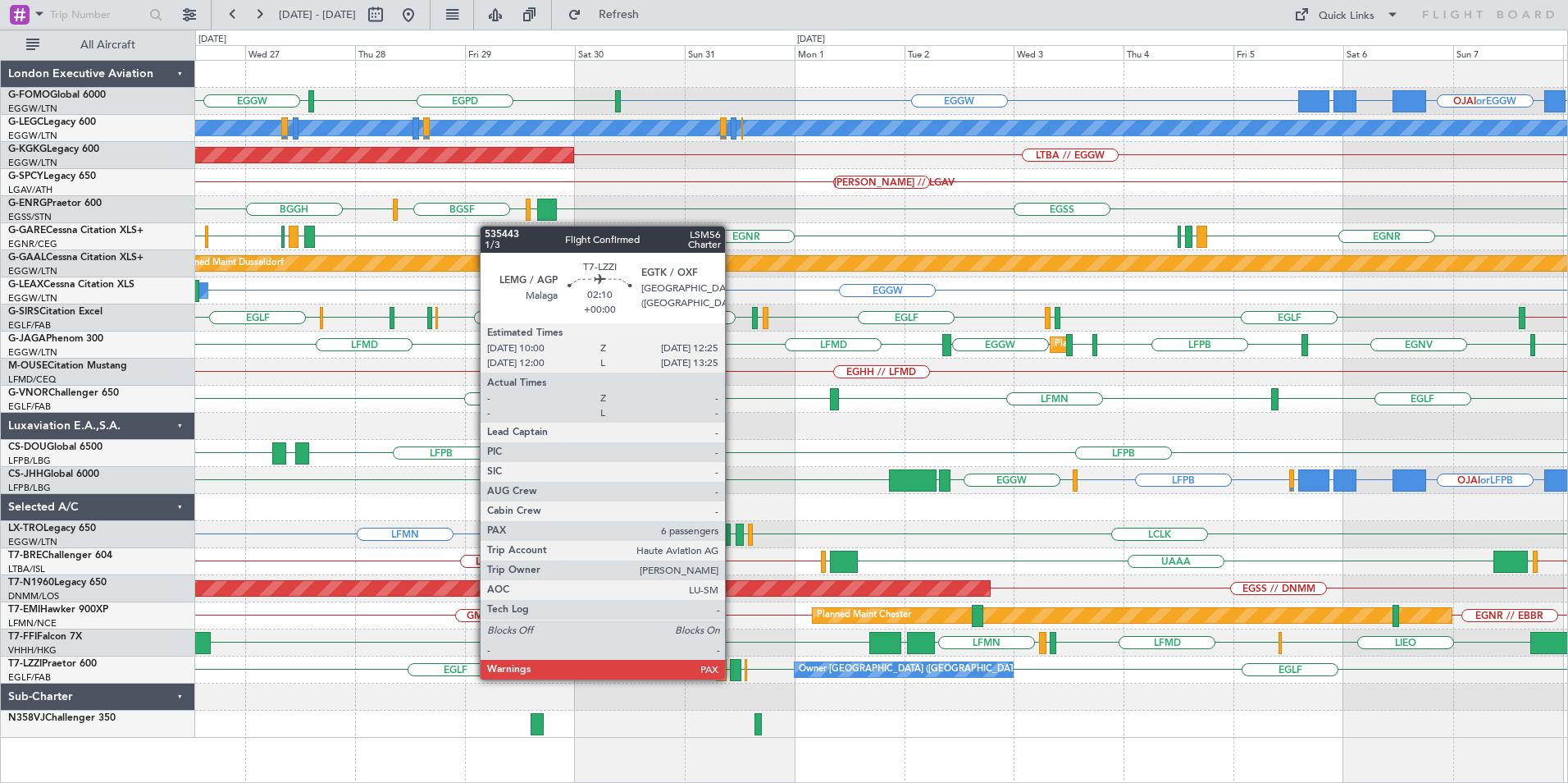
click at [733, 677] on div at bounding box center [736, 669] width 12 height 23
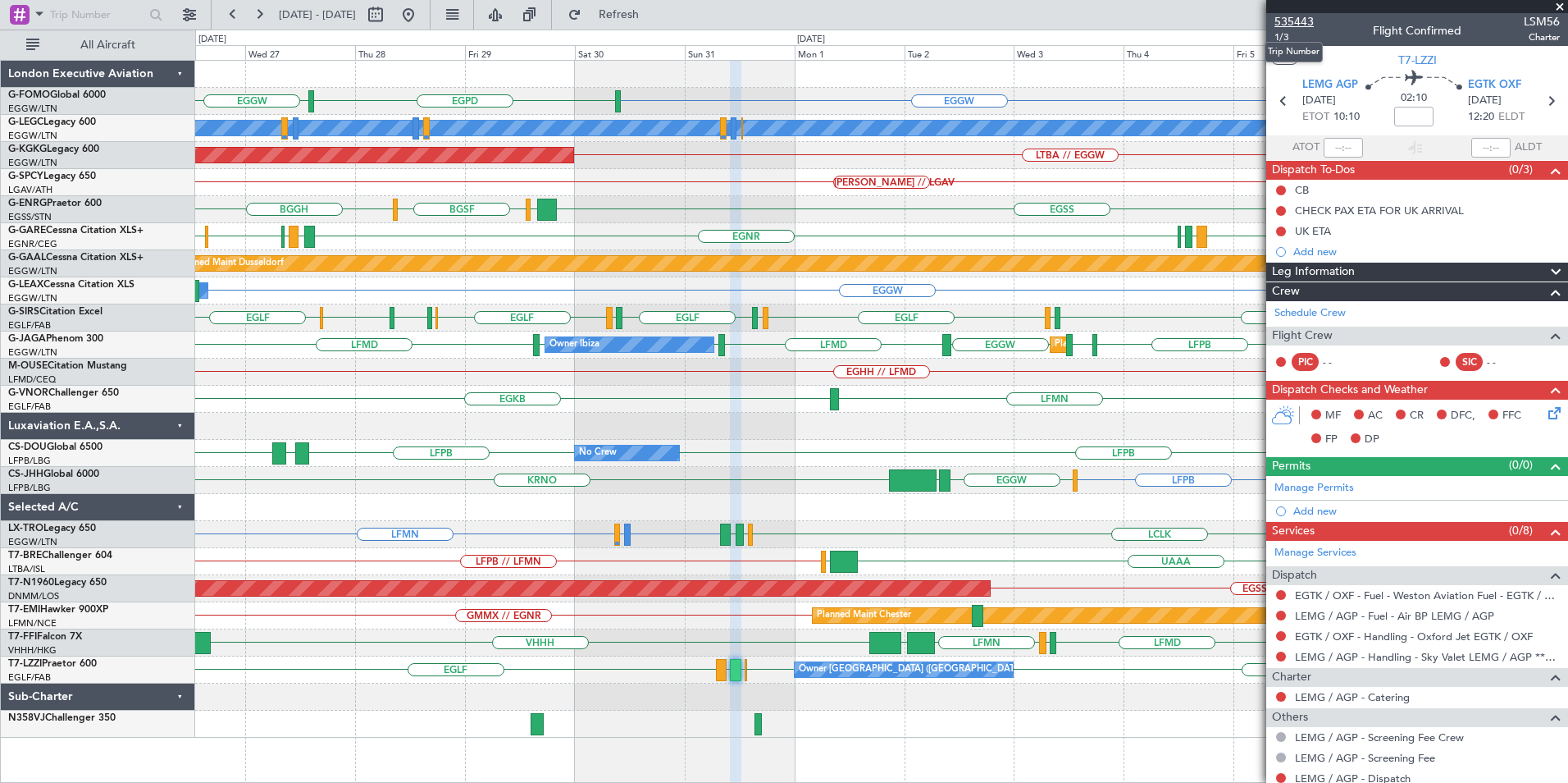
click at [1288, 14] on span "535443" at bounding box center [1294, 22] width 39 height 18
click at [854, 235] on div "EGNR EGNR LIMJ EGNH EGWU EGNR LIMJ EGLF" at bounding box center [881, 237] width 1371 height 27
click at [1559, 4] on span at bounding box center [1559, 7] width 17 height 15
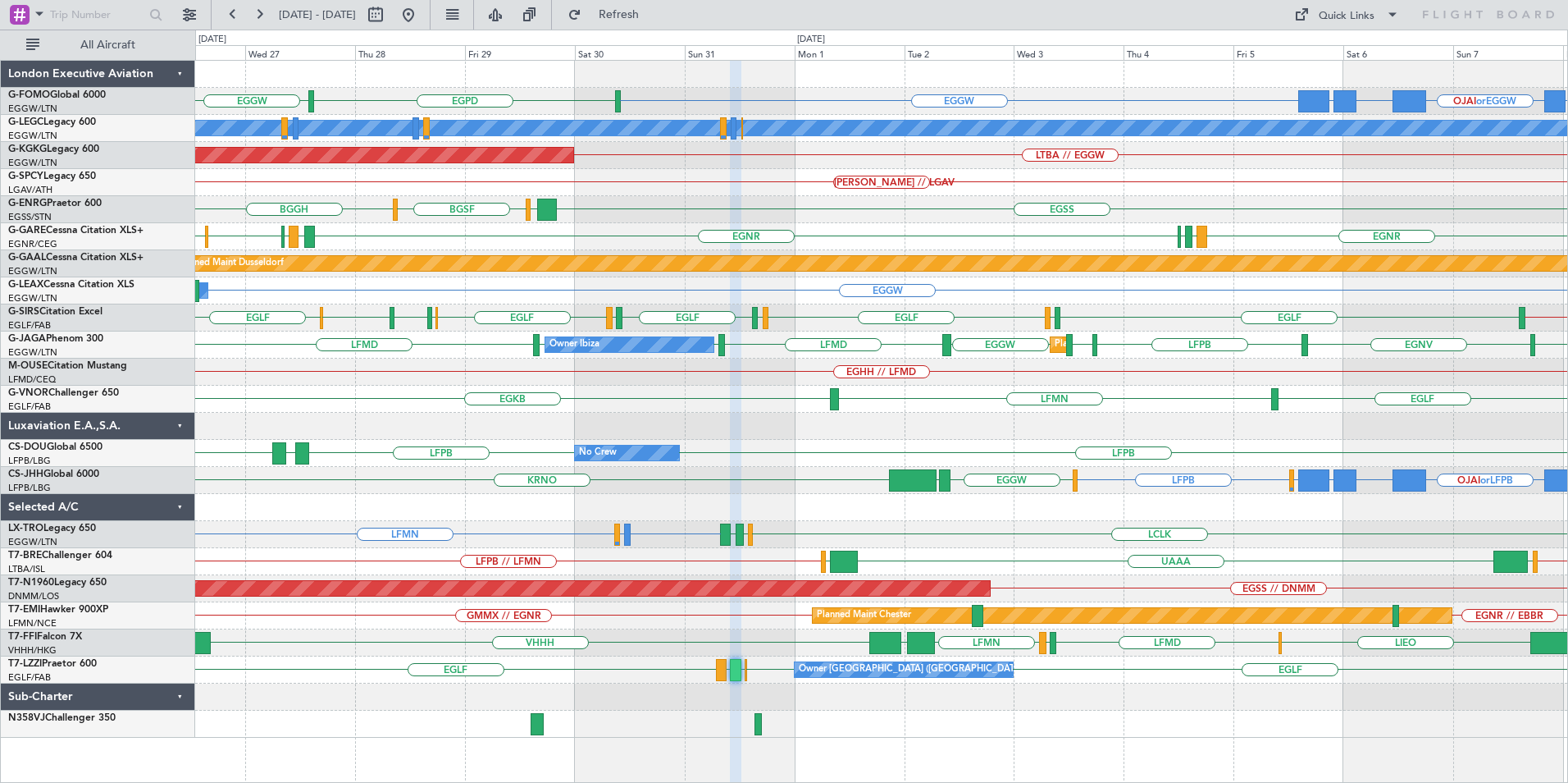
type input "0"
drag, startPoint x: 463, startPoint y: 18, endPoint x: 470, endPoint y: 23, distance: 8.6
click at [422, 18] on button at bounding box center [408, 15] width 26 height 26
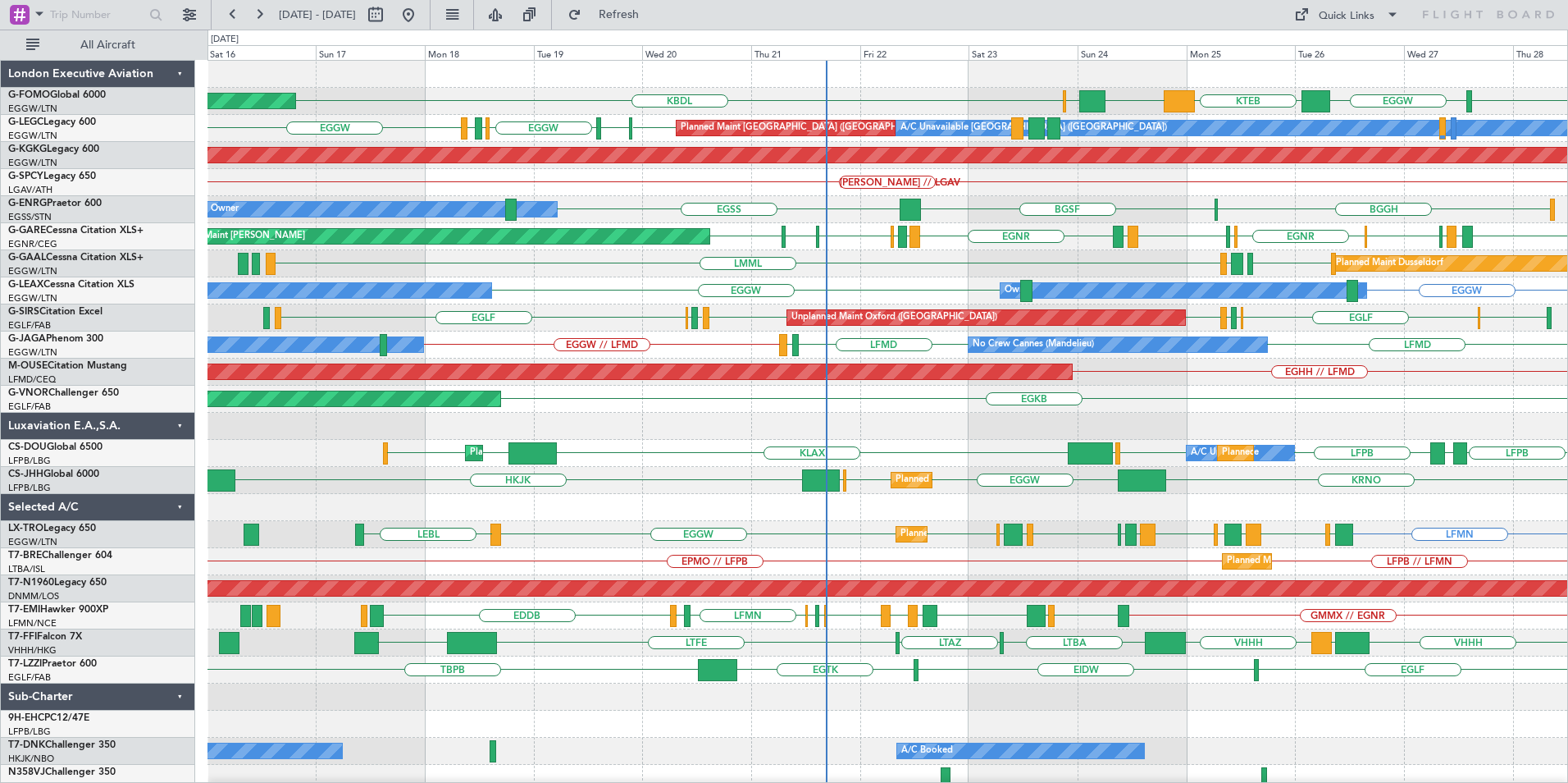
click at [894, 526] on div "EGPD EGGW KTEB EGGW KACK KBDL Planned Maint Windsor Locks (Bradley Intl) A/C Un…" at bounding box center [887, 426] width 1360 height 731
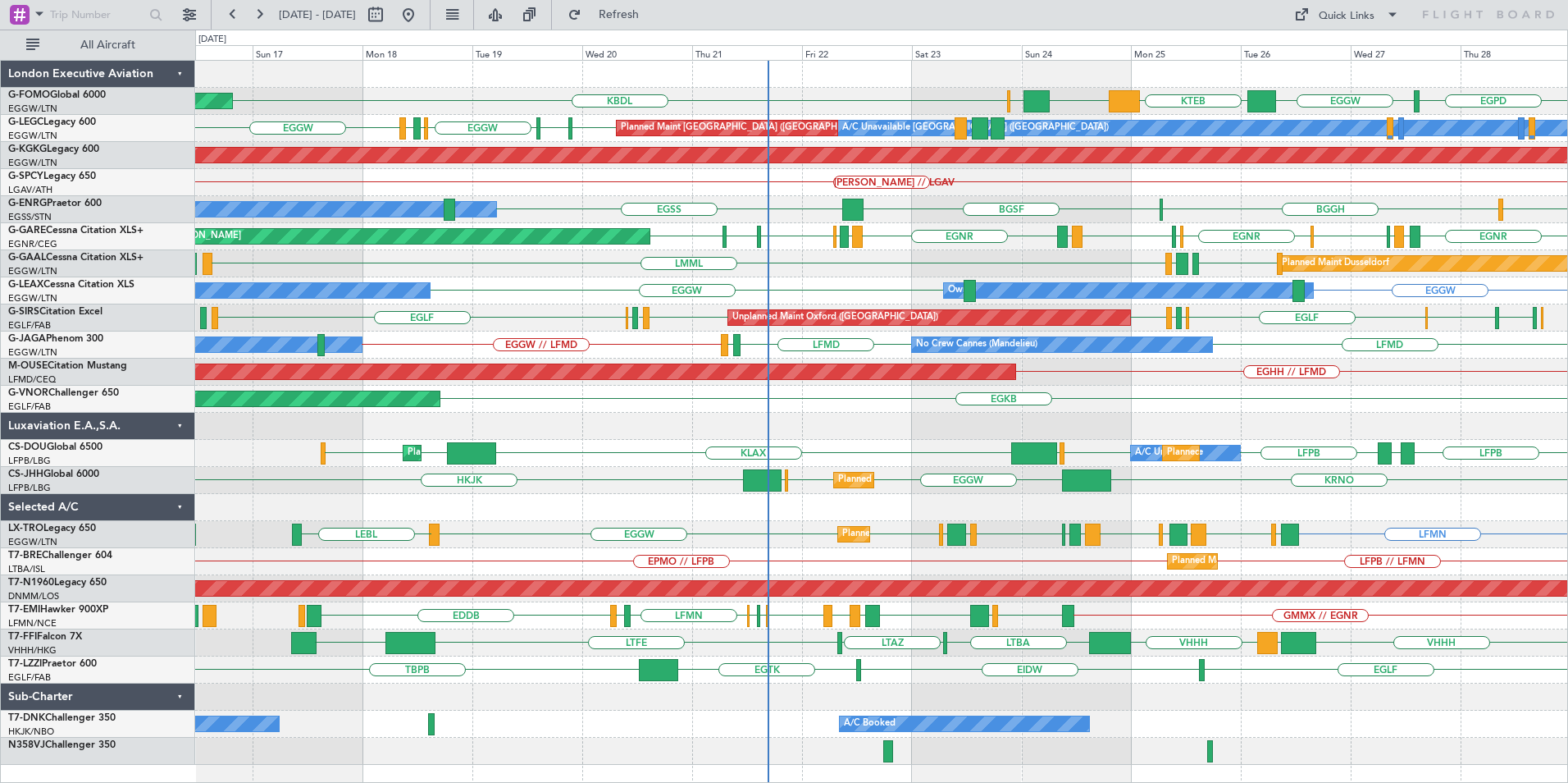
click at [890, 212] on div "Planned Maint Windsor Locks (Bradley Intl) EGPD EGGW KTEB EGGW KACK KBDL A/C Un…" at bounding box center [881, 412] width 1371 height 704
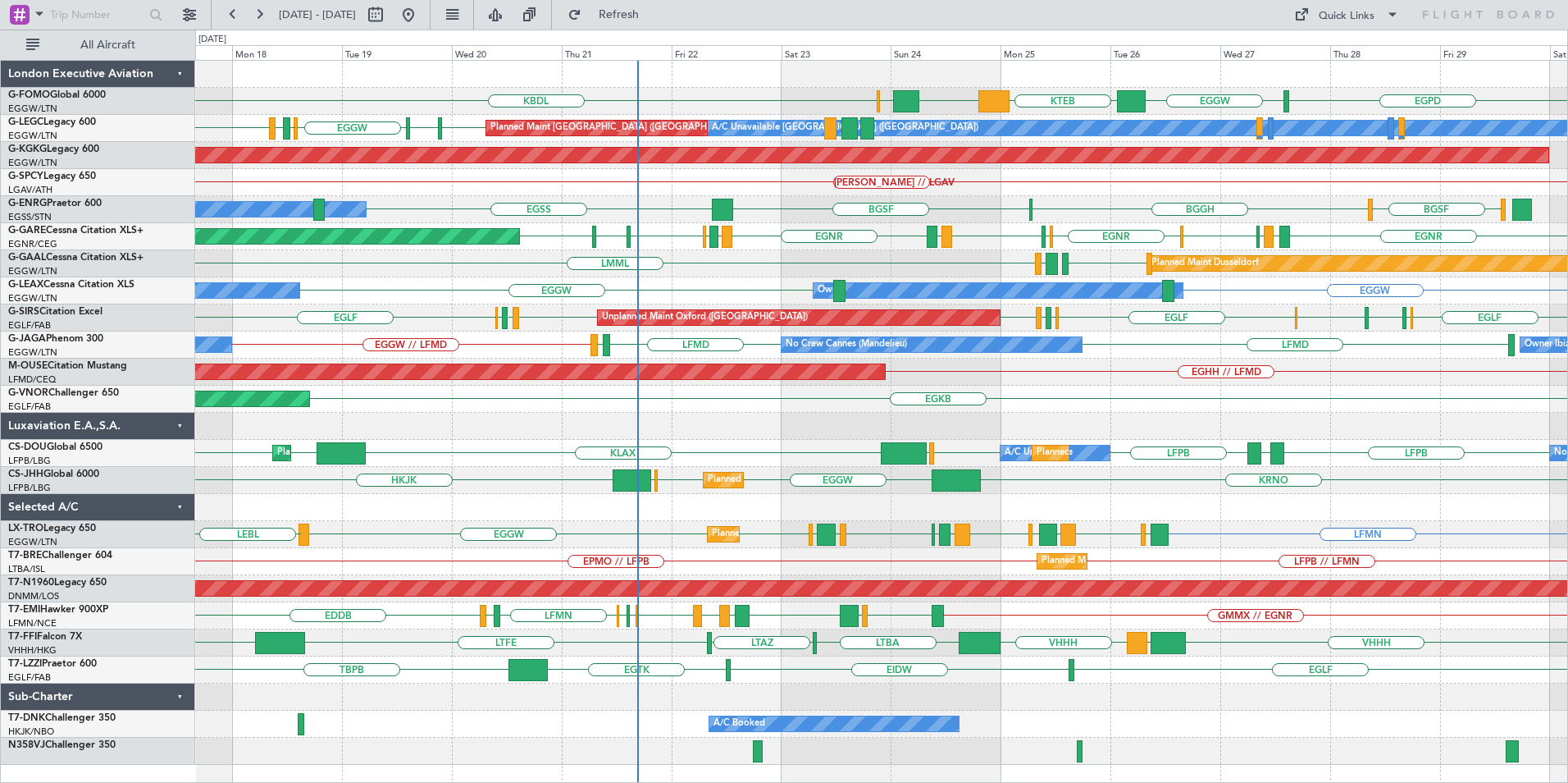
click at [717, 383] on div "EGPD EGGW KTEB EGGW KACK KBDL Planned Maint Windsor Locks (Bradley Intl) A/C Un…" at bounding box center [881, 412] width 1371 height 704
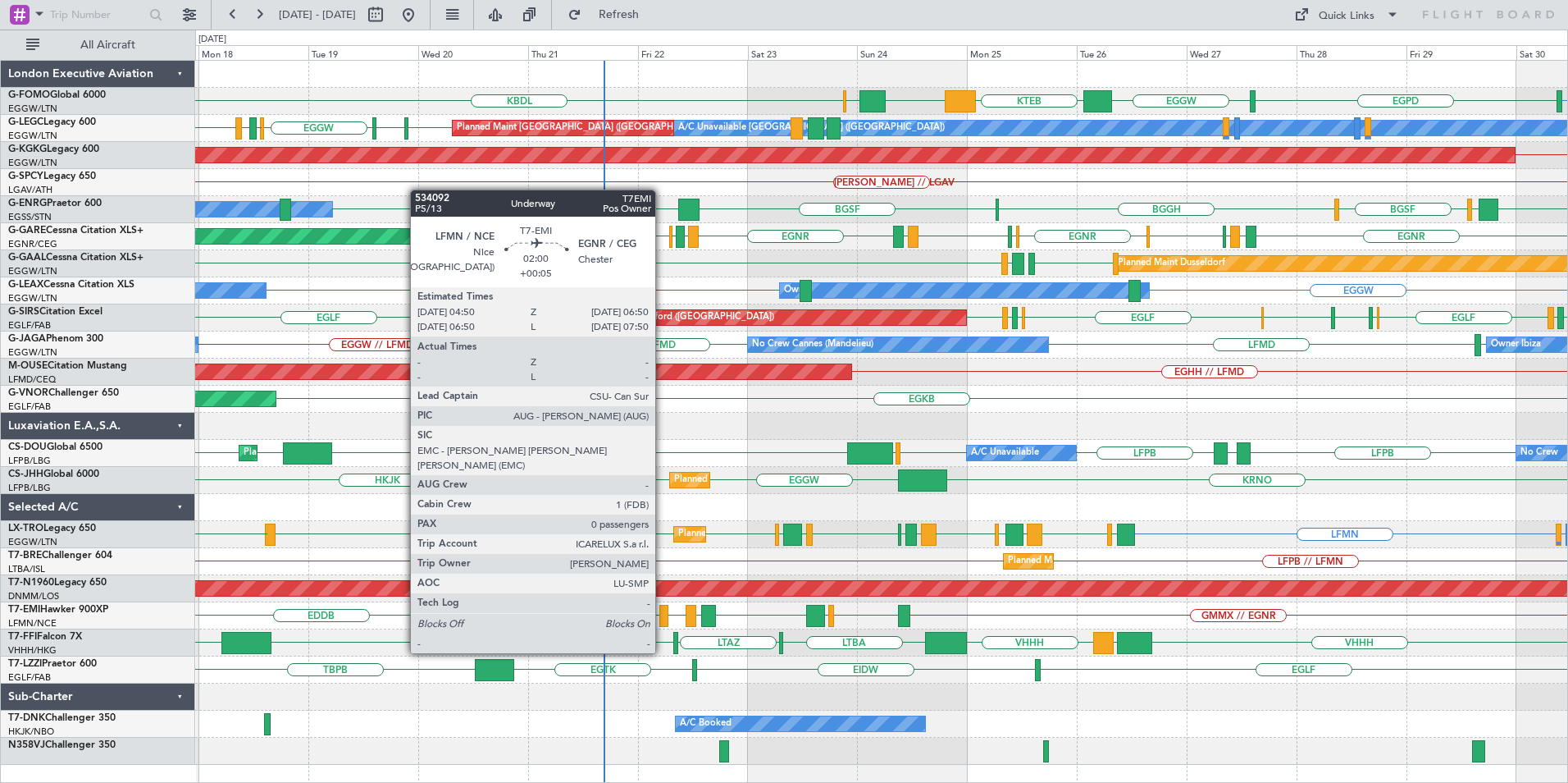
click at [662, 622] on div at bounding box center [664, 616] width 10 height 23
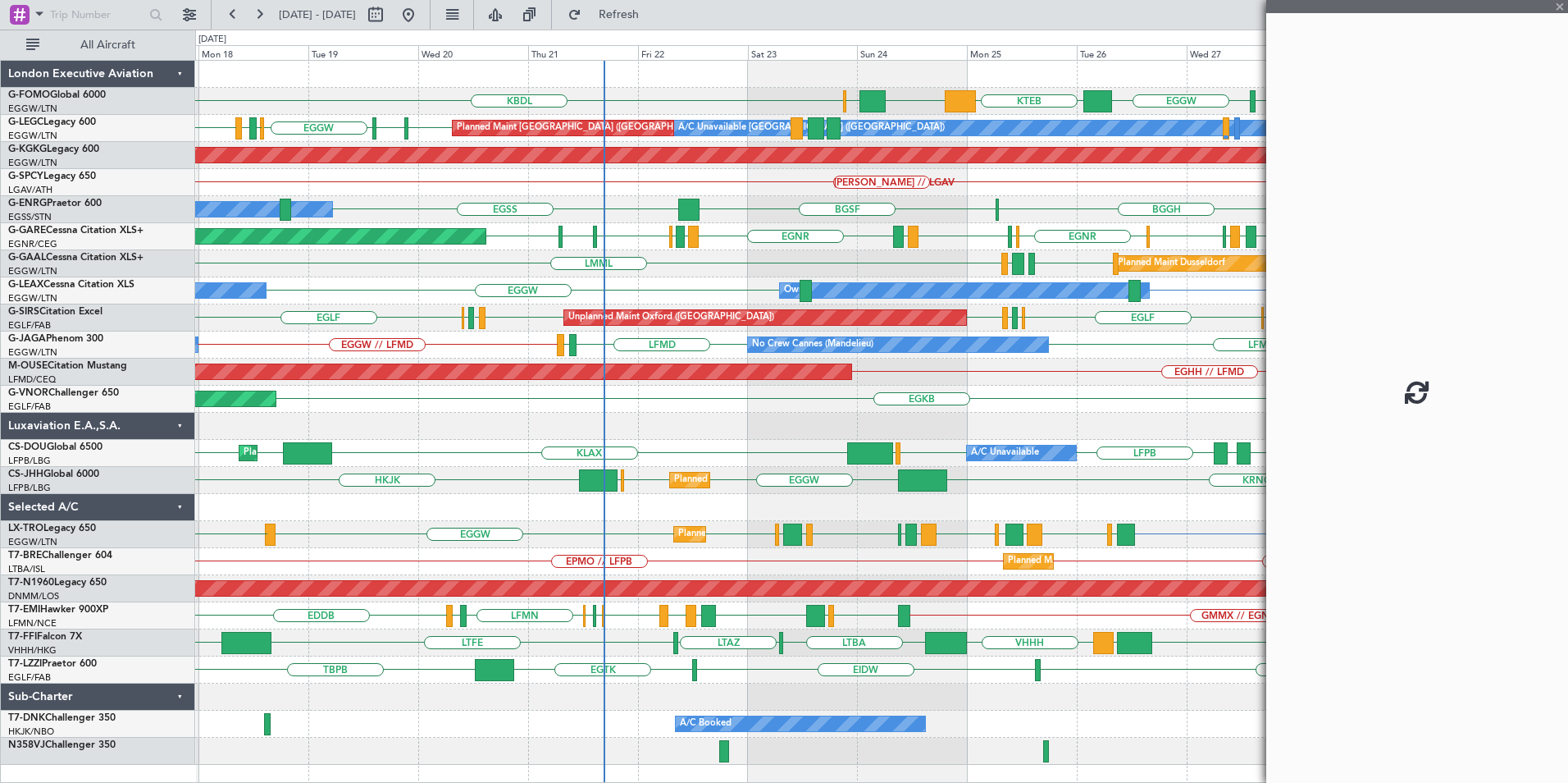
click at [662, 622] on div at bounding box center [664, 616] width 10 height 23
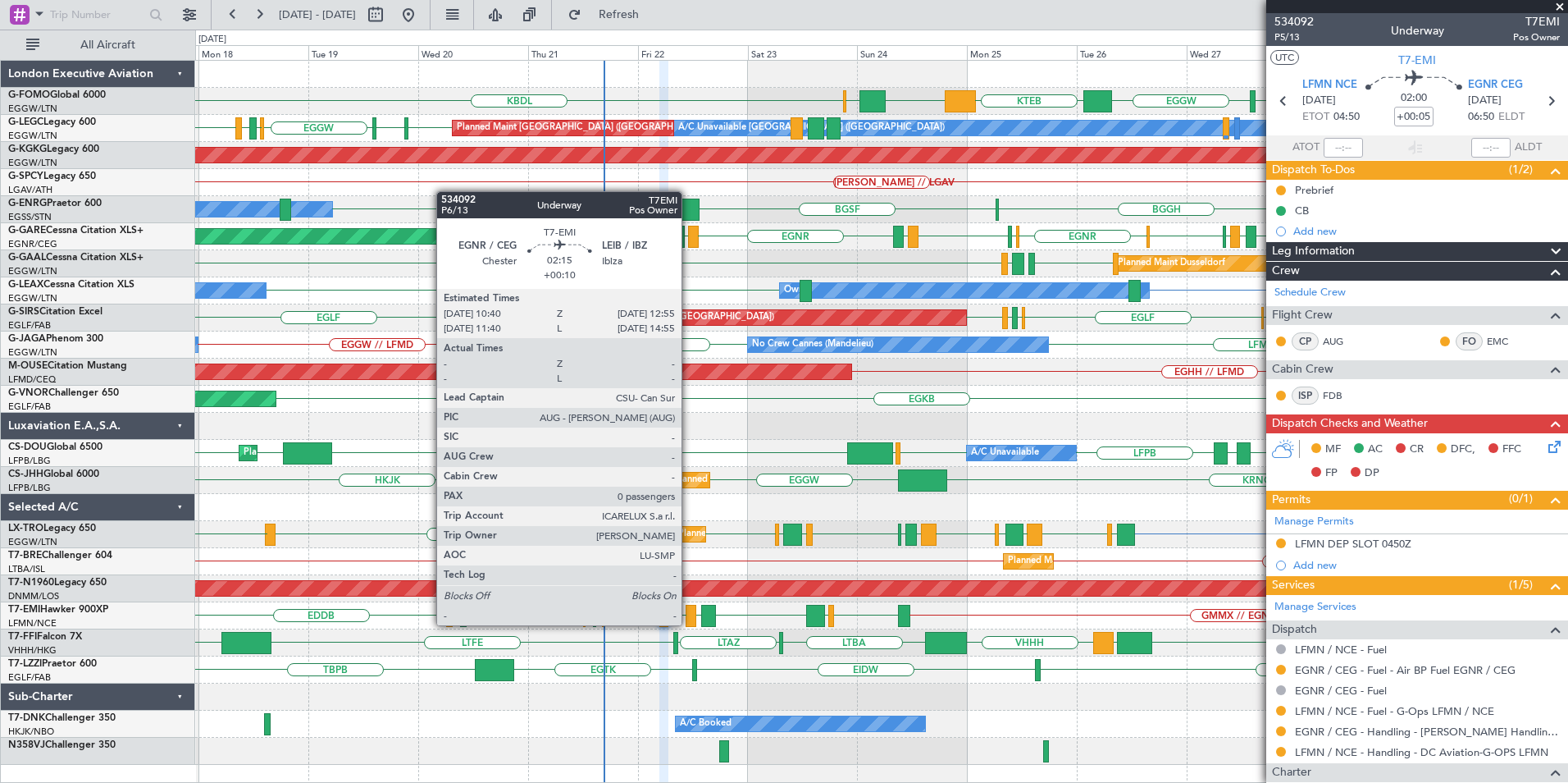
click at [689, 623] on div at bounding box center [691, 616] width 11 height 23
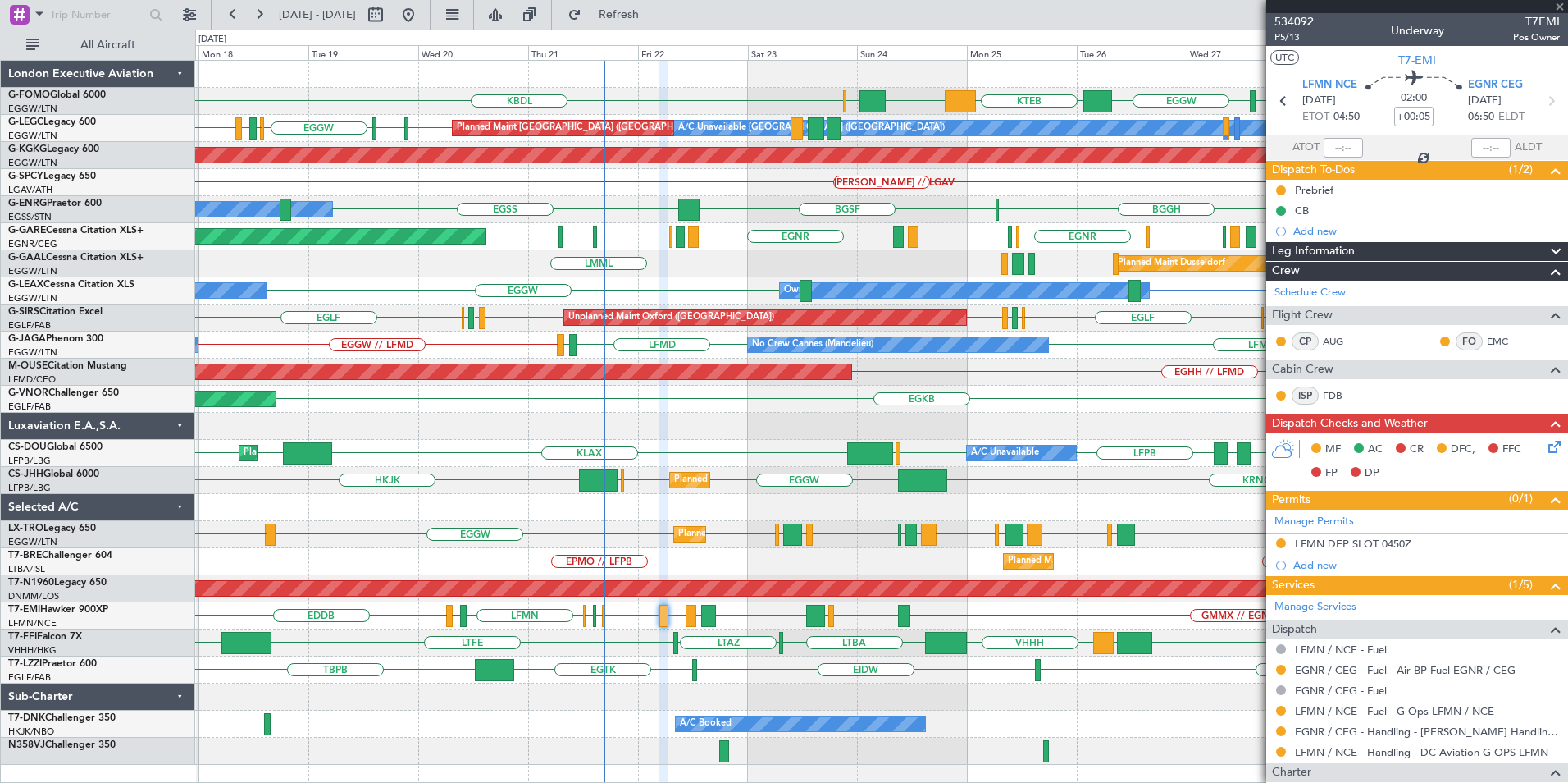
type input "+00:10"
